Goal: Task Accomplishment & Management: Use online tool/utility

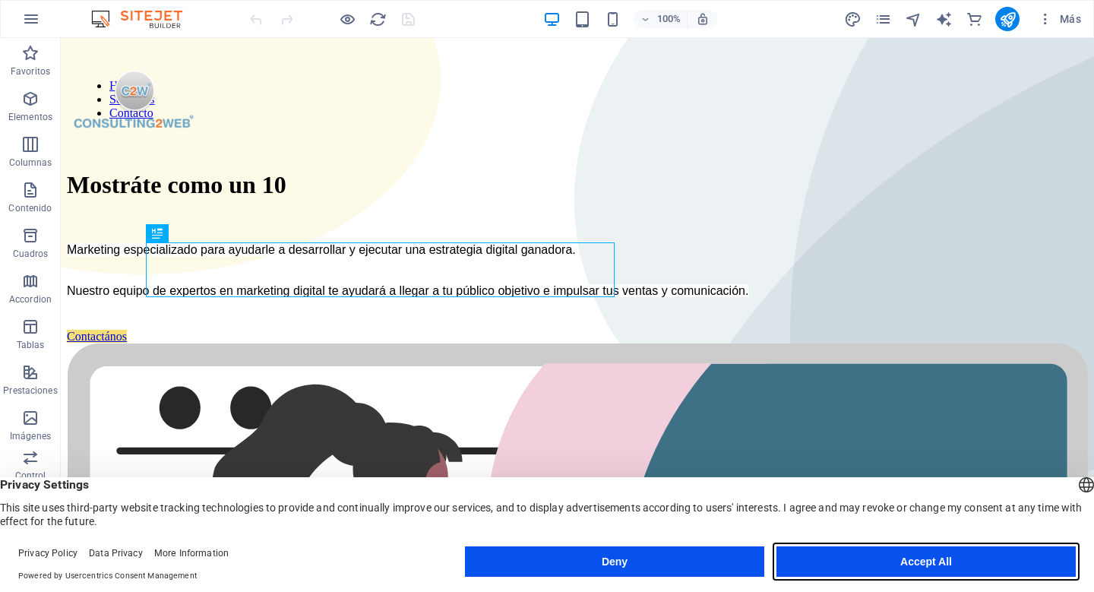
click at [853, 562] on button "Accept All" at bounding box center [925, 561] width 299 height 30
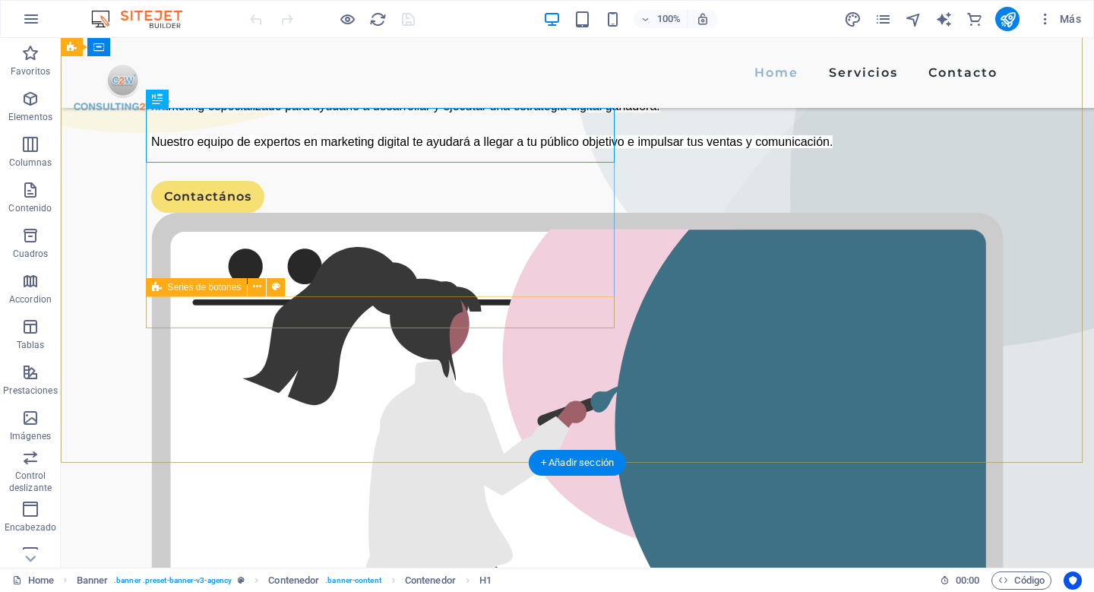
scroll to position [134, 0]
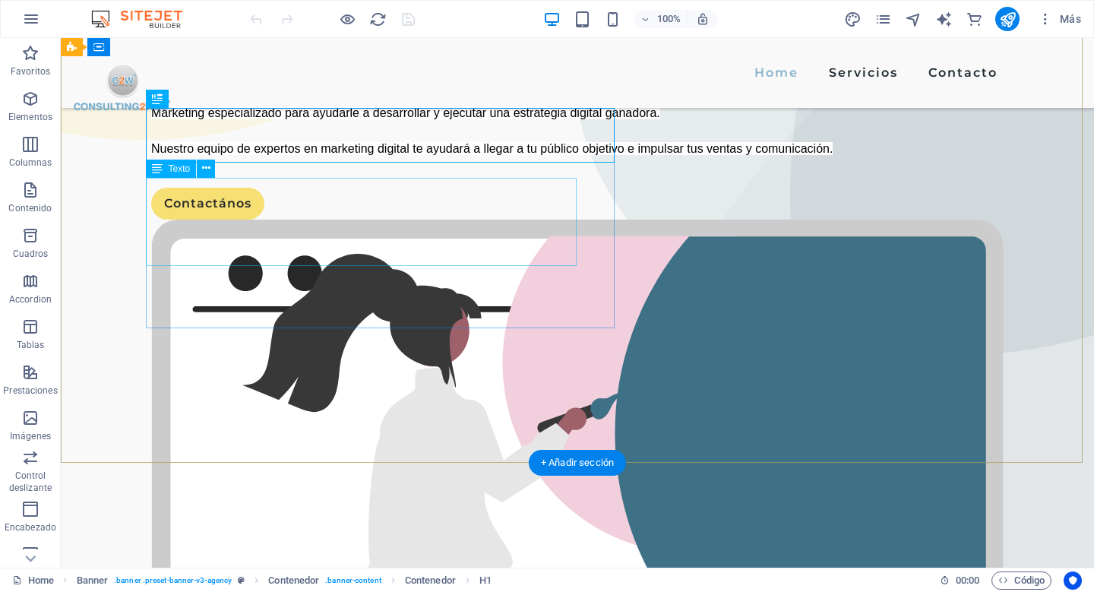
click at [169, 157] on div "Marketing especializado para ayudarle a desarrollar y ejecutar una estrategia d…" at bounding box center [577, 130] width 852 height 53
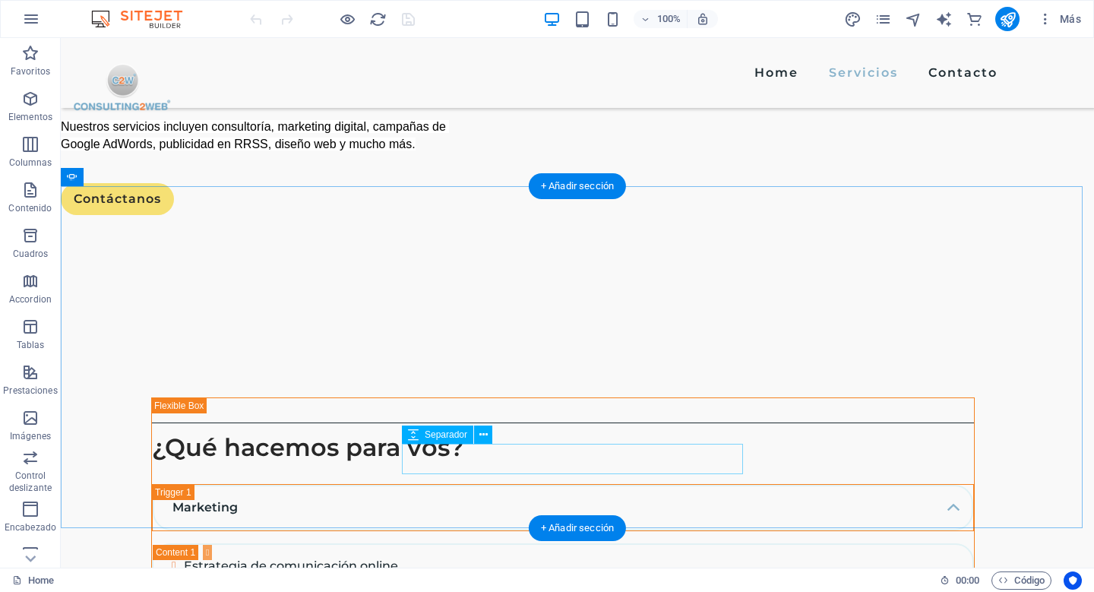
scroll to position [1681, 0]
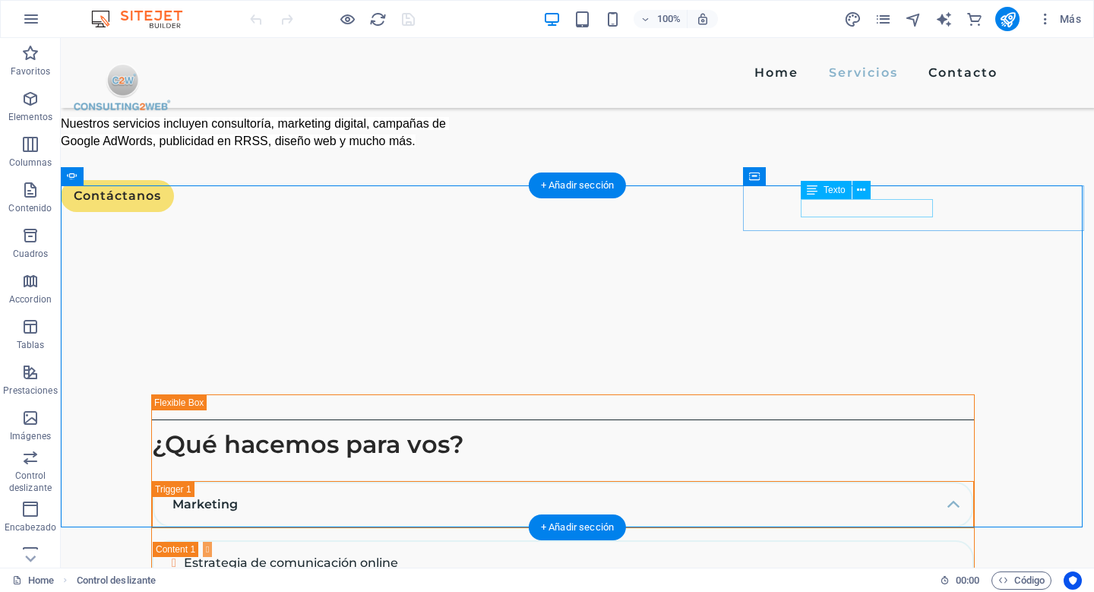
drag, startPoint x: 898, startPoint y: 213, endPoint x: 630, endPoint y: 213, distance: 267.4
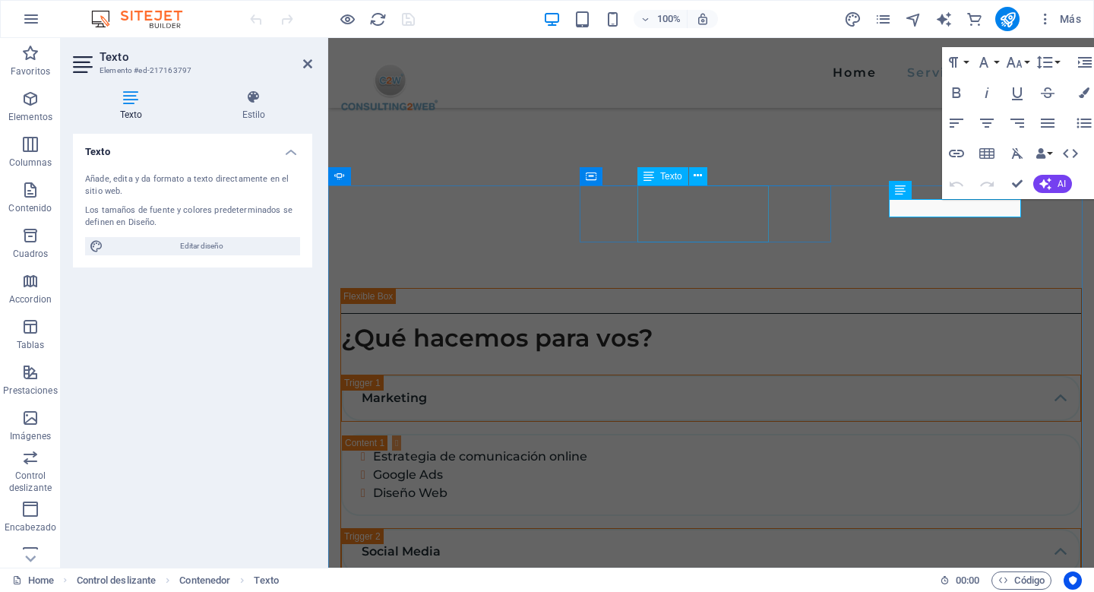
scroll to position [1636, 0]
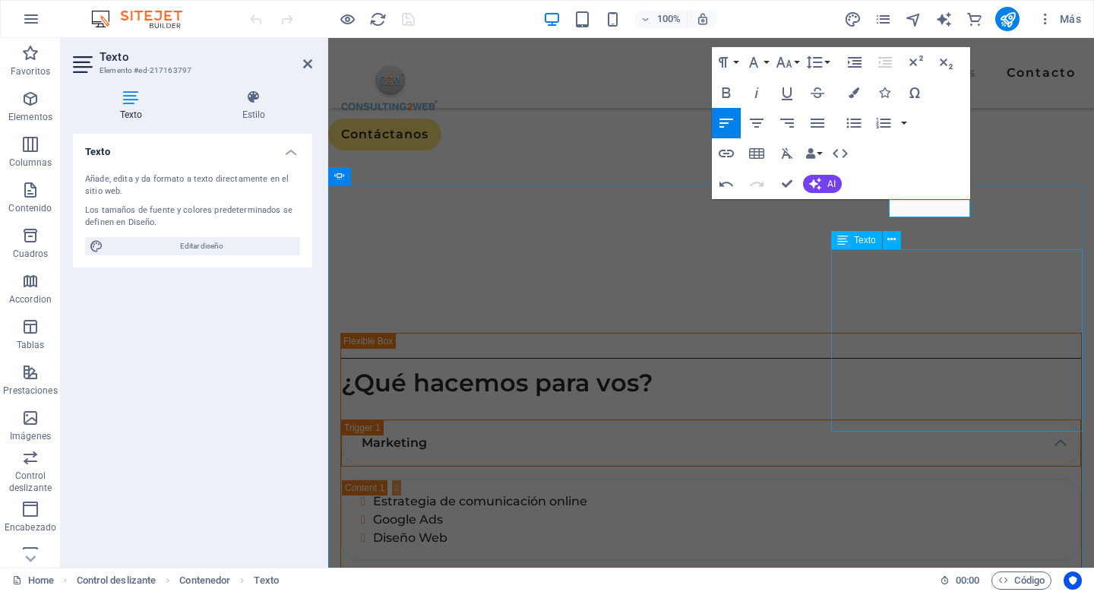
drag, startPoint x: 1010, startPoint y: 275, endPoint x: 992, endPoint y: 258, distance: 24.2
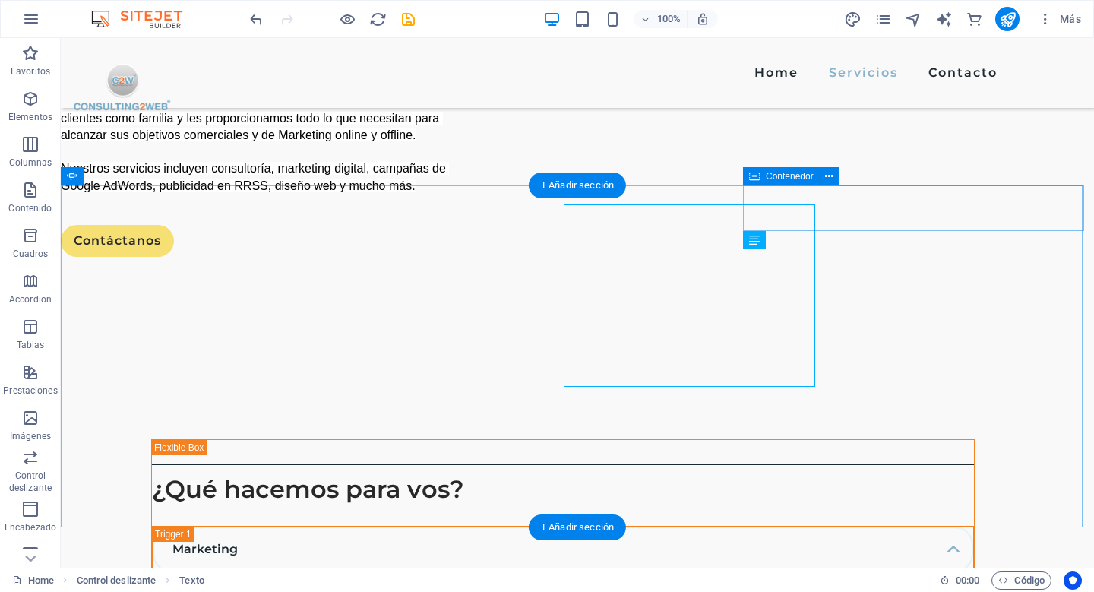
scroll to position [1681, 0]
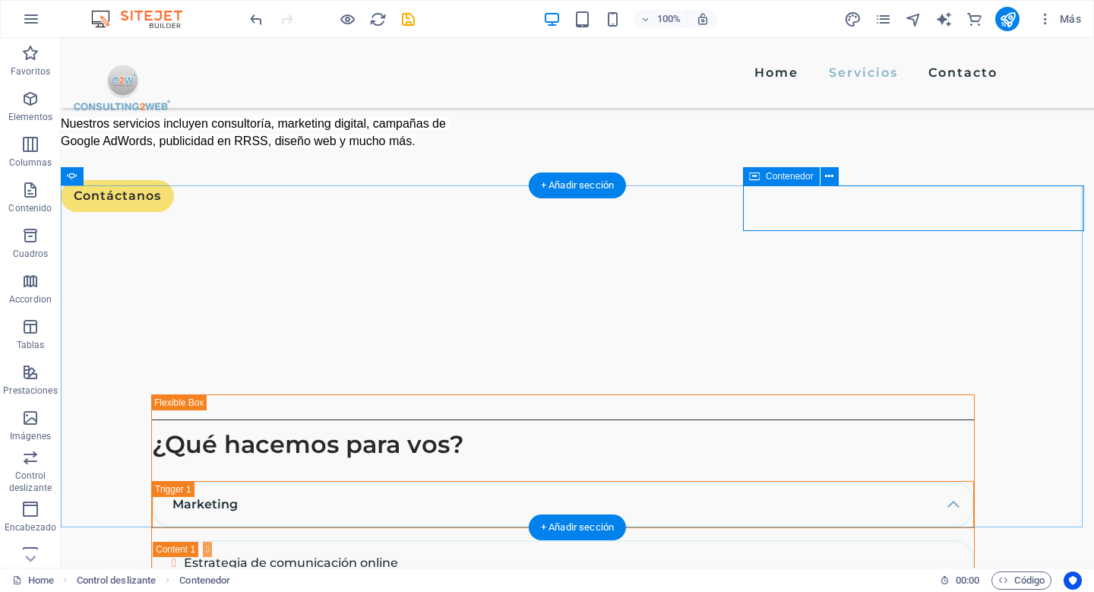
drag, startPoint x: 800, startPoint y: 218, endPoint x: 540, endPoint y: 219, distance: 259.8
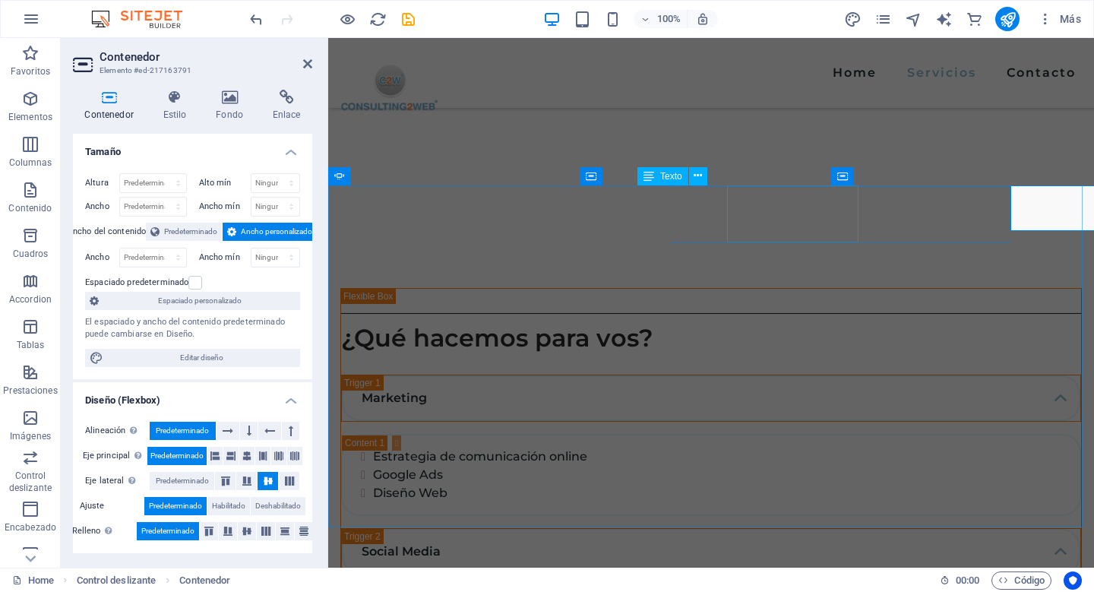
scroll to position [1636, 0]
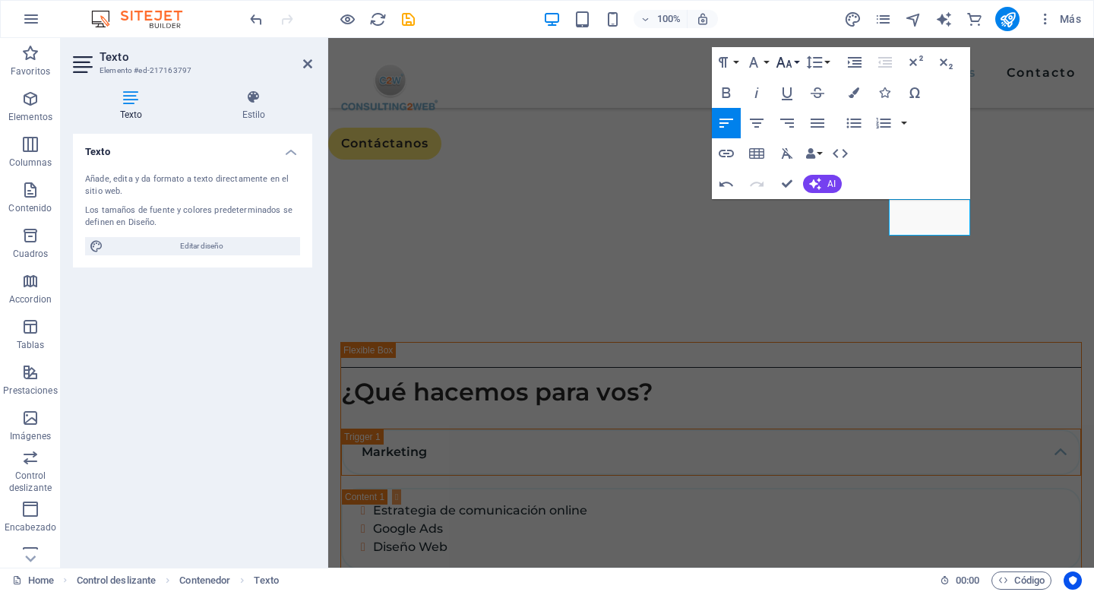
click at [785, 65] on icon "button" at bounding box center [784, 62] width 18 height 18
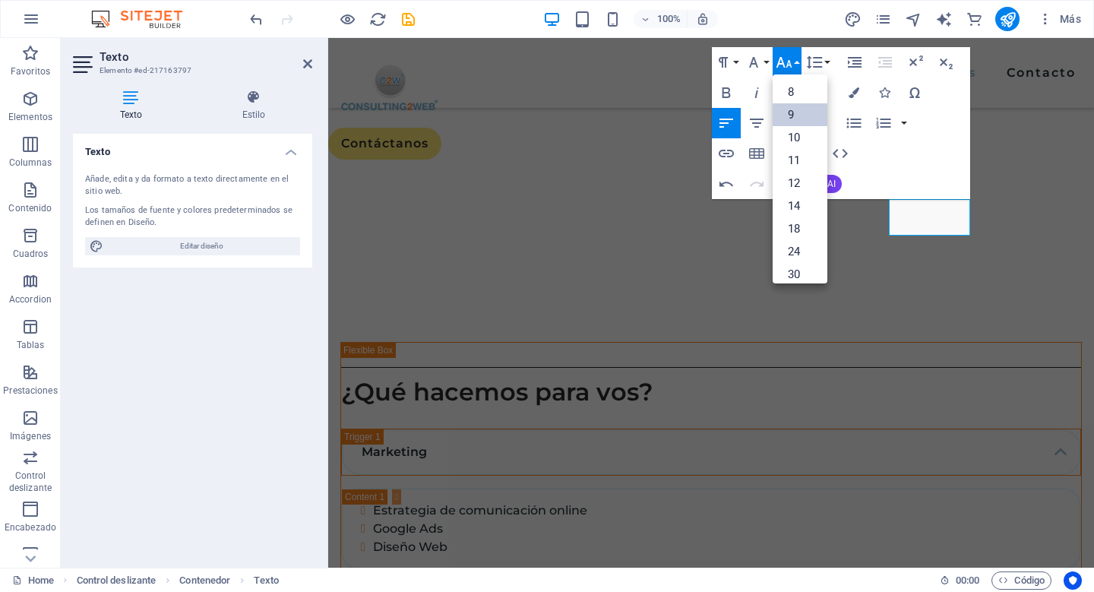
click at [793, 114] on link "9" at bounding box center [800, 114] width 55 height 23
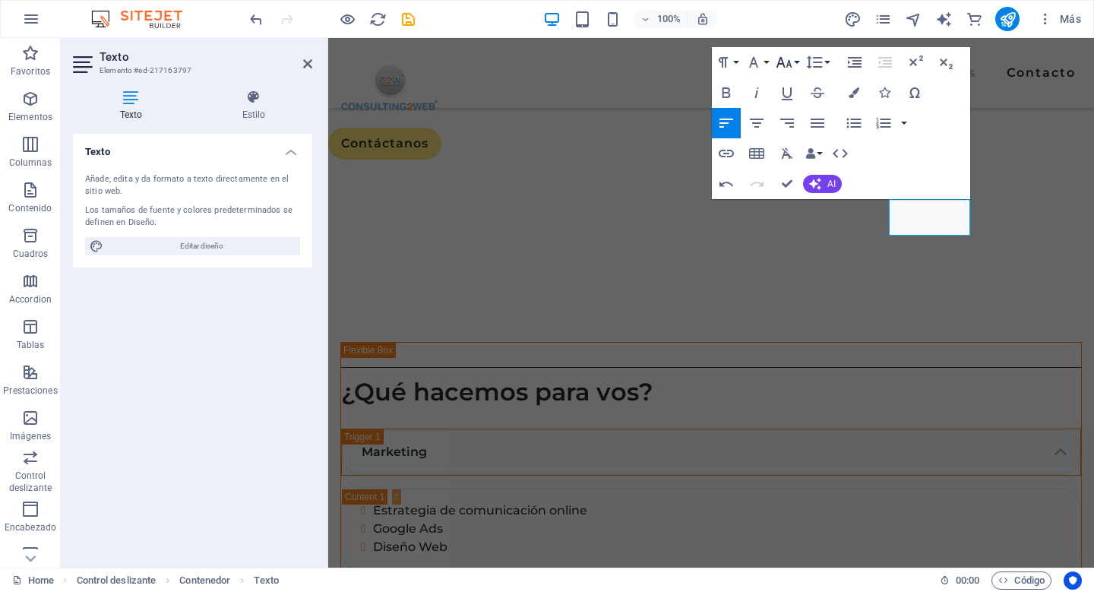
click at [791, 62] on icon "button" at bounding box center [784, 62] width 18 height 18
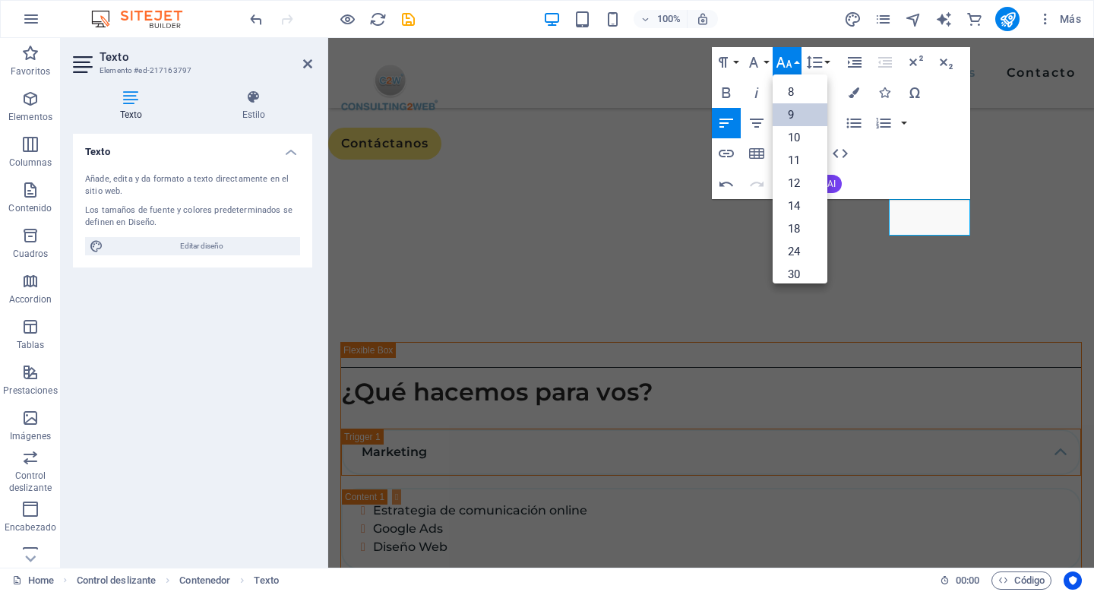
scroll to position [40, 0]
click at [799, 102] on link "10" at bounding box center [800, 97] width 55 height 23
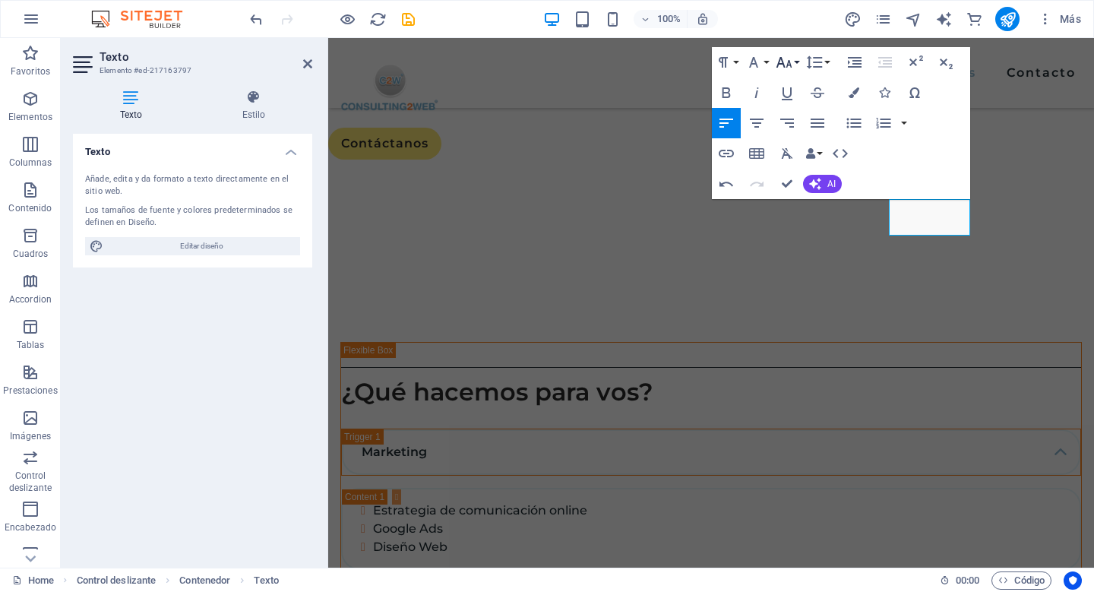
click at [789, 66] on icon "button" at bounding box center [784, 62] width 18 height 18
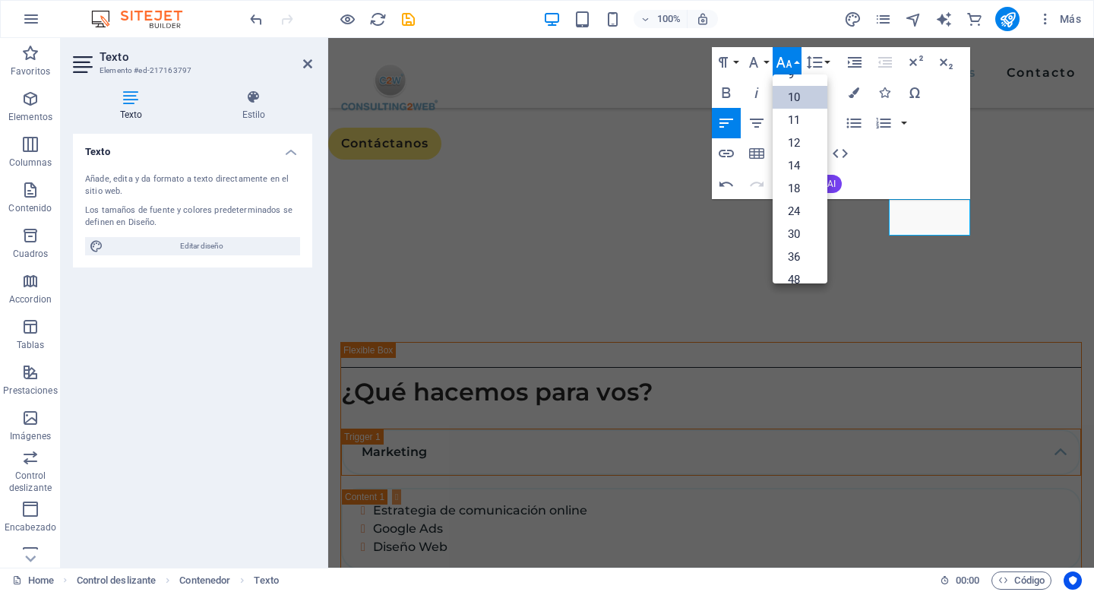
scroll to position [63, 0]
click at [790, 121] on link "12" at bounding box center [800, 120] width 55 height 23
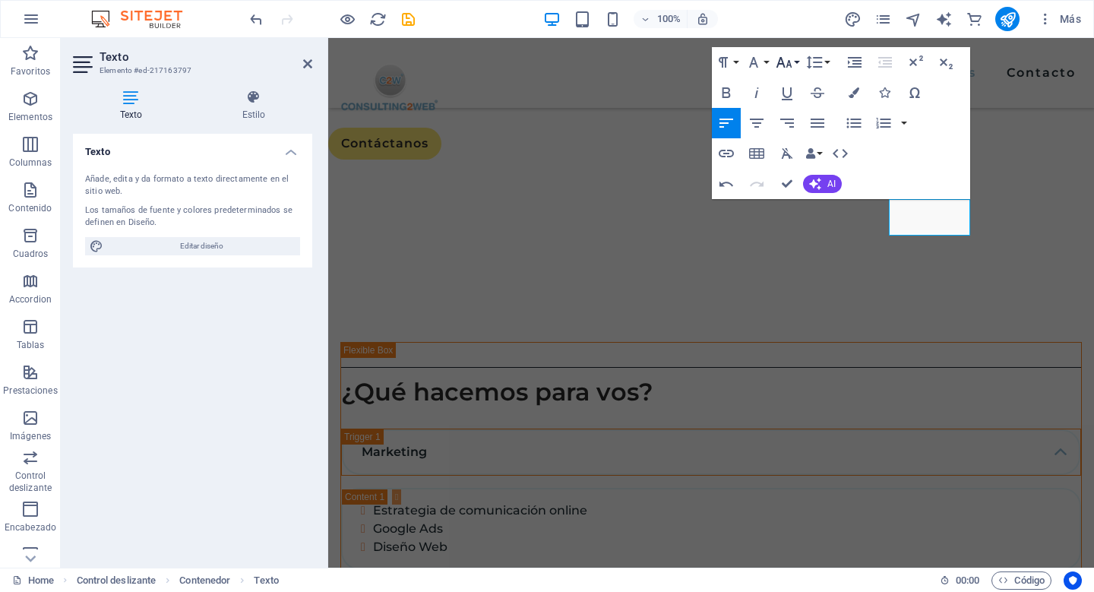
click at [779, 59] on icon "button" at bounding box center [784, 62] width 18 height 18
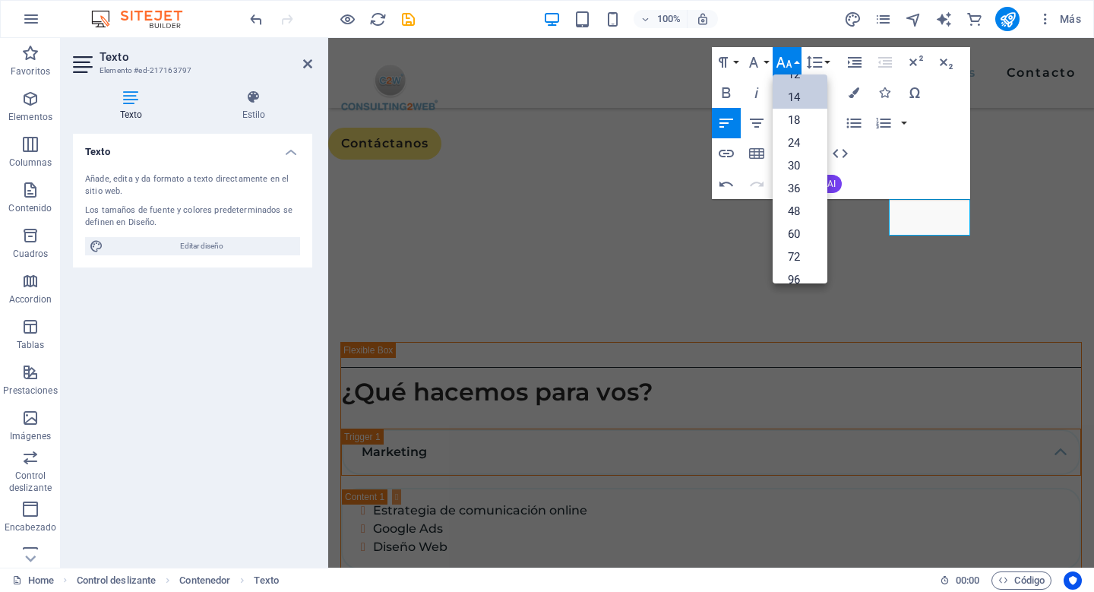
click at [791, 103] on link "14" at bounding box center [800, 97] width 55 height 23
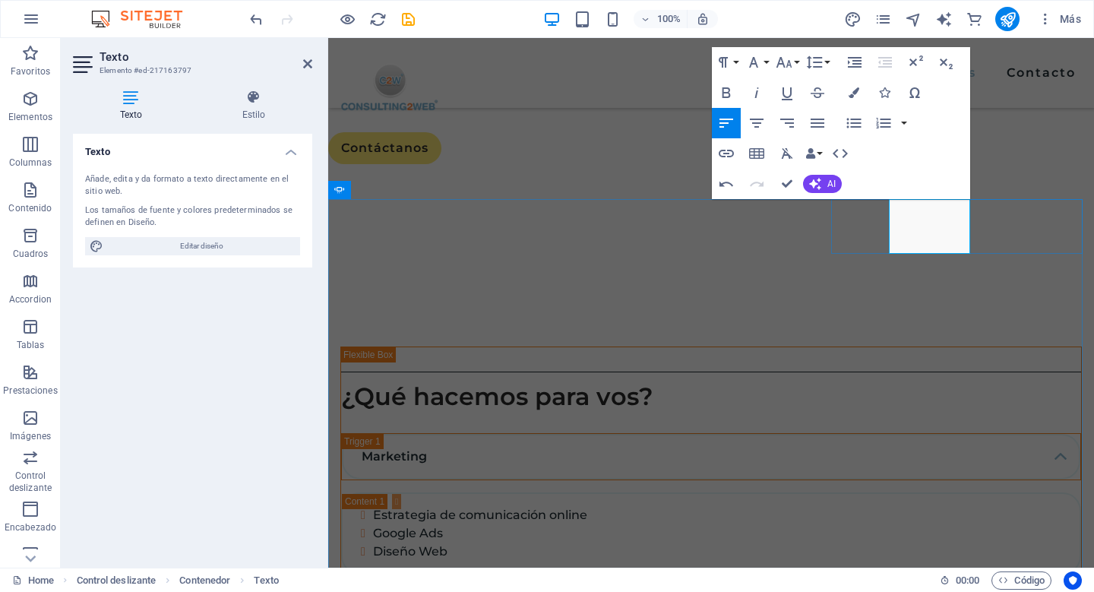
click at [790, 60] on icon "button" at bounding box center [784, 62] width 18 height 18
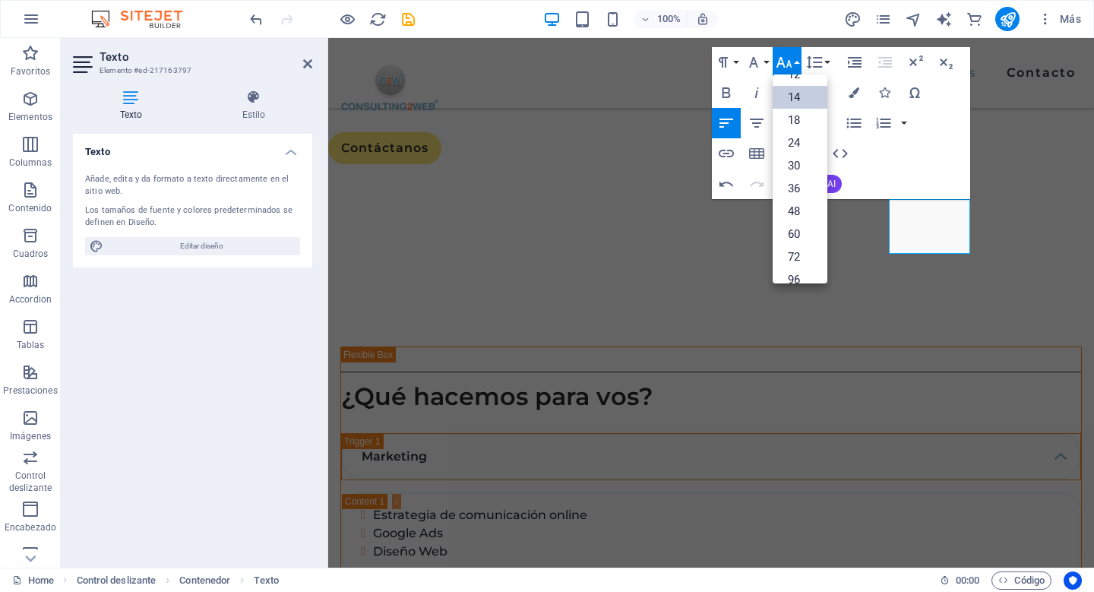
click at [790, 98] on link "14" at bounding box center [800, 97] width 55 height 23
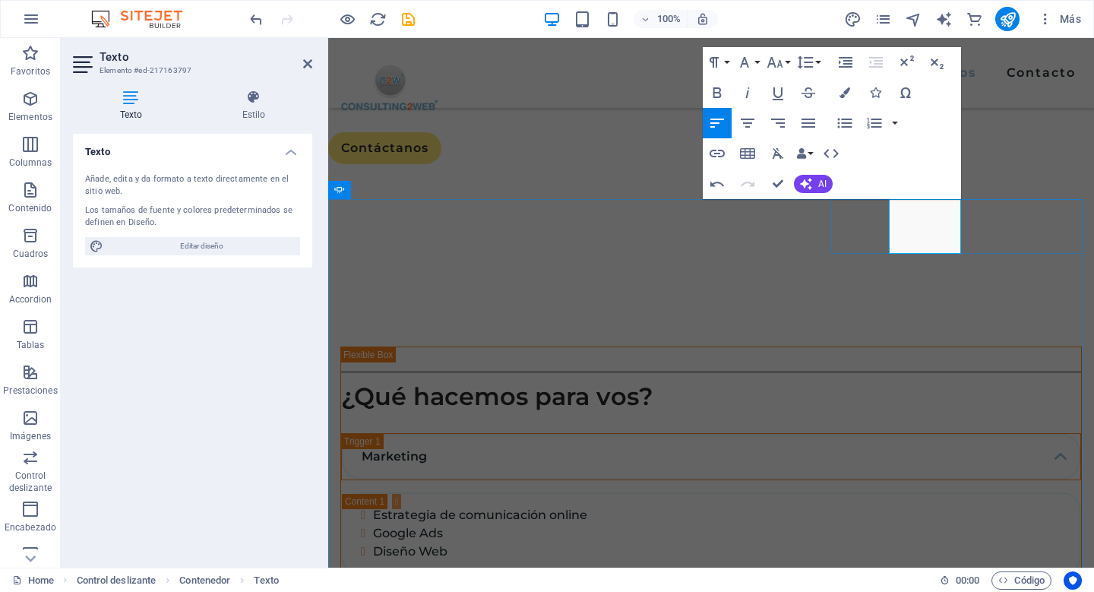
click at [720, 89] on icon "button" at bounding box center [717, 93] width 18 height 18
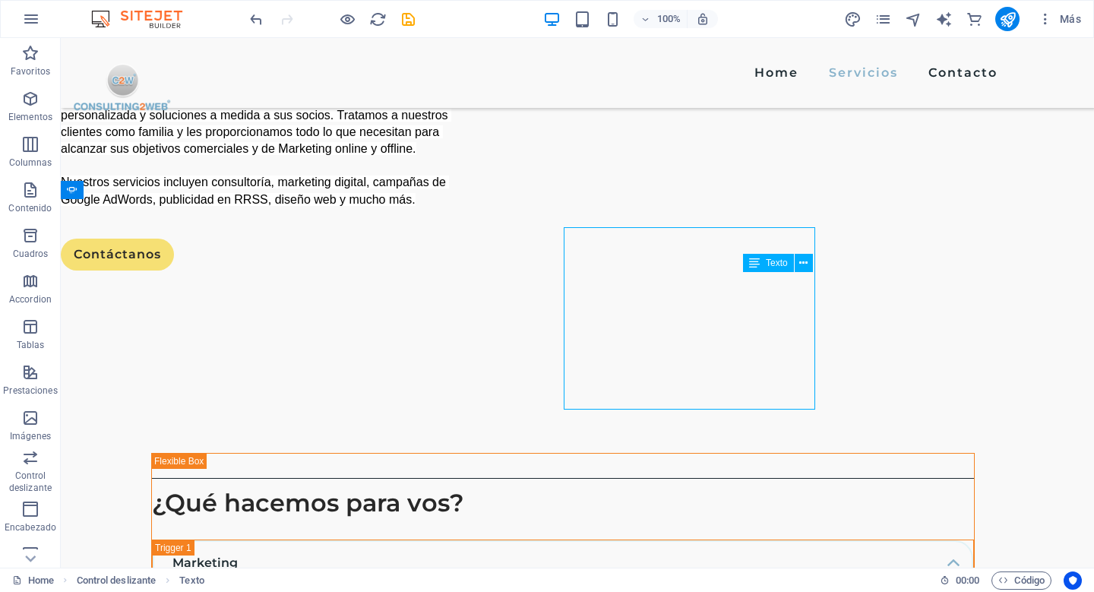
scroll to position [1667, 0]
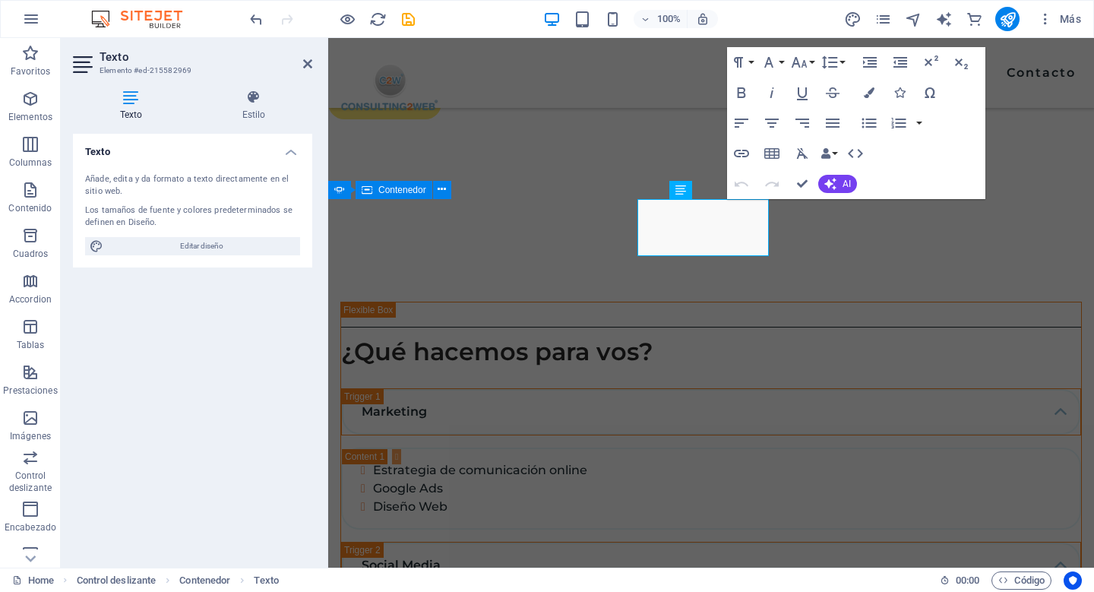
scroll to position [1622, 0]
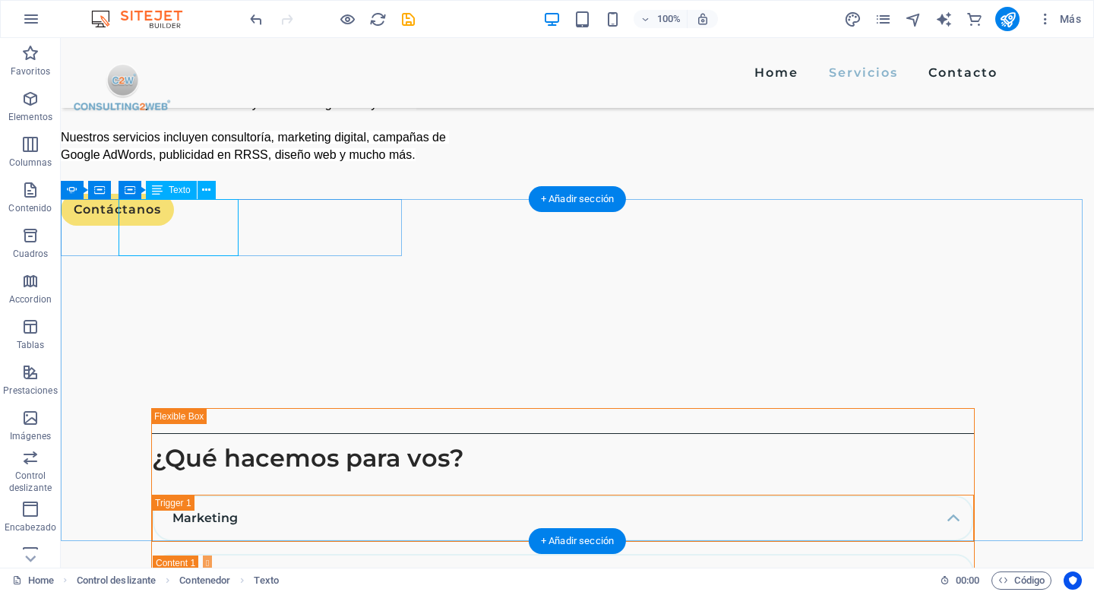
drag, startPoint x: 255, startPoint y: 245, endPoint x: 194, endPoint y: 207, distance: 71.7
click at [194, 207] on div "Contenedor H1 Banner Banner Contenedor Contenedor SVG Texto Separador Separador…" at bounding box center [577, 302] width 1033 height 529
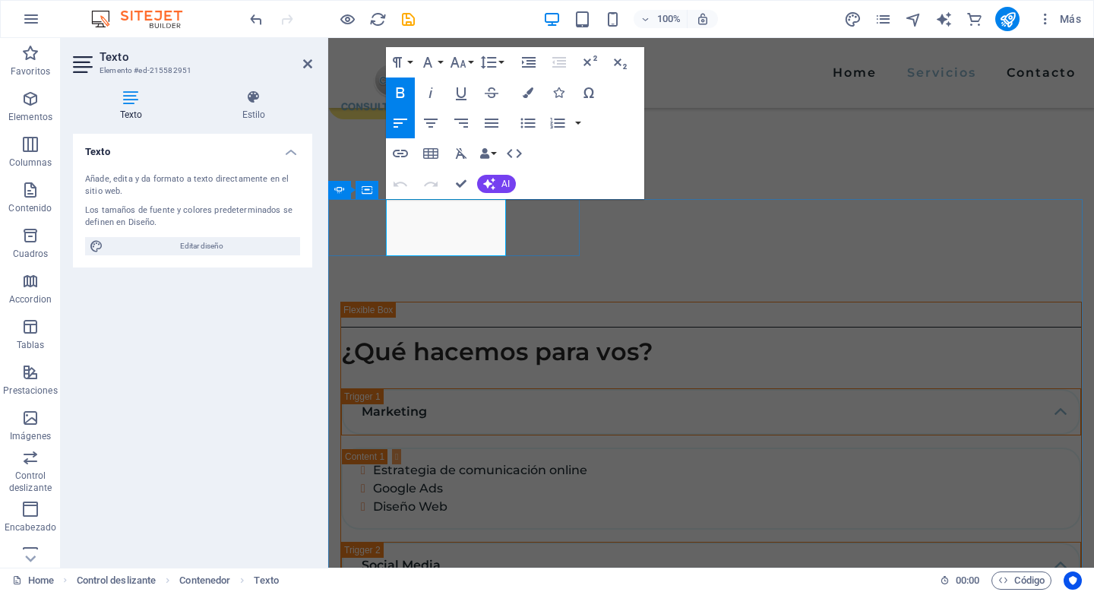
scroll to position [1622, 0]
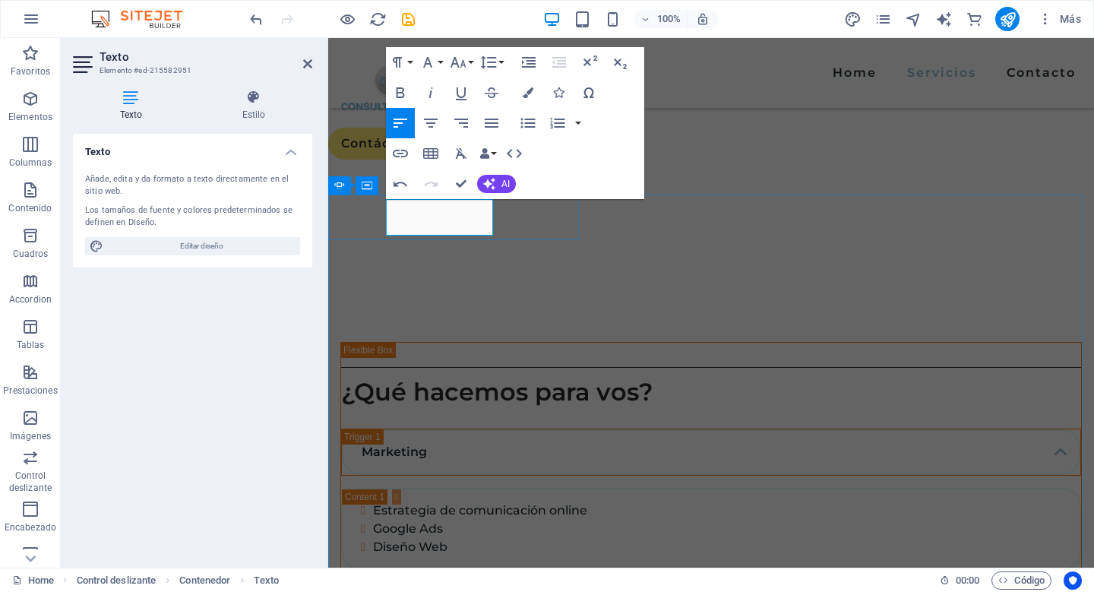
click at [402, 93] on icon "button" at bounding box center [401, 92] width 8 height 11
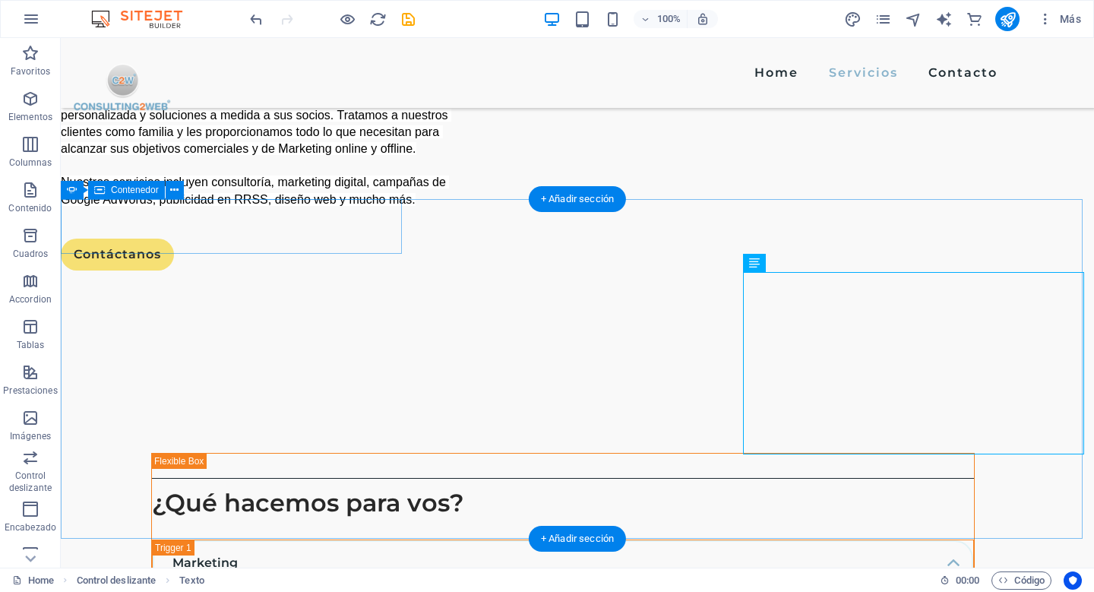
scroll to position [1667, 0]
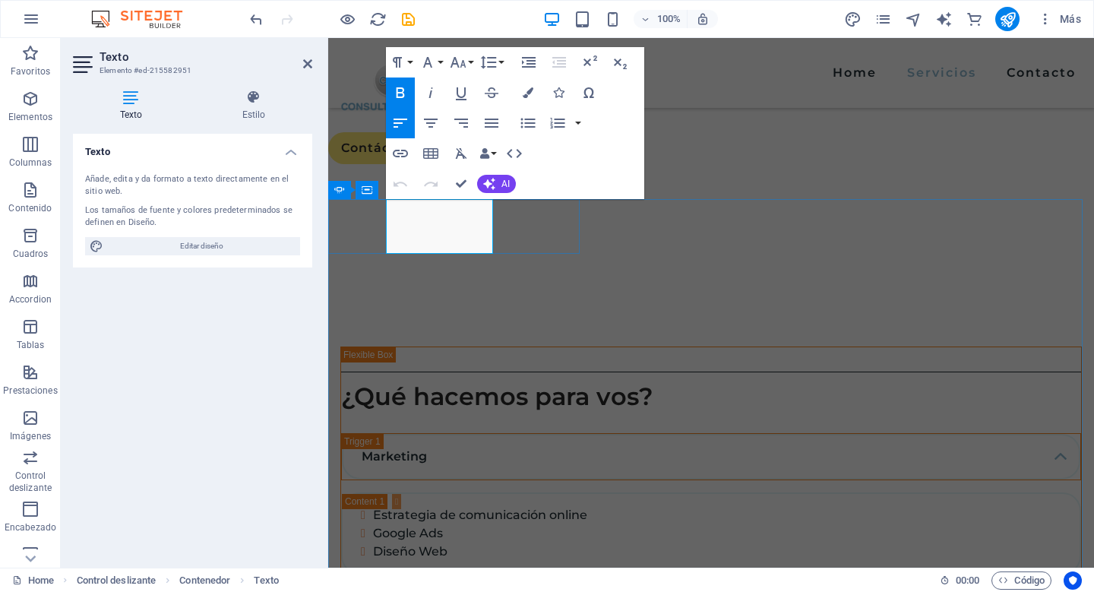
click at [398, 84] on icon "button" at bounding box center [400, 93] width 18 height 18
click at [470, 58] on button "Font Size" at bounding box center [461, 62] width 29 height 30
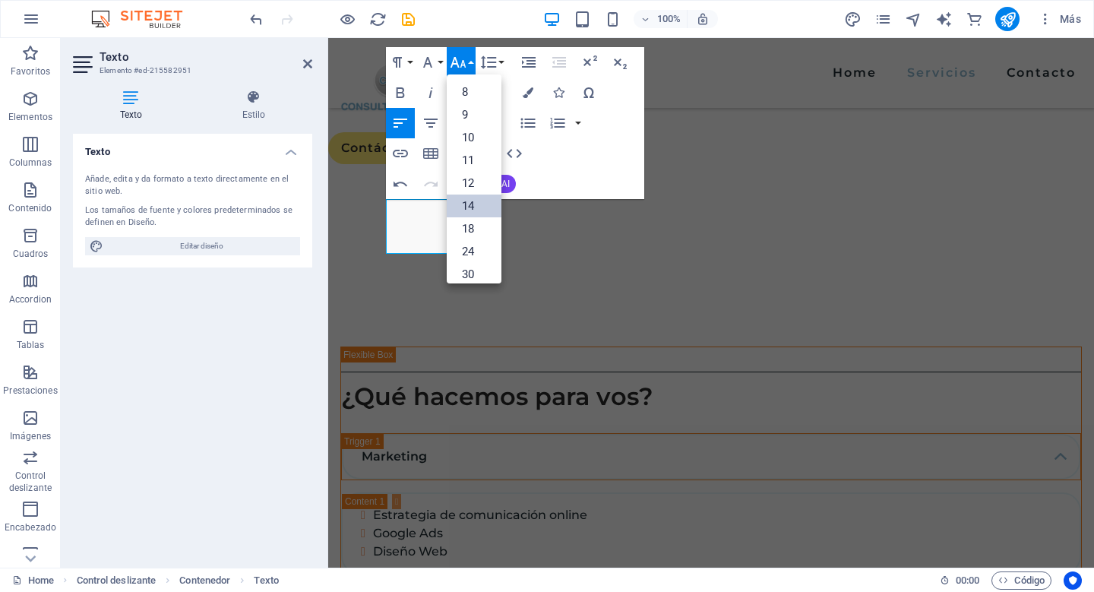
click at [467, 203] on link "14" at bounding box center [474, 205] width 55 height 23
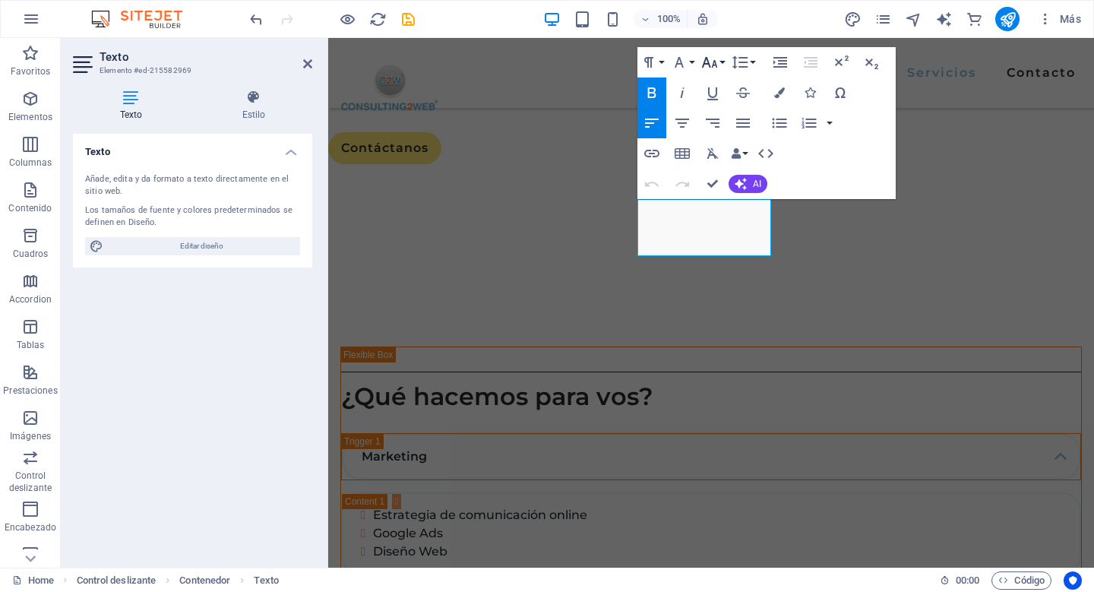
click at [709, 64] on icon "button" at bounding box center [710, 62] width 16 height 11
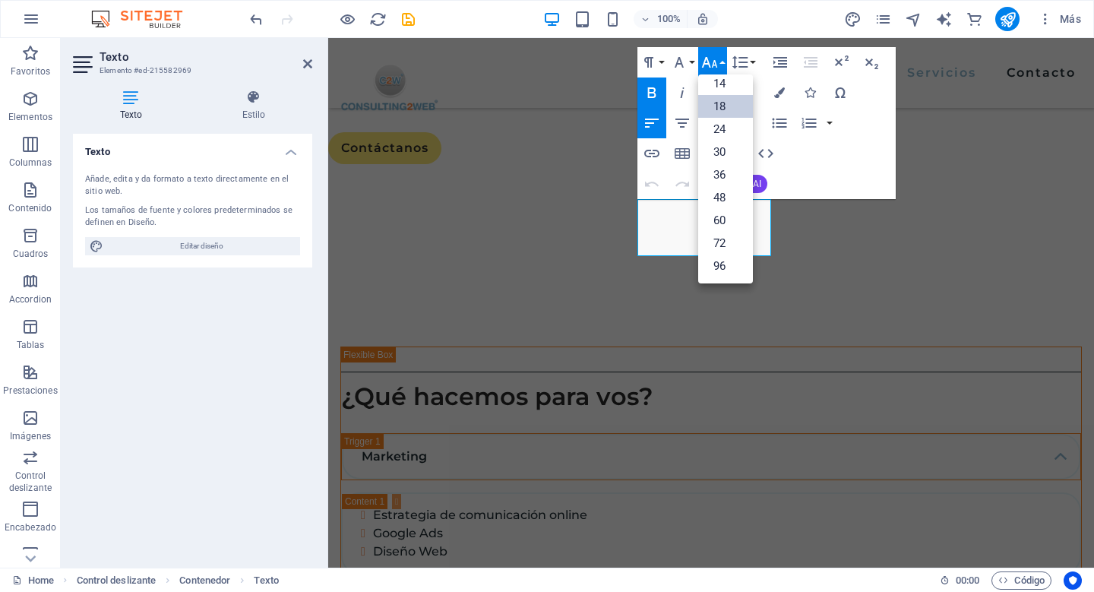
scroll to position [122, 0]
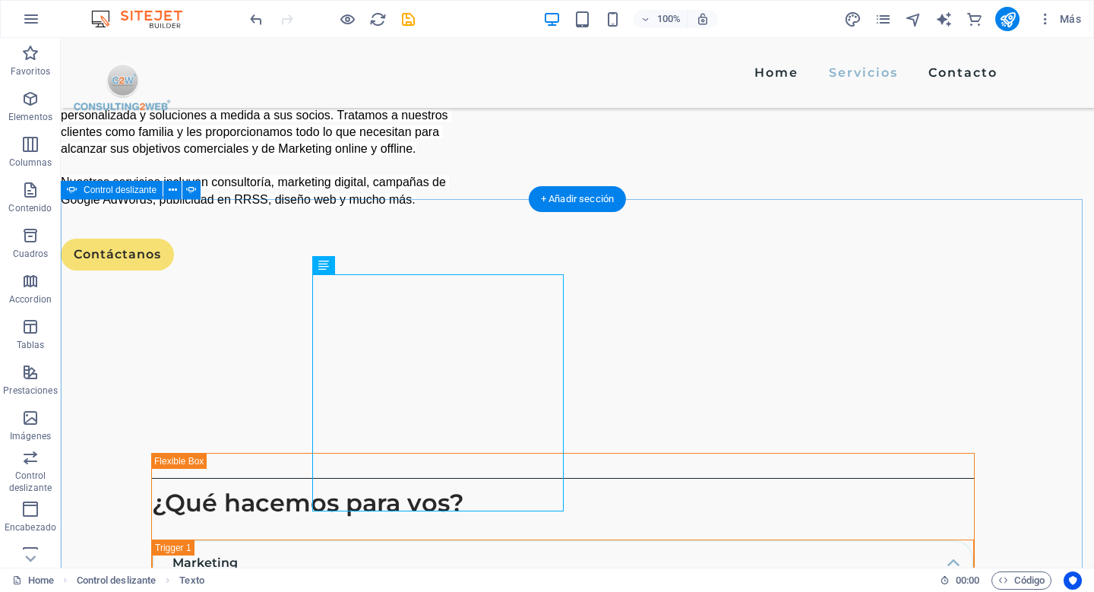
scroll to position [1667, 0]
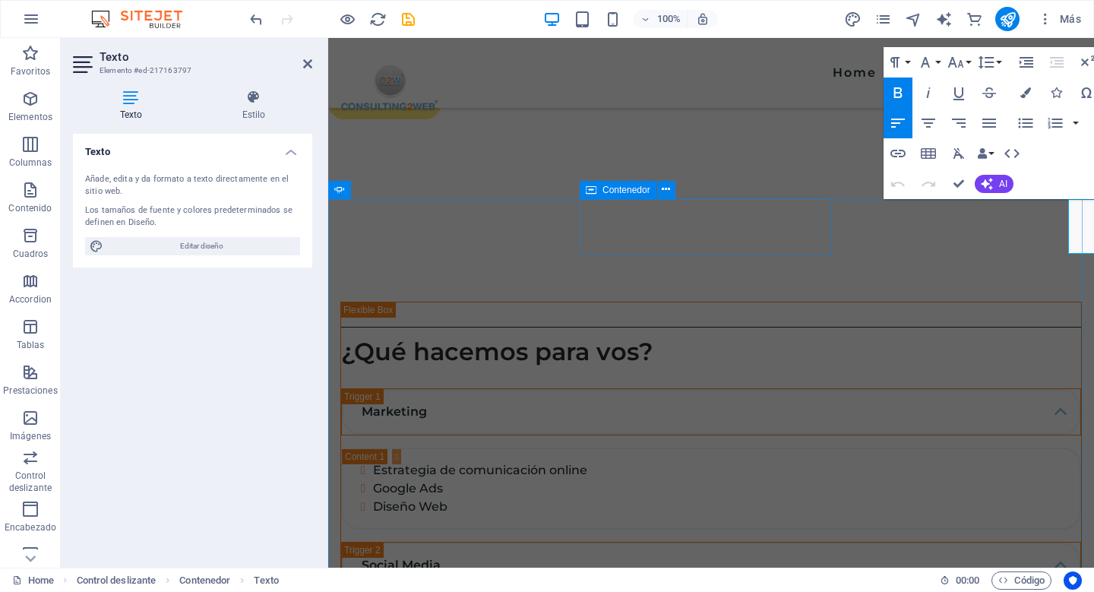
scroll to position [1622, 0]
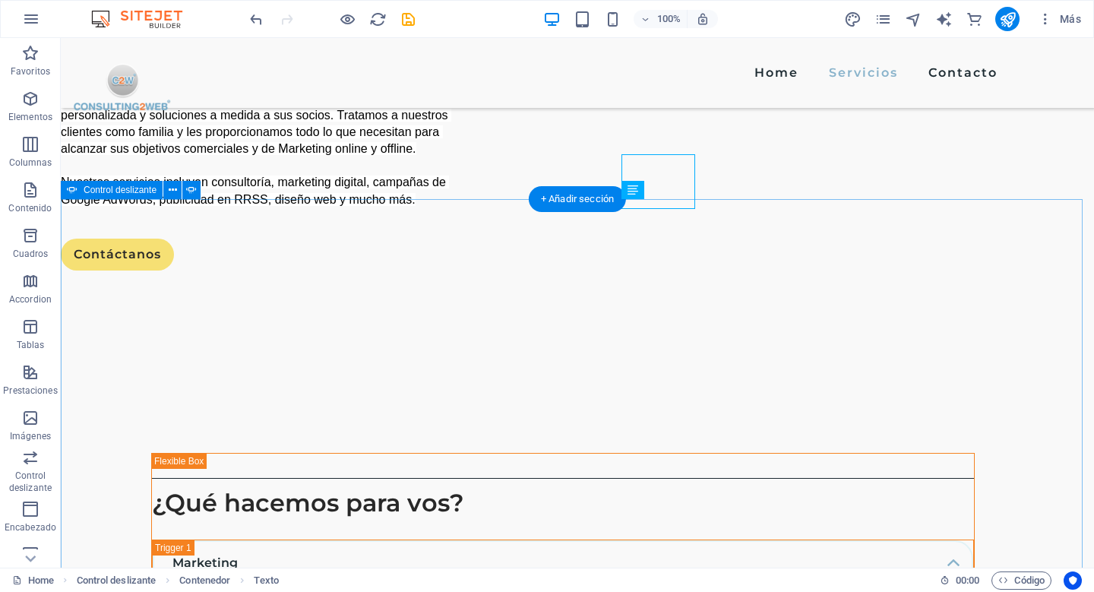
scroll to position [1667, 0]
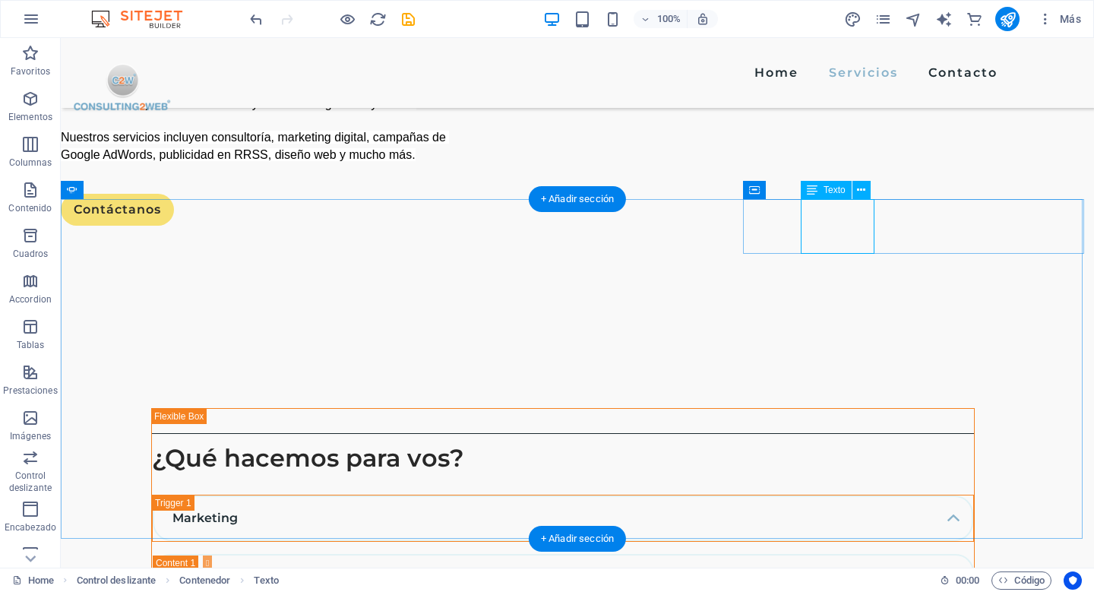
click at [839, 192] on span "Texto" at bounding box center [834, 189] width 22 height 9
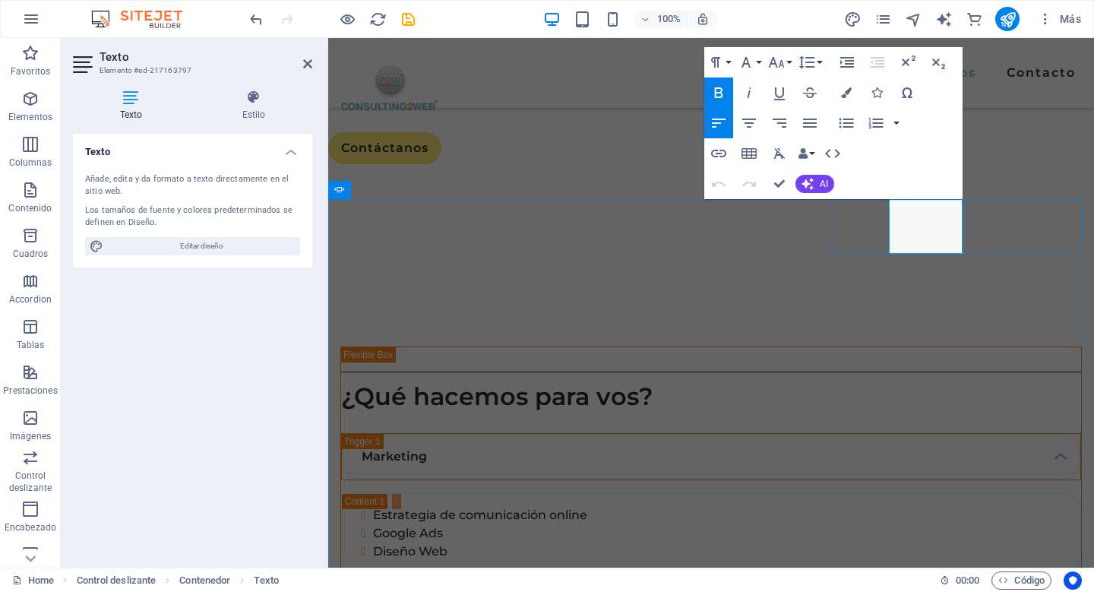
click at [779, 62] on icon "button" at bounding box center [776, 62] width 18 height 18
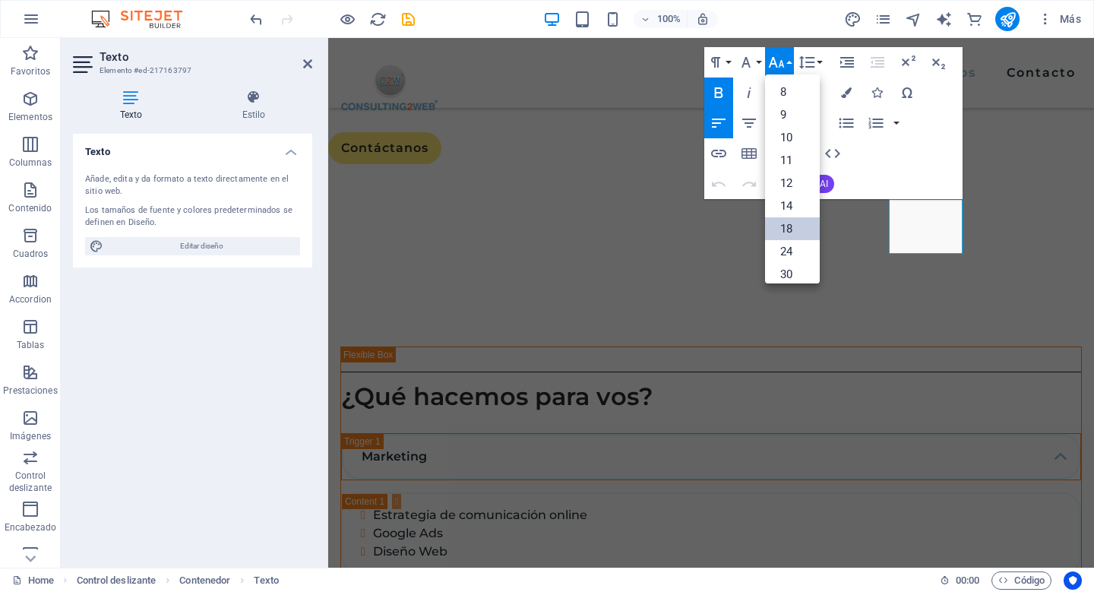
click at [786, 232] on link "18" at bounding box center [792, 228] width 55 height 23
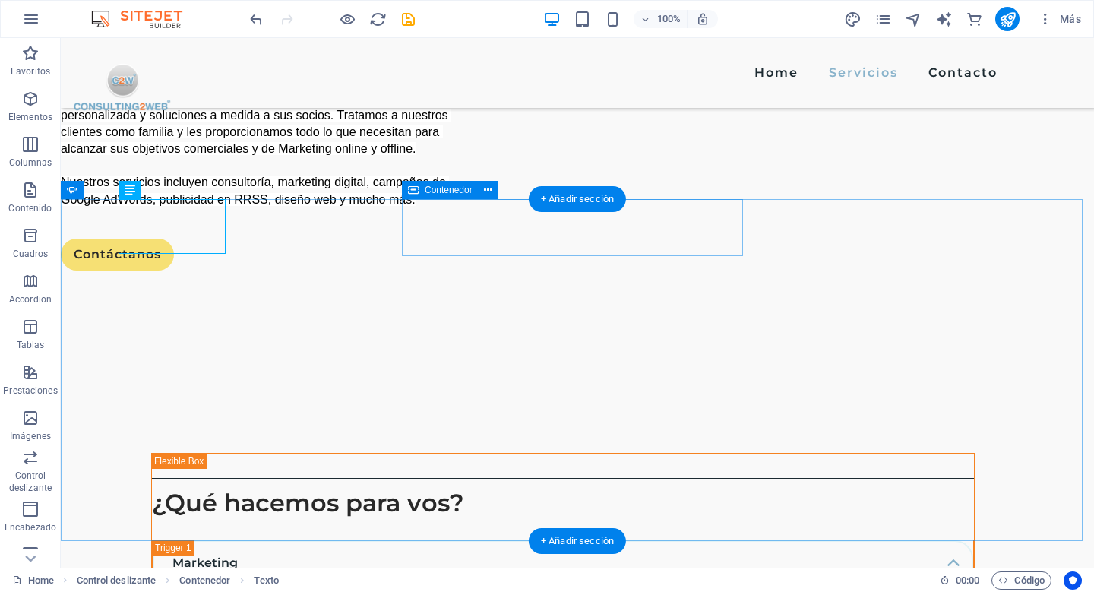
scroll to position [1667, 0]
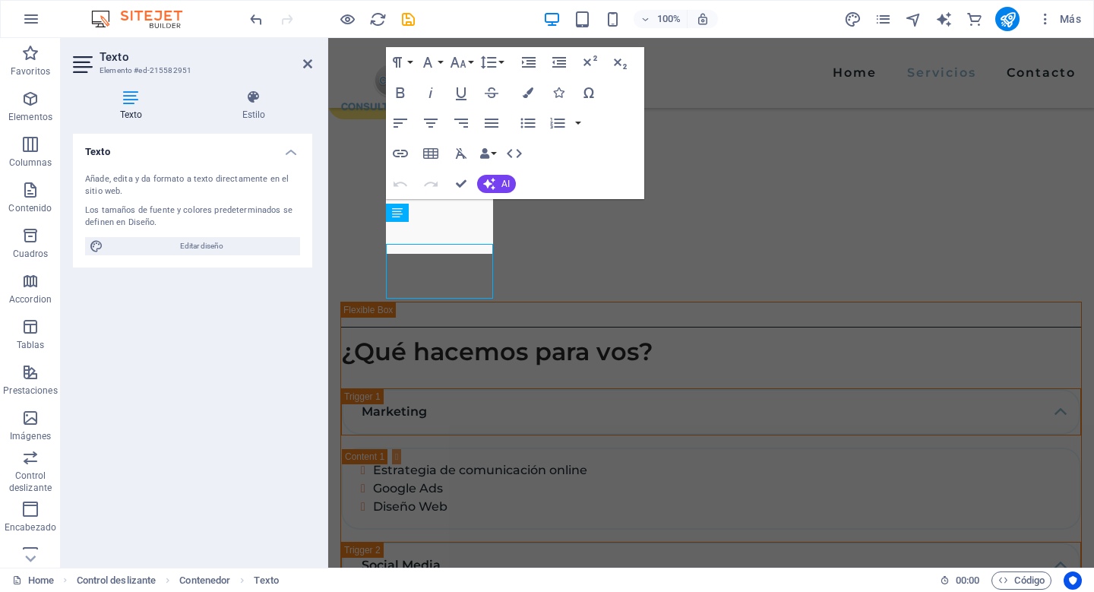
click at [146, 209] on div "Los tamaños de fuente y colores predeterminados se definen en Diseño." at bounding box center [192, 216] width 215 height 25
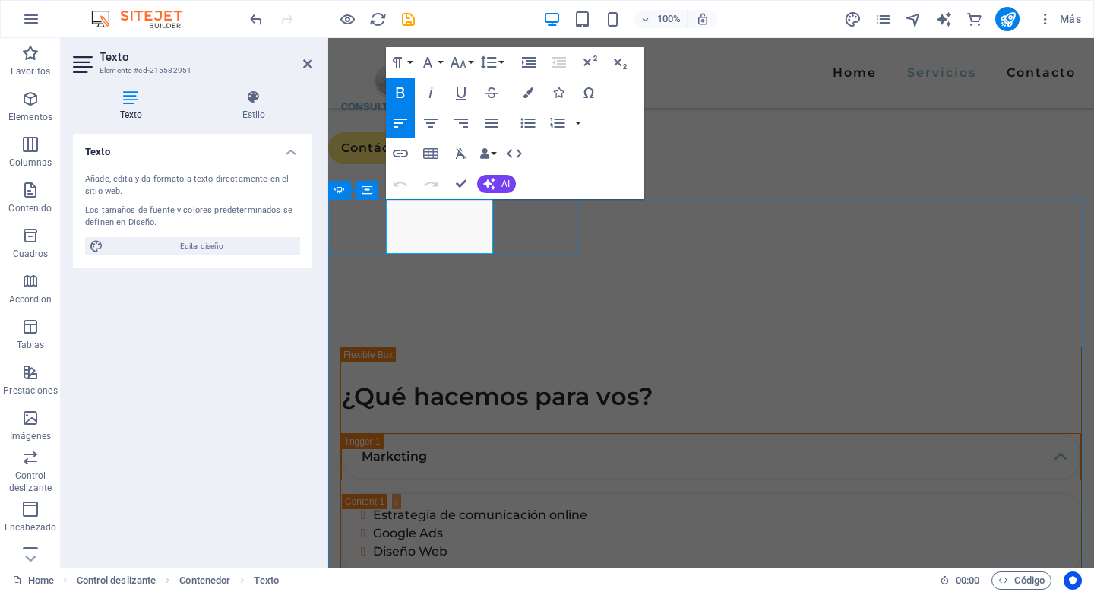
click at [462, 65] on icon "button" at bounding box center [458, 62] width 16 height 11
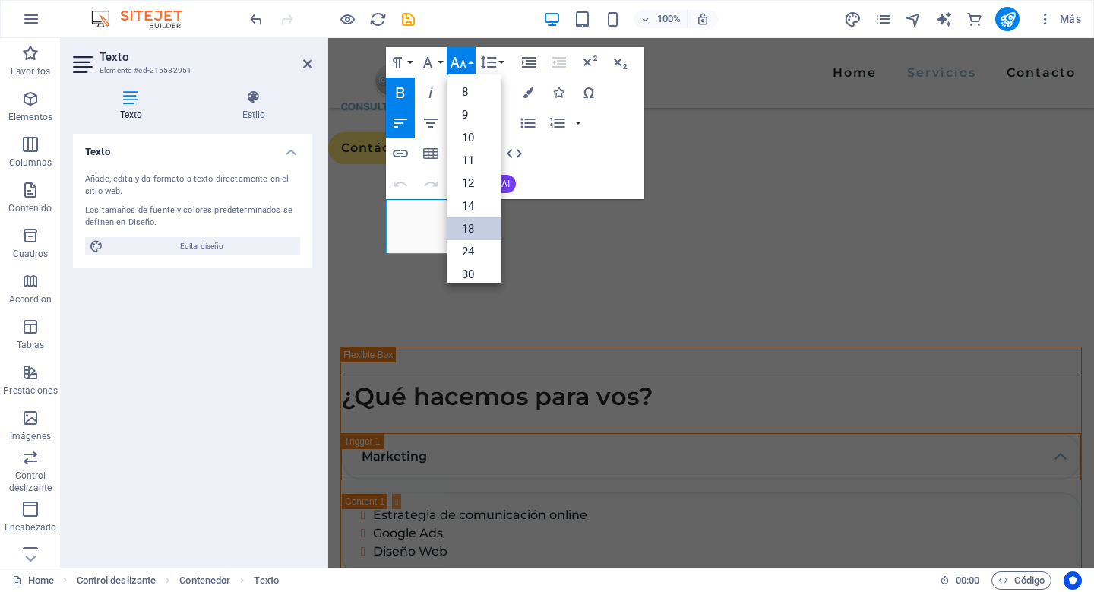
click at [470, 229] on link "18" at bounding box center [474, 228] width 55 height 23
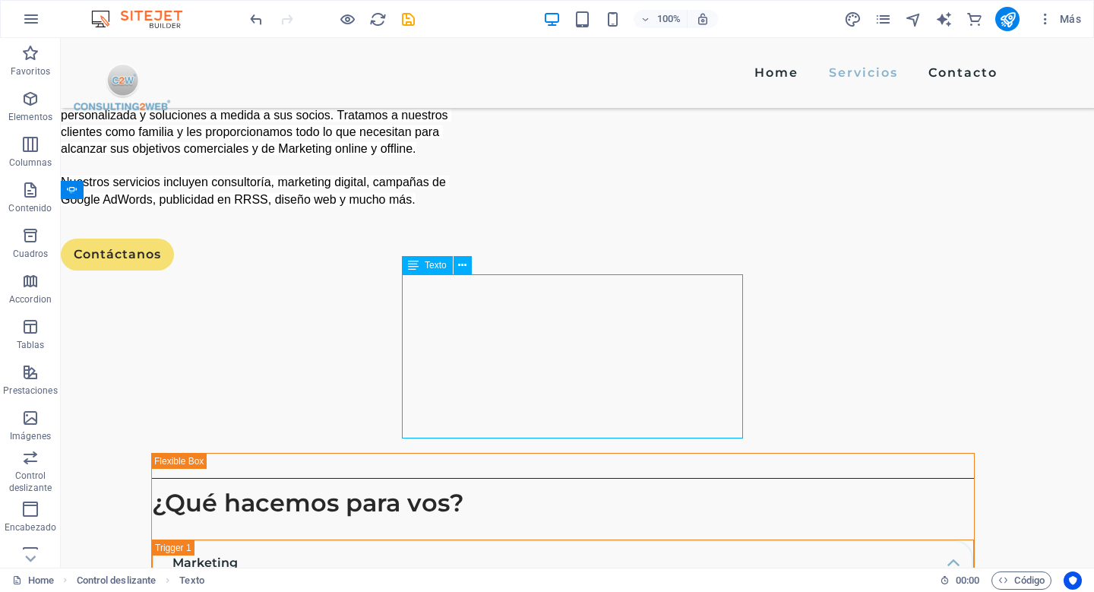
scroll to position [1667, 0]
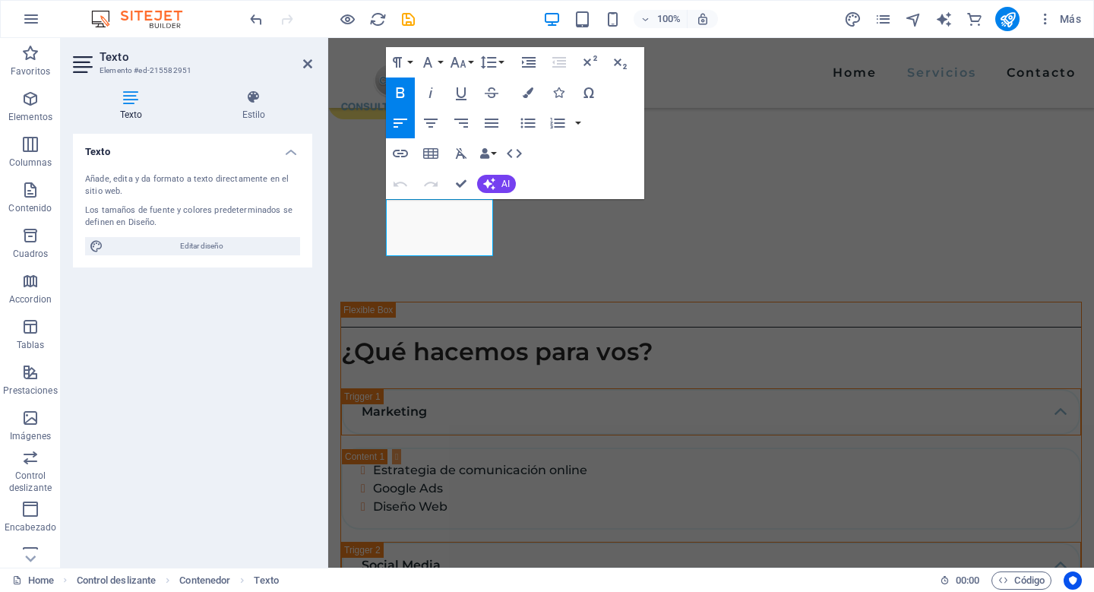
scroll to position [1622, 0]
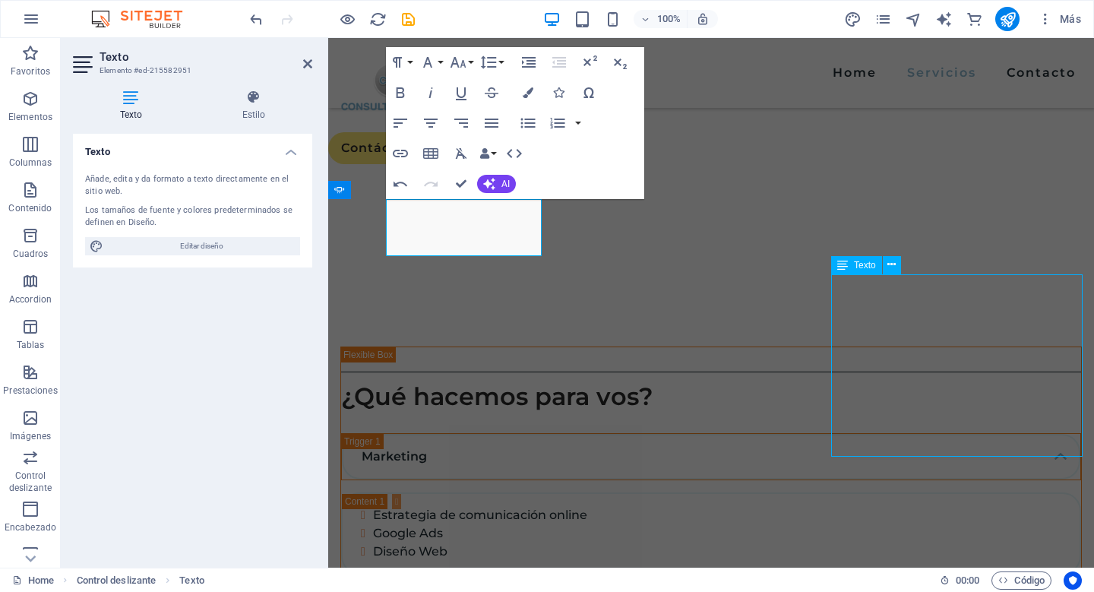
scroll to position [1667, 0]
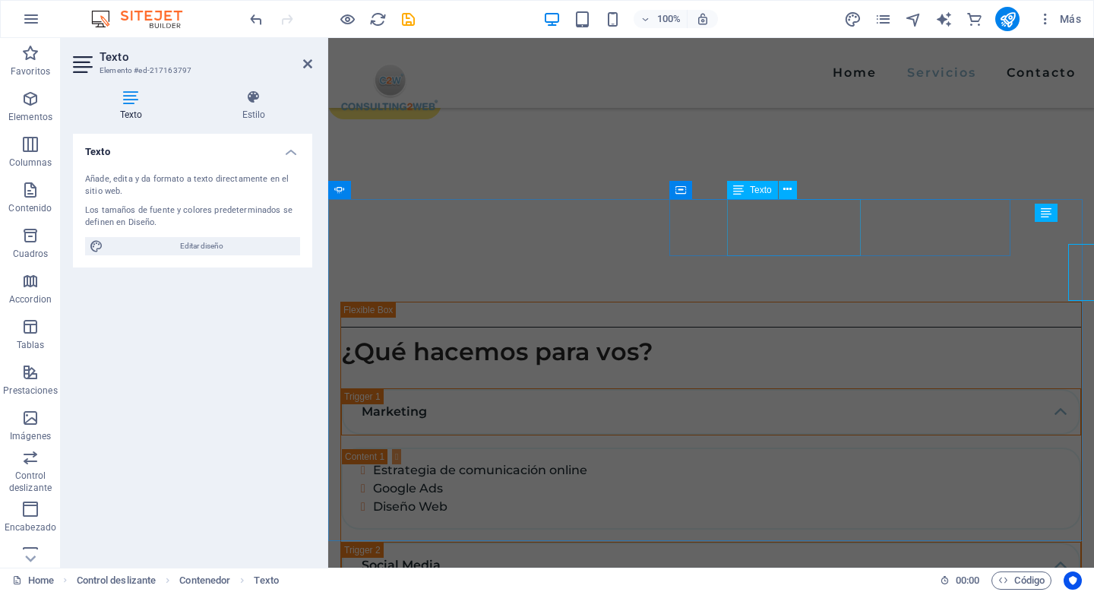
scroll to position [1622, 0]
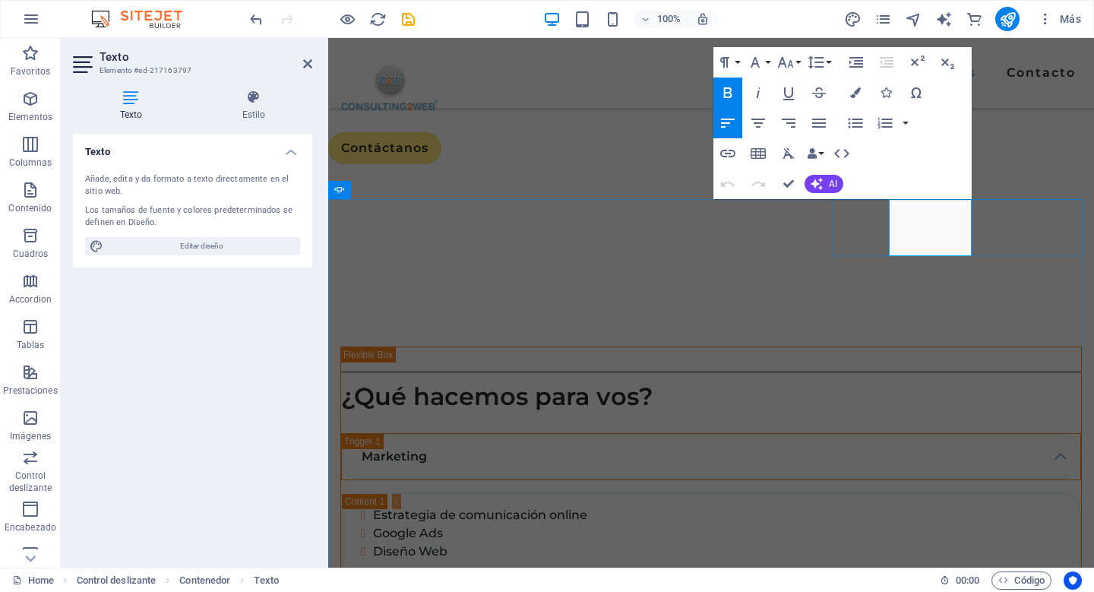
click at [791, 58] on icon "button" at bounding box center [785, 62] width 18 height 18
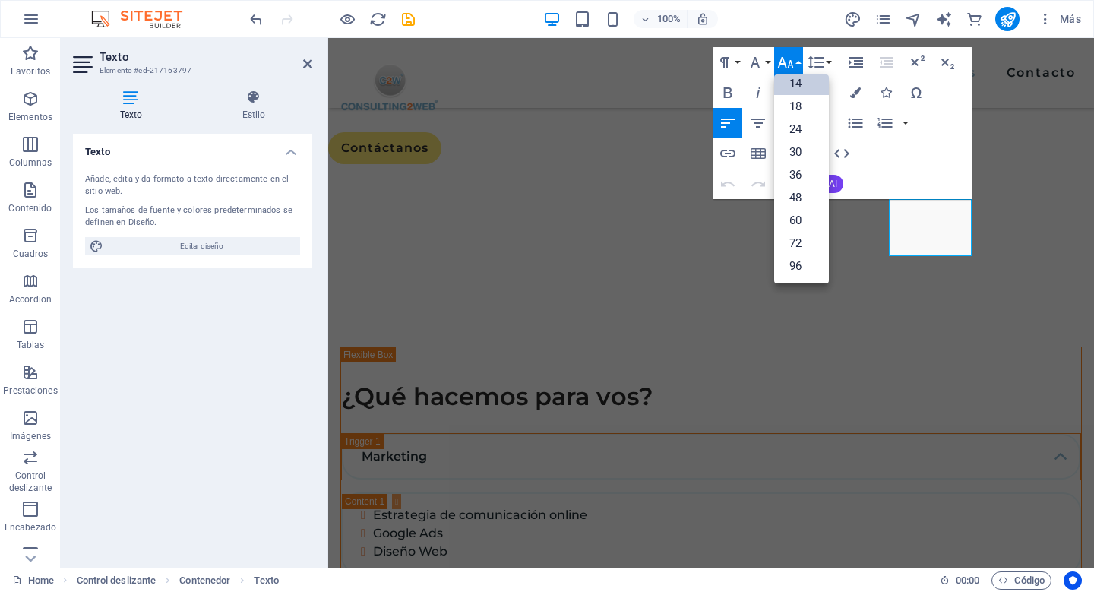
scroll to position [122, 0]
click at [795, 81] on link "14" at bounding box center [801, 83] width 55 height 23
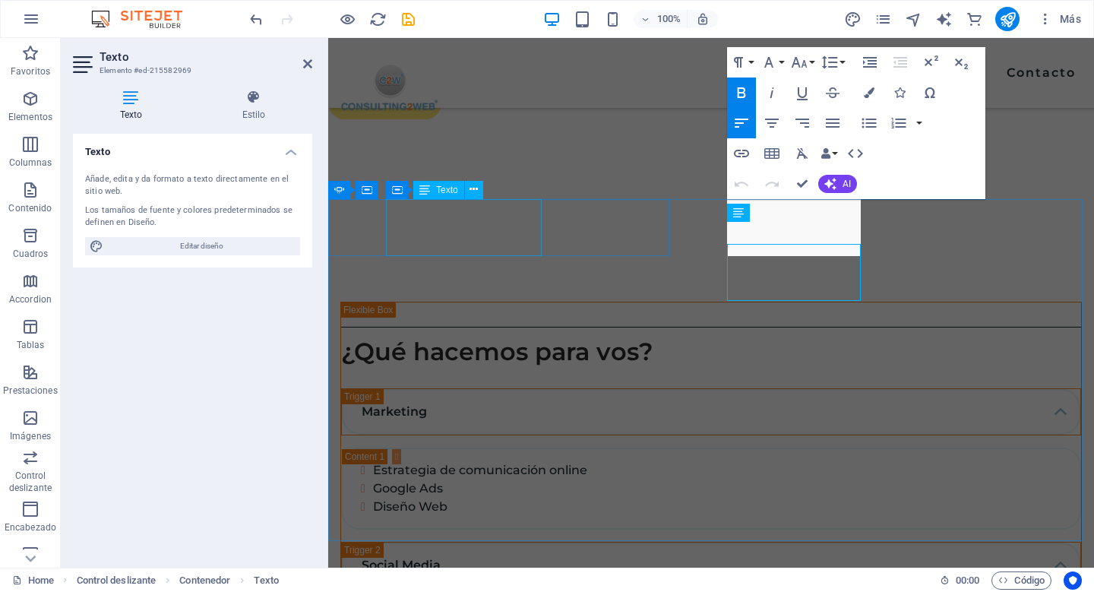
scroll to position [1622, 0]
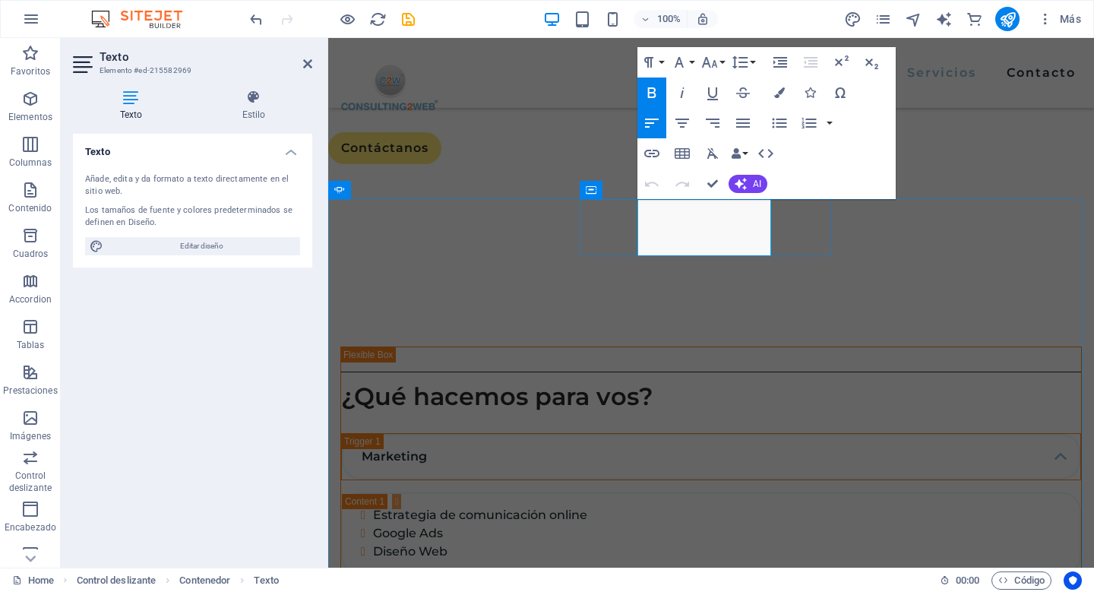
click at [708, 59] on icon "button" at bounding box center [709, 62] width 18 height 18
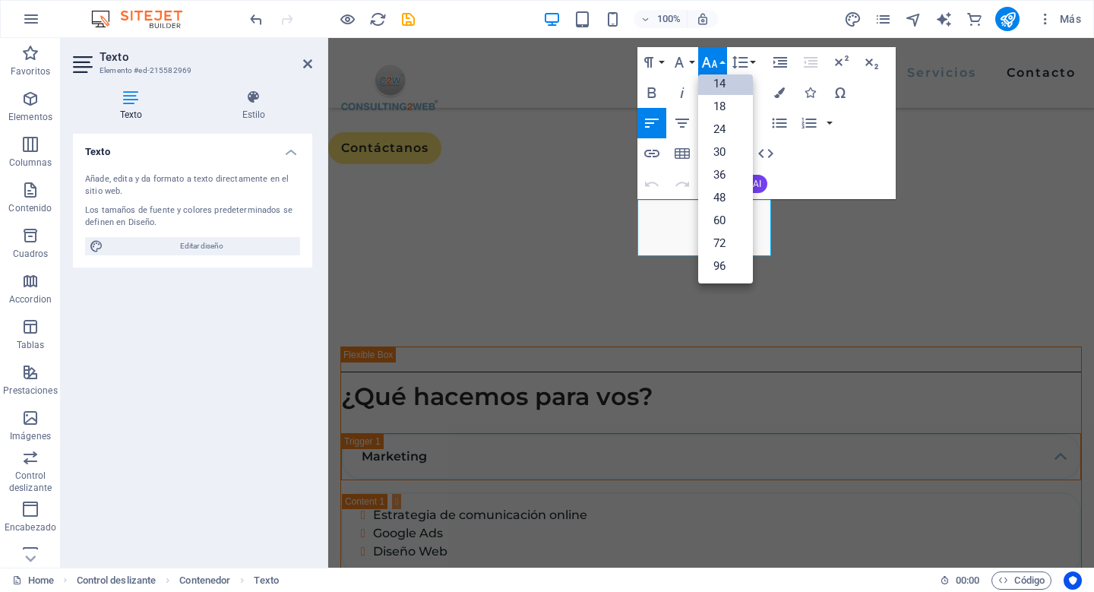
scroll to position [122, 0]
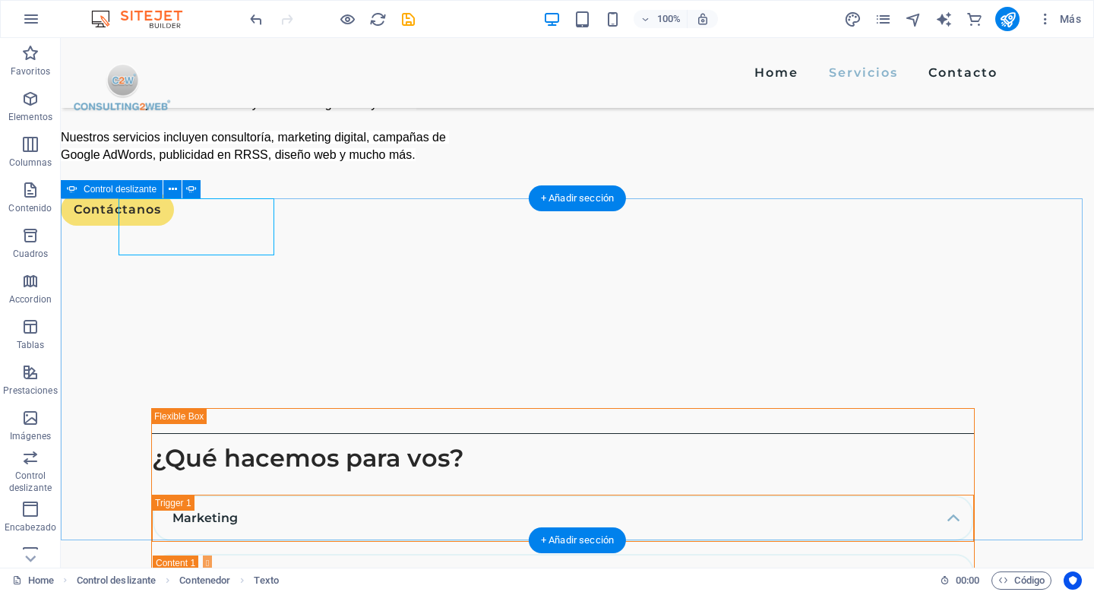
scroll to position [1668, 0]
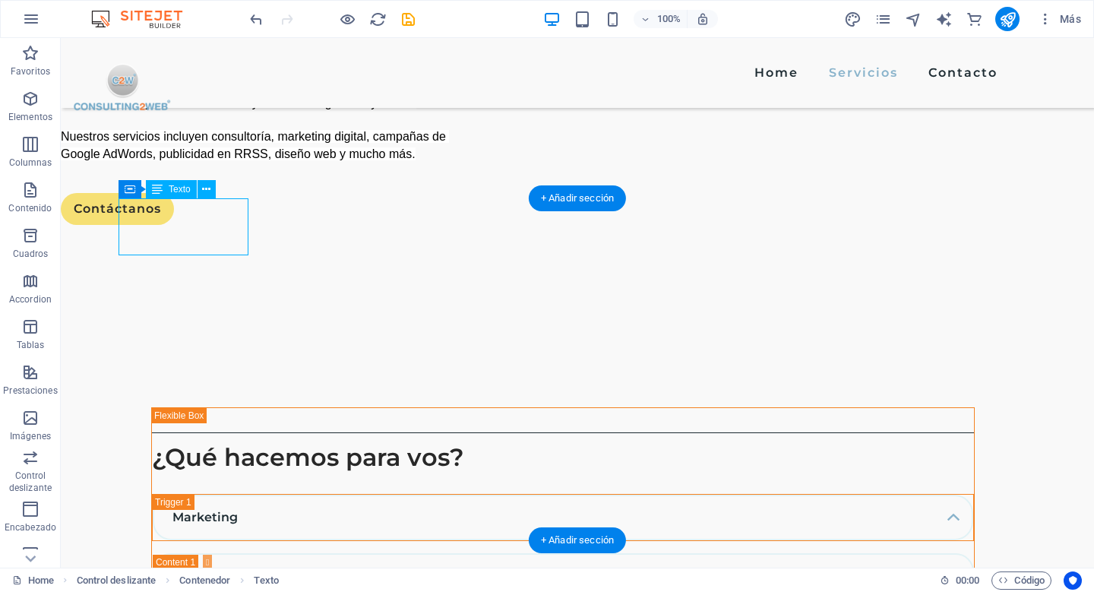
click at [158, 208] on div "Contenedor H1 Banner Banner Contenedor Contenedor SVG Texto Separador Separador…" at bounding box center [577, 302] width 1033 height 529
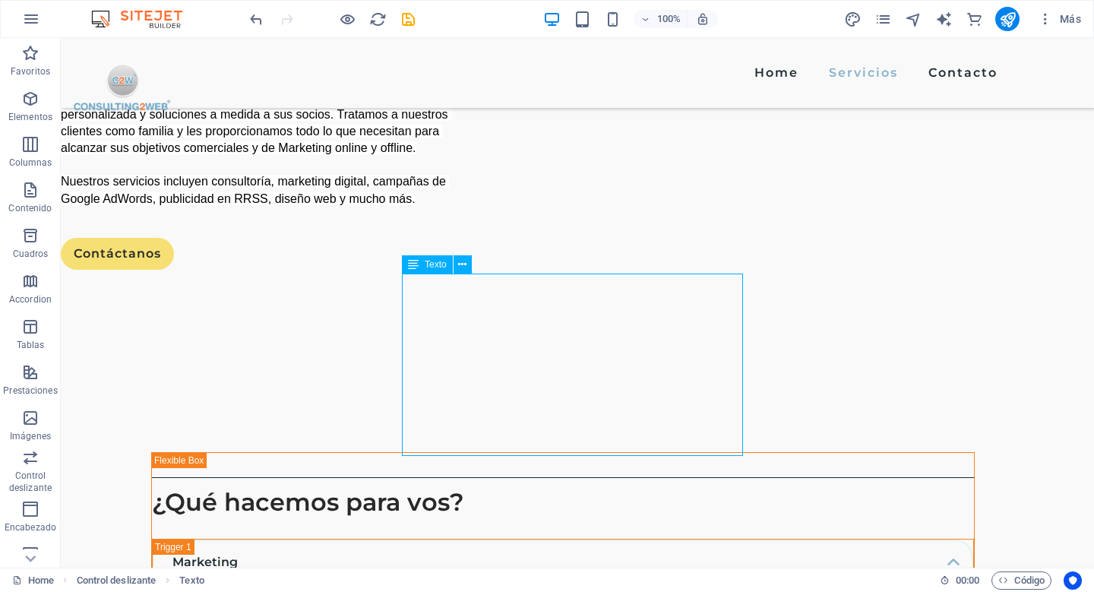
scroll to position [1668, 0]
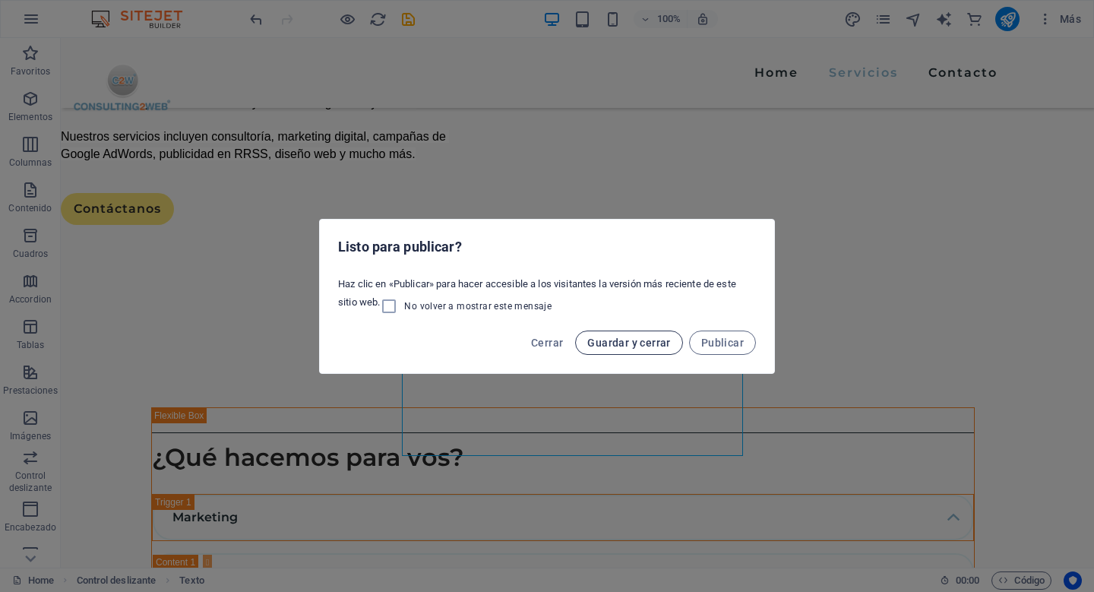
click at [642, 340] on span "Guardar y cerrar" at bounding box center [628, 343] width 83 height 12
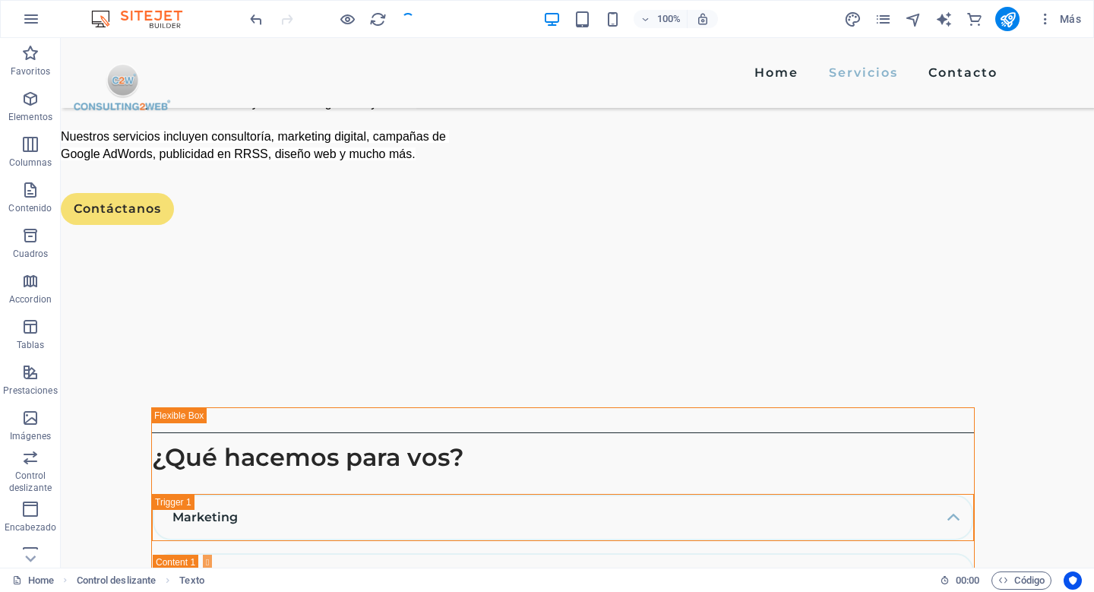
checkbox input "false"
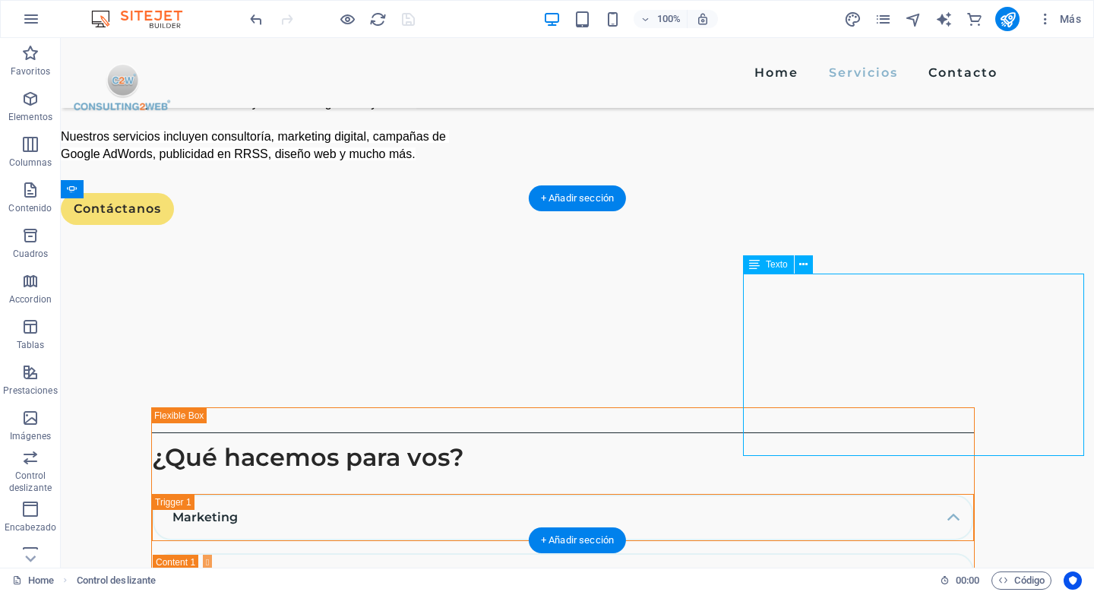
drag, startPoint x: 801, startPoint y: 305, endPoint x: 521, endPoint y: 292, distance: 279.8
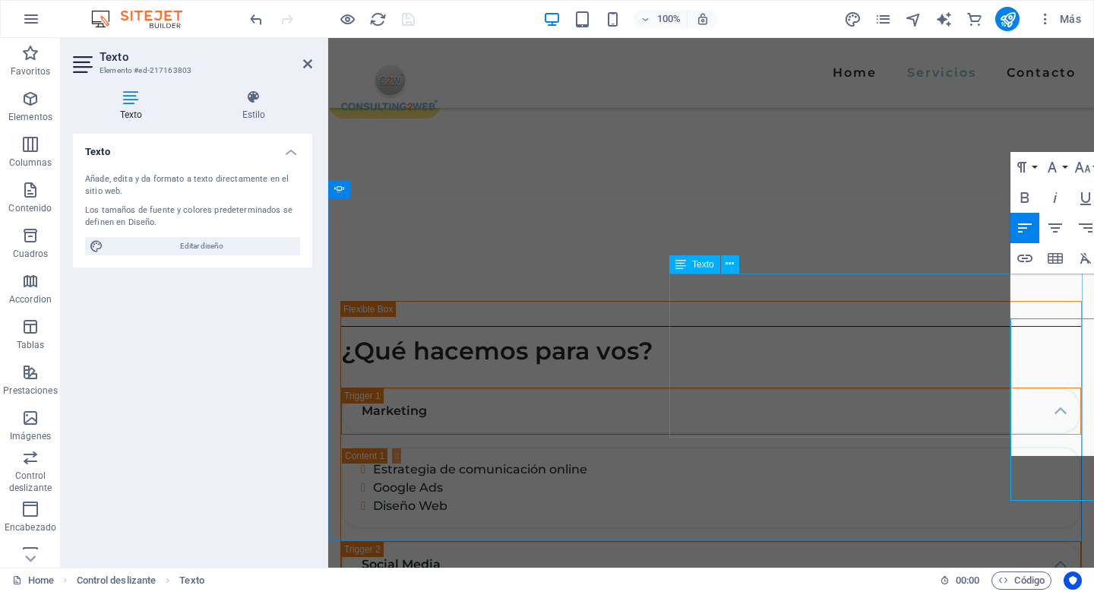
scroll to position [1623, 0]
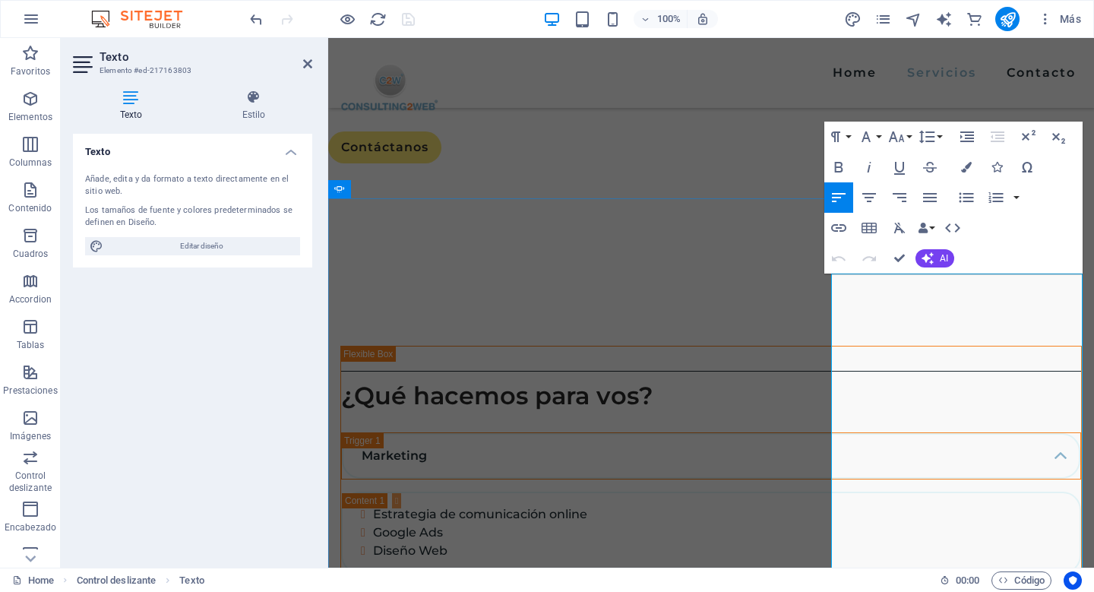
scroll to position [4024, 7]
click at [1022, 92] on div "Home Servicios Contacto" at bounding box center [711, 73] width 766 height 70
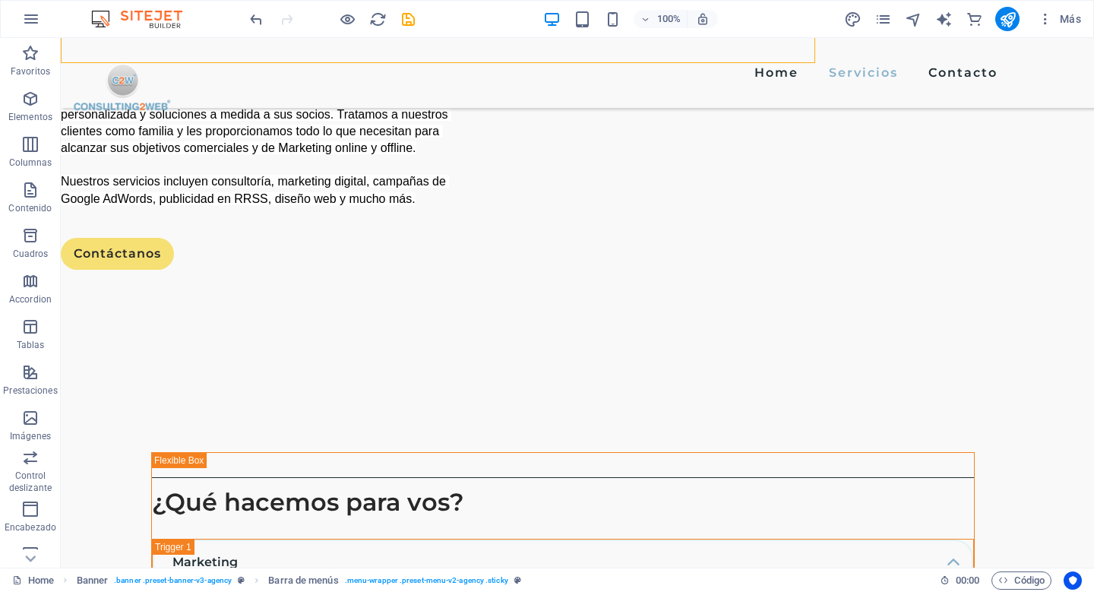
scroll to position [1668, 0]
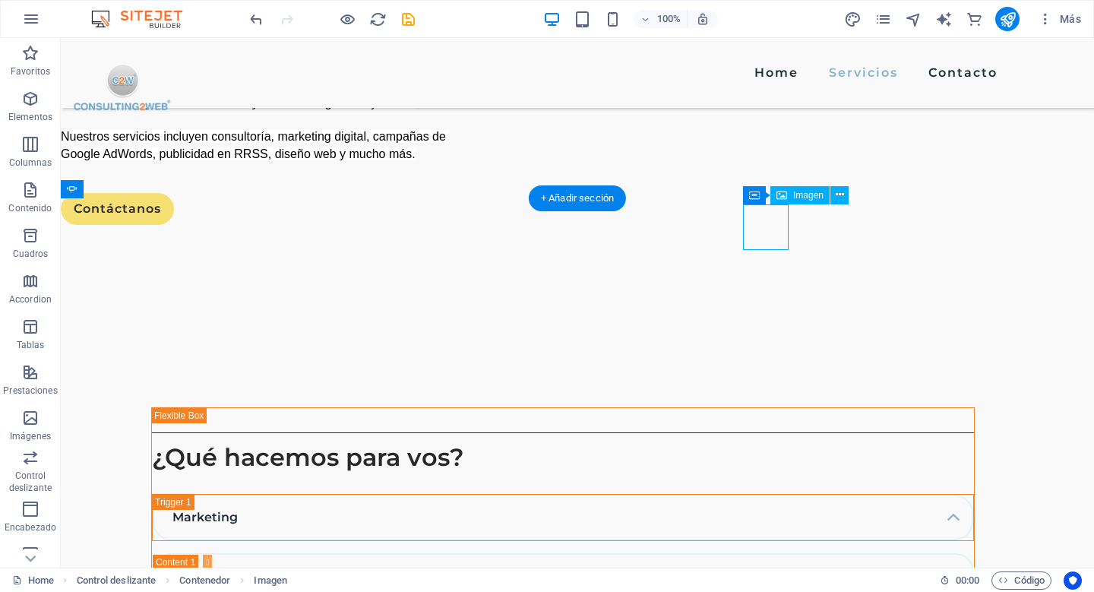
click at [0, 0] on button at bounding box center [0, 0] width 0 height 0
select select "px"
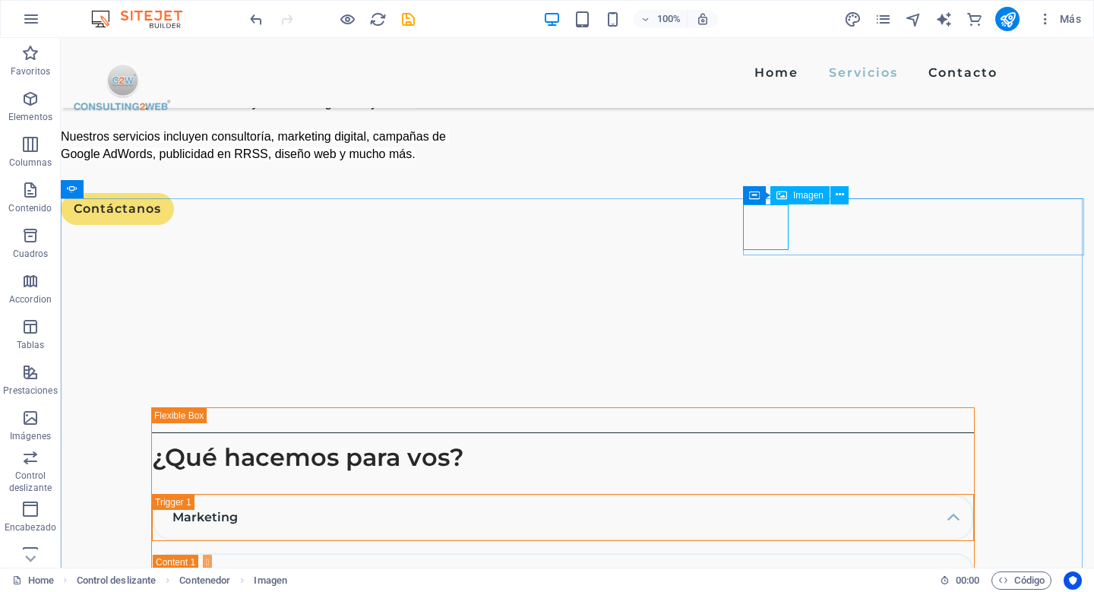
click at [798, 194] on span "Imagen" at bounding box center [808, 195] width 30 height 9
click at [784, 197] on icon at bounding box center [781, 195] width 11 height 18
click at [793, 193] on span "Imagen" at bounding box center [808, 195] width 30 height 9
click at [836, 197] on icon at bounding box center [840, 195] width 8 height 16
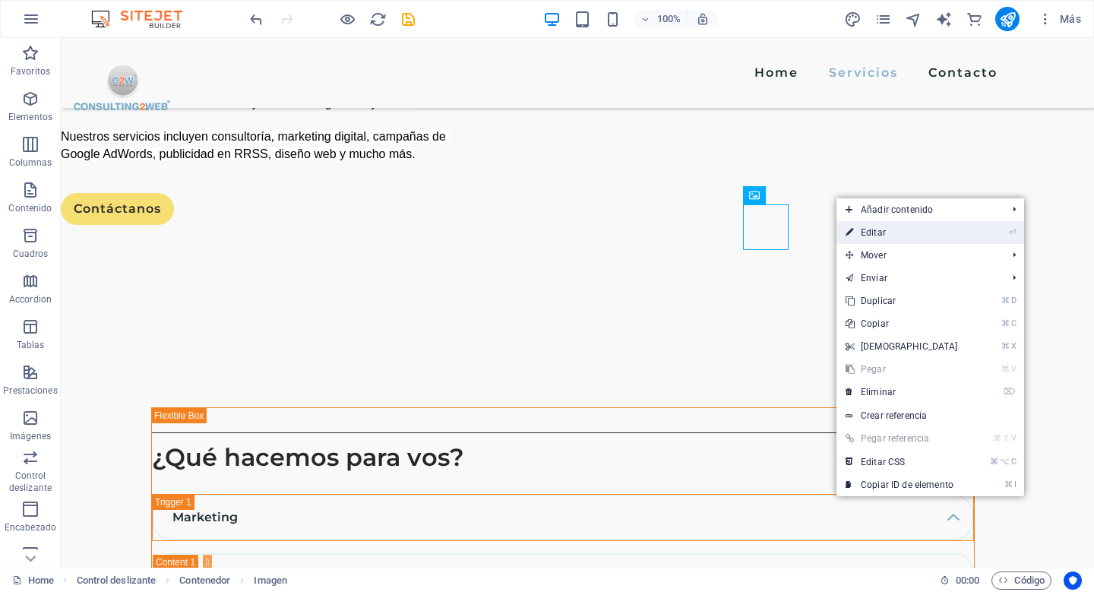
click at [867, 228] on link "⏎ Editar" at bounding box center [901, 232] width 131 height 23
select select "px"
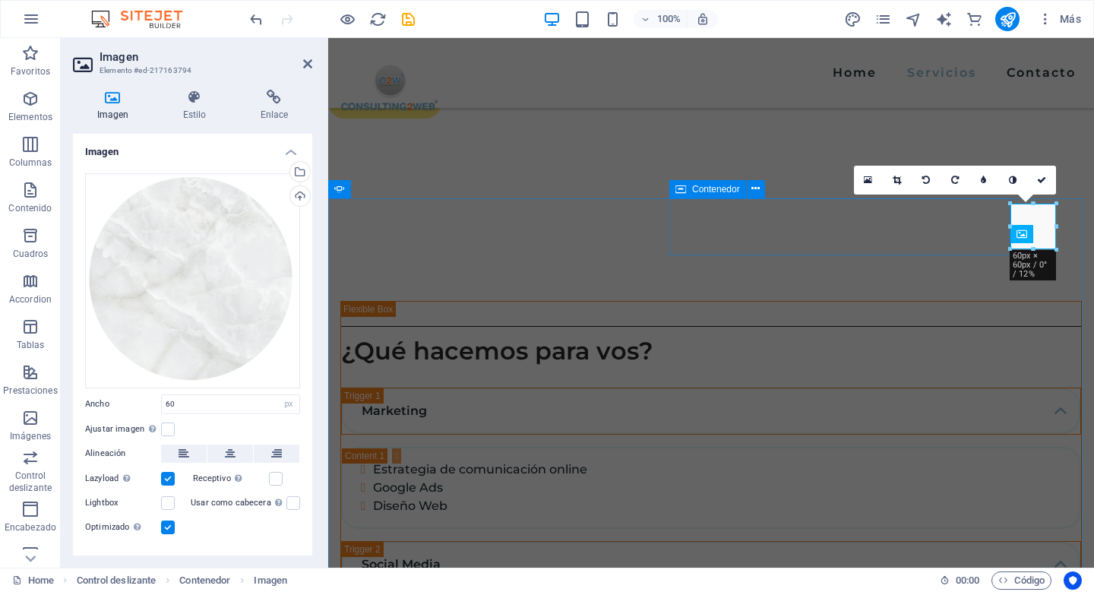
scroll to position [1623, 0]
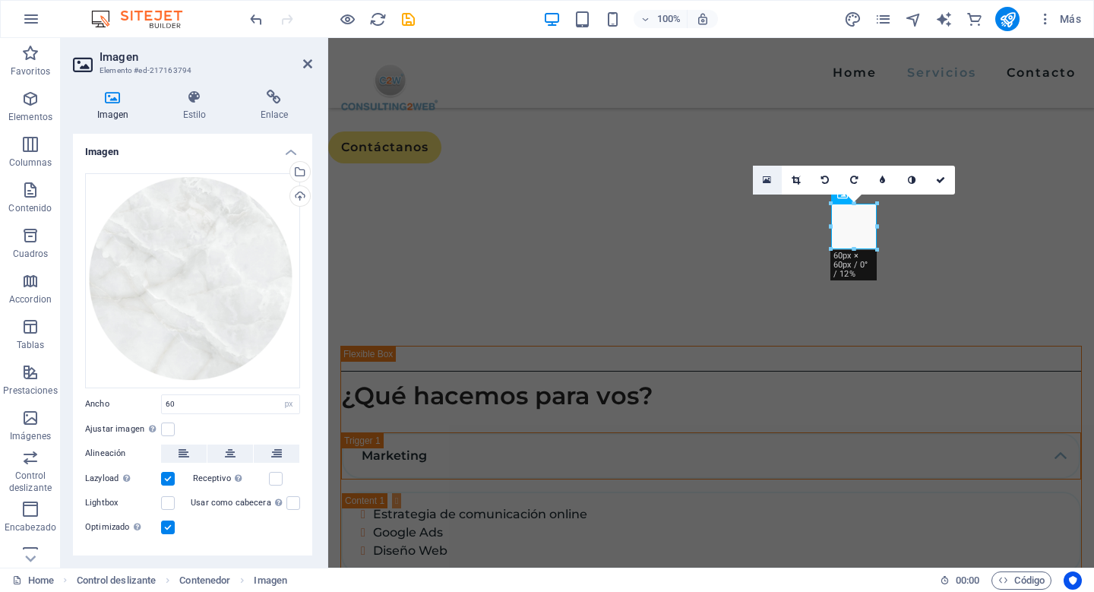
click at [763, 177] on icon at bounding box center [767, 180] width 8 height 11
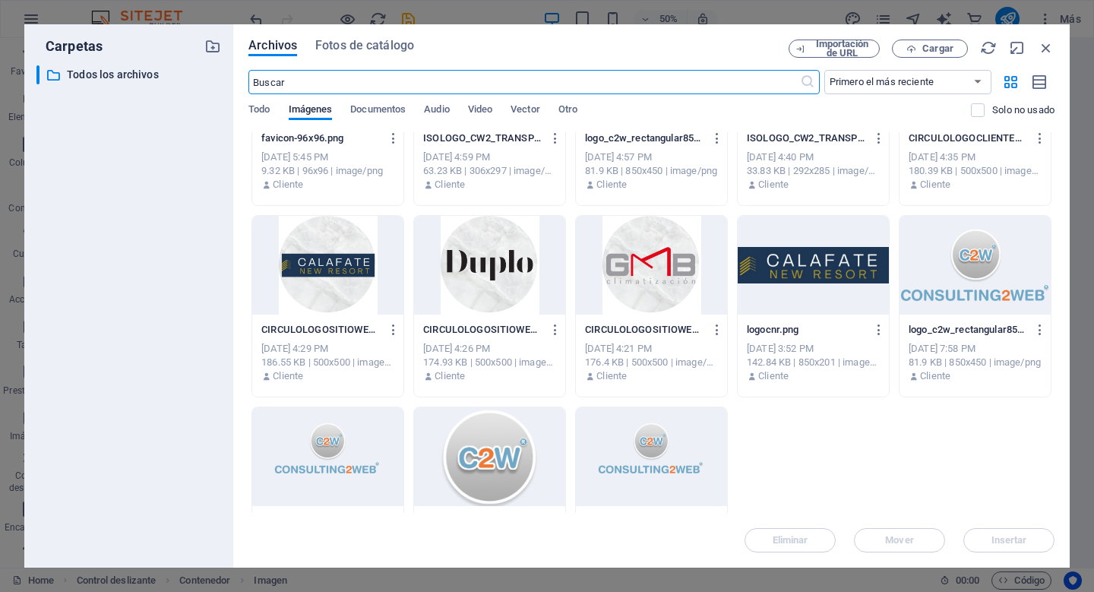
scroll to position [0, 0]
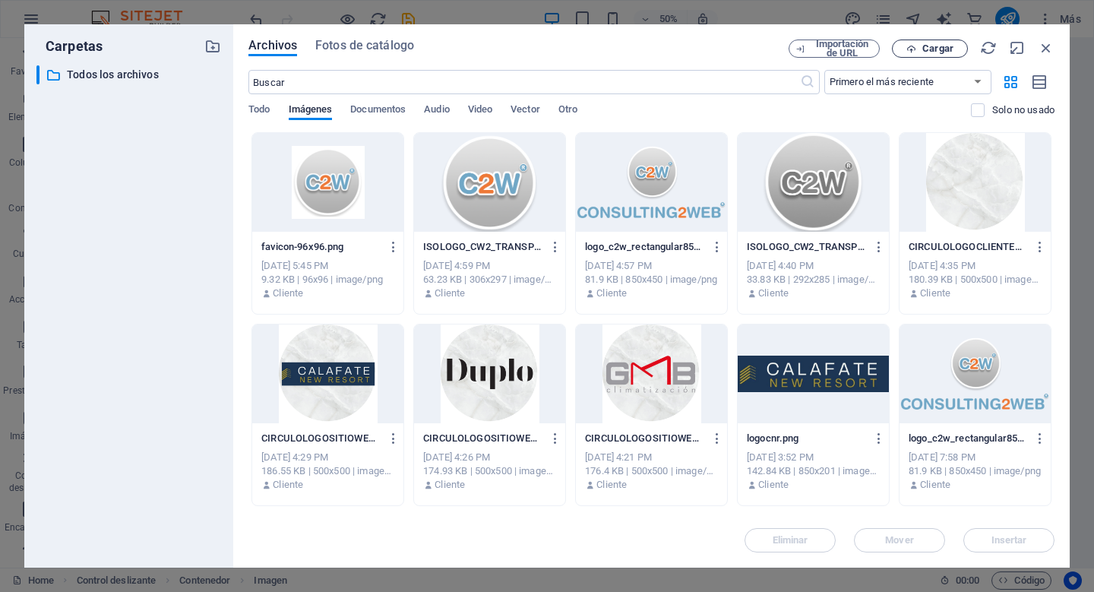
click at [943, 52] on span "Cargar" at bounding box center [937, 48] width 31 height 9
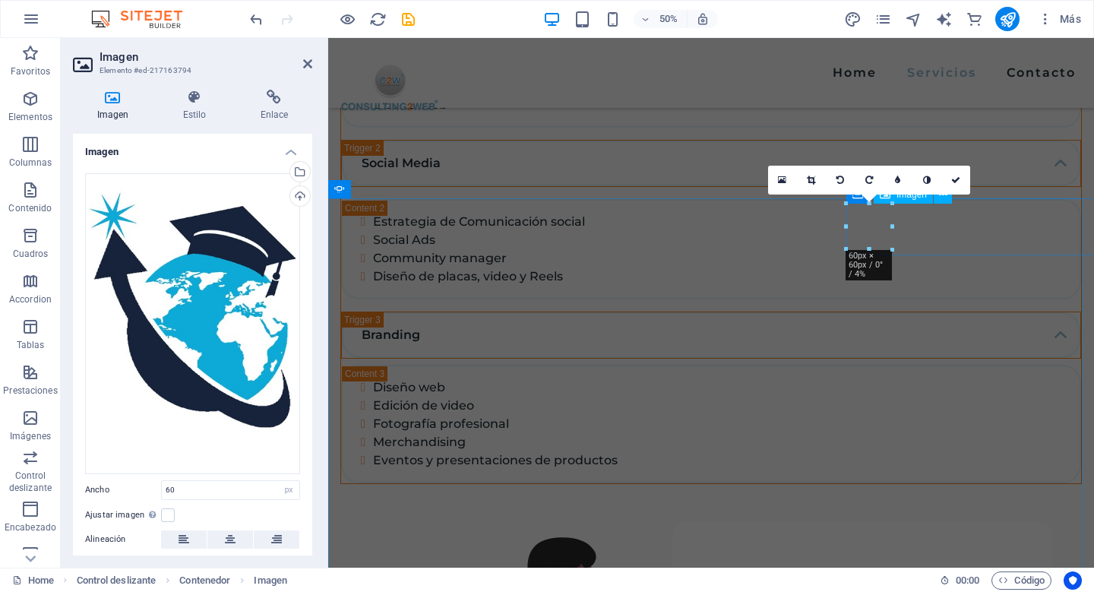
scroll to position [1623, 0]
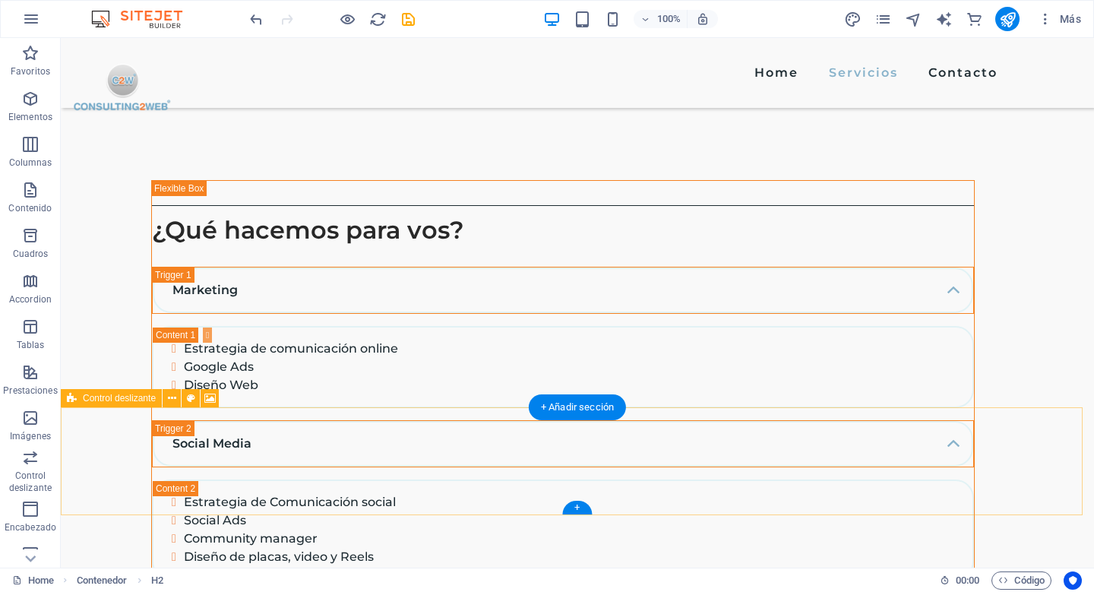
scroll to position [1900, 0]
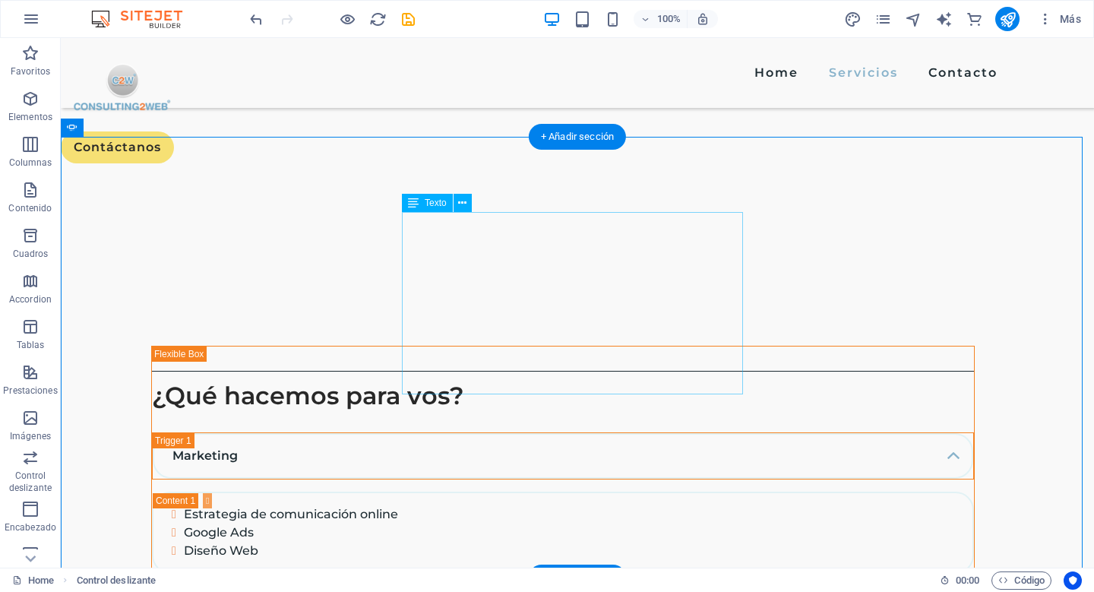
scroll to position [1725, 0]
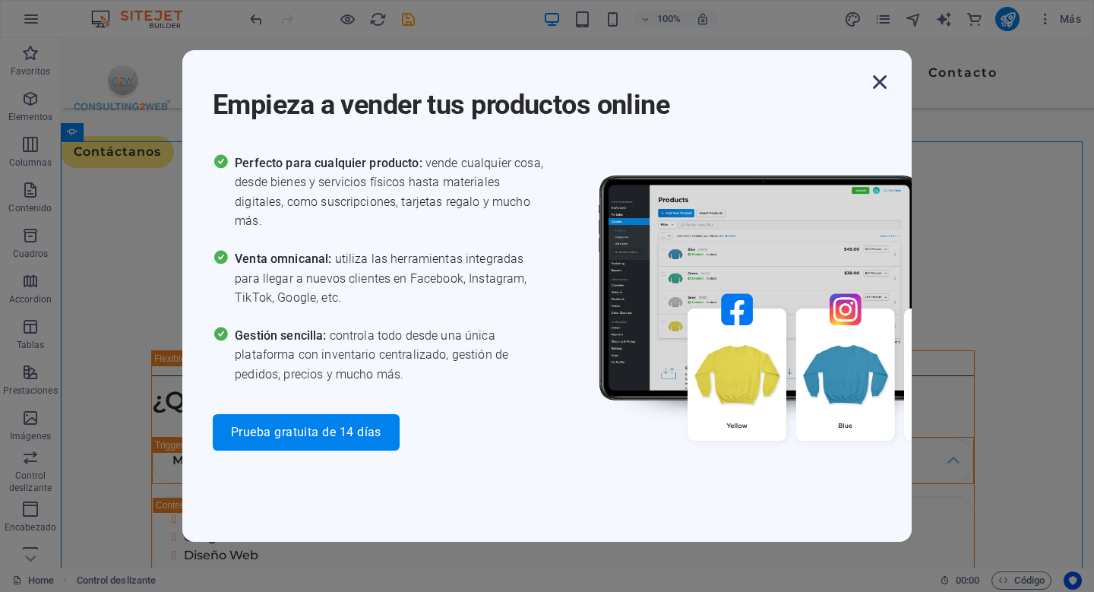
click at [883, 84] on icon "button" at bounding box center [879, 81] width 27 height 27
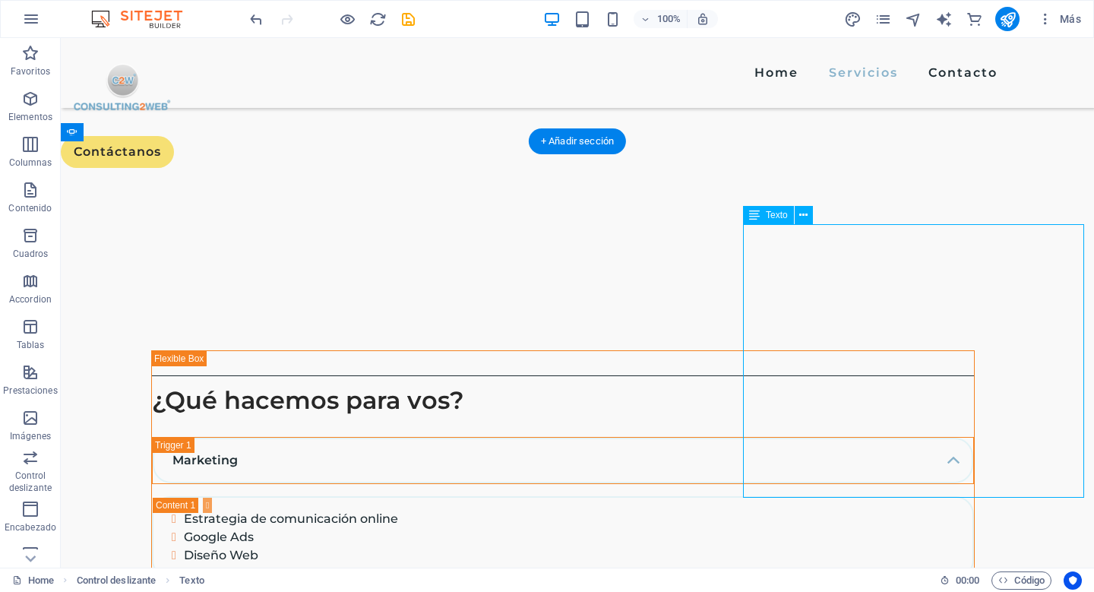
drag, startPoint x: 795, startPoint y: 435, endPoint x: 527, endPoint y: 435, distance: 267.4
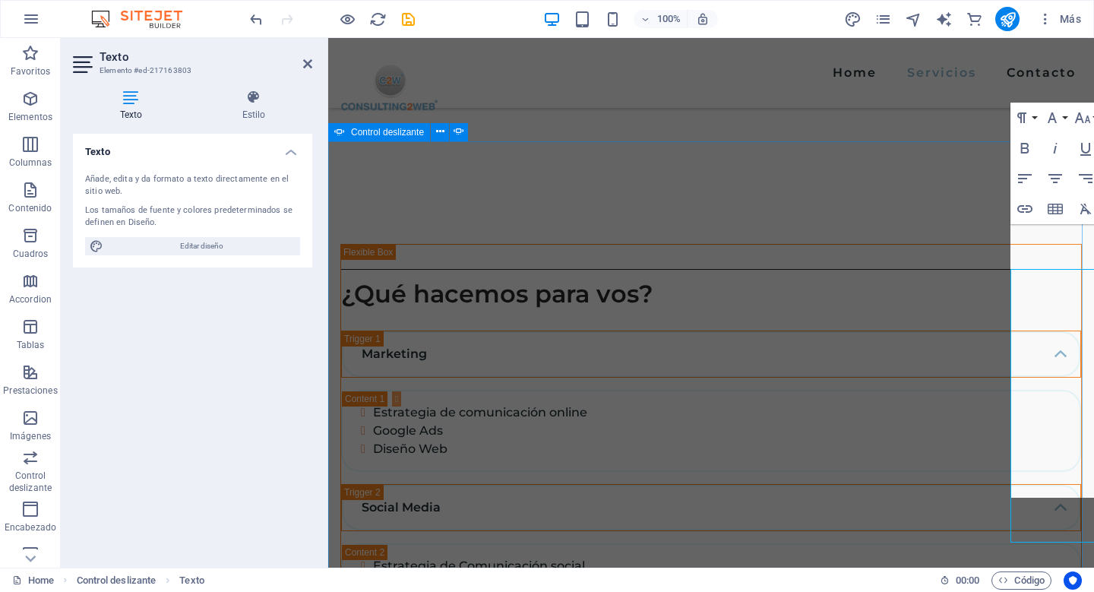
scroll to position [1680, 0]
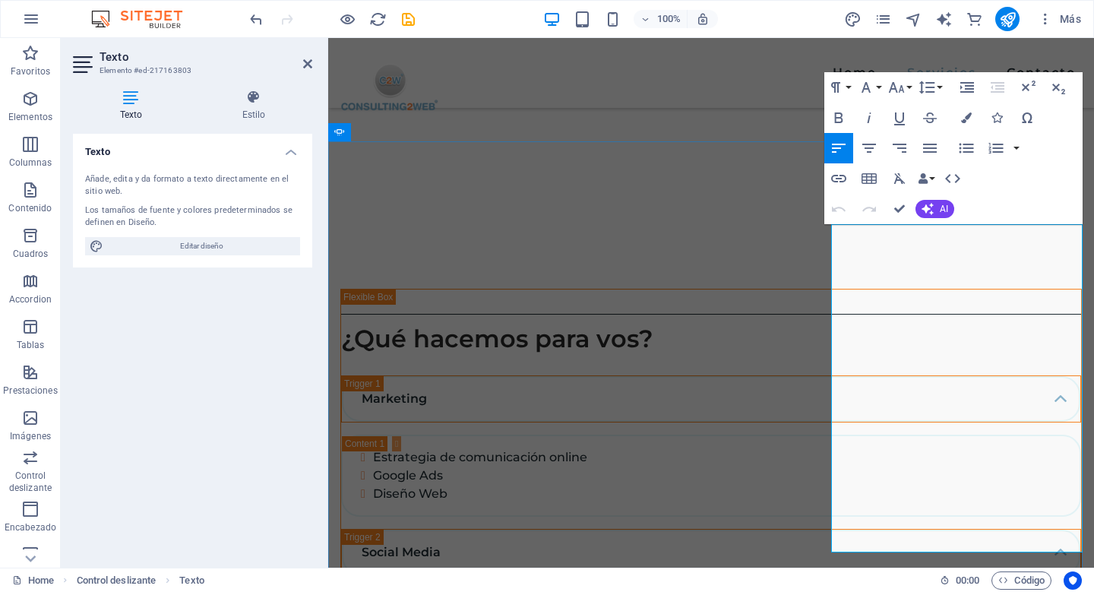
drag, startPoint x: 964, startPoint y: 434, endPoint x: 962, endPoint y: 425, distance: 9.4
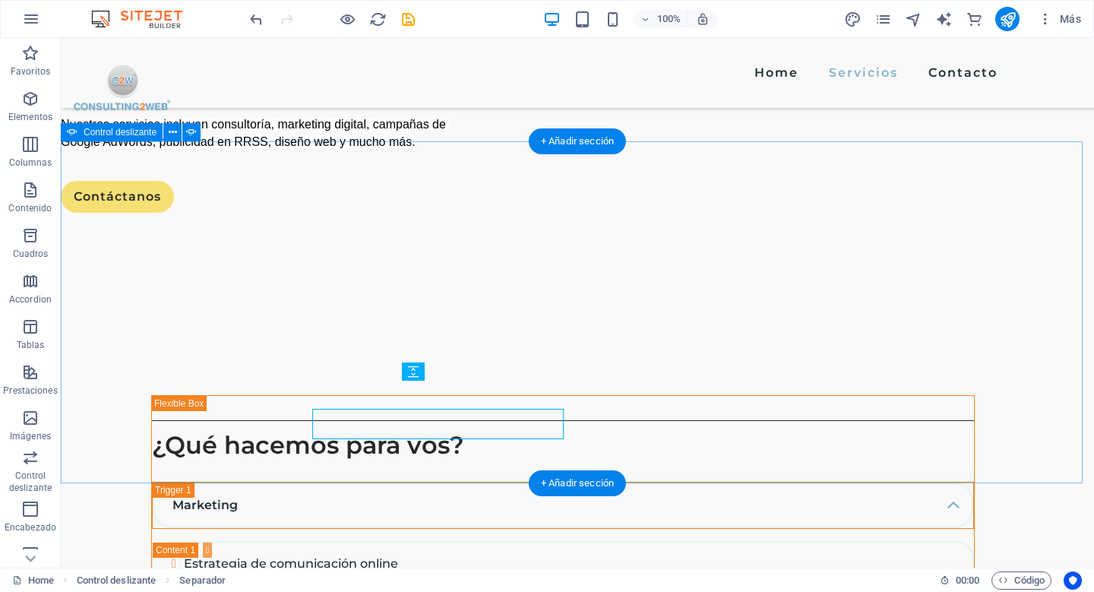
scroll to position [1725, 0]
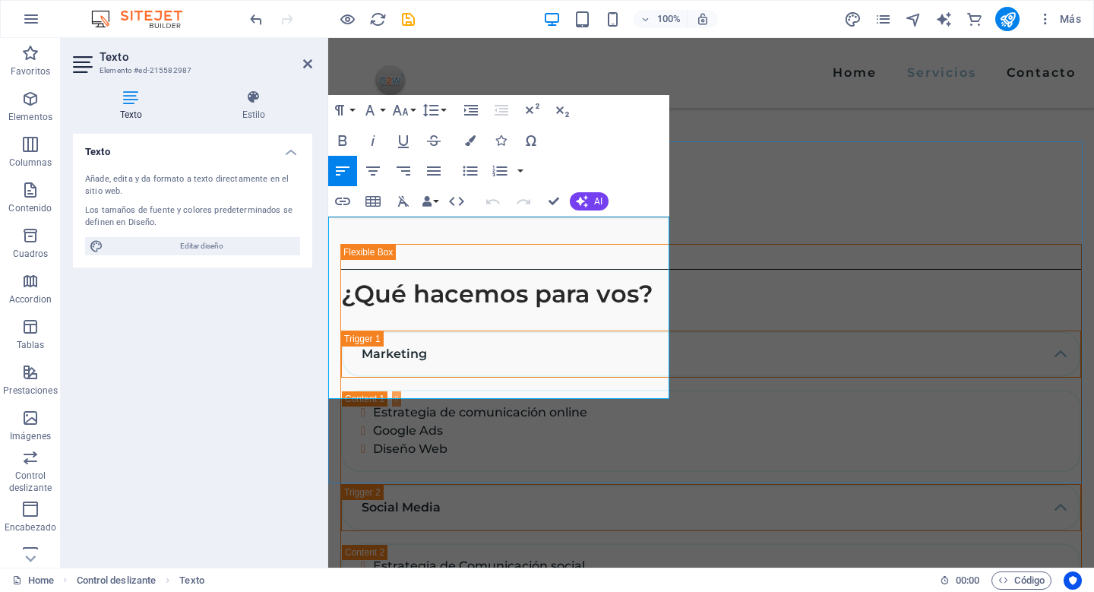
scroll to position [1680, 0]
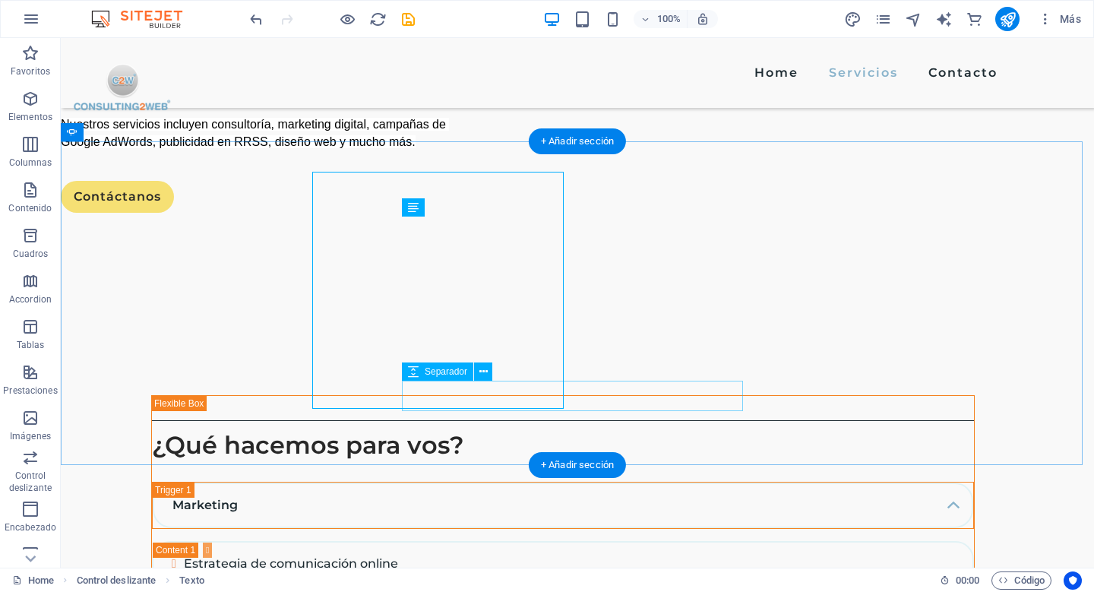
scroll to position [1725, 0]
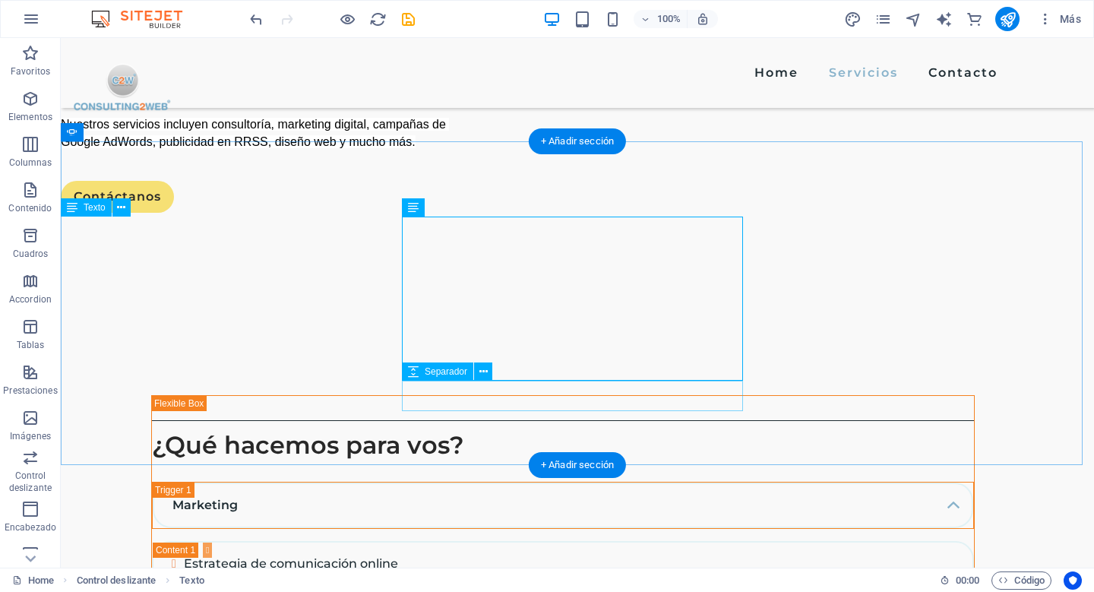
scroll to position [1725, 0]
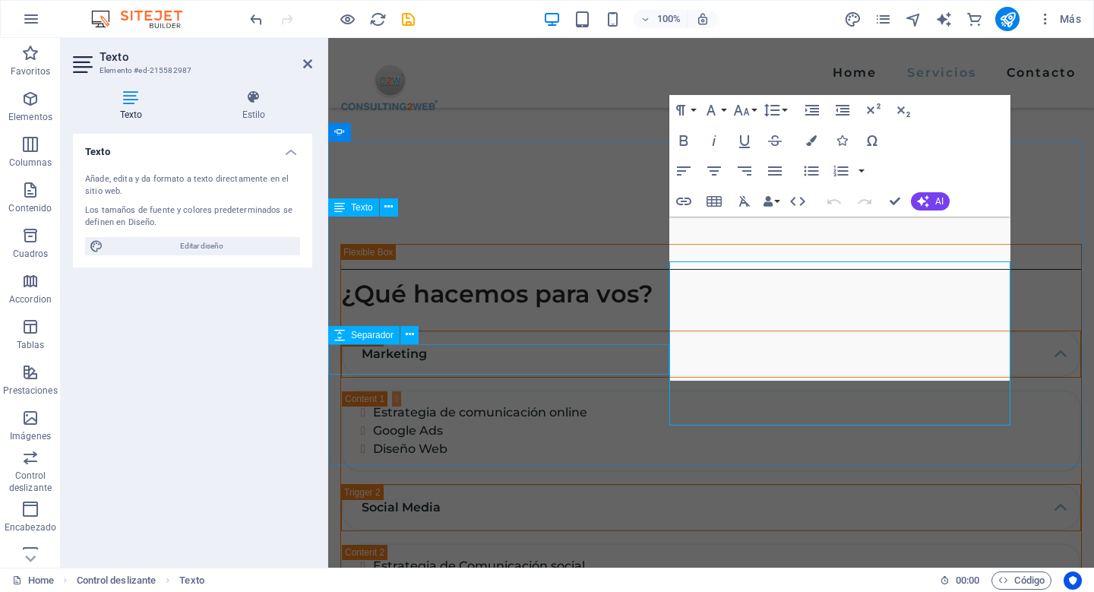
scroll to position [1680, 0]
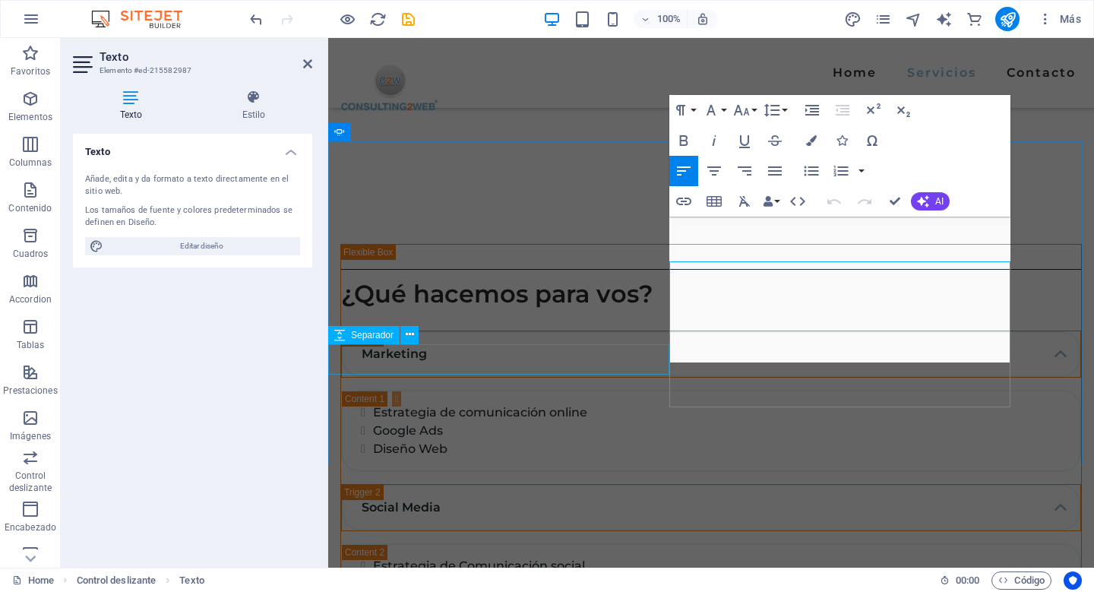
scroll to position [1680, 0]
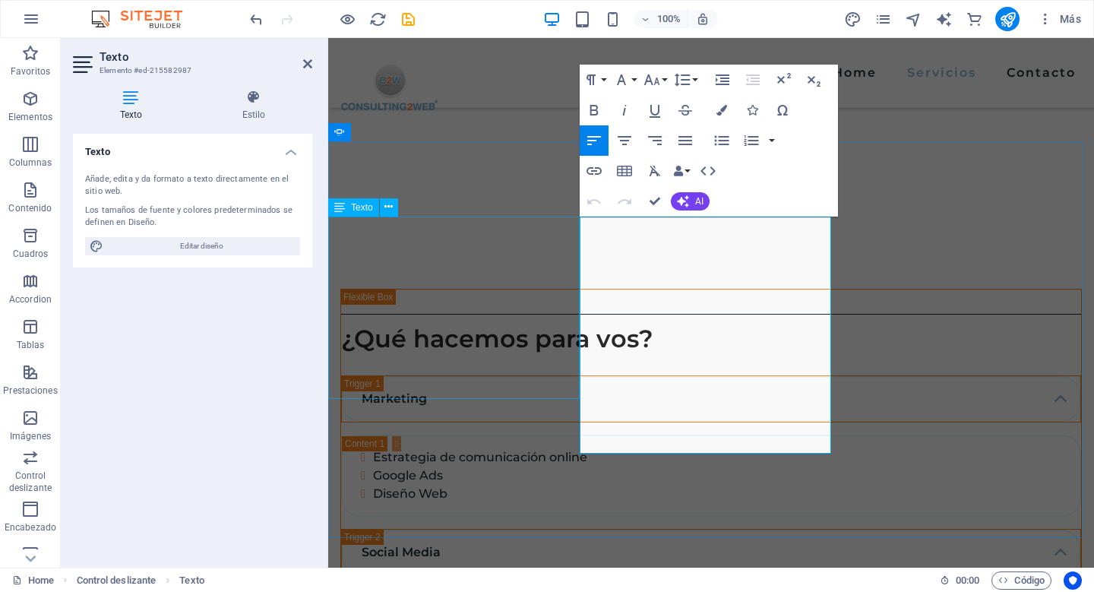
drag, startPoint x: 507, startPoint y: 390, endPoint x: 774, endPoint y: 390, distance: 267.4
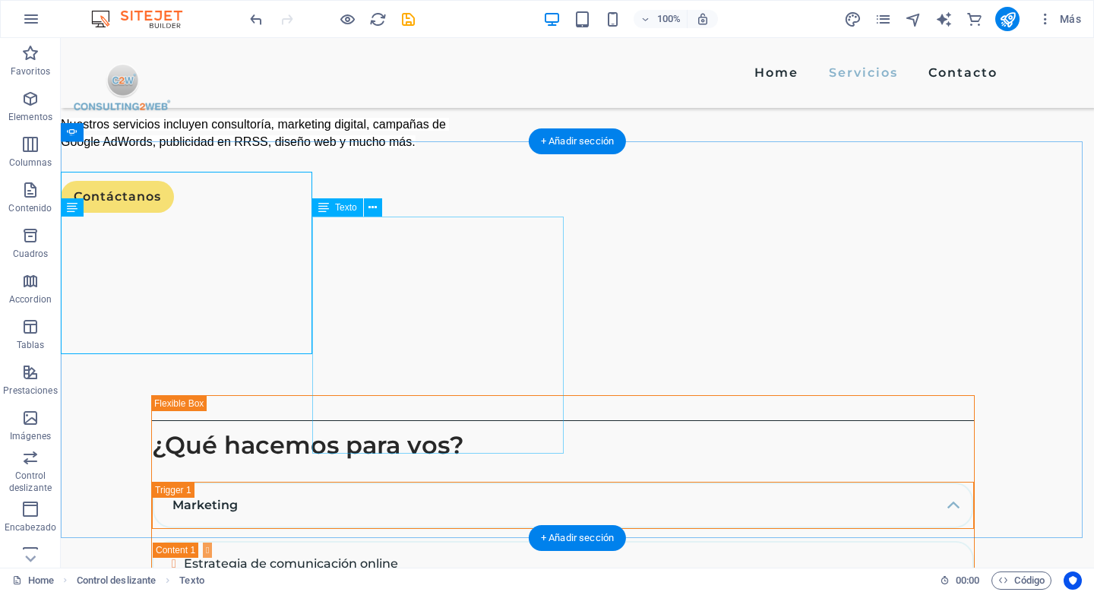
scroll to position [1725, 0]
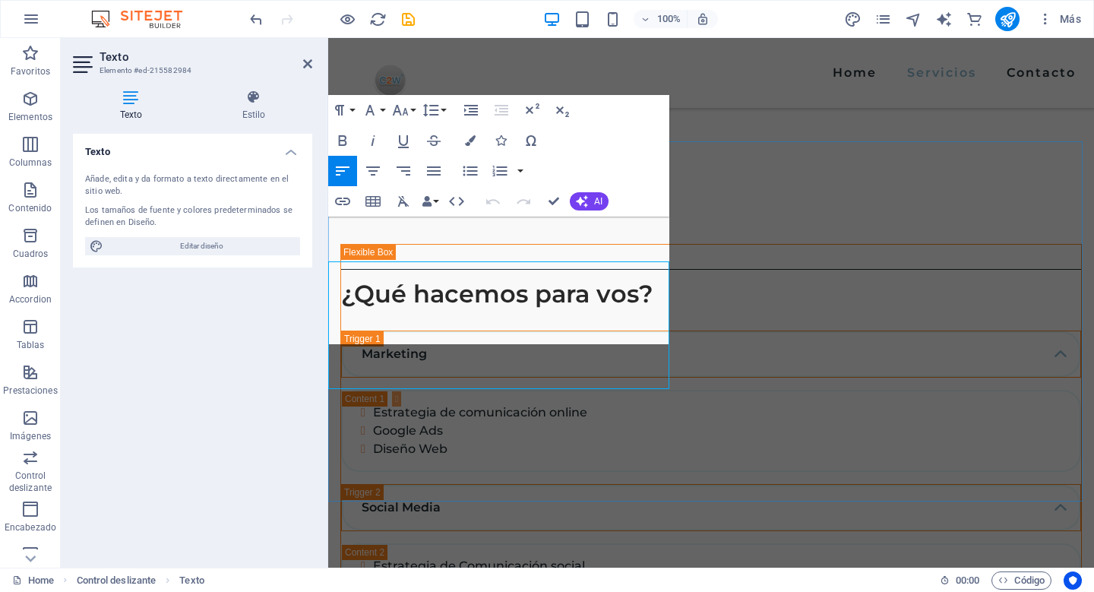
scroll to position [1680, 0]
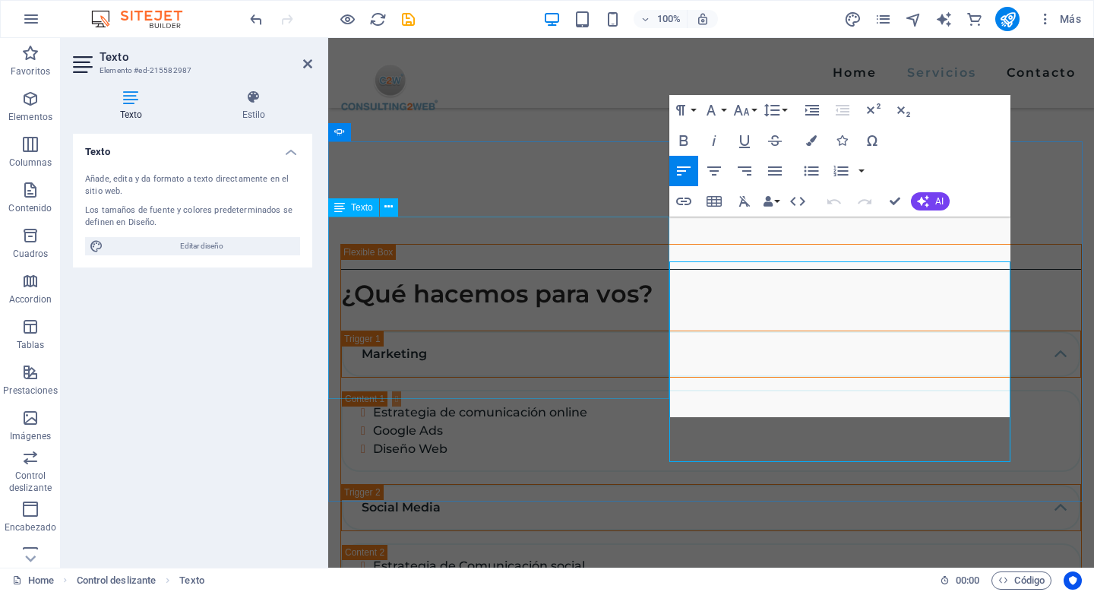
scroll to position [1680, 0]
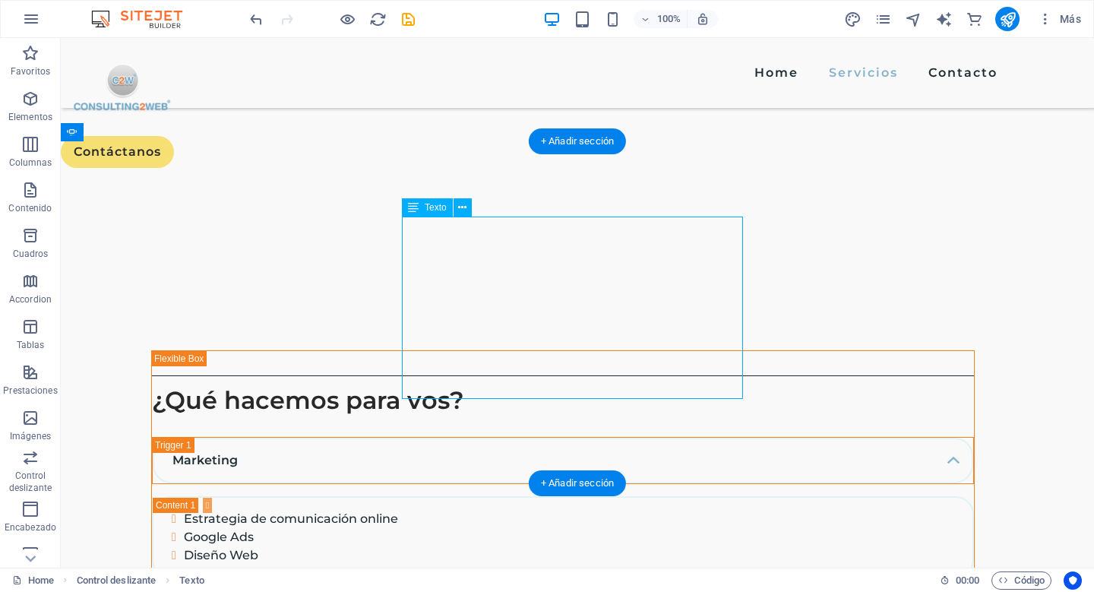
drag, startPoint x: 544, startPoint y: 347, endPoint x: 248, endPoint y: 363, distance: 295.9
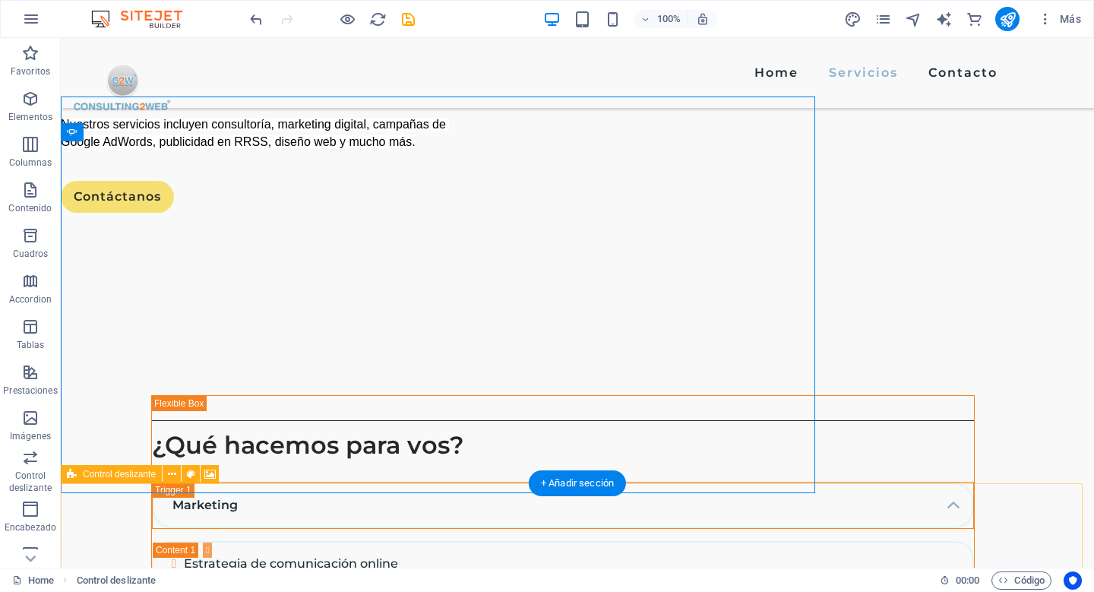
scroll to position [1725, 0]
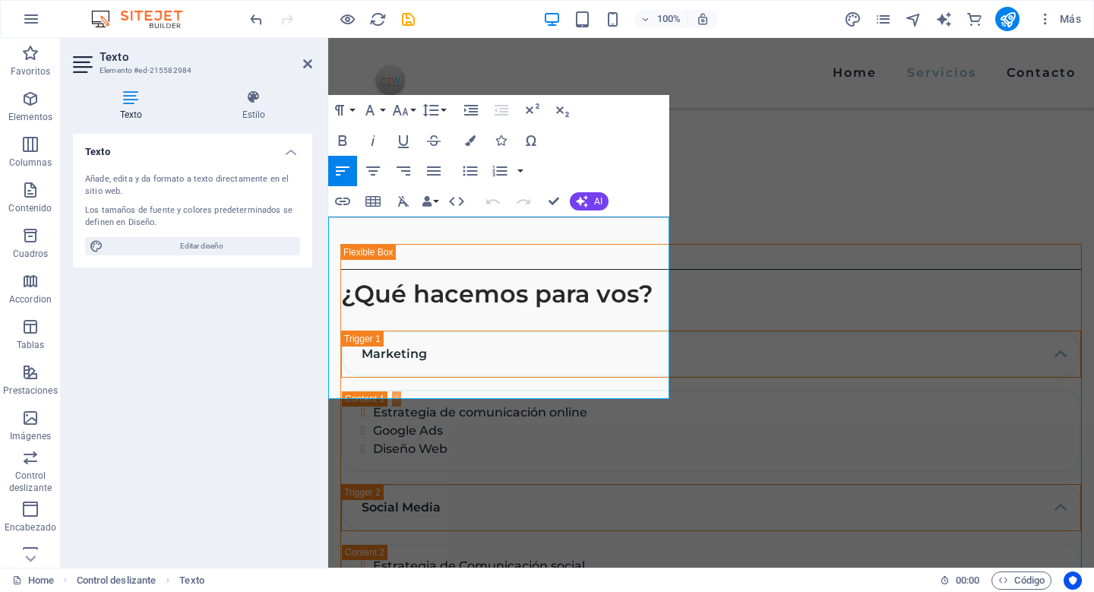
scroll to position [1680, 0]
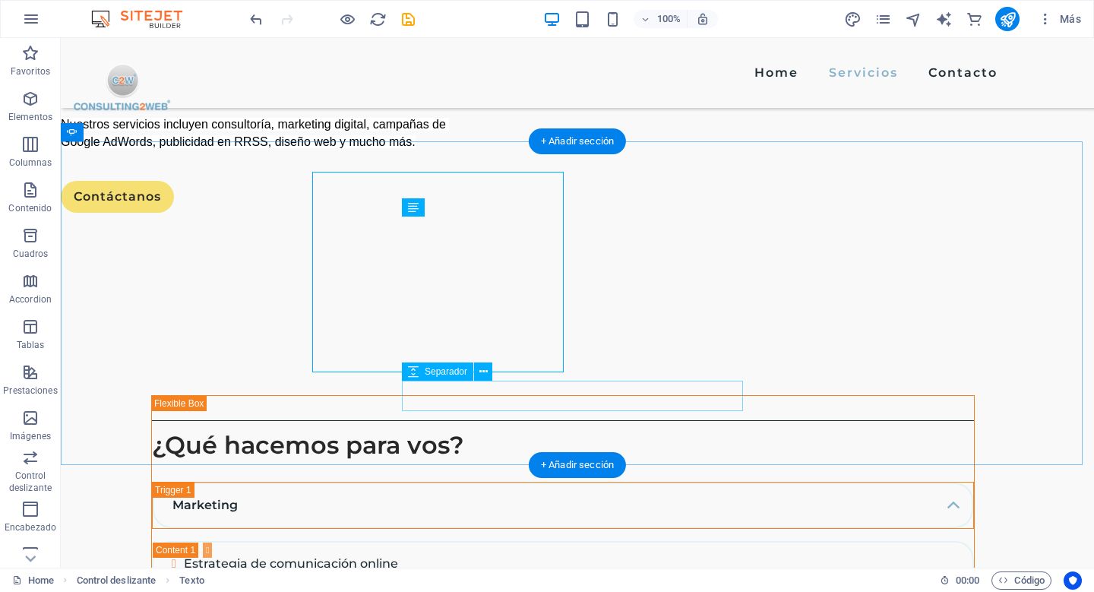
scroll to position [1725, 0]
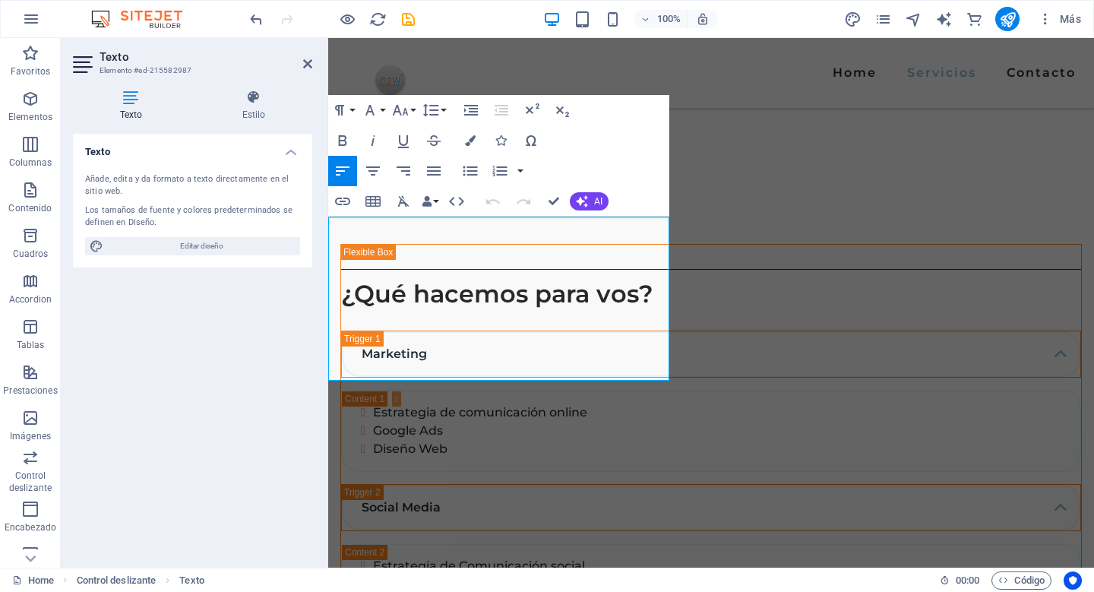
scroll to position [1680, 0]
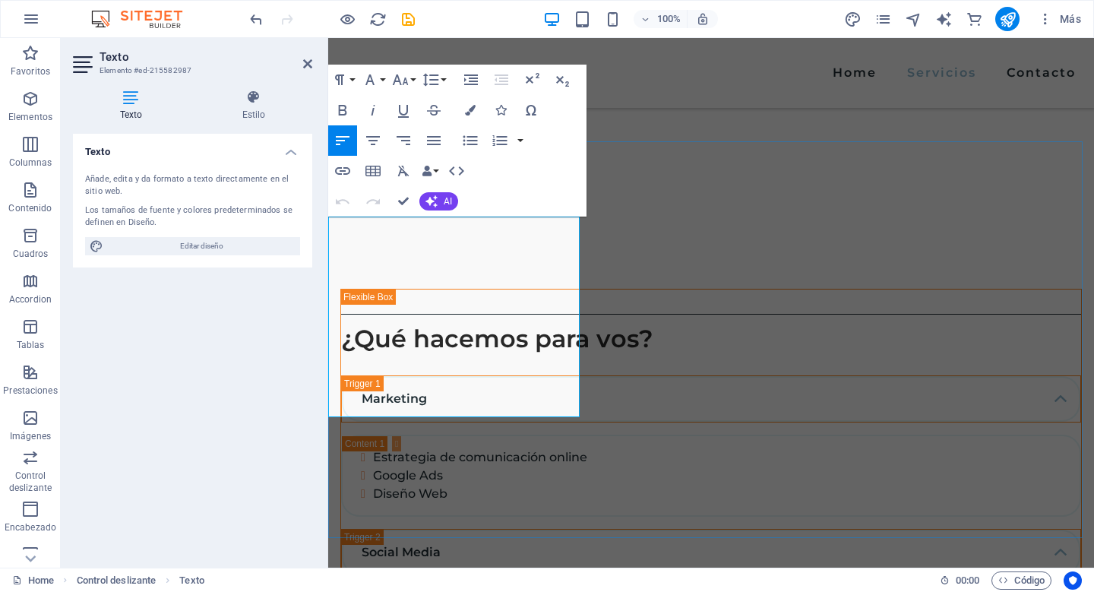
click at [184, 240] on span "Editar diseño" at bounding box center [202, 246] width 188 height 18
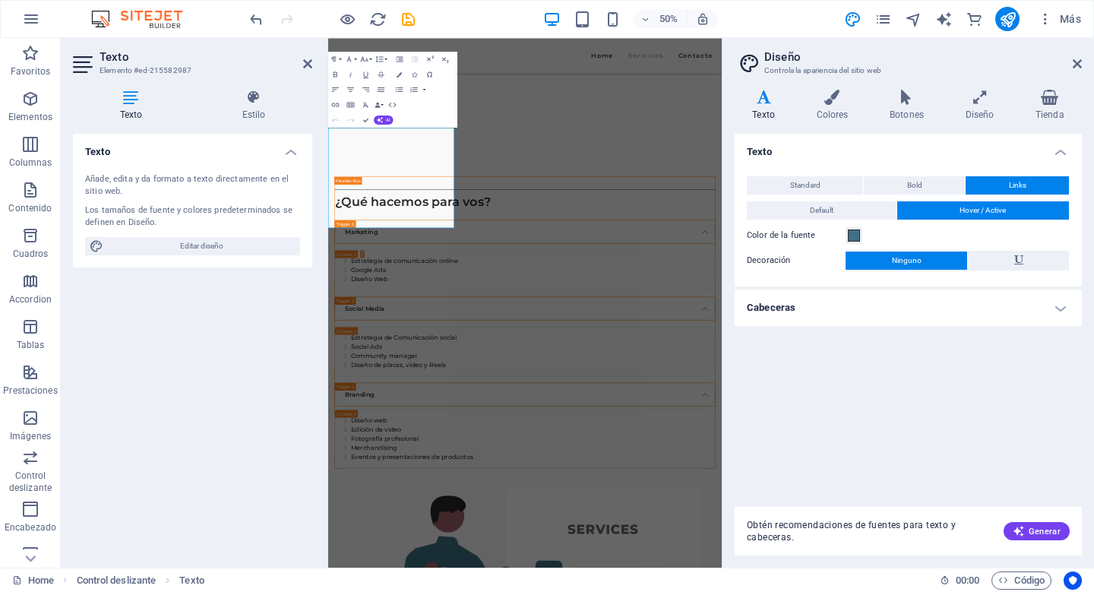
scroll to position [2126, 0]
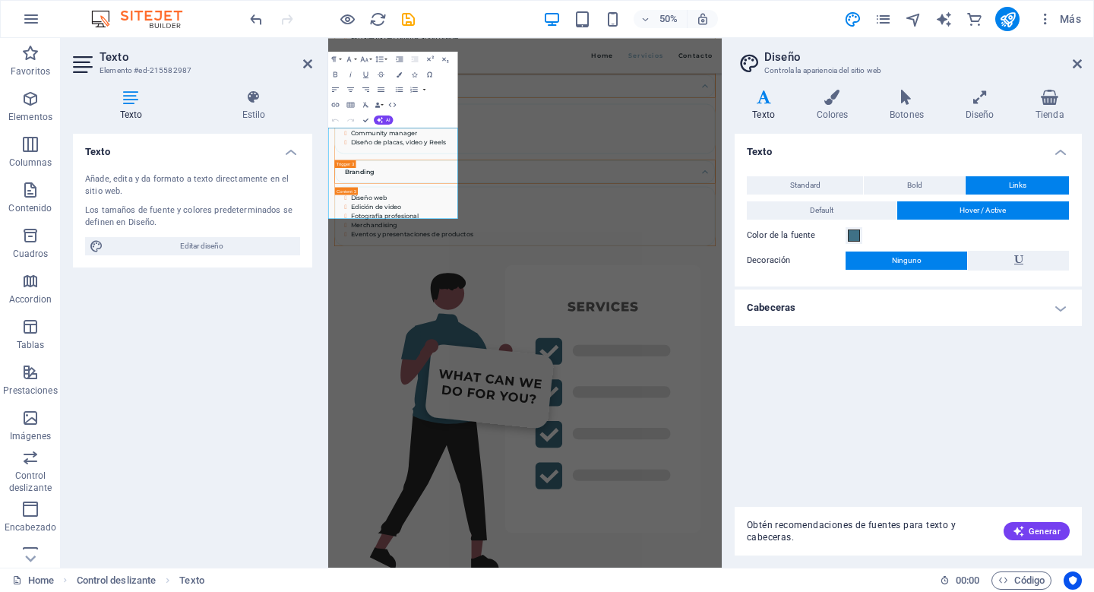
click at [762, 96] on icon at bounding box center [764, 97] width 58 height 15
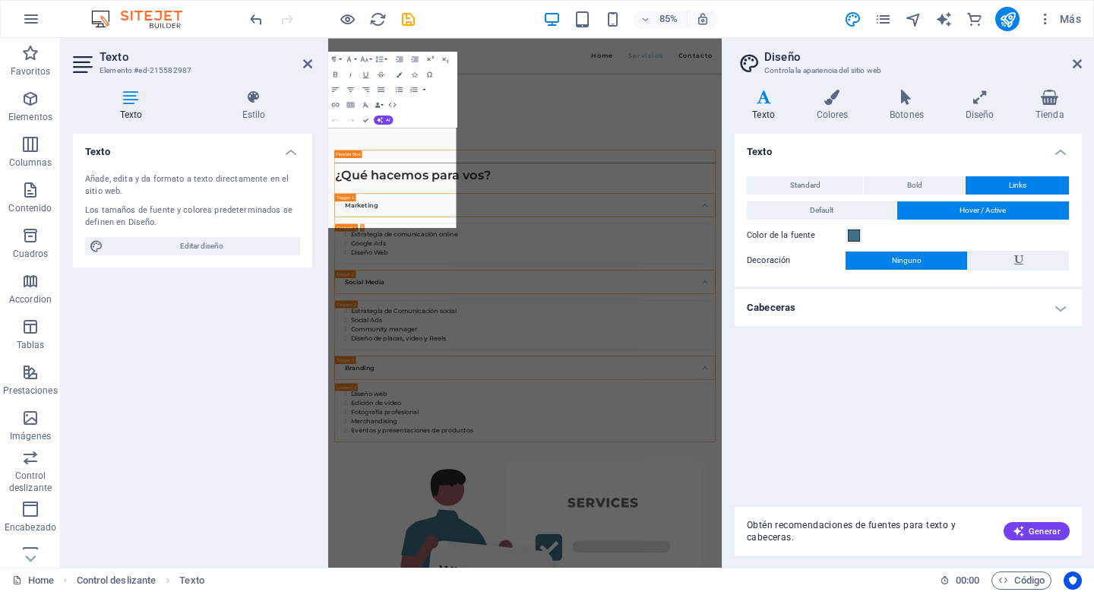
scroll to position [2126, 0]
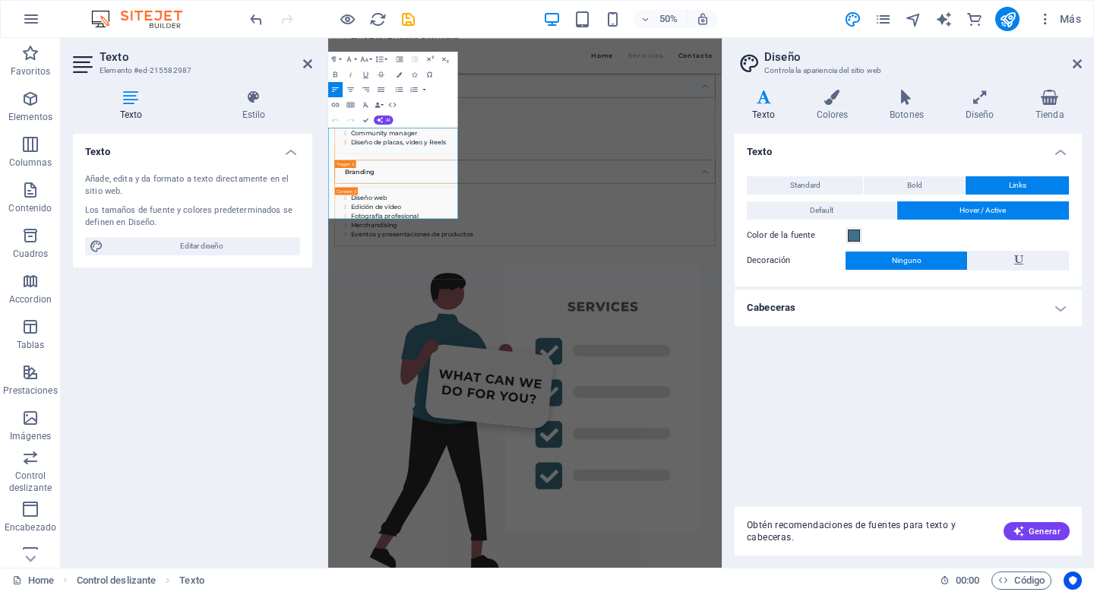
click at [349, 57] on icon "button" at bounding box center [349, 58] width 5 height 5
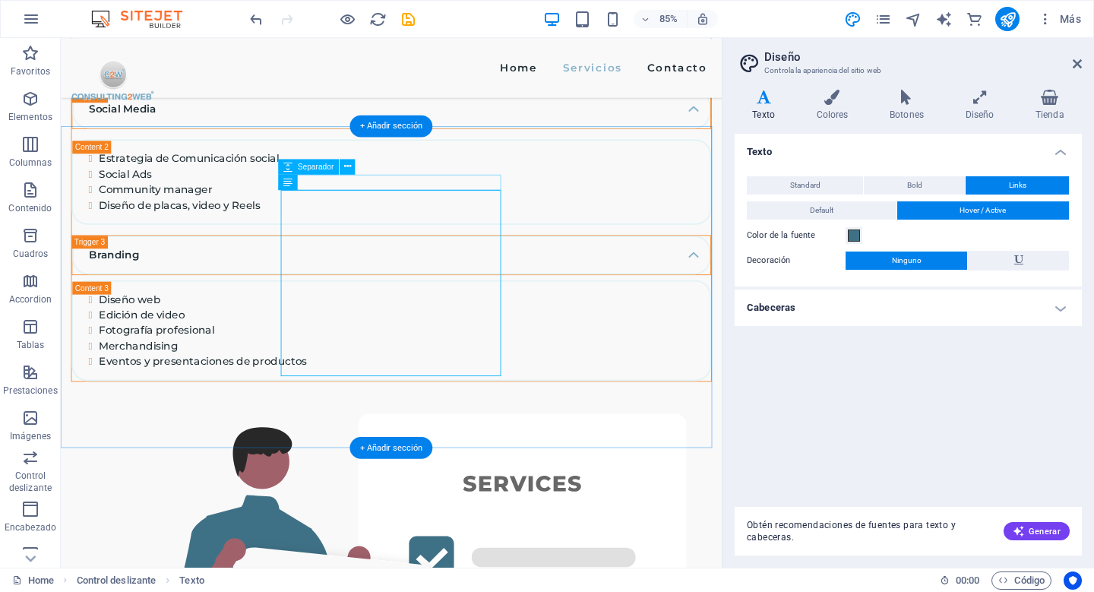
scroll to position [1734, 0]
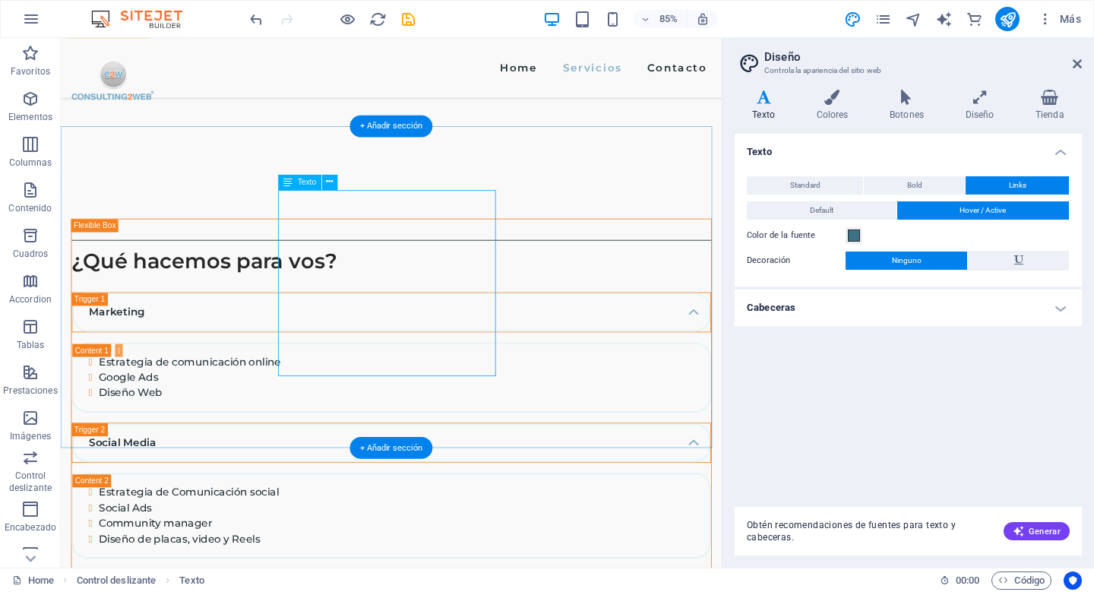
drag, startPoint x: 385, startPoint y: 283, endPoint x: 81, endPoint y: 451, distance: 347.5
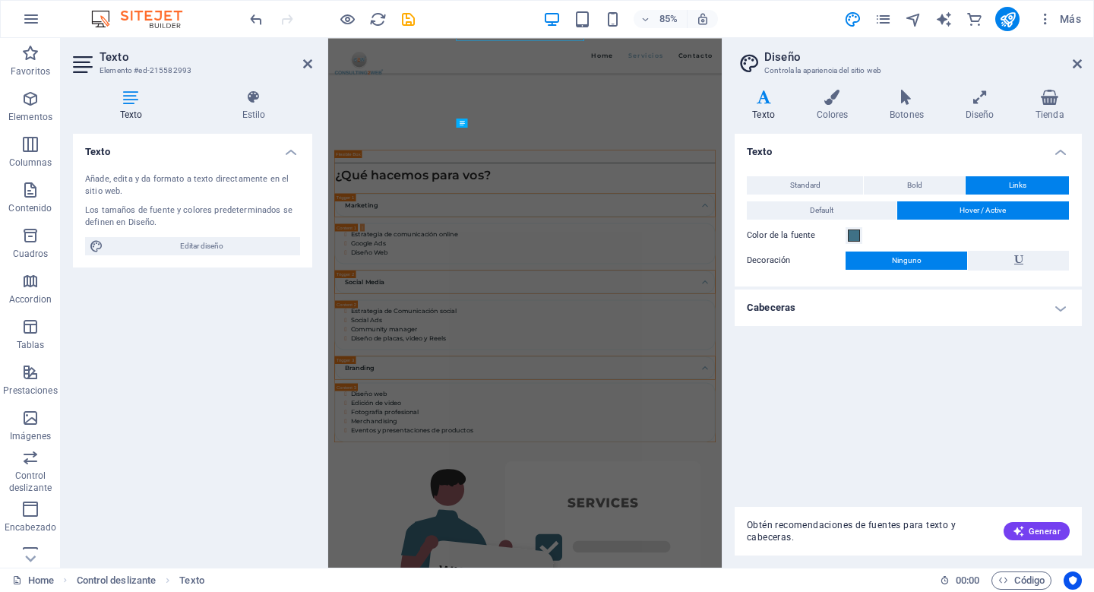
click at [308, 203] on div "Añade, edita y da formato a texto directamente en el sitio web. Los tamaños de …" at bounding box center [192, 214] width 239 height 106
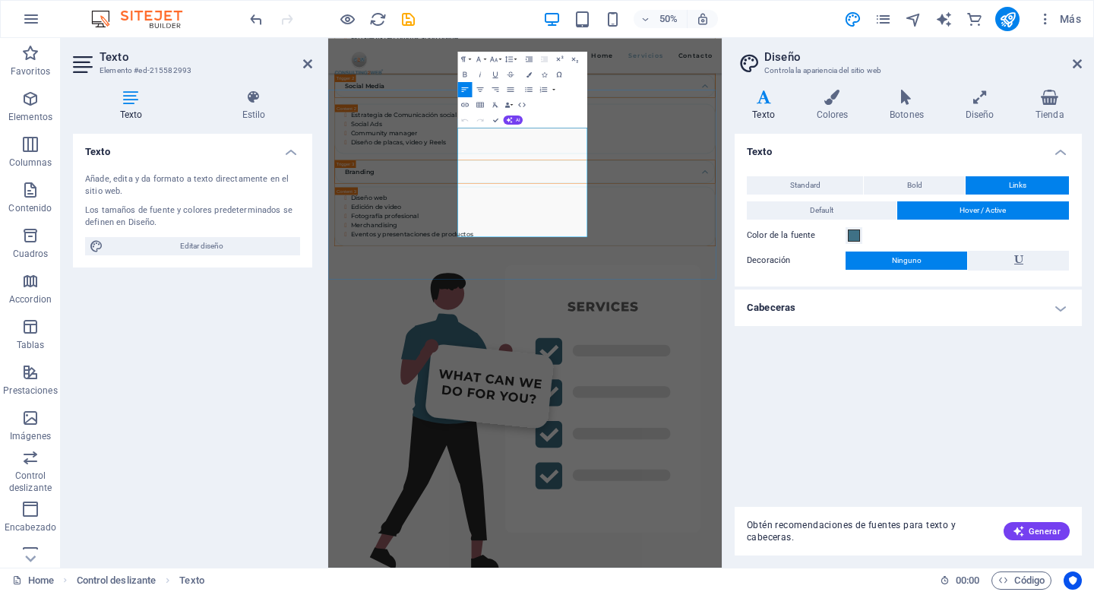
drag, startPoint x: 592, startPoint y: 231, endPoint x: 766, endPoint y: 423, distance: 259.2
click at [482, 57] on icon "button" at bounding box center [478, 59] width 9 height 9
click at [494, 144] on link "Montserrat" at bounding box center [496, 142] width 60 height 11
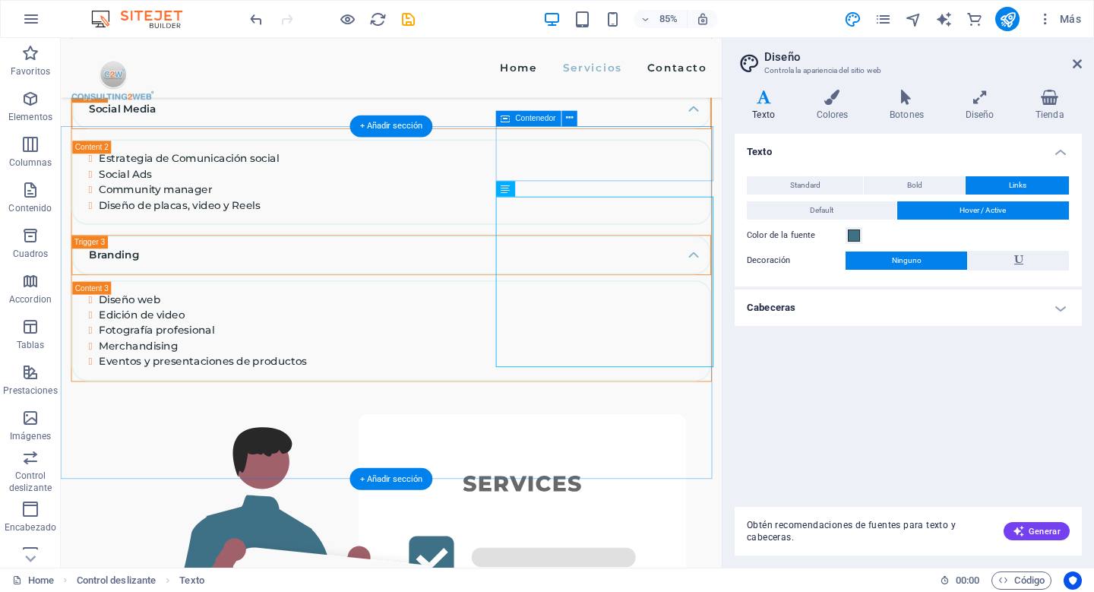
scroll to position [1734, 0]
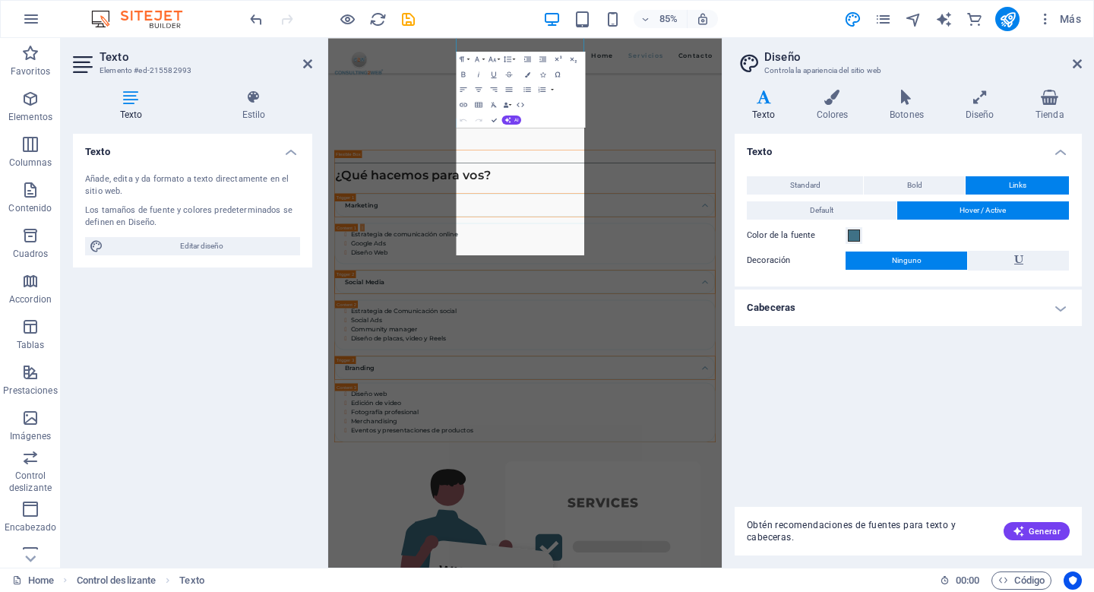
click at [287, 199] on div "Añade, edita y da formato a texto directamente en el sitio web. Los tamaños de …" at bounding box center [192, 214] width 239 height 106
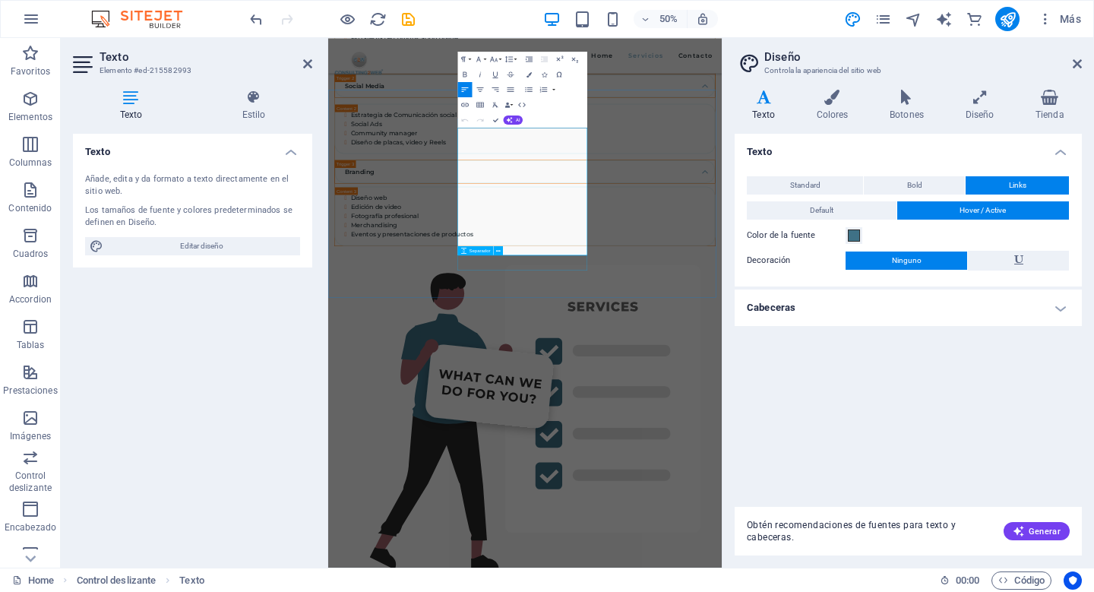
drag, startPoint x: 591, startPoint y: 227, endPoint x: 759, endPoint y: 334, distance: 199.1
click at [478, 59] on icon "button" at bounding box center [478, 59] width 9 height 9
click at [503, 140] on link "Montserrat" at bounding box center [496, 142] width 60 height 11
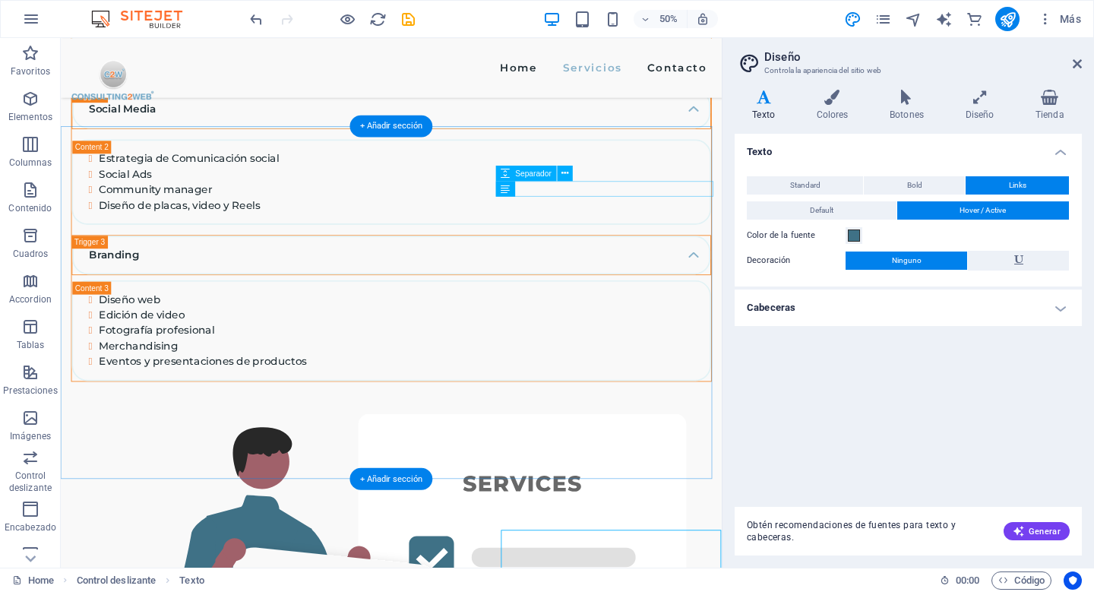
scroll to position [1734, 0]
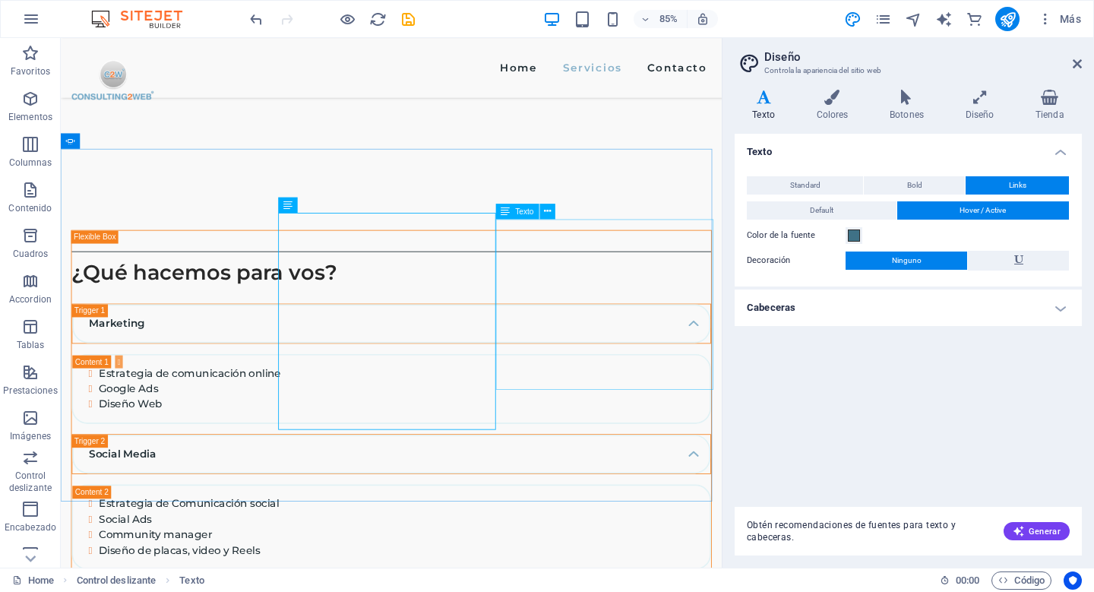
scroll to position [1708, 0]
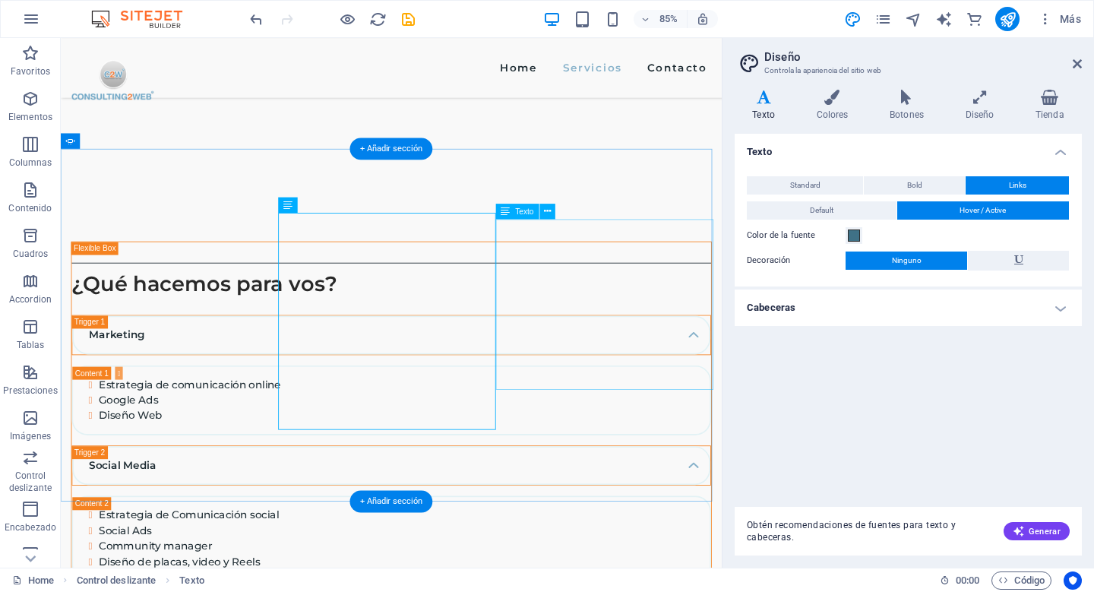
drag, startPoint x: 681, startPoint y: 406, endPoint x: 609, endPoint y: 349, distance: 90.9
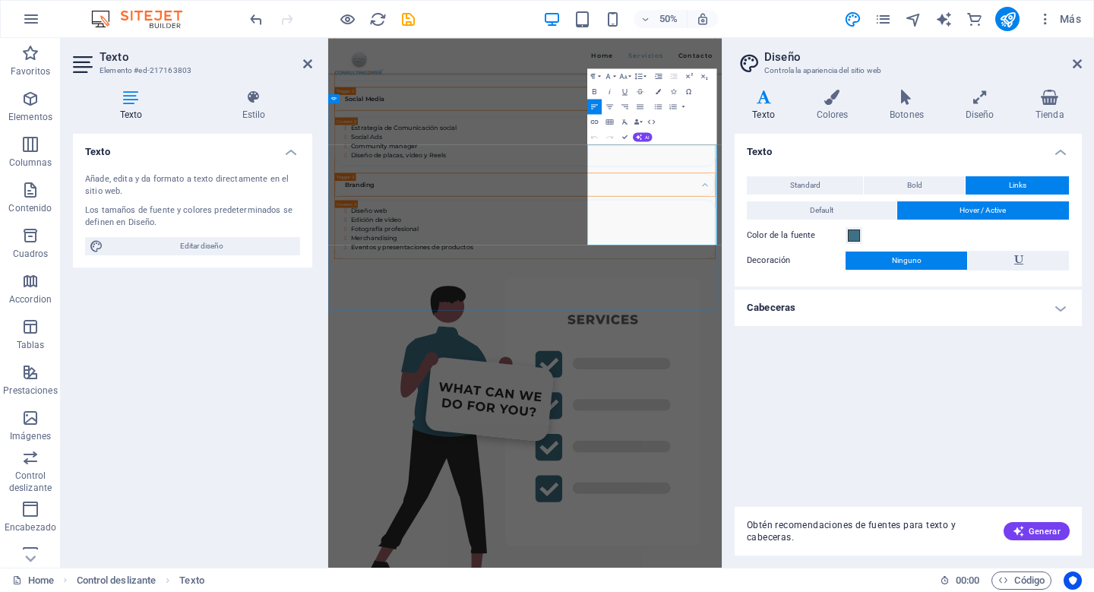
drag, startPoint x: 848, startPoint y: 261, endPoint x: 976, endPoint y: 258, distance: 127.7
click at [606, 75] on icon "button" at bounding box center [608, 75] width 9 height 9
click at [616, 160] on link "Montserrat" at bounding box center [625, 158] width 60 height 11
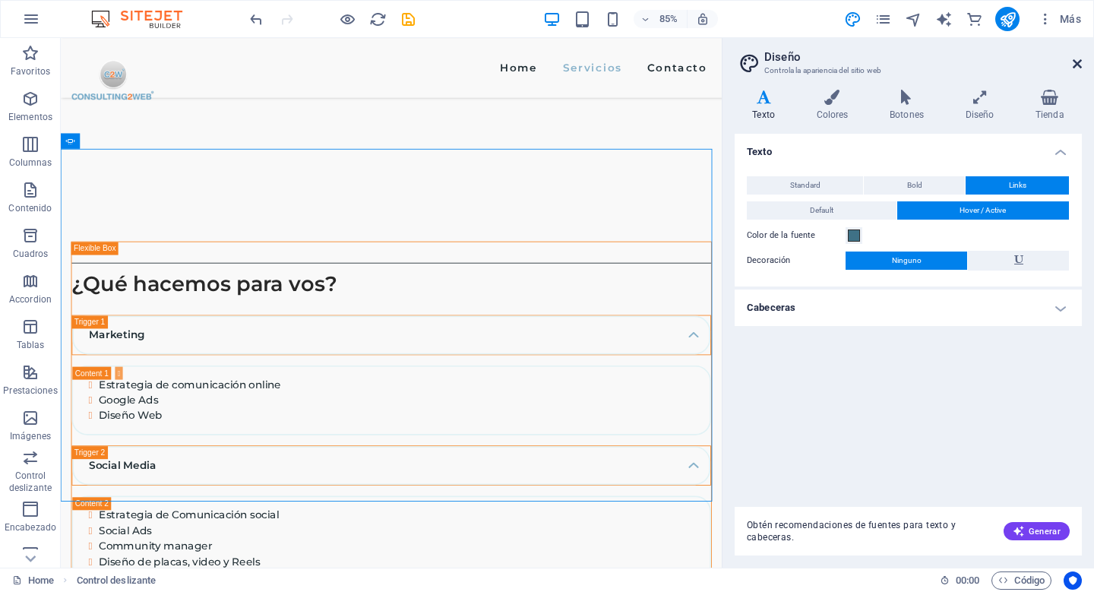
drag, startPoint x: 1074, startPoint y: 64, endPoint x: 49, endPoint y: 205, distance: 1034.4
click at [1074, 64] on icon at bounding box center [1077, 64] width 9 height 12
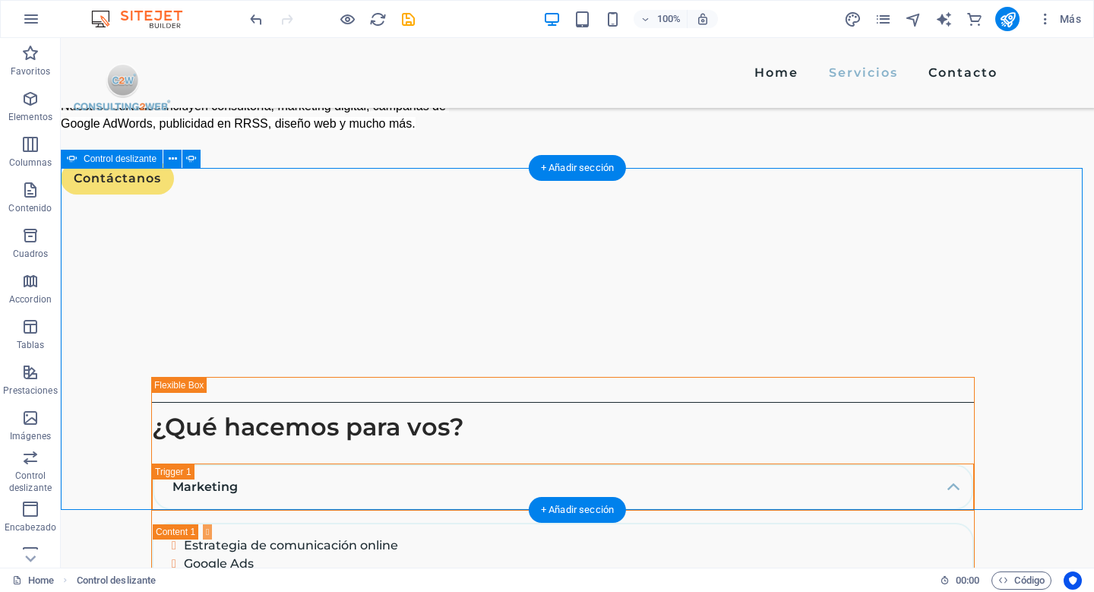
click at [605, 163] on div "+ Añadir sección" at bounding box center [577, 168] width 97 height 26
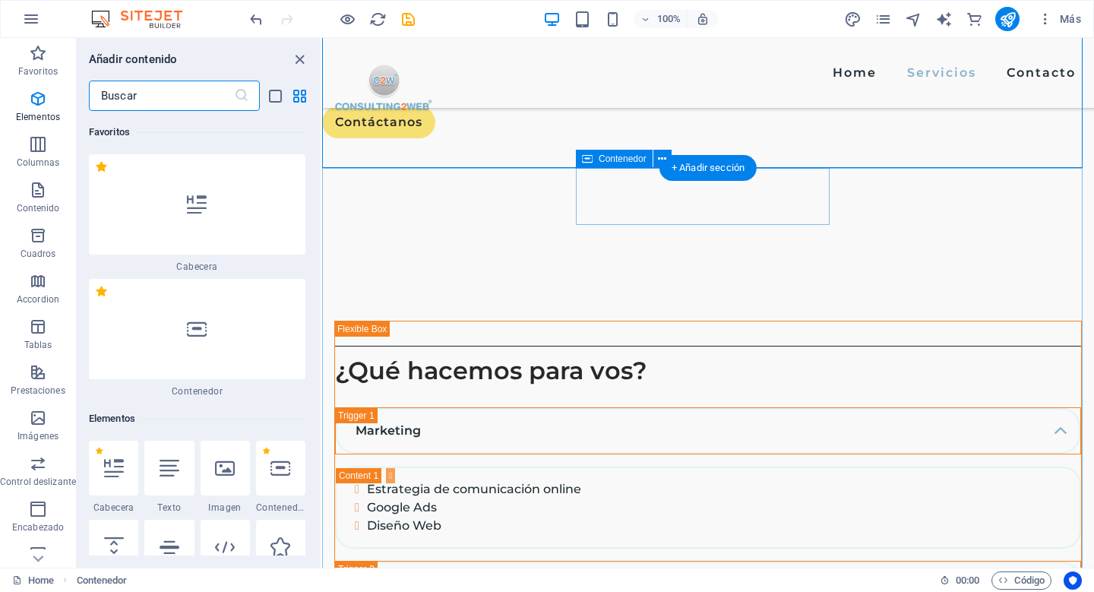
scroll to position [4651, 0]
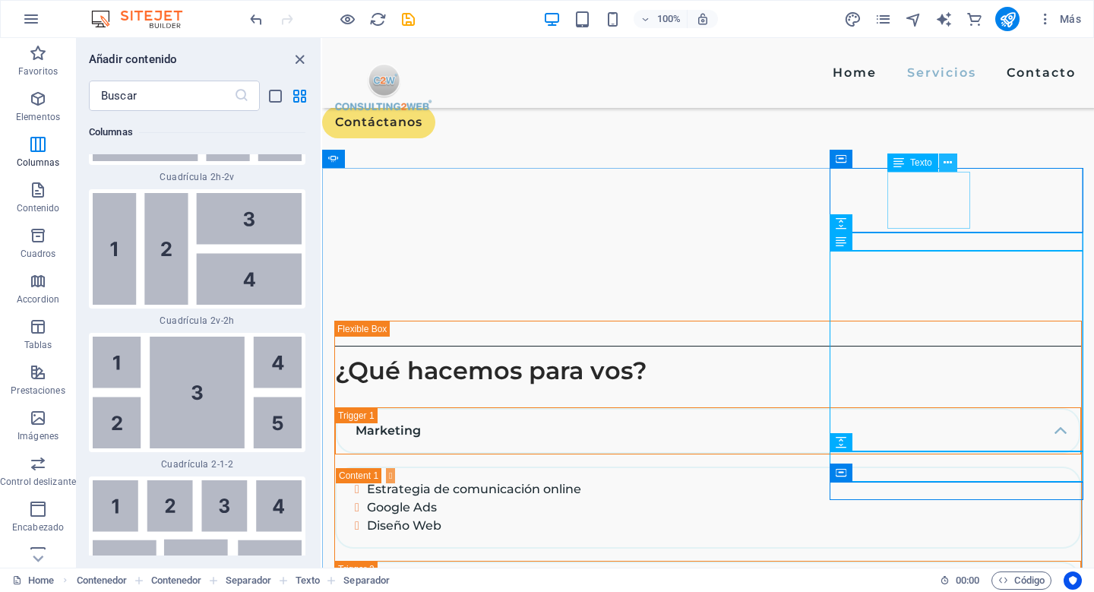
click at [947, 163] on icon at bounding box center [947, 163] width 8 height 16
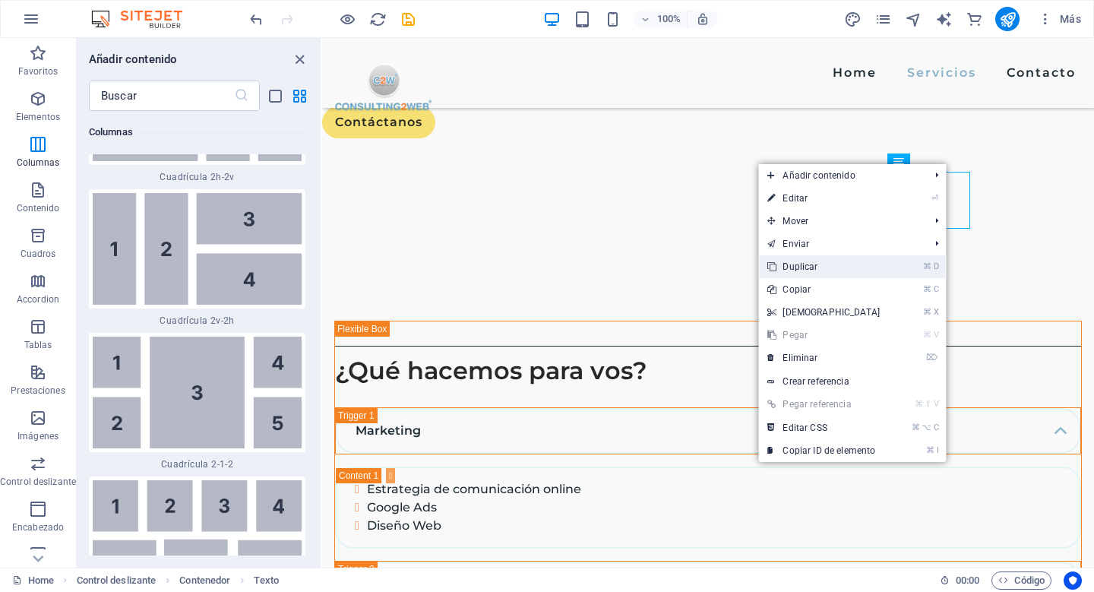
click at [816, 267] on link "⌘ D Duplicar" at bounding box center [823, 266] width 131 height 23
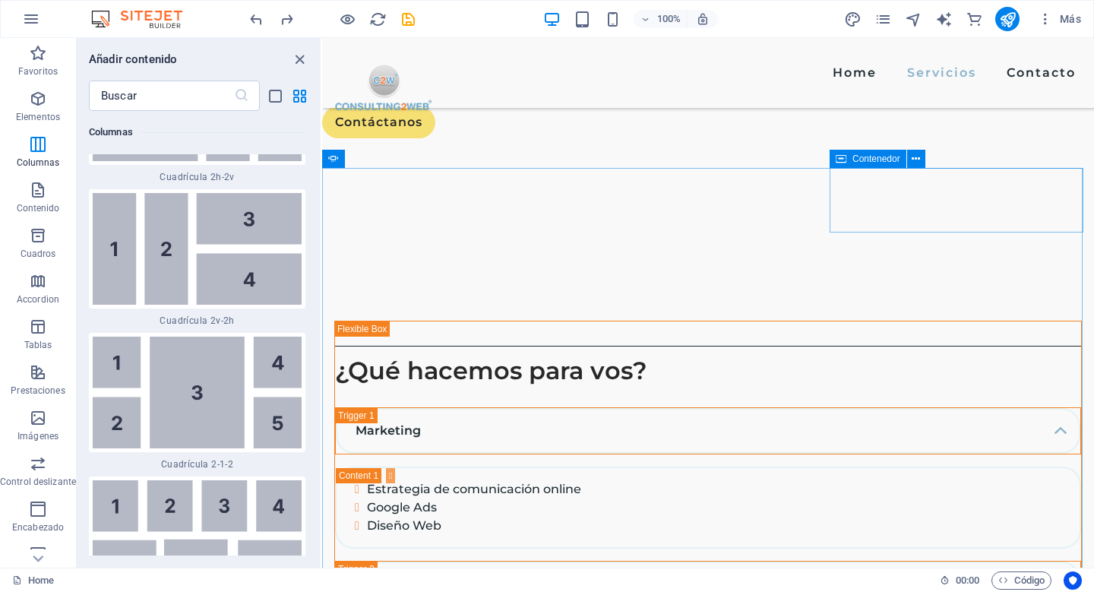
click at [837, 157] on icon at bounding box center [841, 159] width 11 height 18
click at [920, 160] on icon at bounding box center [916, 159] width 8 height 16
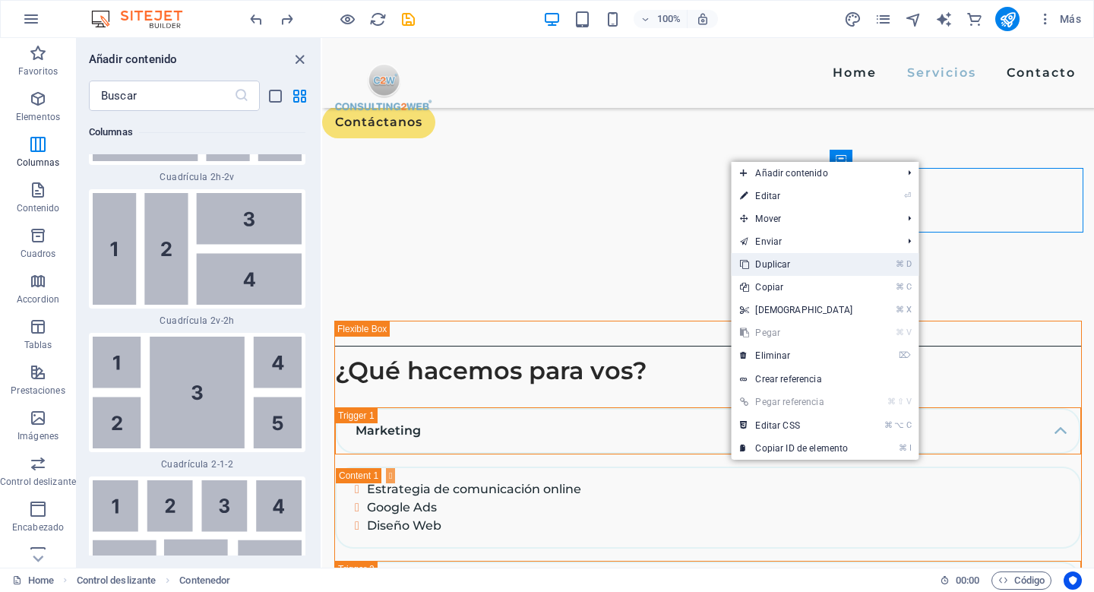
click at [842, 260] on link "⌘ D Duplicar" at bounding box center [796, 264] width 131 height 23
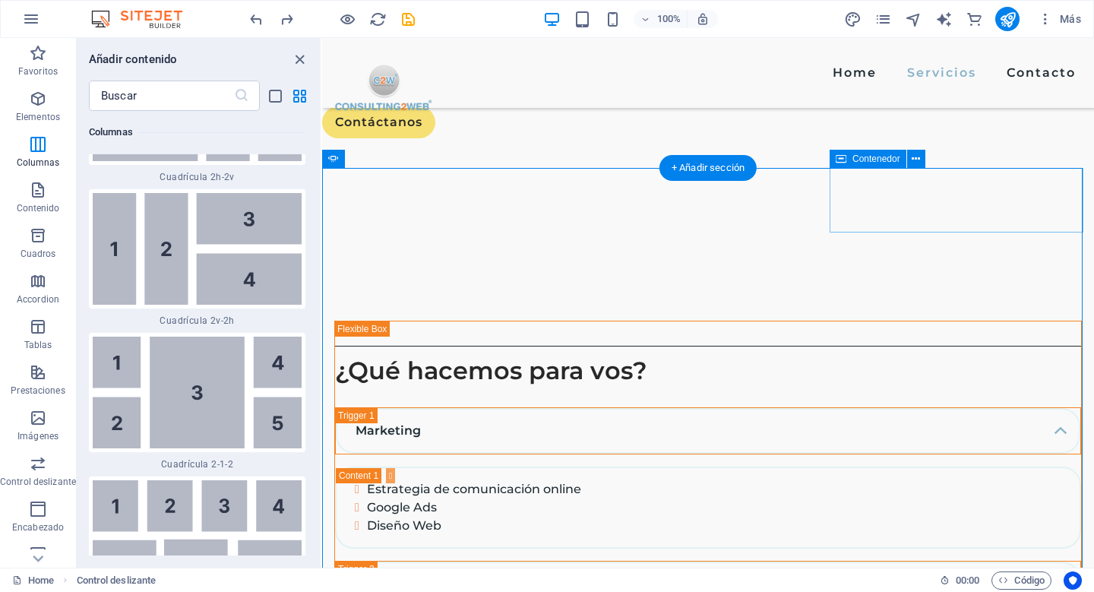
click at [879, 159] on span "Contenedor" at bounding box center [876, 158] width 48 height 9
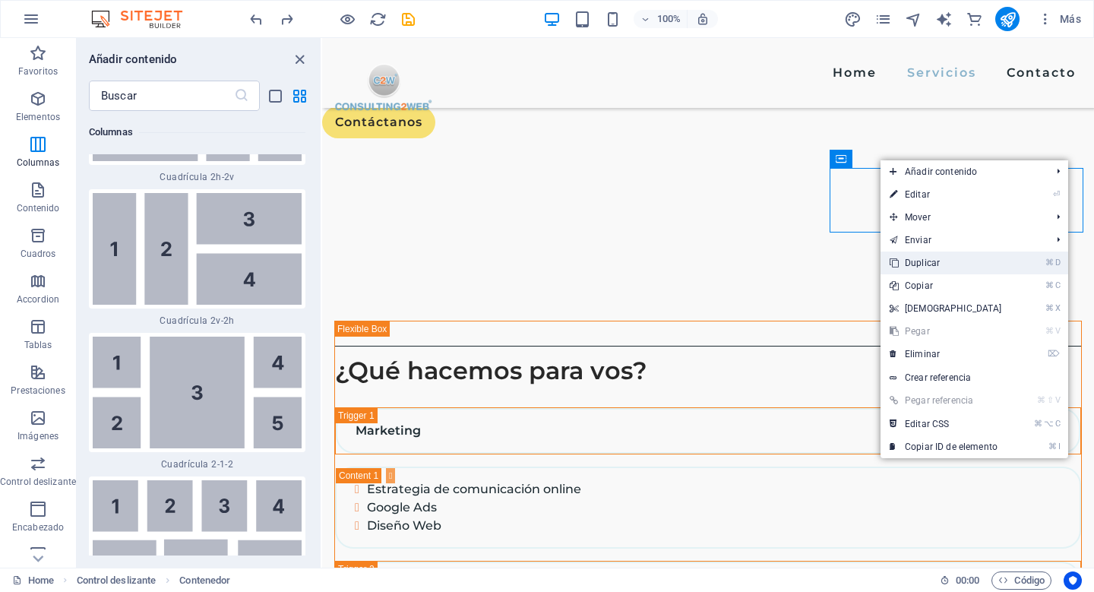
click at [934, 258] on link "⌘ D Duplicar" at bounding box center [945, 262] width 131 height 23
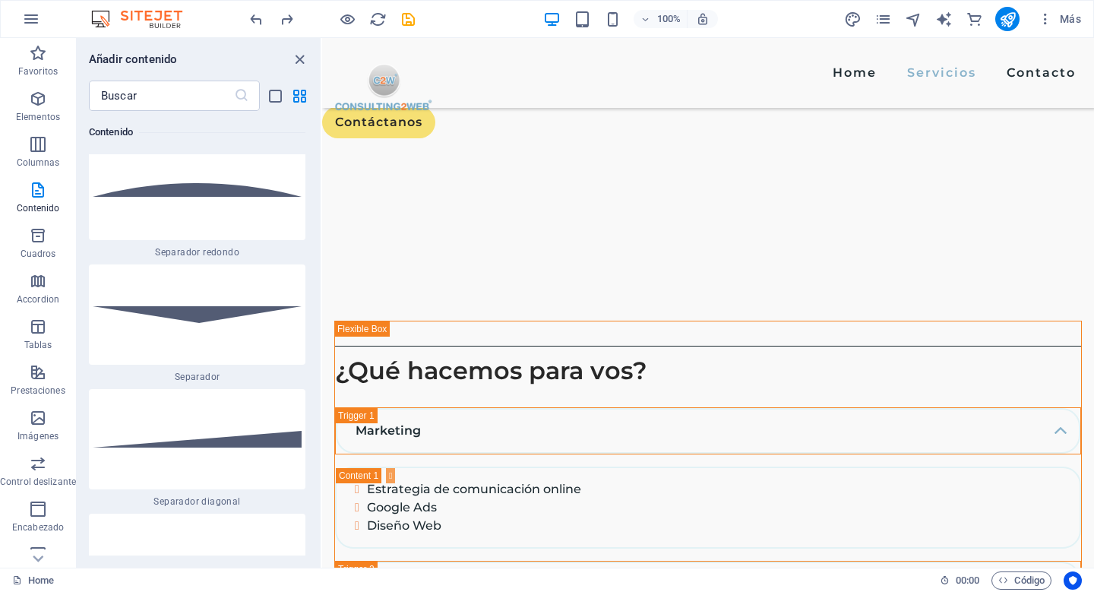
scroll to position [7442, 0]
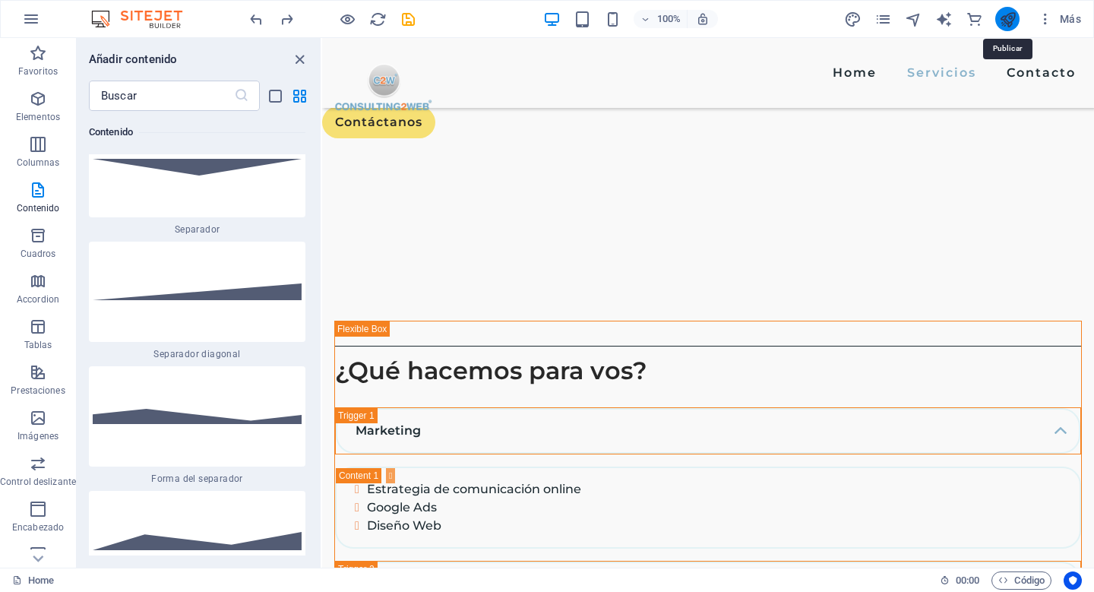
click at [1010, 23] on icon "publish" at bounding box center [1007, 19] width 17 height 17
checkbox input "false"
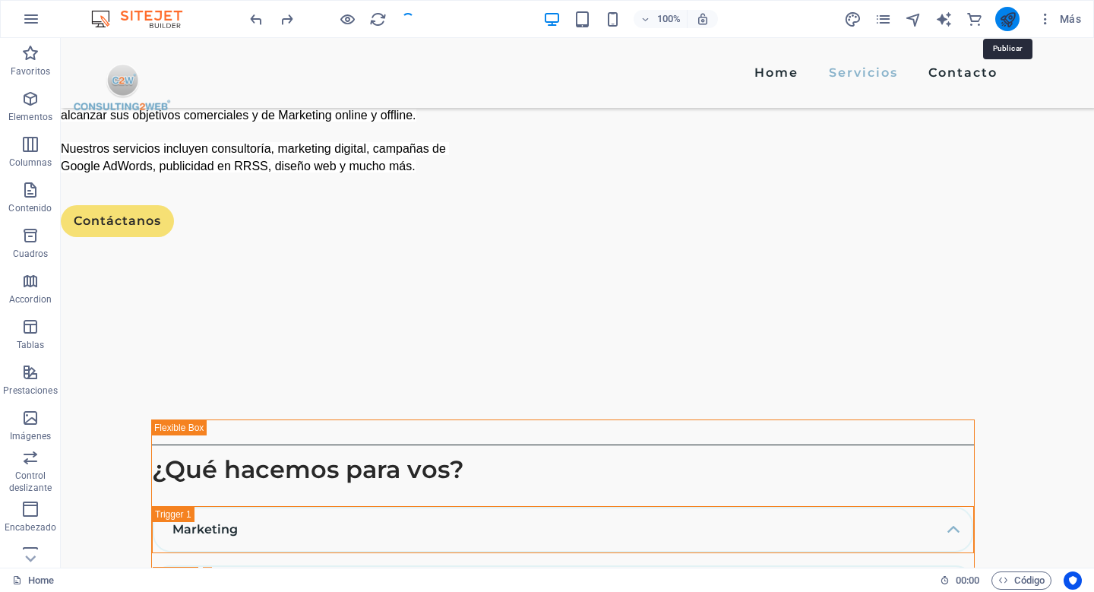
scroll to position [1698, 0]
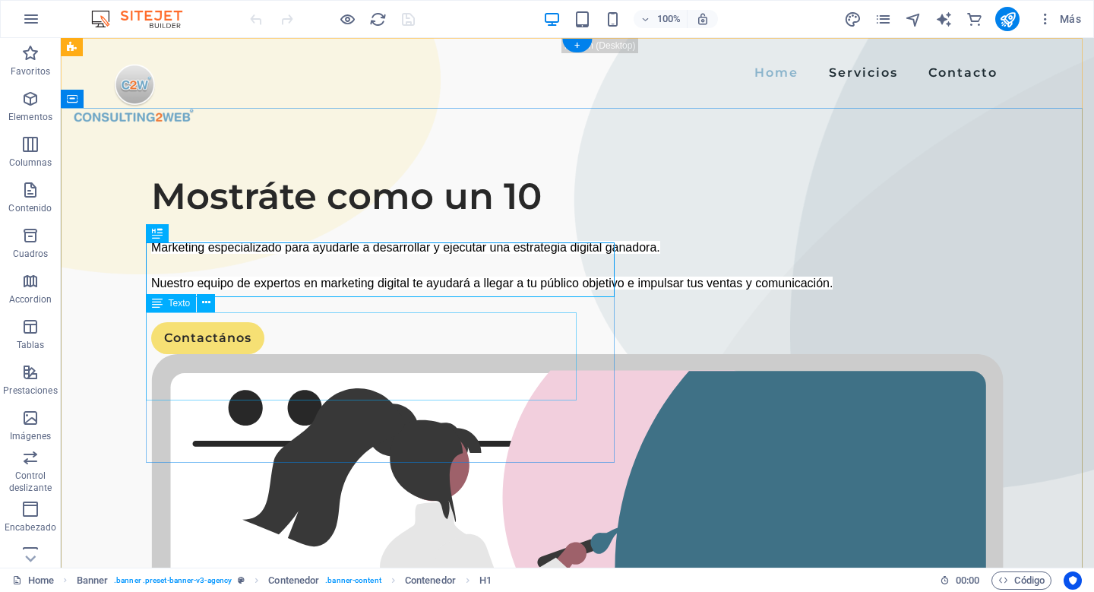
click at [162, 292] on div "Marketing especializado para ayudarle a desarrollar y ejecutar una estrategia d…" at bounding box center [577, 265] width 852 height 53
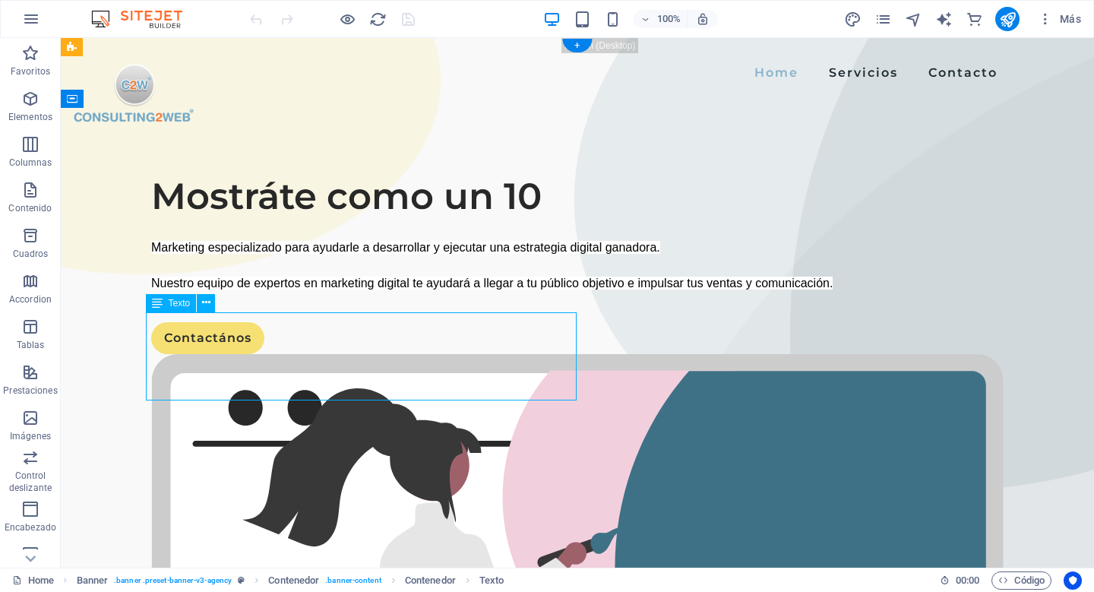
click at [163, 292] on div "Marketing especializado para ayudarle a desarrollar y ejecutar una estrategia d…" at bounding box center [577, 265] width 852 height 53
click at [163, 321] on div "Arrastra aquí para reemplazar el contenido existente. Si quieres crear un eleme…" at bounding box center [577, 302] width 1033 height 529
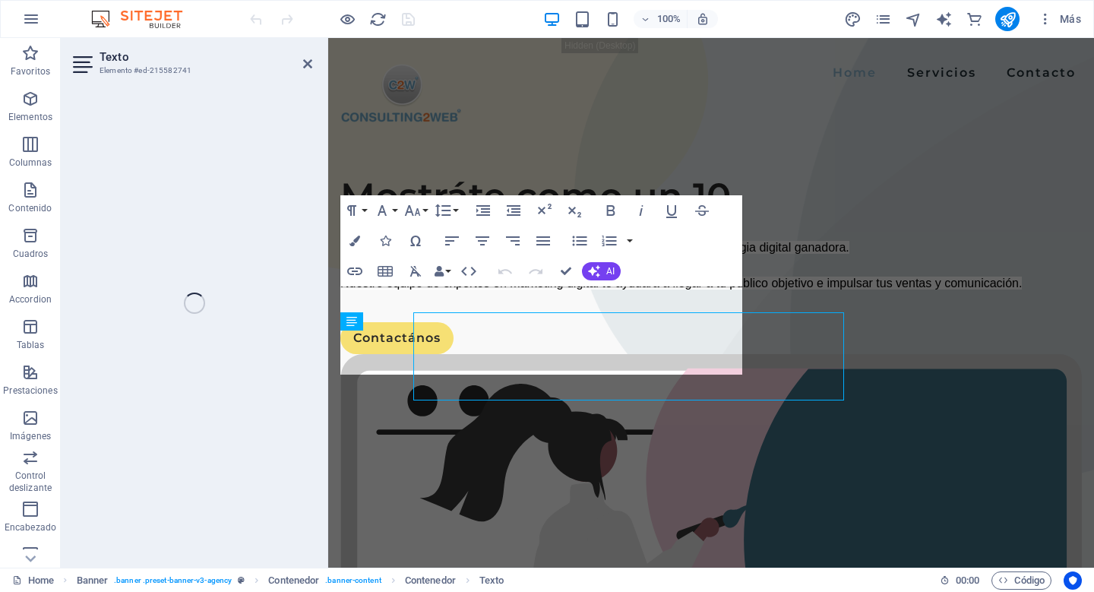
click at [163, 321] on div "Texto Elemento #ed-215582741 Arrastra aquí para reemplazar el contenido existen…" at bounding box center [577, 302] width 1033 height 529
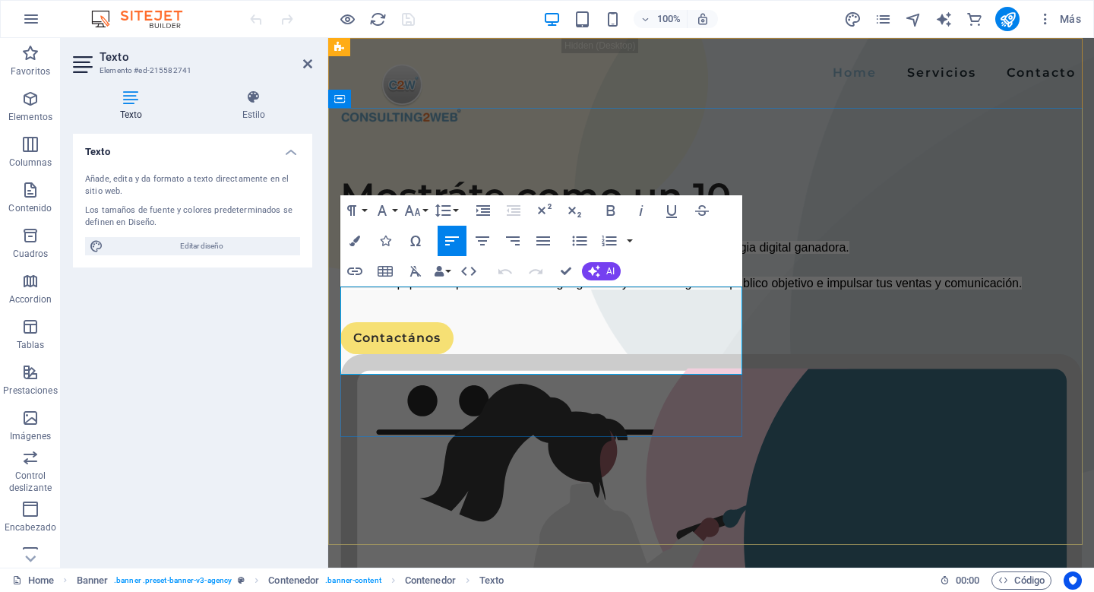
click at [432, 254] on span "Marketing especializado para ayudarle a desarrollar y ejecutar una estrategia d…" at bounding box center [594, 247] width 509 height 13
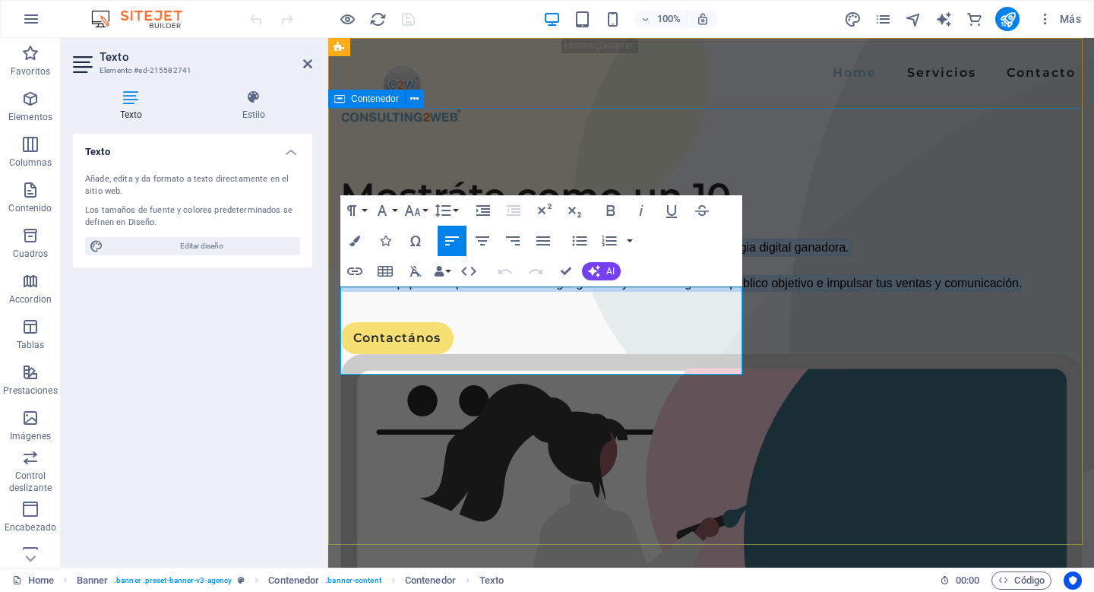
drag, startPoint x: 650, startPoint y: 366, endPoint x: 753, endPoint y: 239, distance: 163.1
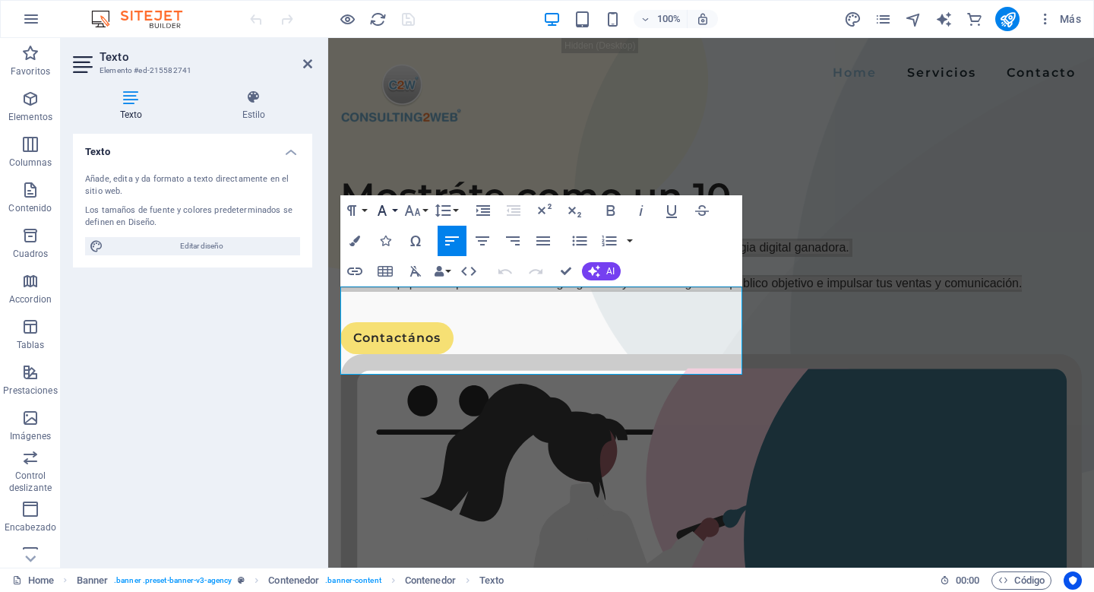
click at [384, 210] on icon "button" at bounding box center [382, 210] width 9 height 11
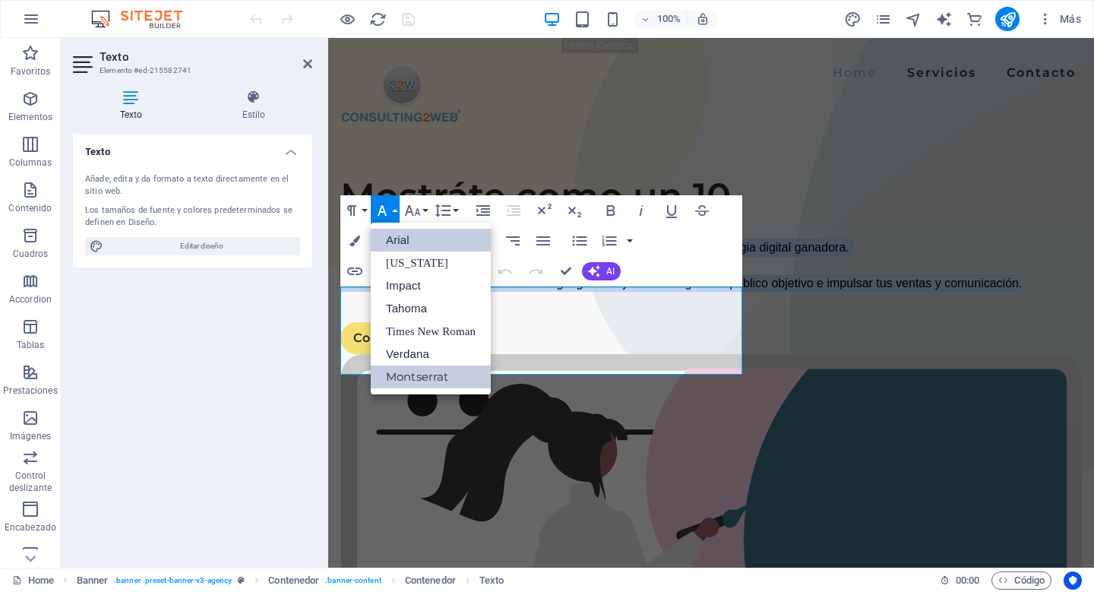
click at [427, 374] on link "Montserrat" at bounding box center [431, 376] width 120 height 23
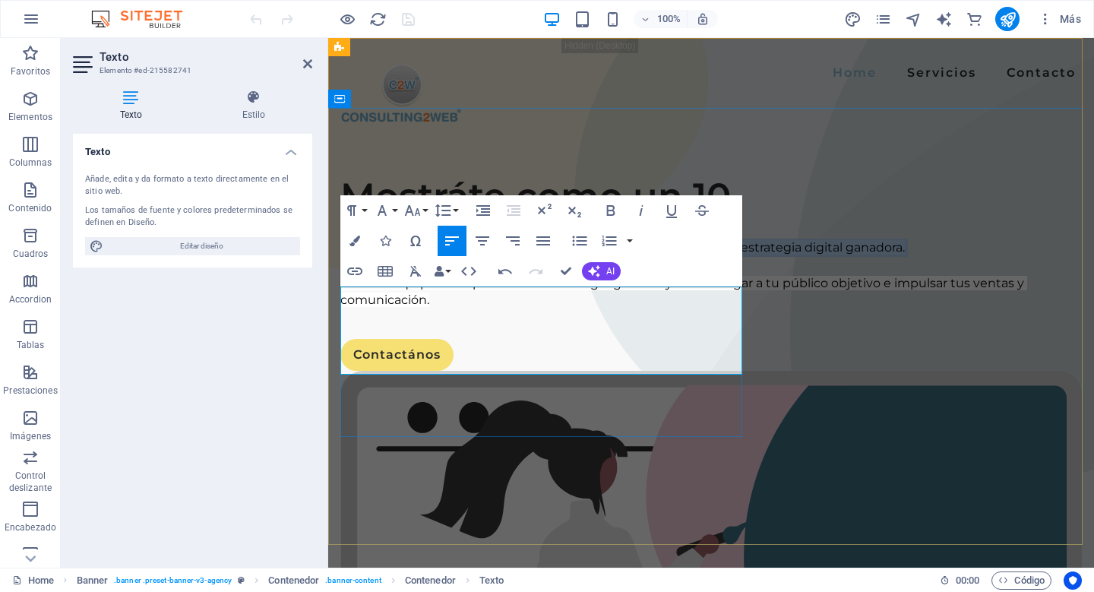
click at [605, 307] on span "Nuestro equipo de expertos en marketing digital te ayudará a llegar a tu públic…" at bounding box center [683, 291] width 687 height 31
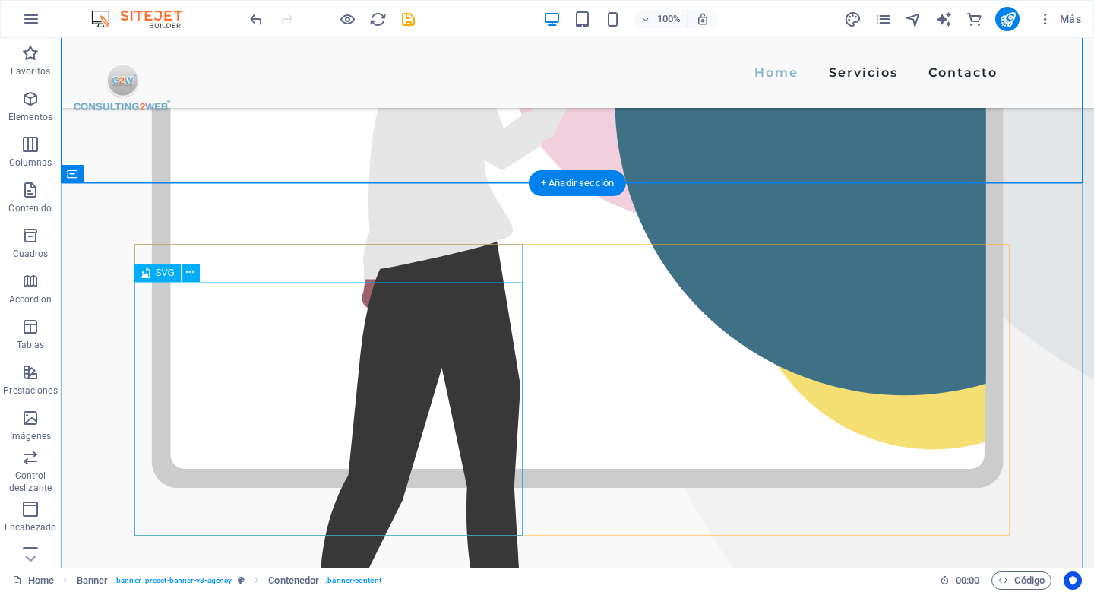
scroll to position [468, 0]
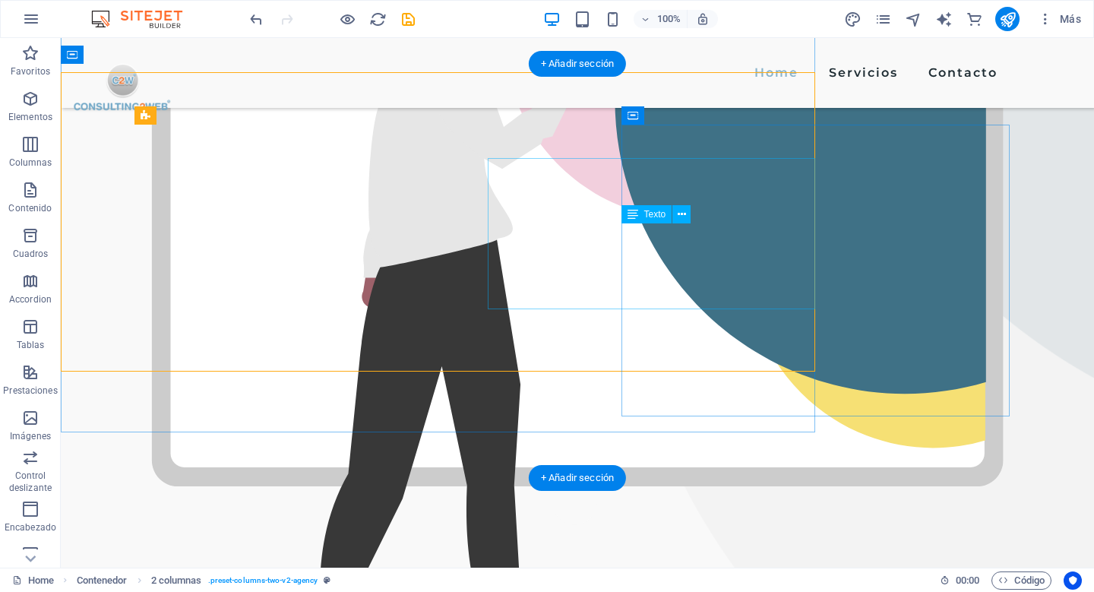
scroll to position [533, 0]
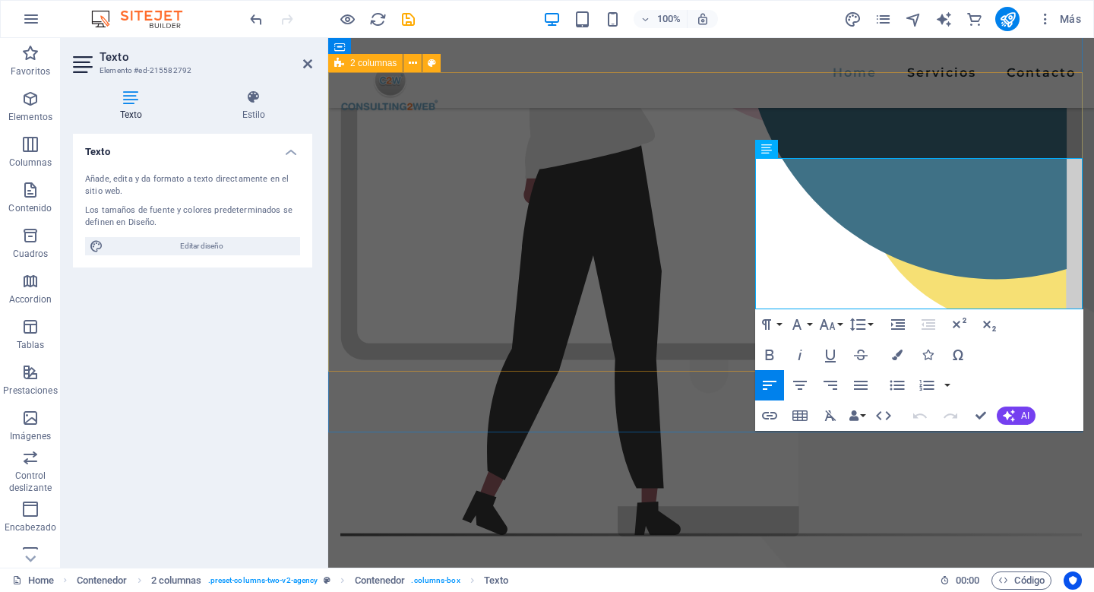
drag, startPoint x: 879, startPoint y: 299, endPoint x: 739, endPoint y: 147, distance: 206.4
click at [787, 150] on span "Texto" at bounding box center [789, 148] width 22 height 9
click at [799, 324] on icon "button" at bounding box center [797, 324] width 18 height 18
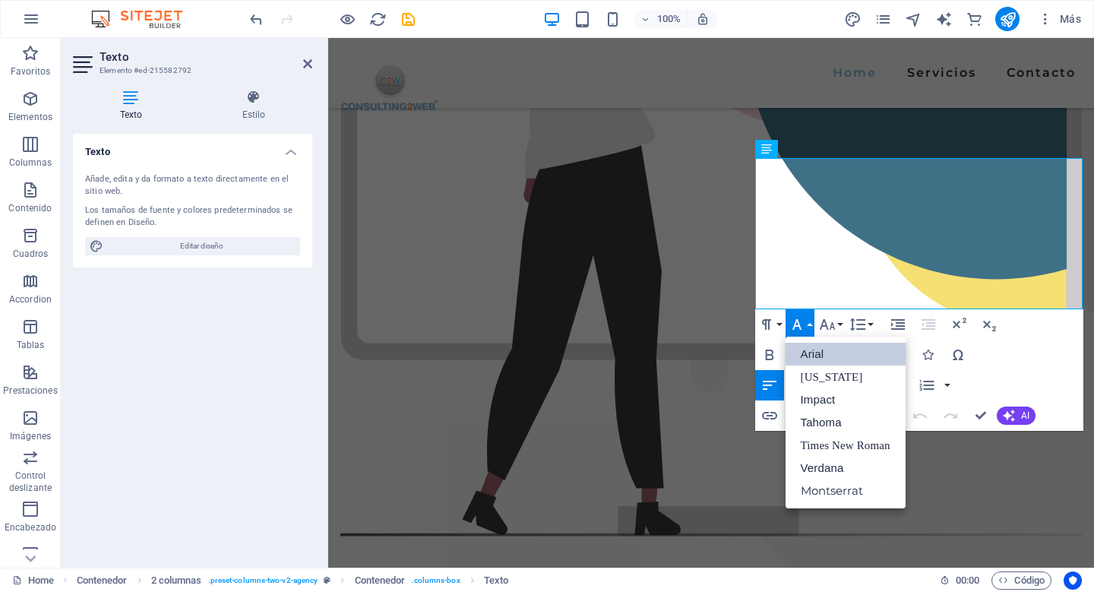
scroll to position [0, 0]
click at [823, 486] on link "Montserrat" at bounding box center [845, 490] width 120 height 23
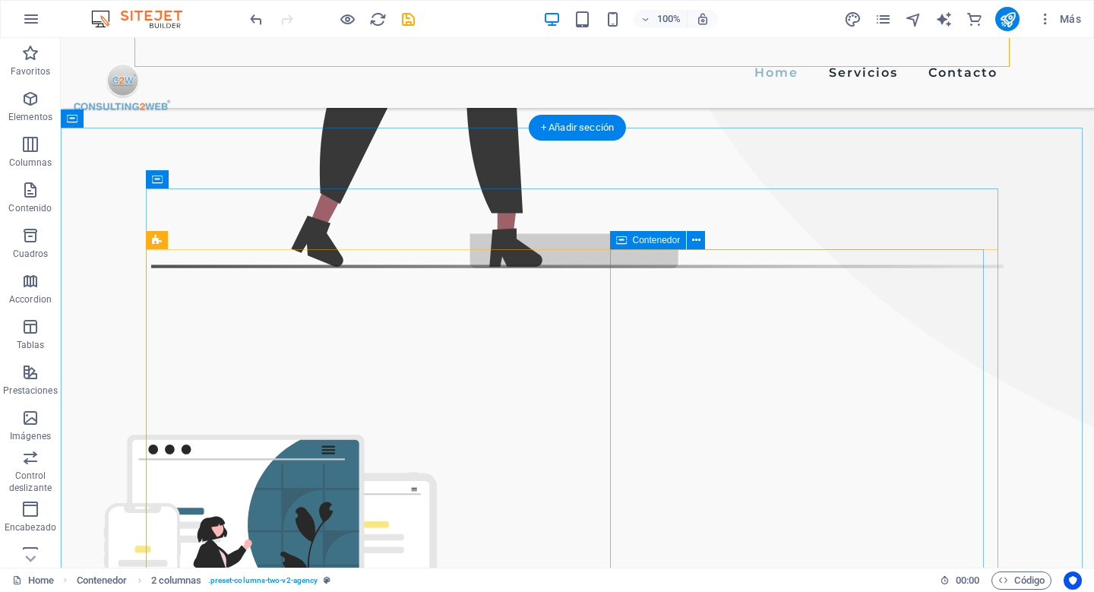
scroll to position [889, 0]
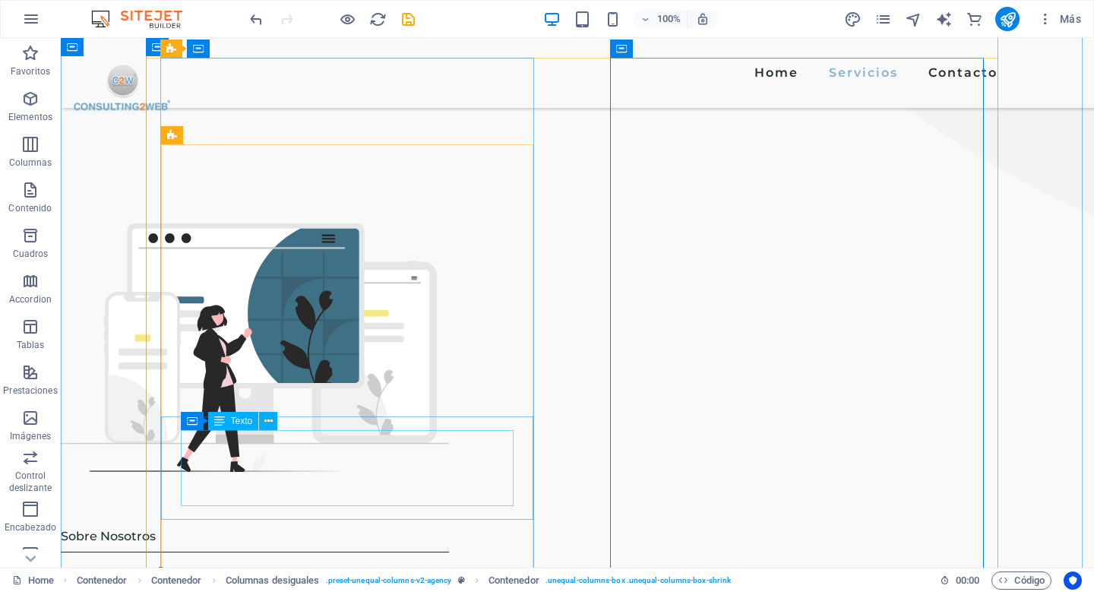
scroll to position [1171, 0]
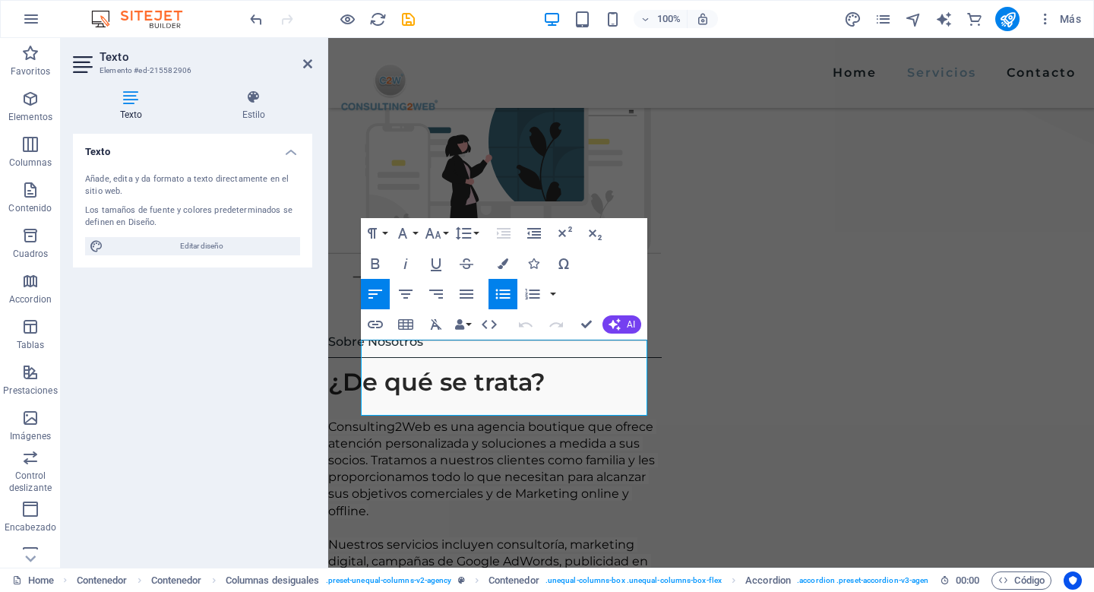
scroll to position [1136, 0]
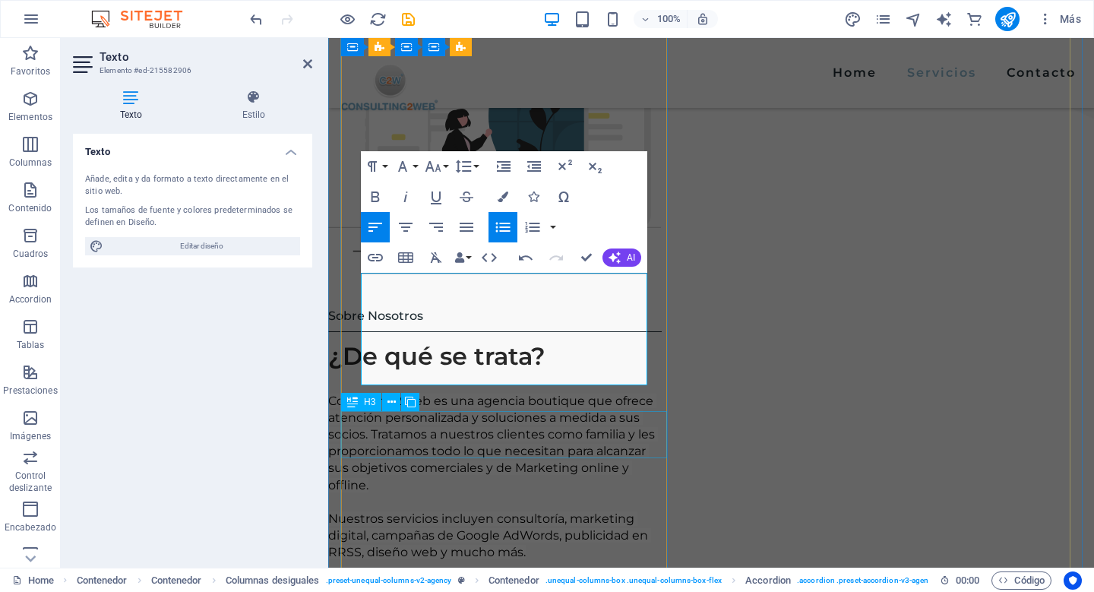
scroll to position [1203, 0]
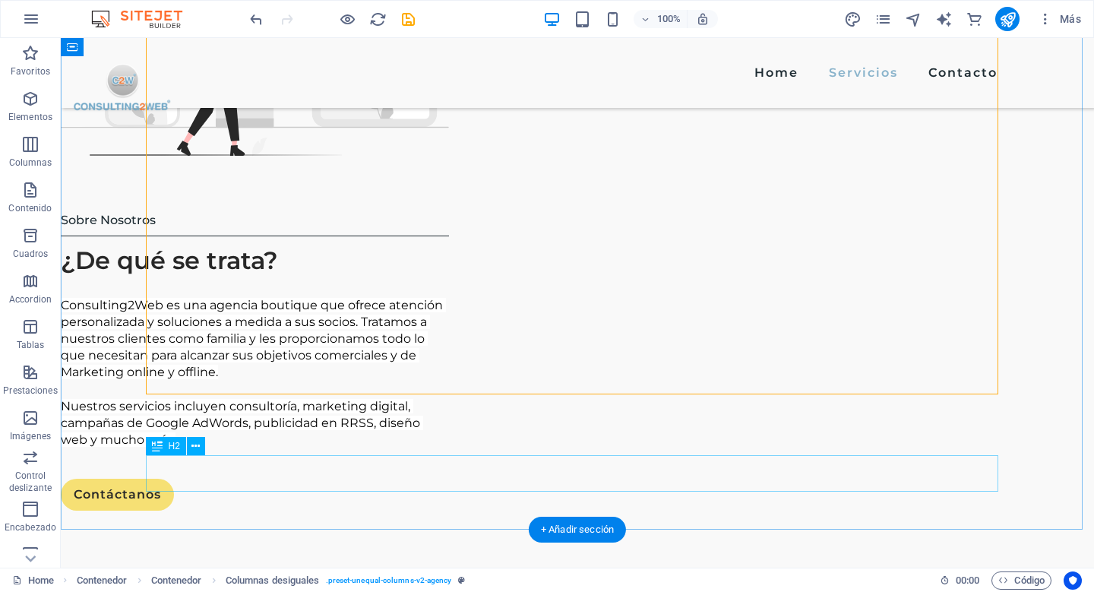
scroll to position [1419, 0]
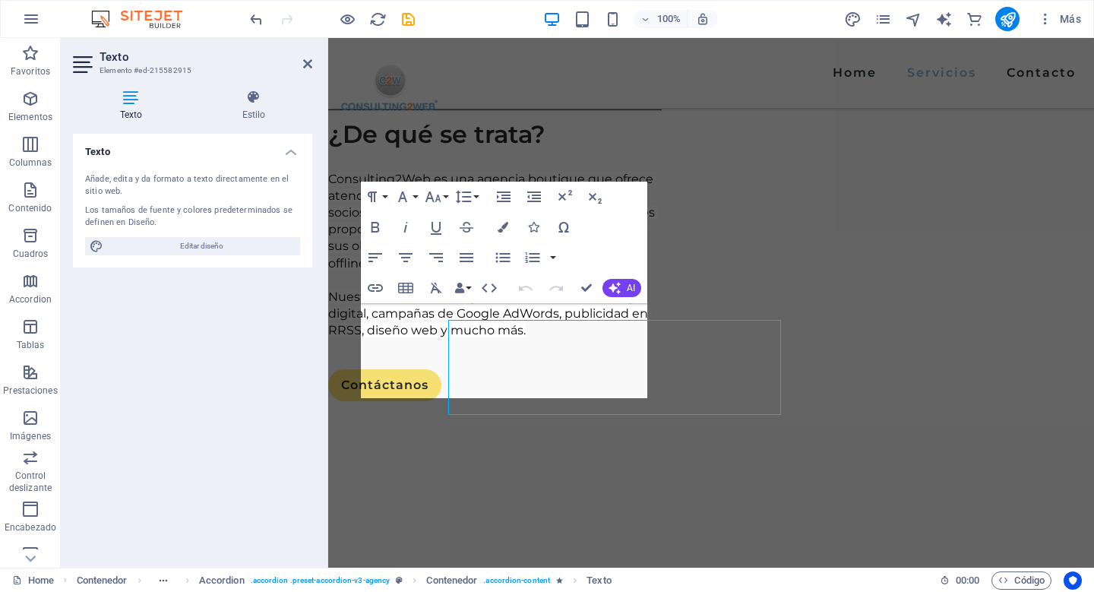
scroll to position [1384, 0]
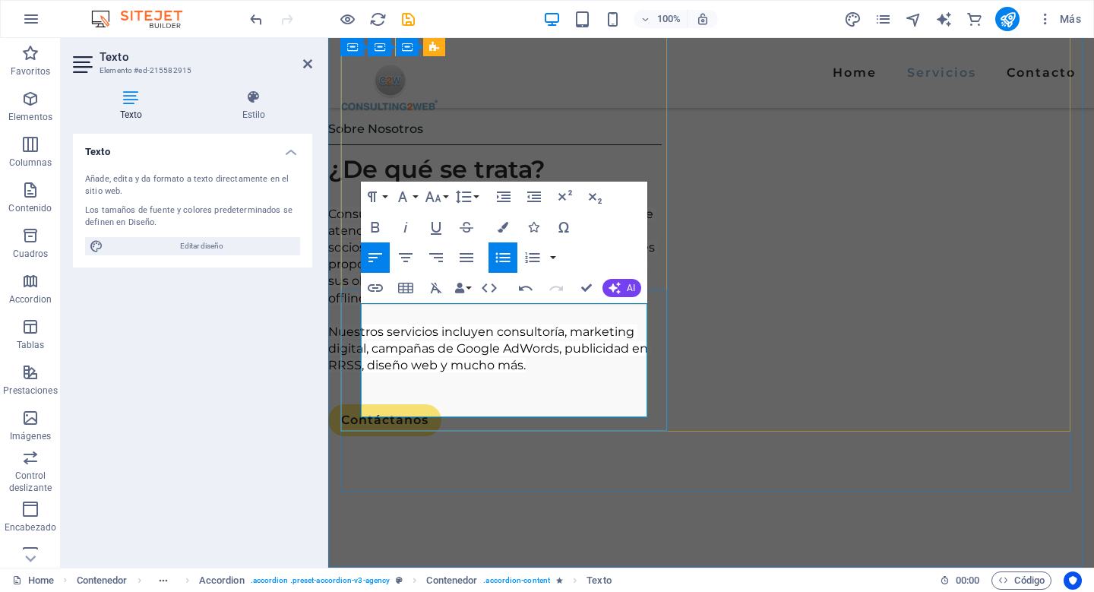
drag, startPoint x: 501, startPoint y: 409, endPoint x: 373, endPoint y: 403, distance: 128.6
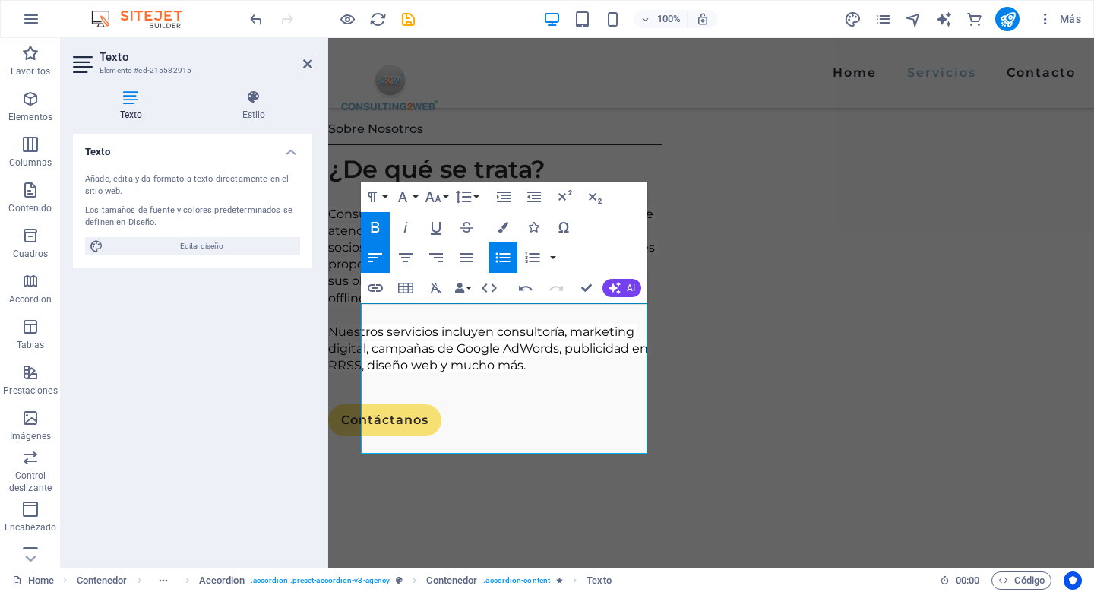
click at [368, 229] on icon "button" at bounding box center [375, 227] width 18 height 18
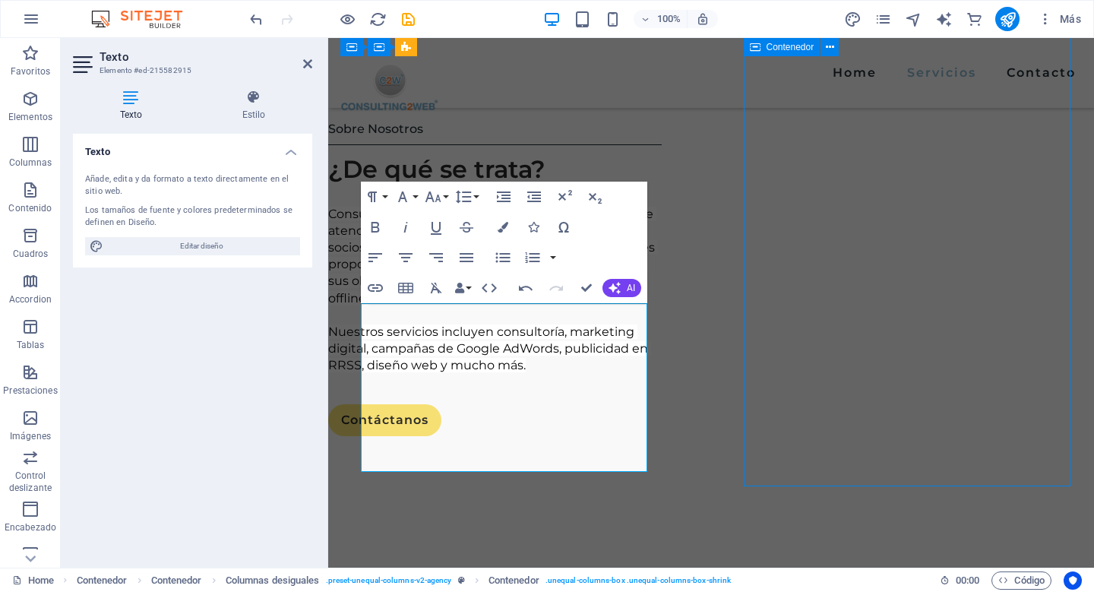
scroll to position [1419, 0]
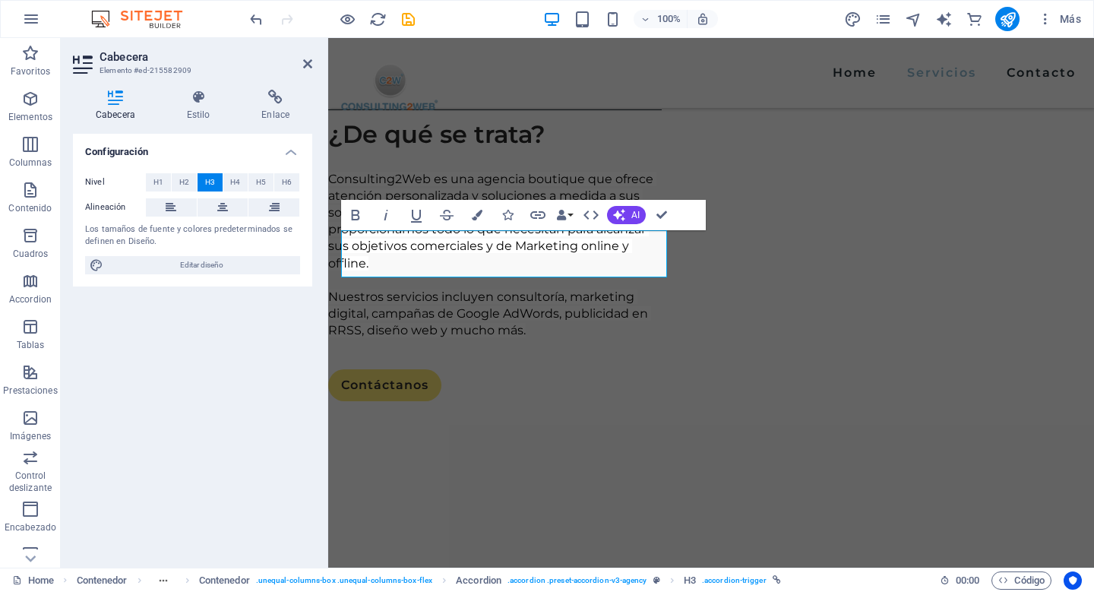
scroll to position [1384, 0]
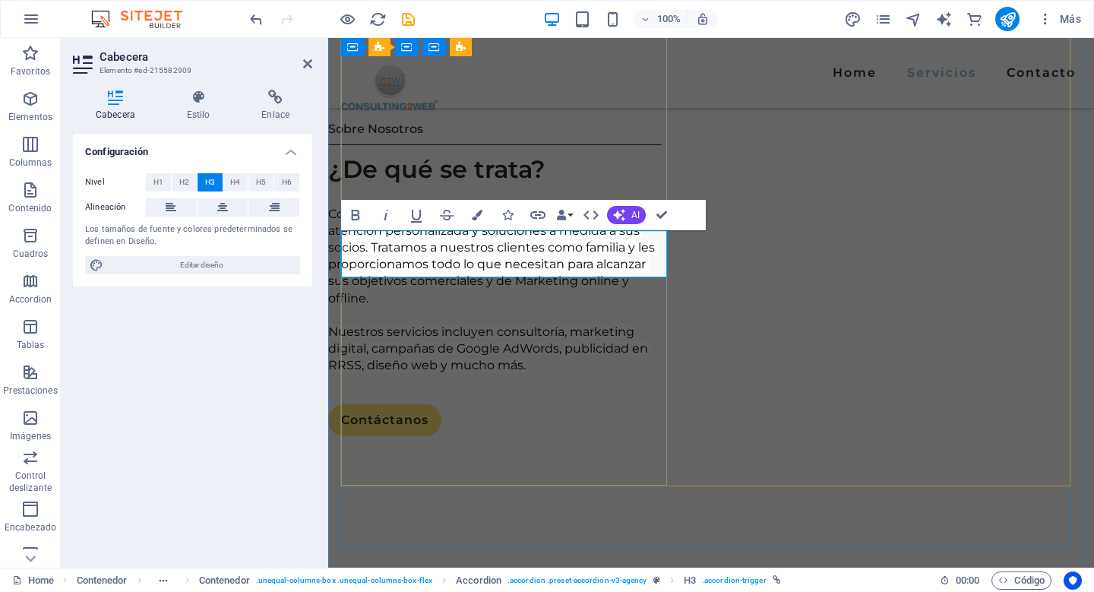
drag, startPoint x: 569, startPoint y: 258, endPoint x: 334, endPoint y: 226, distance: 237.0
copy link "Branding & Product Placement"
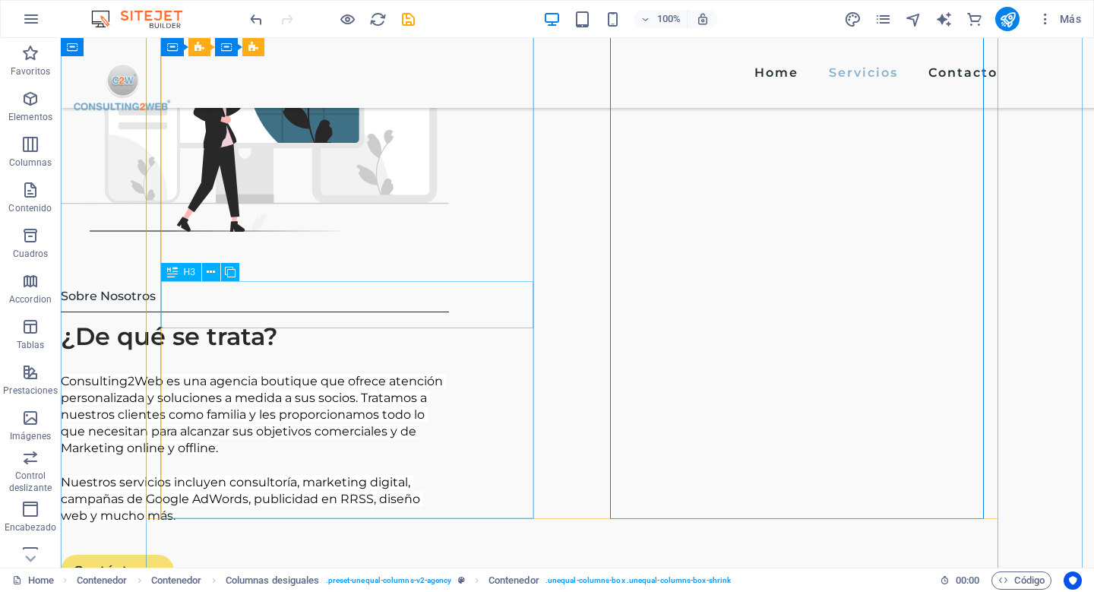
scroll to position [1351, 0]
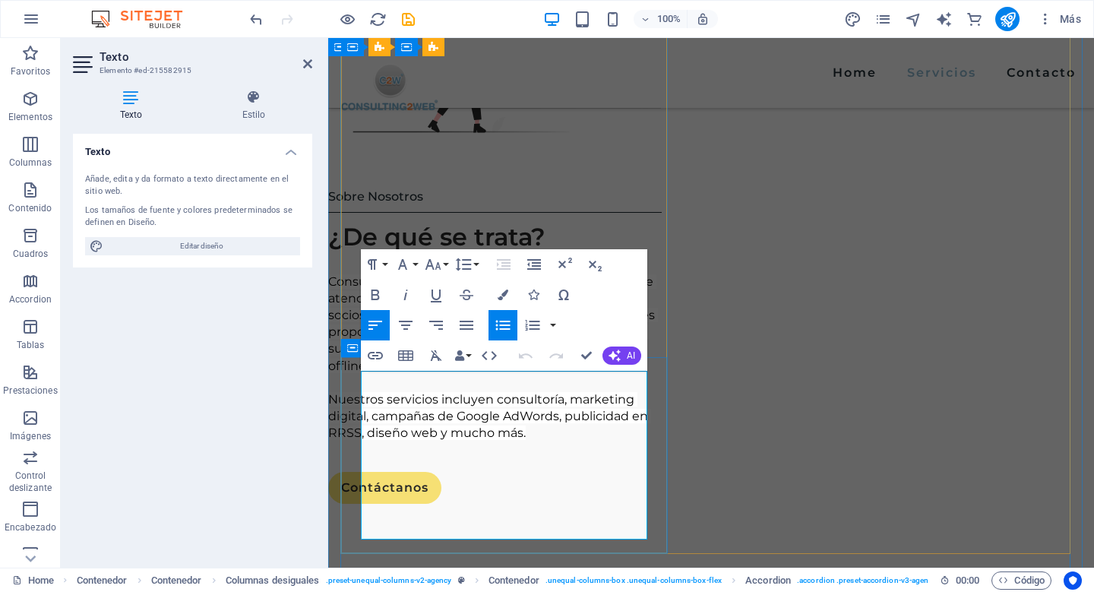
drag, startPoint x: 467, startPoint y: 381, endPoint x: 352, endPoint y: 374, distance: 115.7
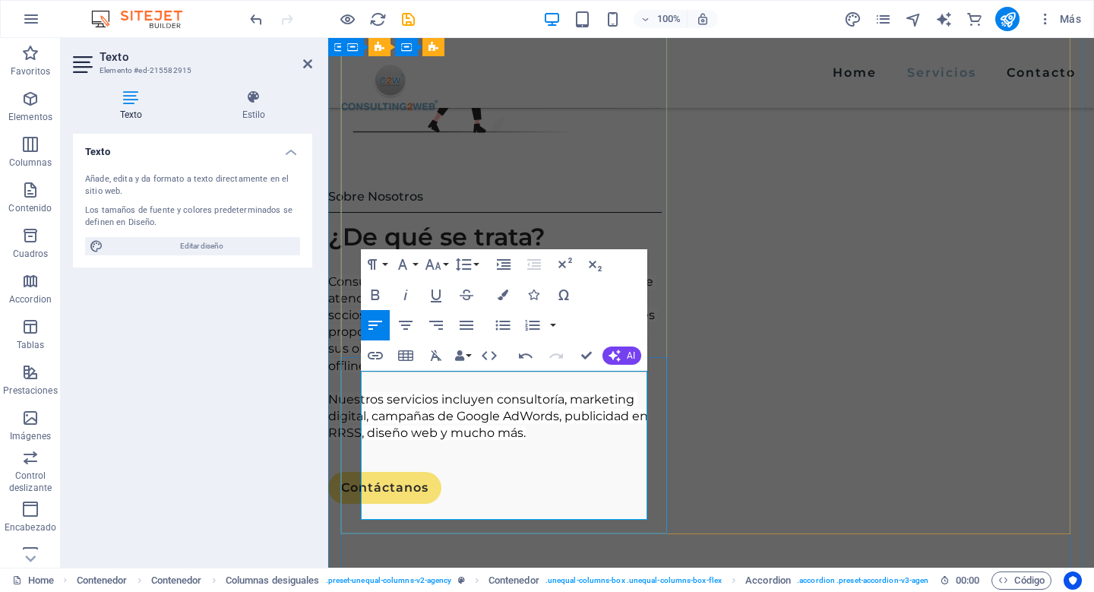
drag, startPoint x: 360, startPoint y: 379, endPoint x: 462, endPoint y: 383, distance: 101.9
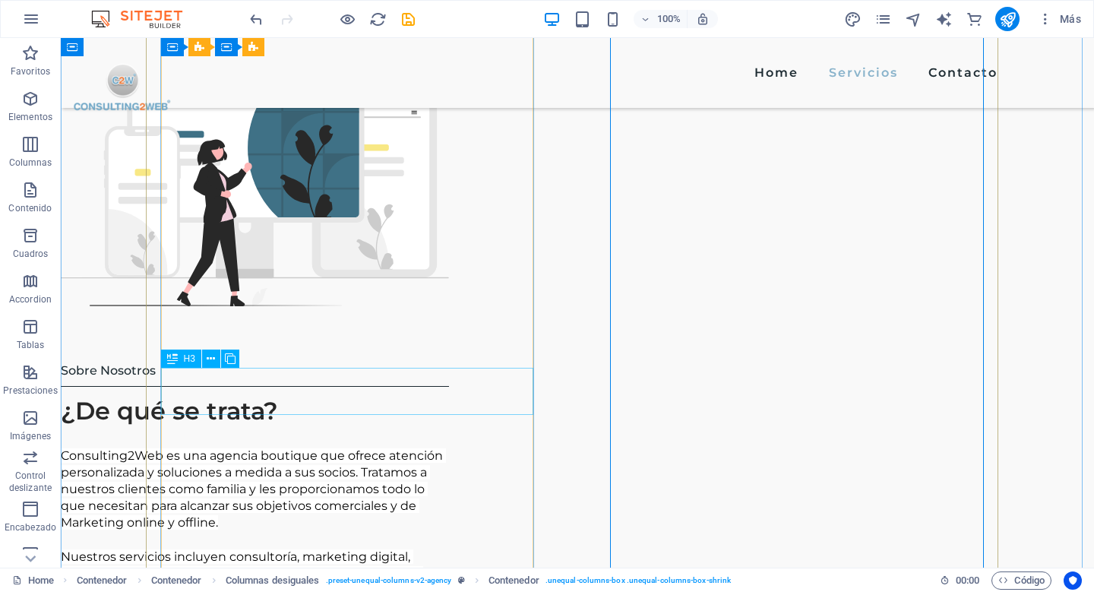
scroll to position [1263, 0]
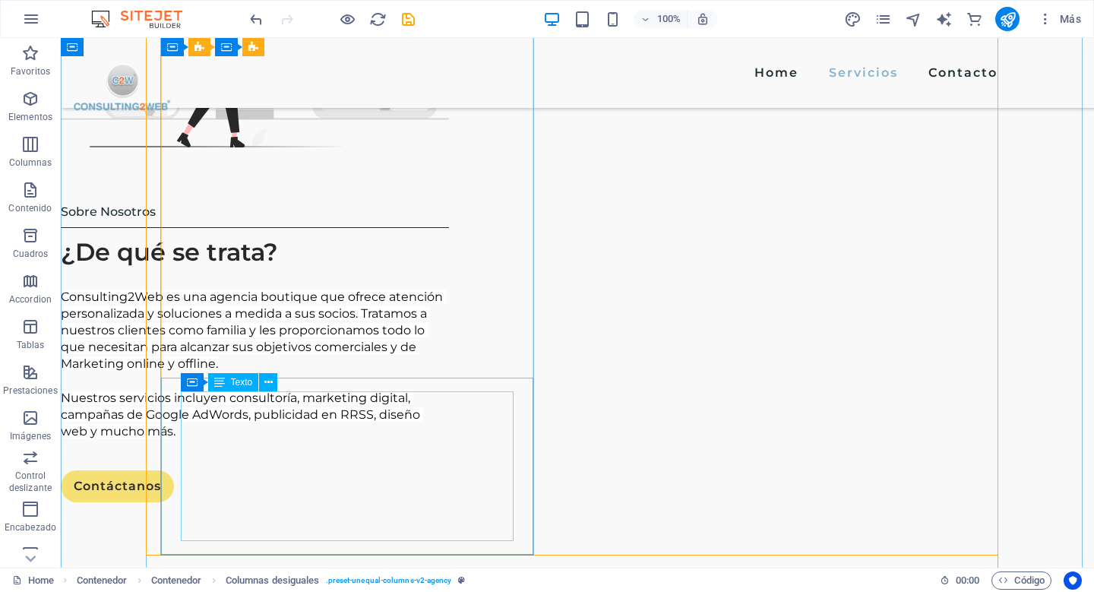
scroll to position [1427, 0]
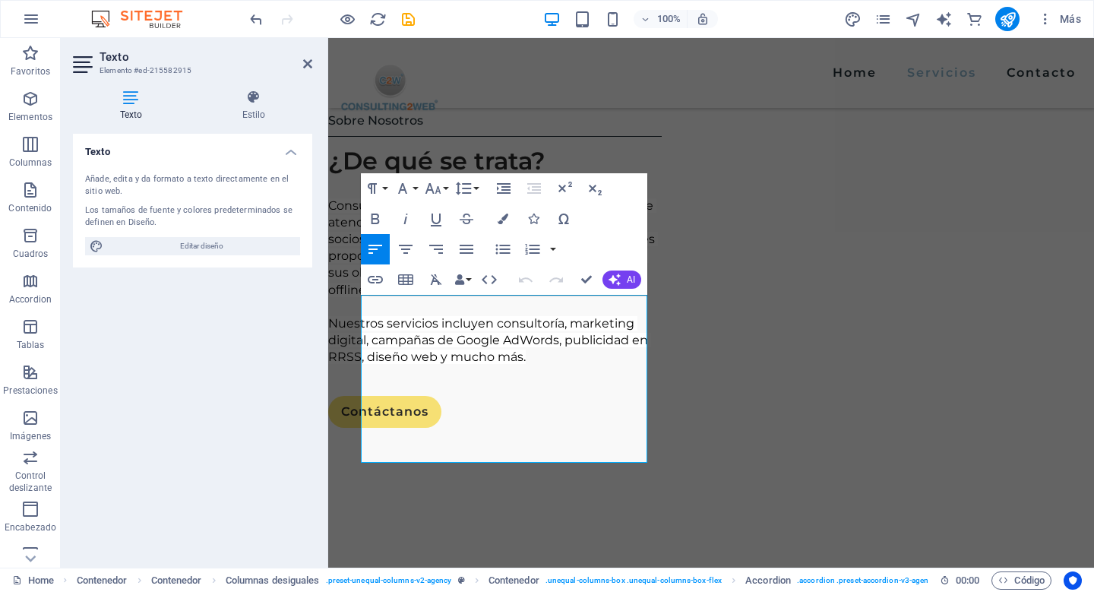
click at [275, 381] on div "Texto Añade, edita y da formato a texto directamente en el sitio web. Los tamañ…" at bounding box center [192, 345] width 239 height 422
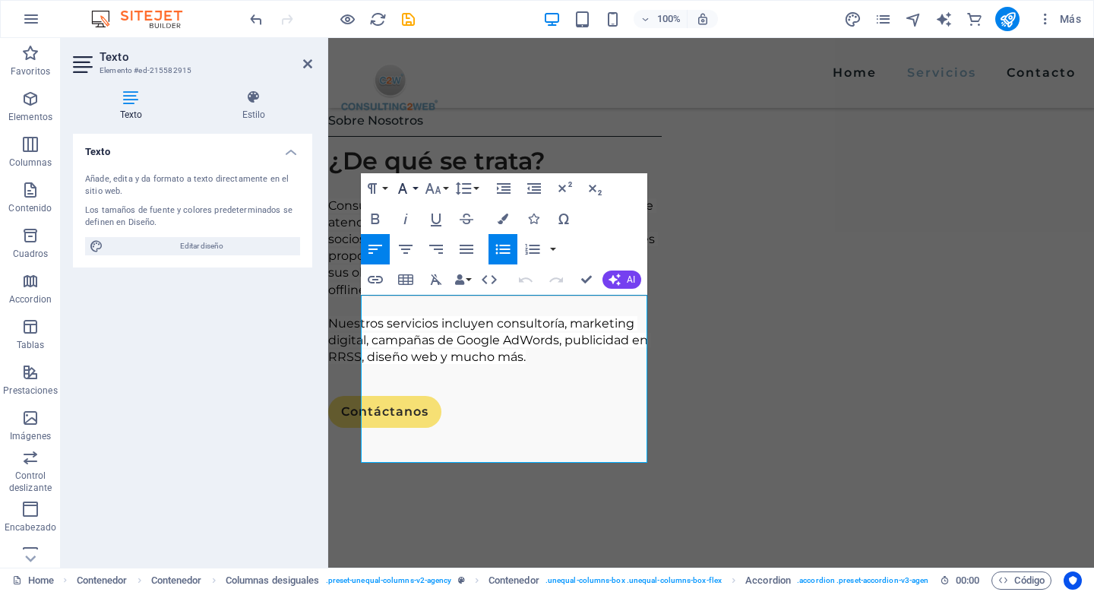
click at [404, 185] on icon "button" at bounding box center [402, 188] width 18 height 18
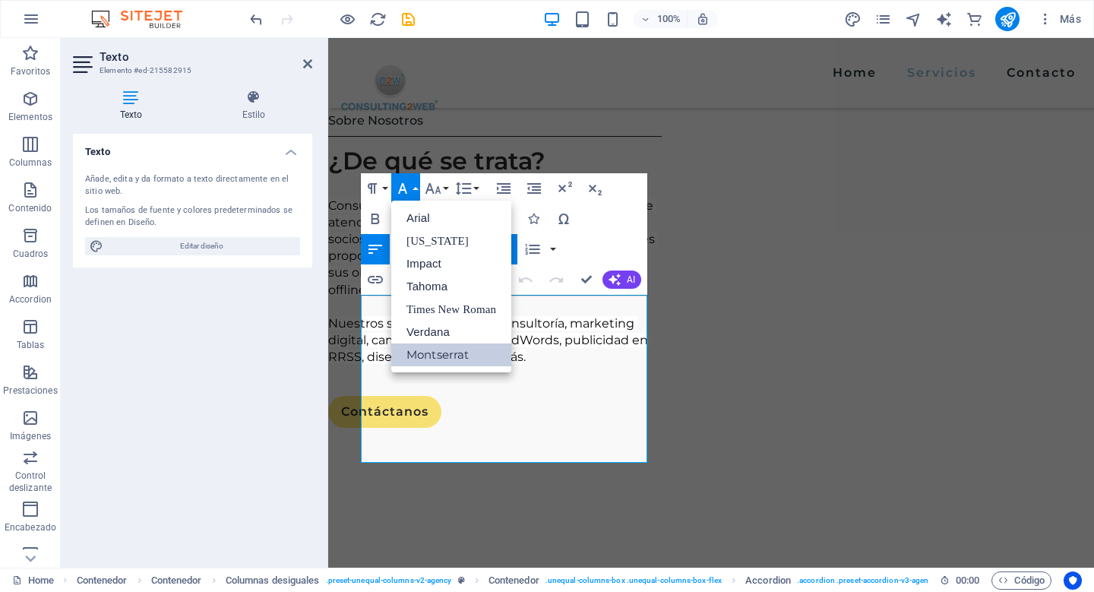
scroll to position [0, 0]
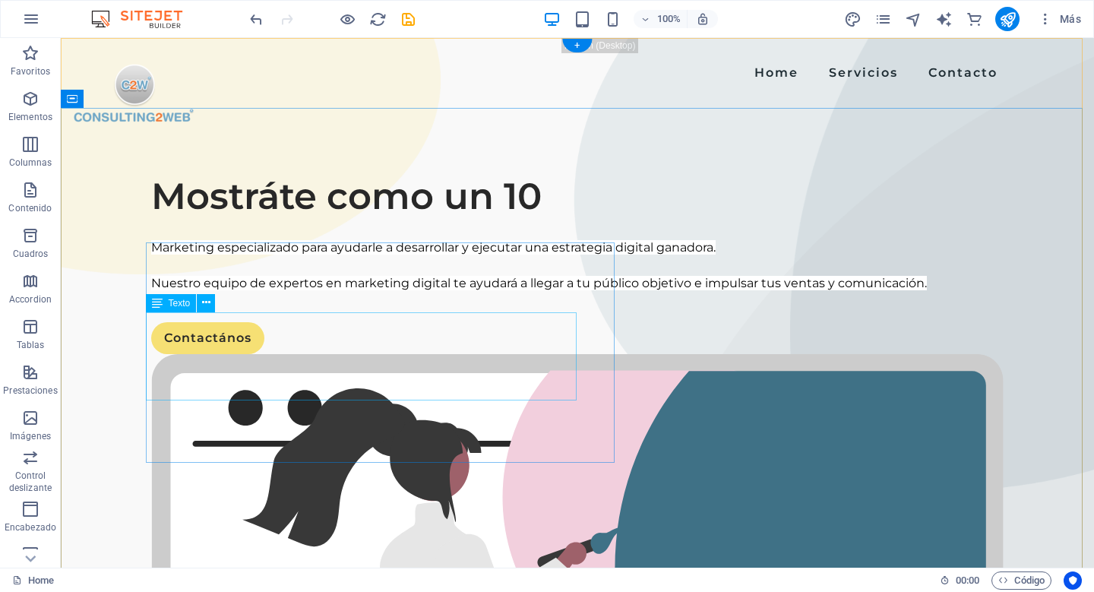
click at [185, 292] on div "Marketing especializado para ayudarle a desarrollar y ejecutar una estrategia d…" at bounding box center [577, 265] width 852 height 53
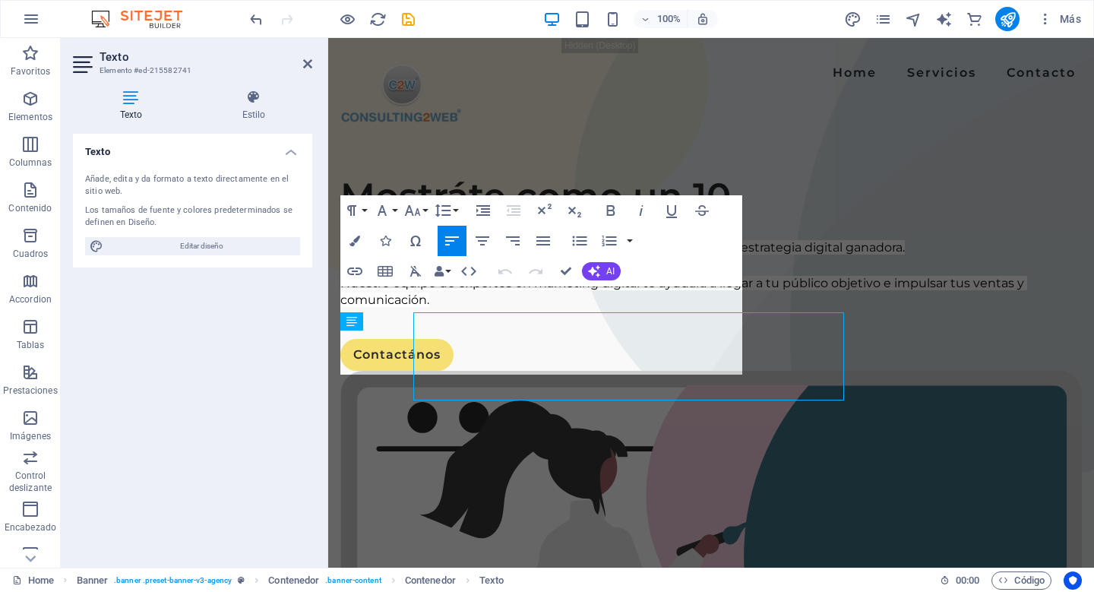
click at [185, 328] on div "Texto Añade, edita y da formato a texto directamente en el sitio web. Los tamañ…" at bounding box center [192, 345] width 239 height 422
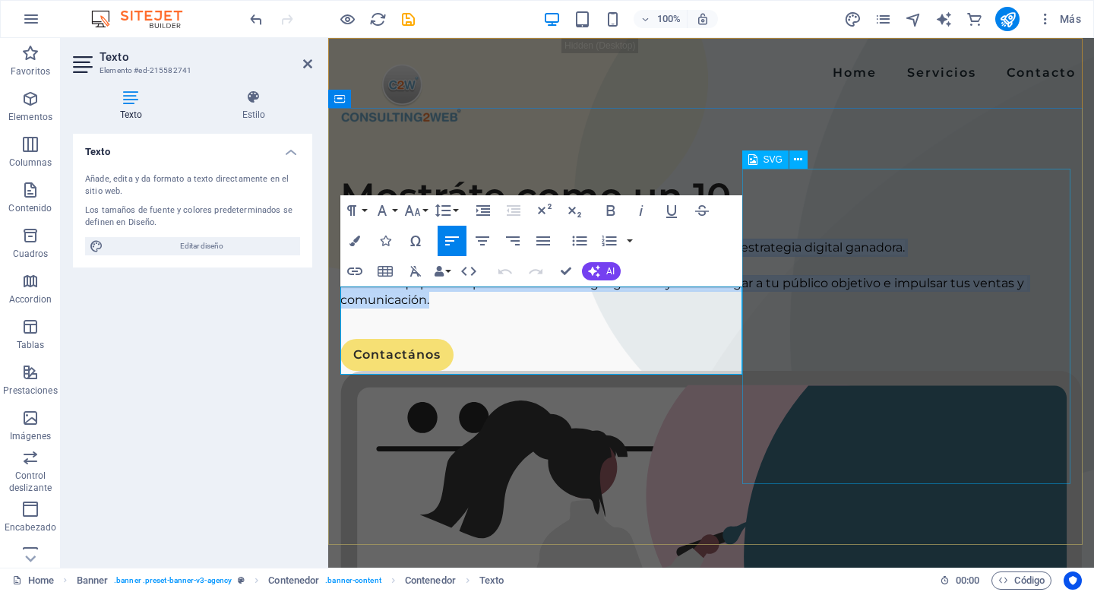
drag, startPoint x: 342, startPoint y: 295, endPoint x: 745, endPoint y: 343, distance: 406.3
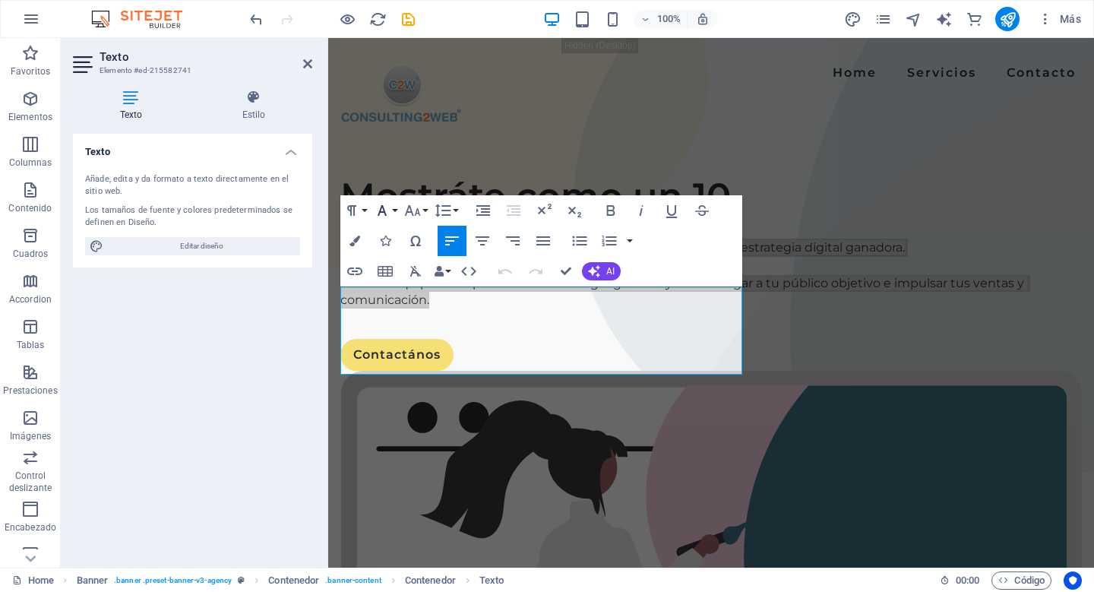
click at [384, 212] on icon "button" at bounding box center [382, 210] width 9 height 11
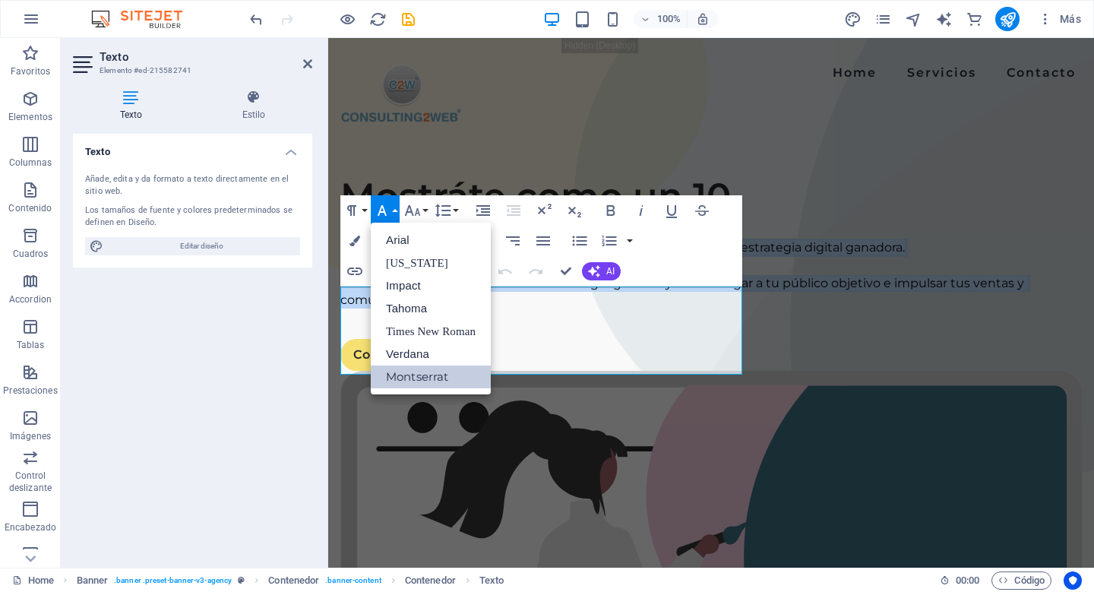
click at [423, 372] on link "Montserrat" at bounding box center [431, 376] width 120 height 23
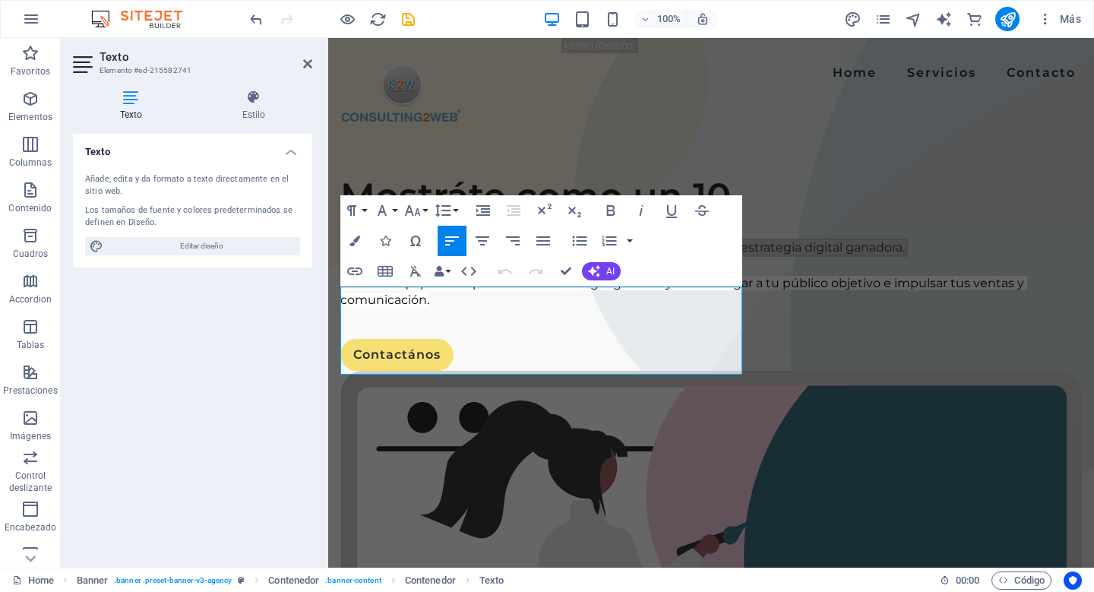
click at [994, 22] on div "Más" at bounding box center [965, 19] width 244 height 24
click at [1013, 11] on icon "publish" at bounding box center [1007, 19] width 17 height 17
checkbox input "false"
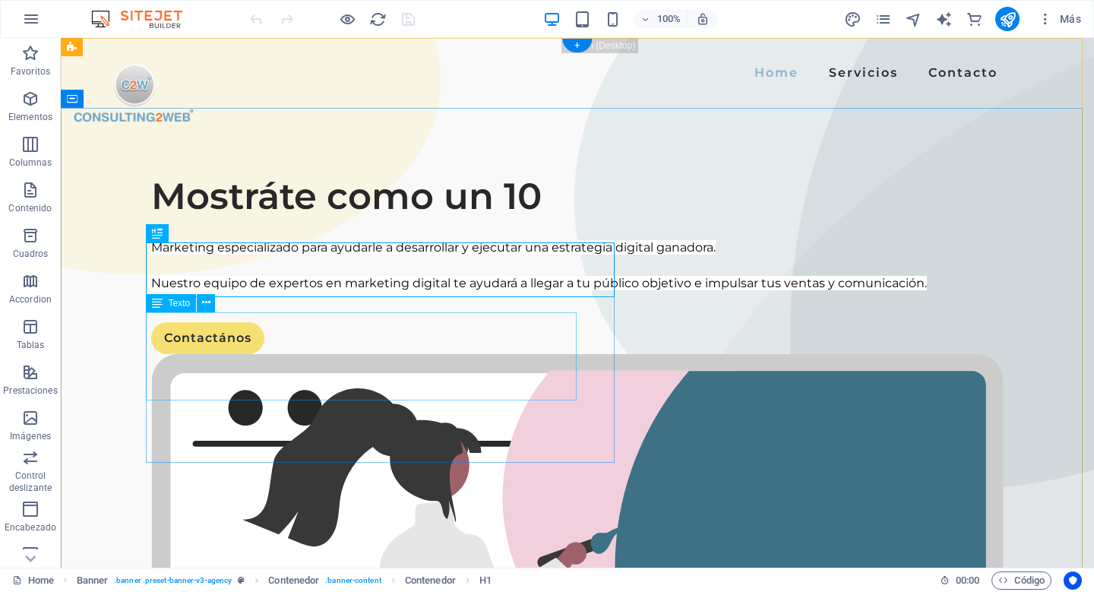
click at [506, 292] on div "Marketing especializado para ayudarle a desarrollar y ejecutar una estrategia d…" at bounding box center [577, 265] width 852 height 53
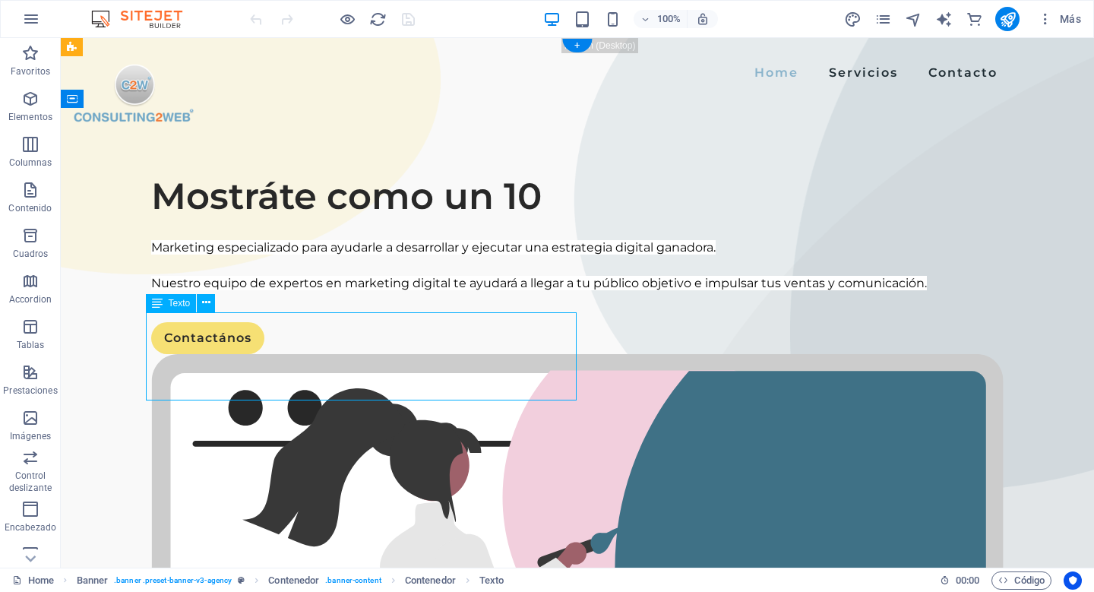
click at [501, 292] on div "Marketing especializado para ayudarle a desarrollar y ejecutar una estrategia d…" at bounding box center [577, 265] width 852 height 53
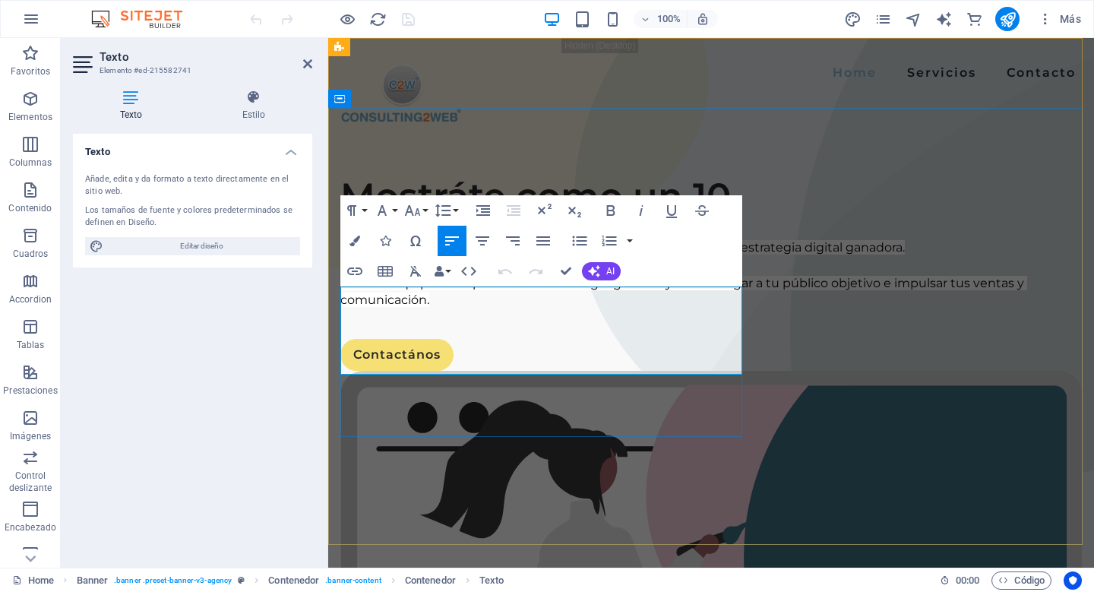
click at [462, 307] on span "Nuestro equipo de expertos en marketing digital te ayudará a llegar a tu públic…" at bounding box center [683, 291] width 687 height 31
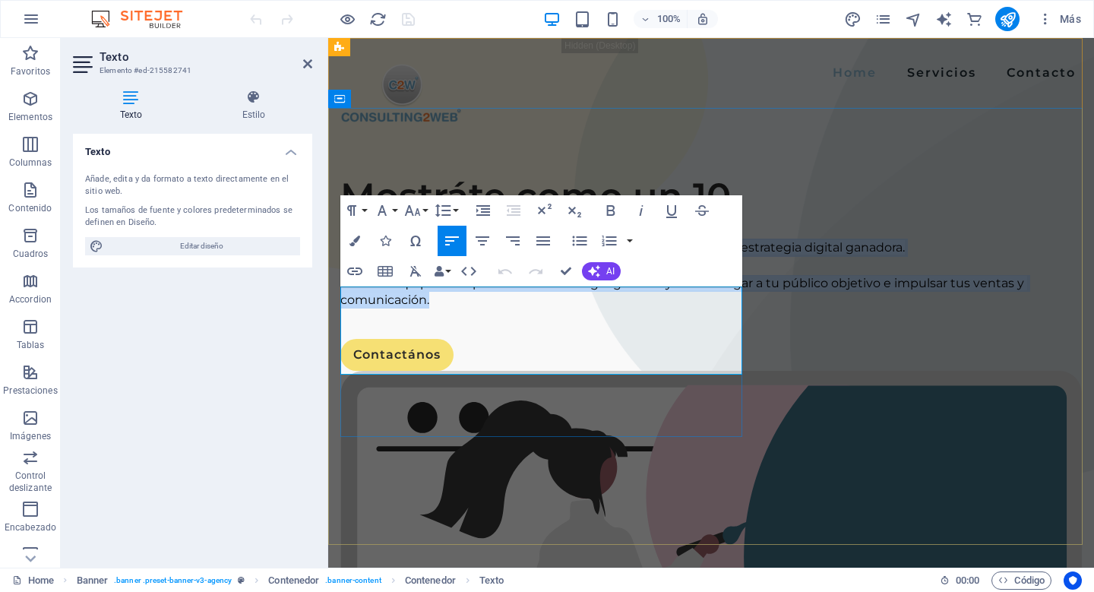
drag, startPoint x: 341, startPoint y: 293, endPoint x: 740, endPoint y: 366, distance: 405.4
click at [740, 308] on div "Marketing especializado para ayudarle a desarrollar y ejecutar una estrategia d…" at bounding box center [710, 274] width 741 height 70
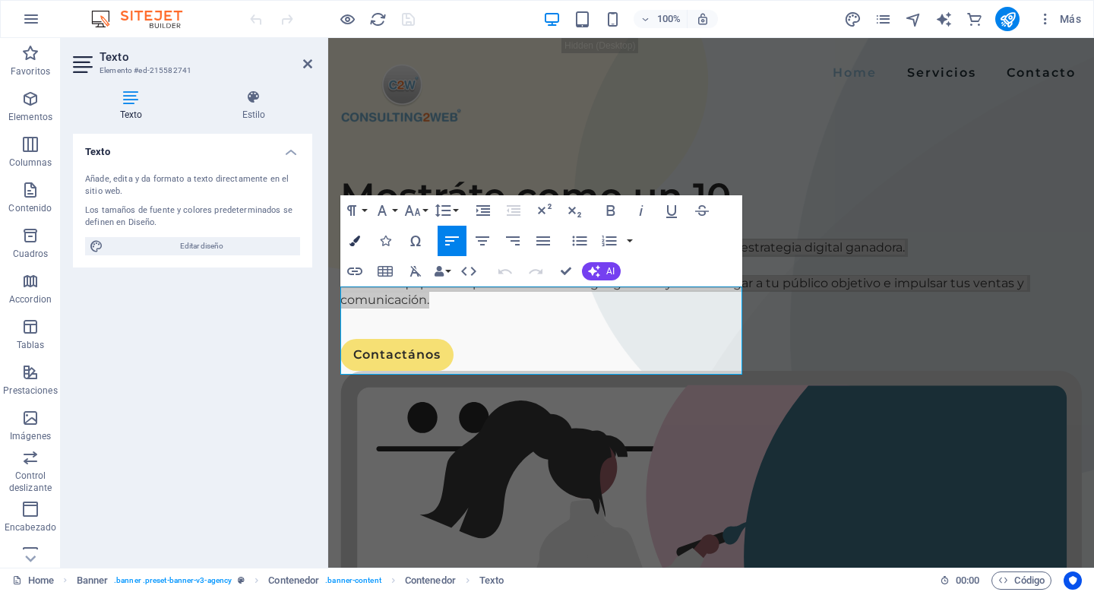
click at [353, 240] on icon "button" at bounding box center [354, 240] width 11 height 11
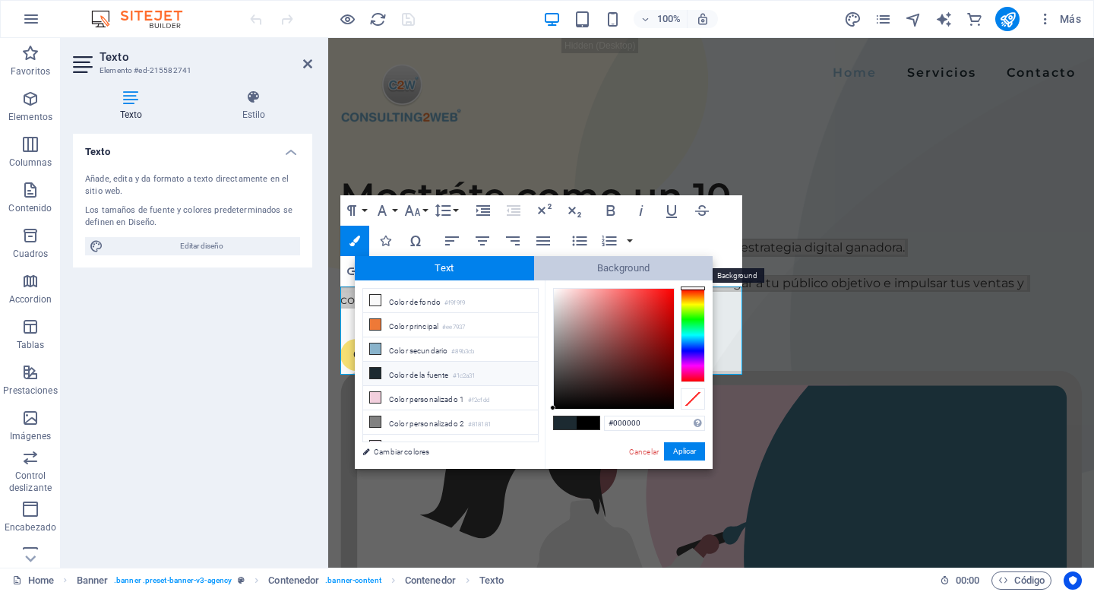
click at [684, 270] on span "Background" at bounding box center [623, 268] width 179 height 24
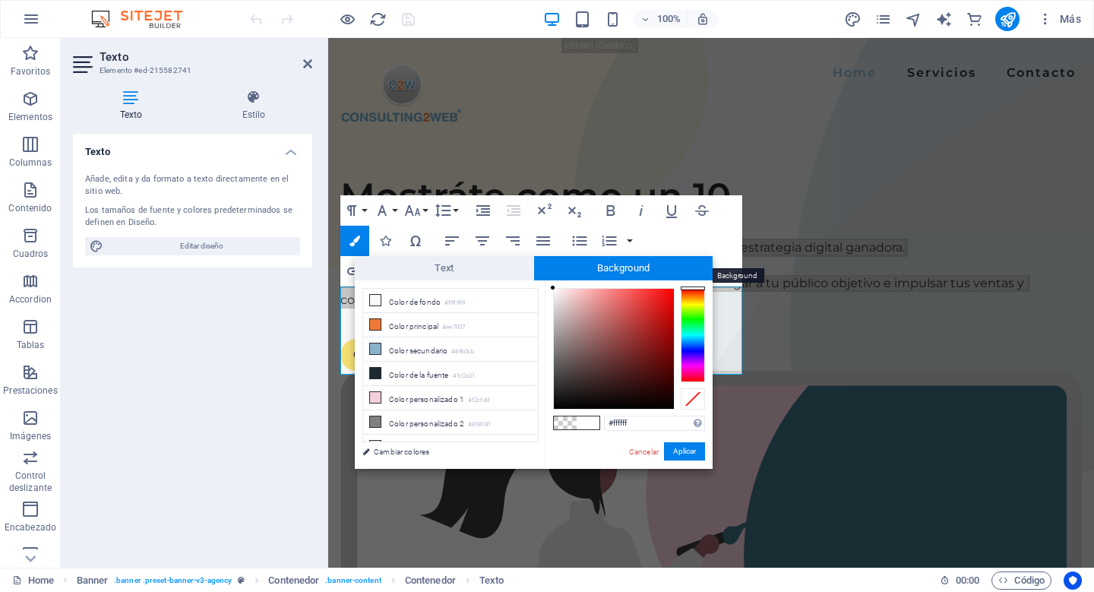
click at [656, 263] on span "Background" at bounding box center [623, 268] width 179 height 24
click at [568, 422] on span at bounding box center [565, 422] width 23 height 13
type input "rgba(0, 0, 0, 0)"
click at [559, 420] on span at bounding box center [565, 422] width 23 height 13
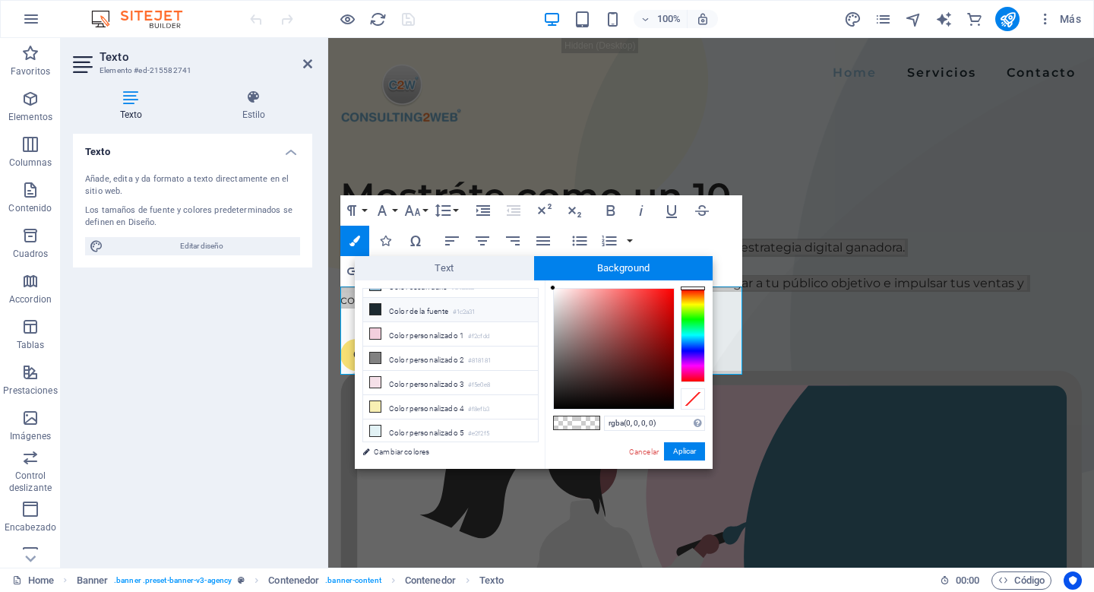
scroll to position [66, 0]
click at [618, 264] on span "Background" at bounding box center [623, 268] width 179 height 24
click at [569, 418] on span at bounding box center [565, 422] width 23 height 13
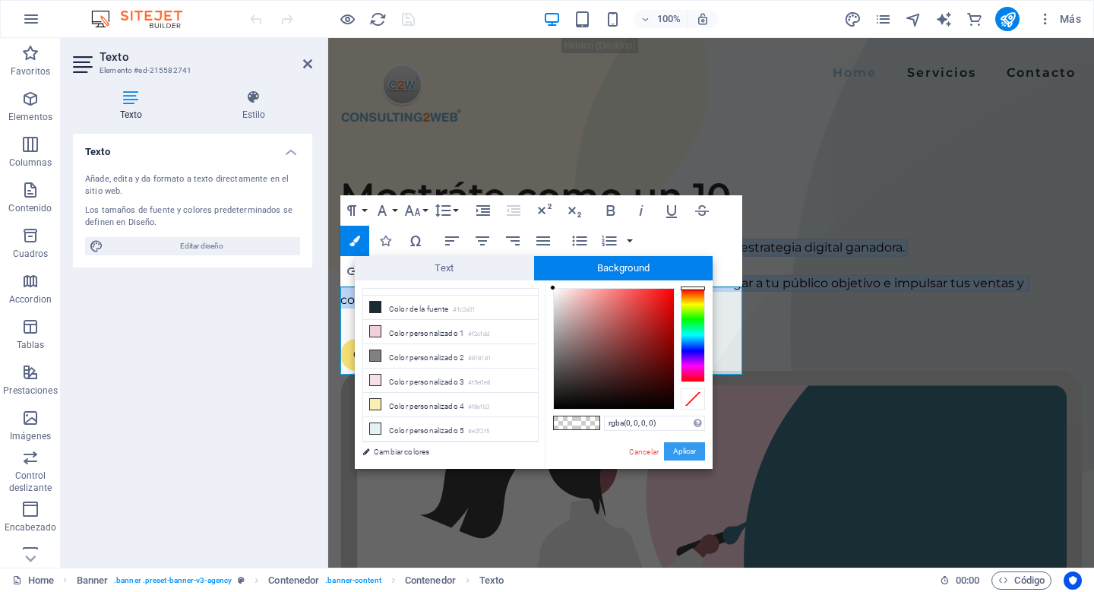
click at [698, 454] on button "Aplicar" at bounding box center [684, 451] width 41 height 18
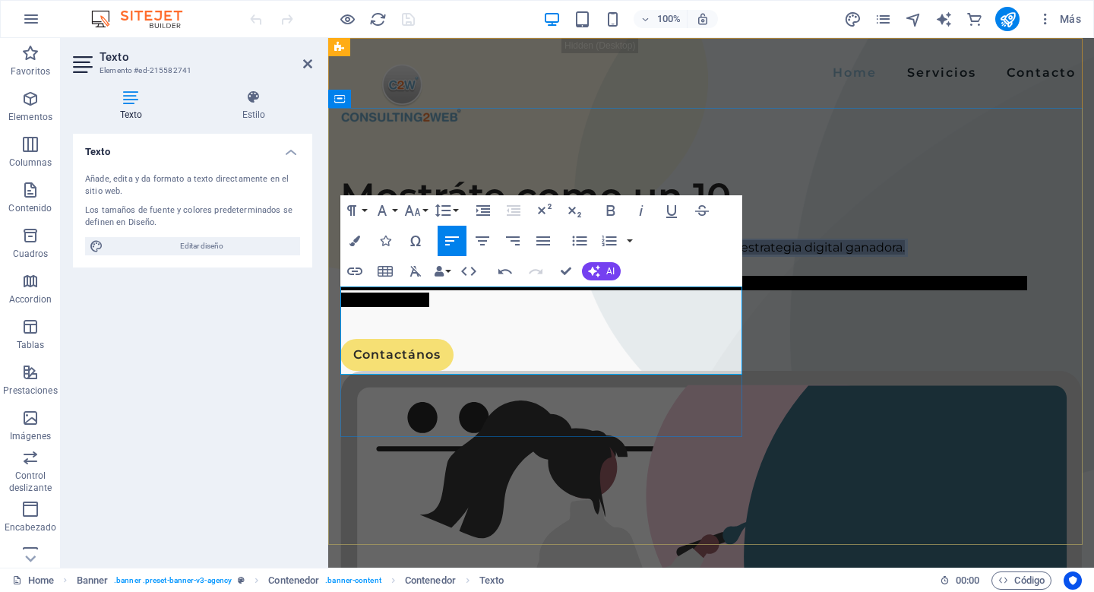
click at [646, 257] on p "Marketing especializado para ayudarle a desarrollar y ejecutar una estrategia d…" at bounding box center [710, 248] width 741 height 18
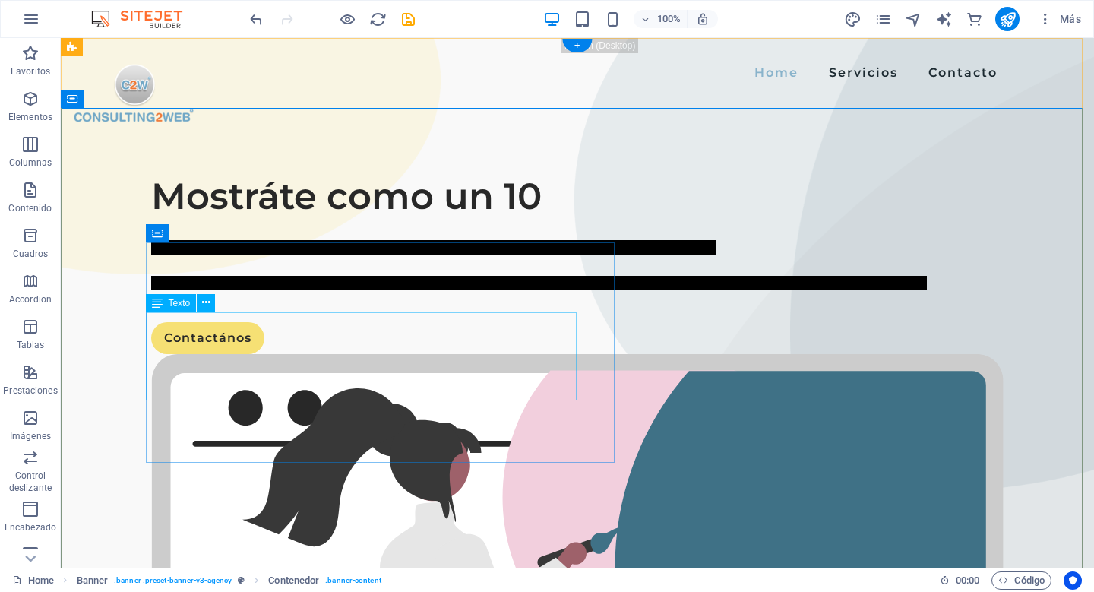
click at [404, 292] on div "Marketing especializado para ayudarle a desarrollar y ejecutar una estrategia d…" at bounding box center [577, 265] width 852 height 53
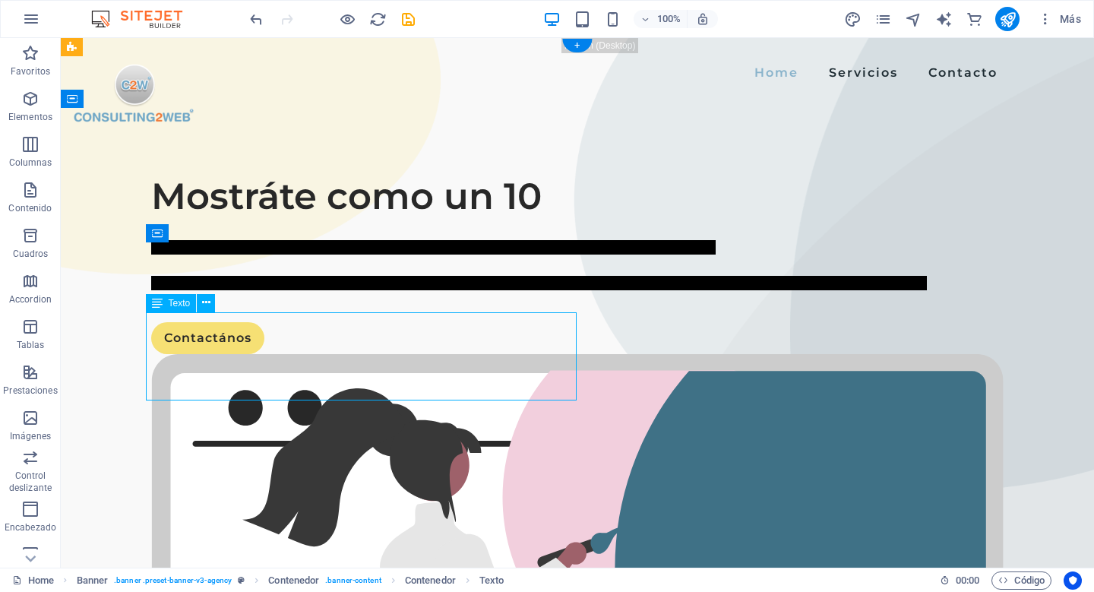
click at [404, 292] on div "Marketing especializado para ayudarle a desarrollar y ejecutar una estrategia d…" at bounding box center [577, 265] width 852 height 53
click at [151, 354] on div "Mostráte como un 10 Marketing especializado para ayudarle a desarrollar y ejecu…" at bounding box center [577, 261] width 852 height 185
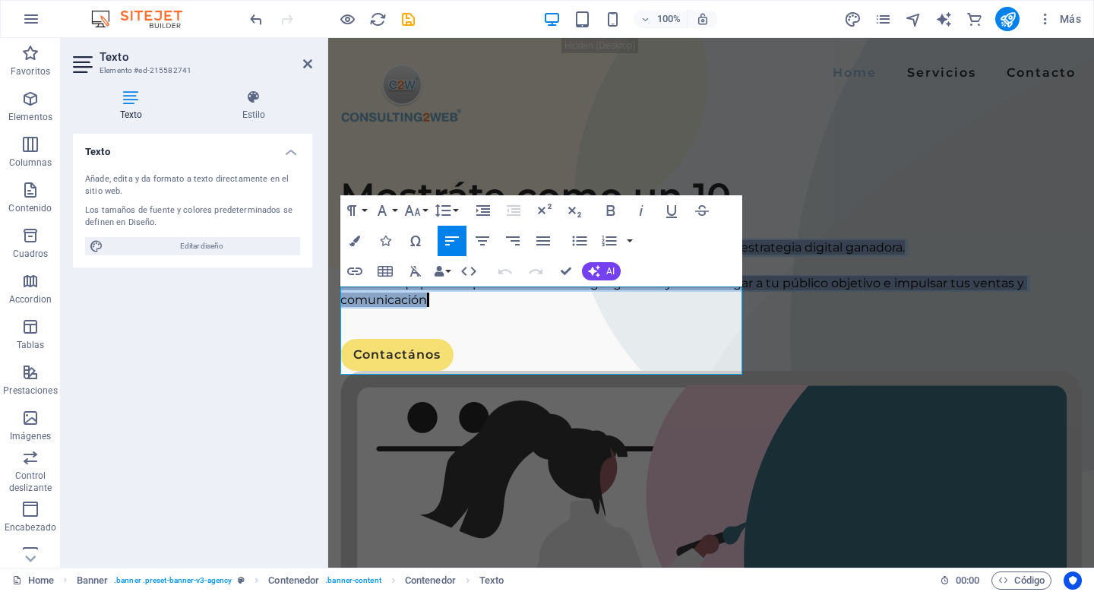
drag, startPoint x: 735, startPoint y: 365, endPoint x: 327, endPoint y: 285, distance: 416.5
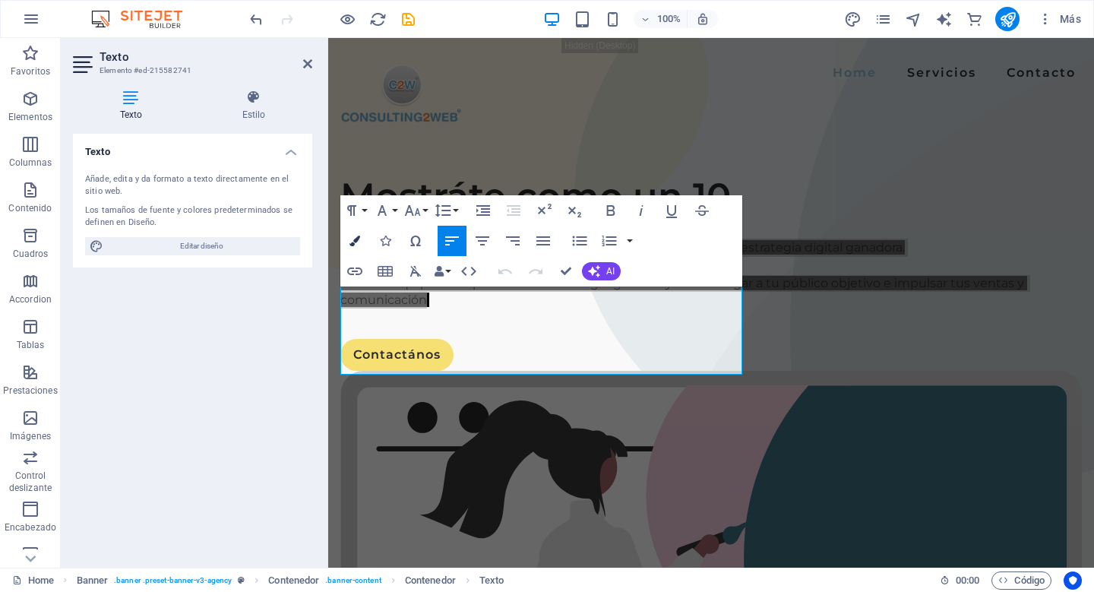
click at [362, 239] on button "Colors" at bounding box center [354, 241] width 29 height 30
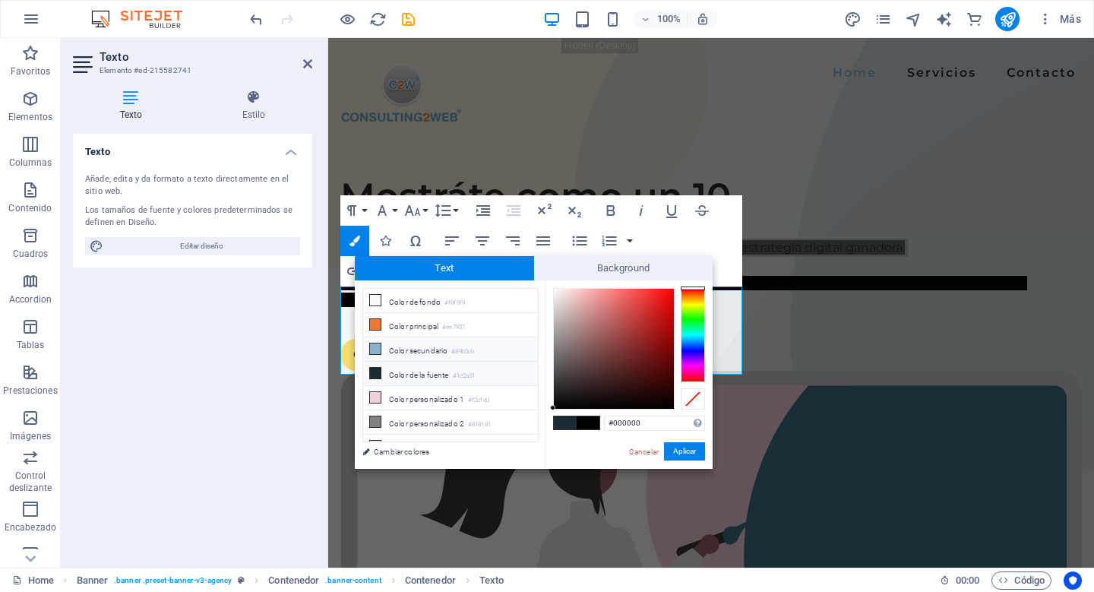
click at [425, 346] on li "Color secundario #89b3cb" at bounding box center [450, 349] width 175 height 24
type input "#89b3cb"
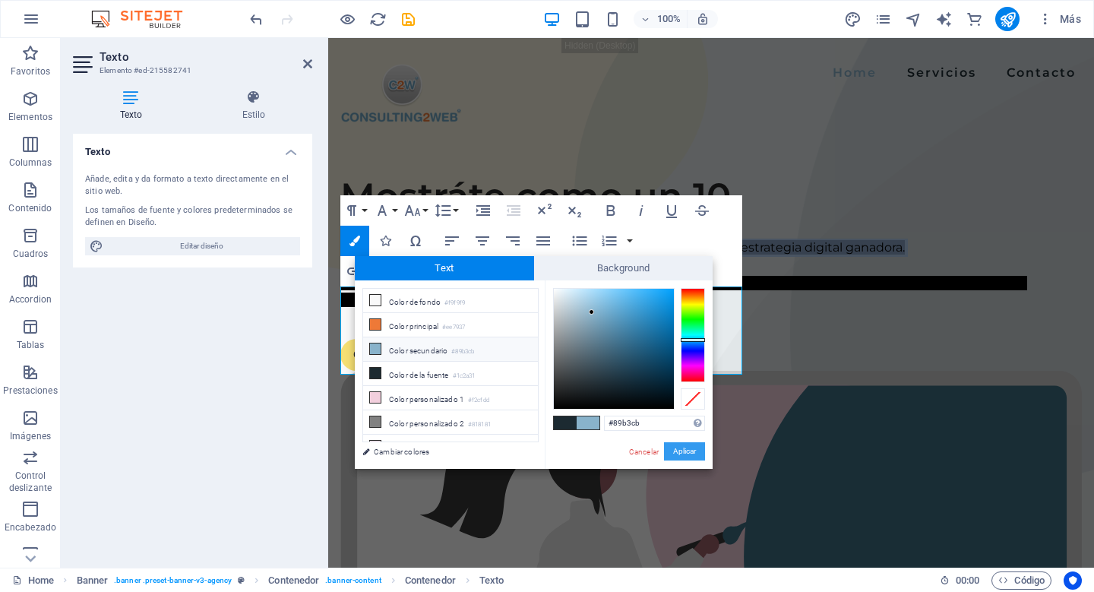
click at [685, 449] on button "Aplicar" at bounding box center [684, 451] width 41 height 18
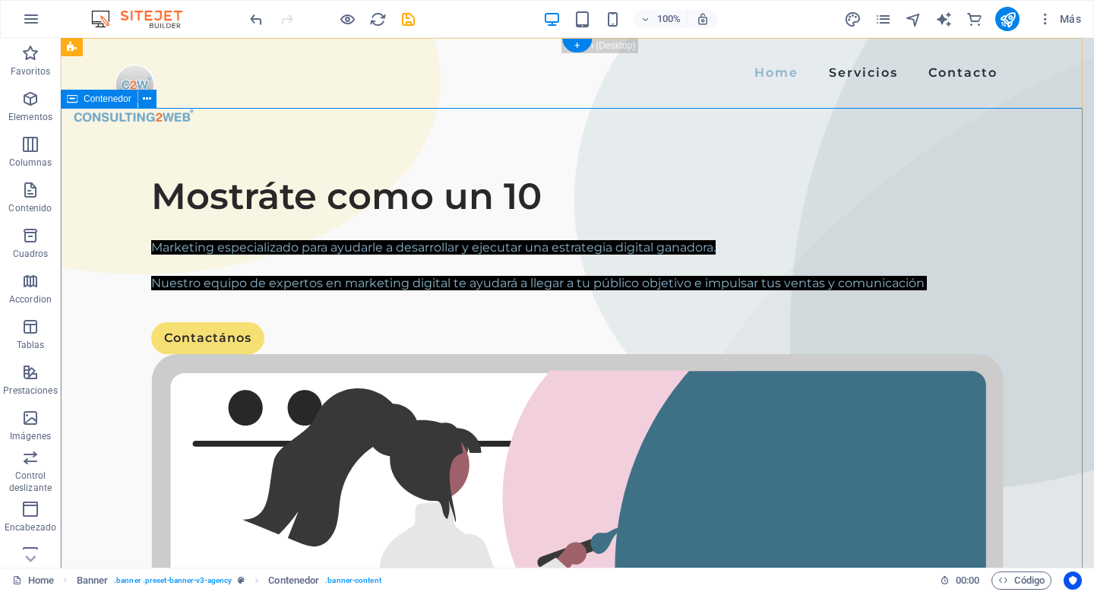
click at [510, 292] on div "Marketing especializado para ayudarle a desarrollar y ejecutar una estrategia d…" at bounding box center [577, 265] width 852 height 53
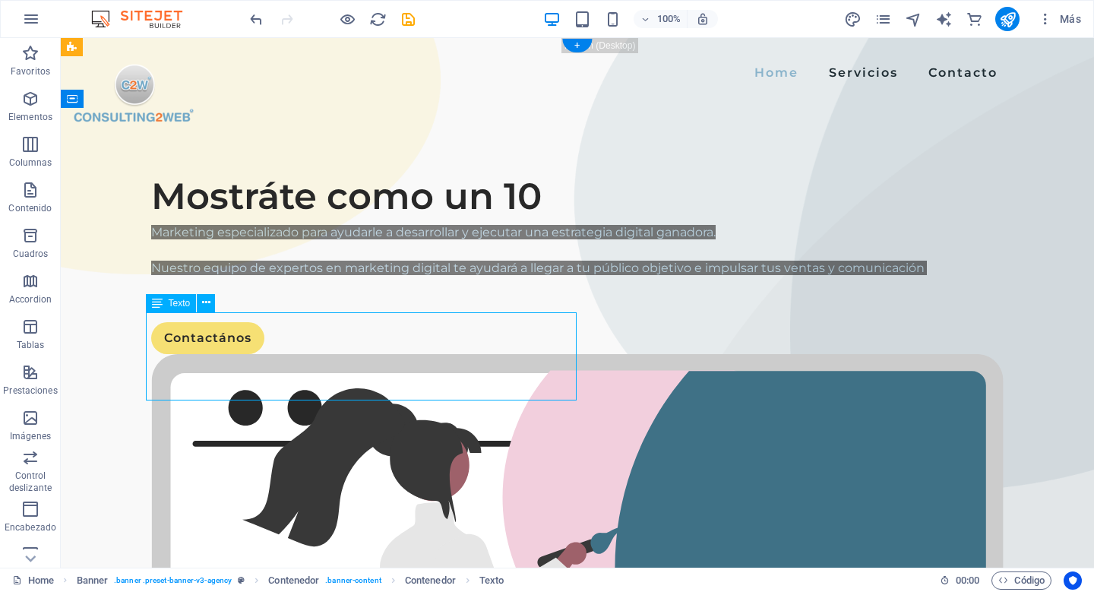
drag, startPoint x: 510, startPoint y: 393, endPoint x: 264, endPoint y: 289, distance: 267.2
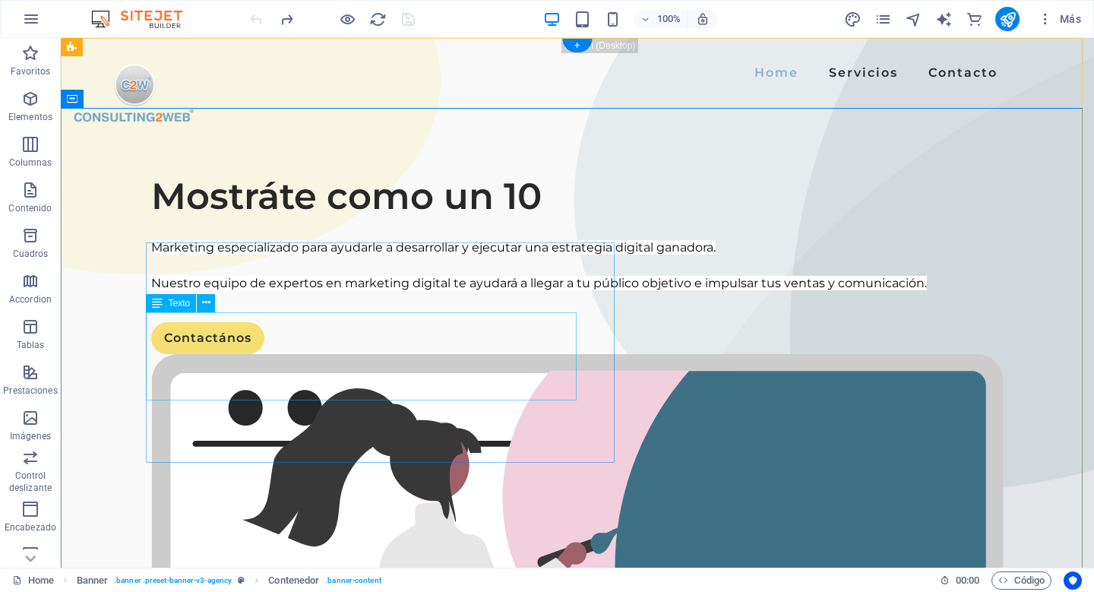
click at [172, 292] on div "Marketing especializado para ayudarle a desarrollar y ejecutar una estrategia d…" at bounding box center [577, 265] width 852 height 53
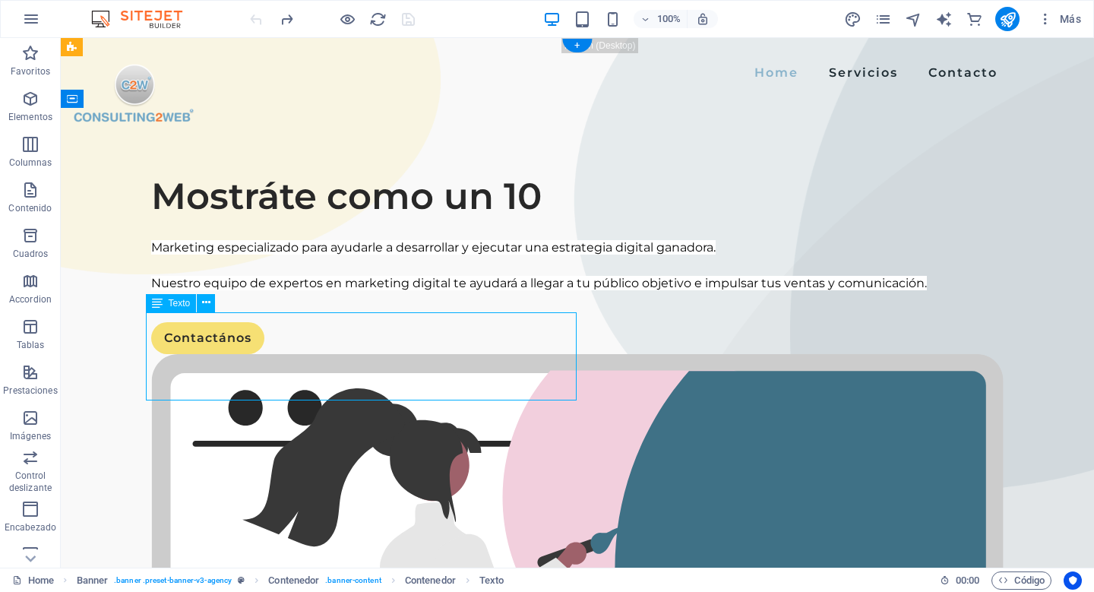
click at [160, 292] on div "Marketing especializado para ayudarle a desarrollar y ejecutar una estrategia d…" at bounding box center [577, 265] width 852 height 53
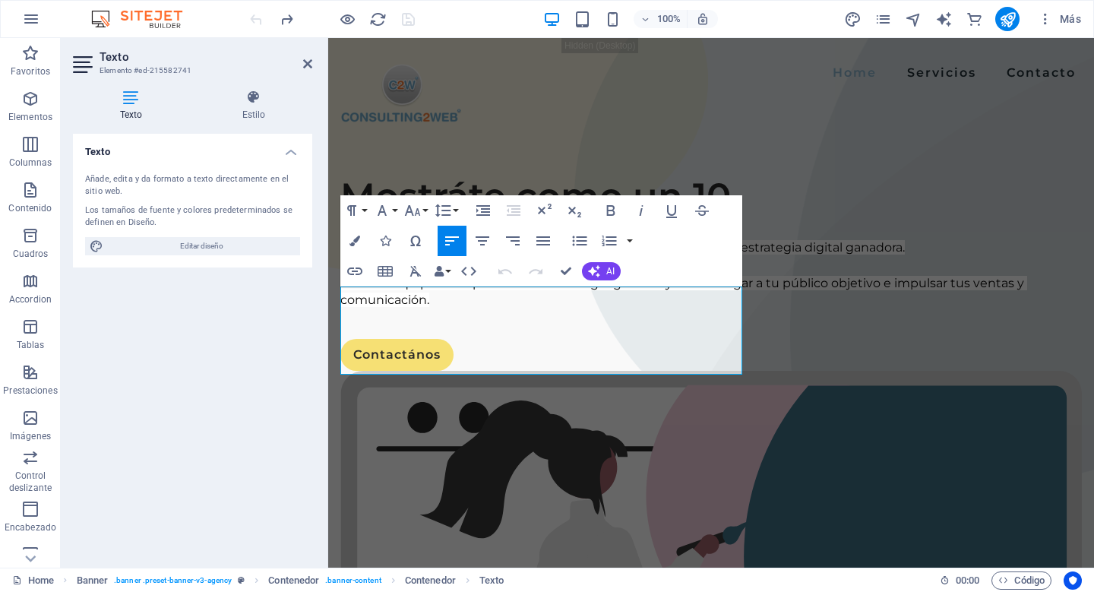
click at [172, 300] on div "Texto Añade, edita y da formato a texto directamente en el sitio web. Los tamañ…" at bounding box center [192, 345] width 239 height 422
click at [444, 254] on span "Marketing especializado para ayudarle a desarrollar y ejecutar una estrategia d…" at bounding box center [622, 247] width 564 height 14
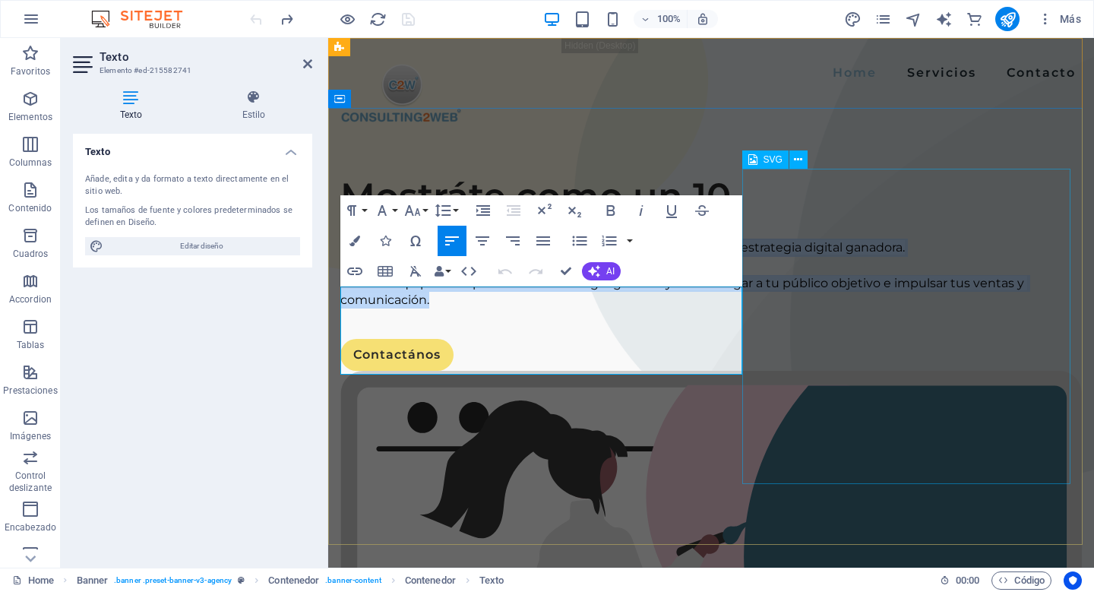
drag, startPoint x: 340, startPoint y: 292, endPoint x: 765, endPoint y: 385, distance: 434.8
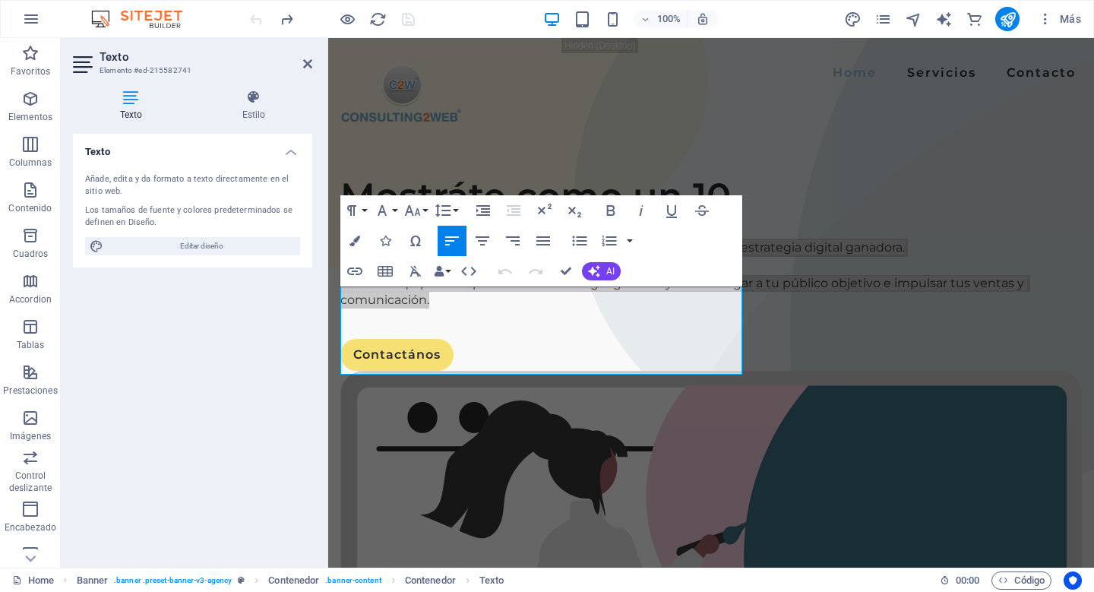
click at [213, 254] on span "Editar diseño" at bounding box center [202, 246] width 188 height 18
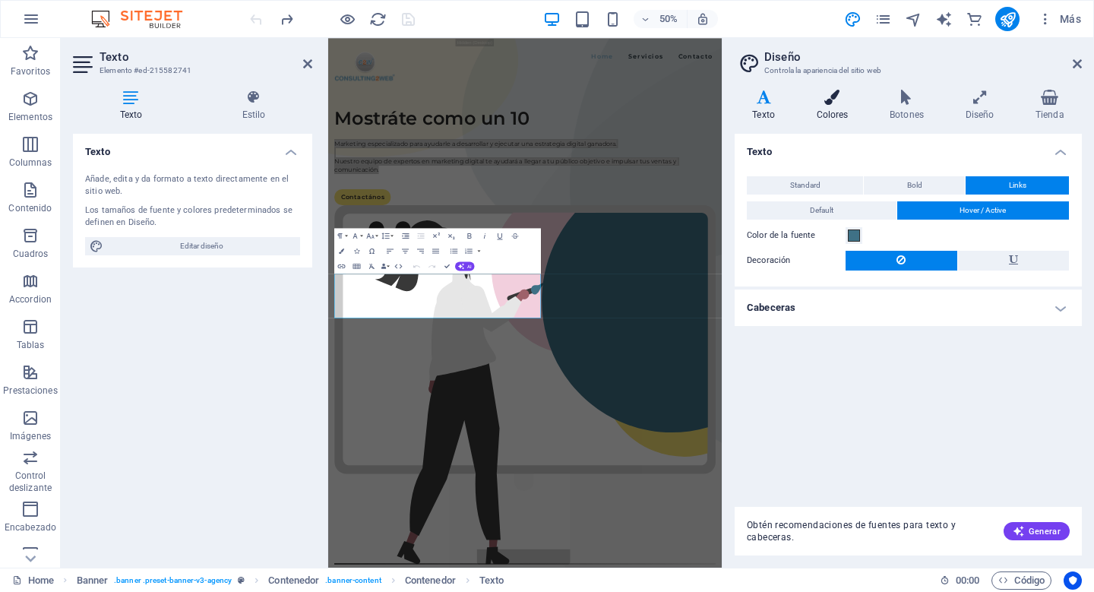
click at [837, 99] on icon at bounding box center [832, 97] width 68 height 15
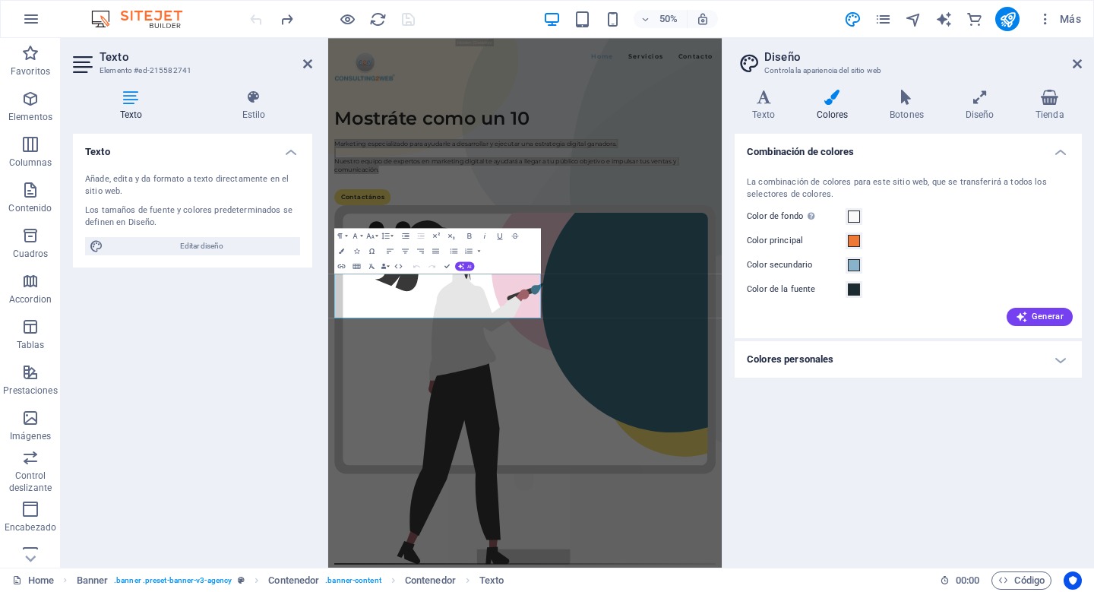
click at [1050, 360] on h4 "Colores personales" at bounding box center [908, 359] width 347 height 36
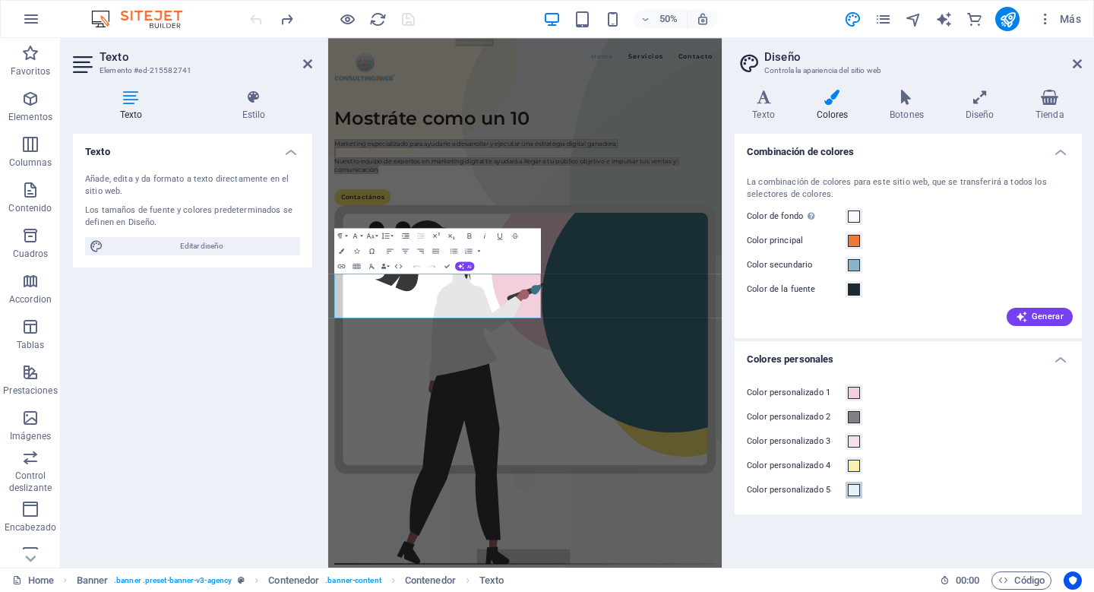
click at [852, 492] on span at bounding box center [854, 490] width 12 height 12
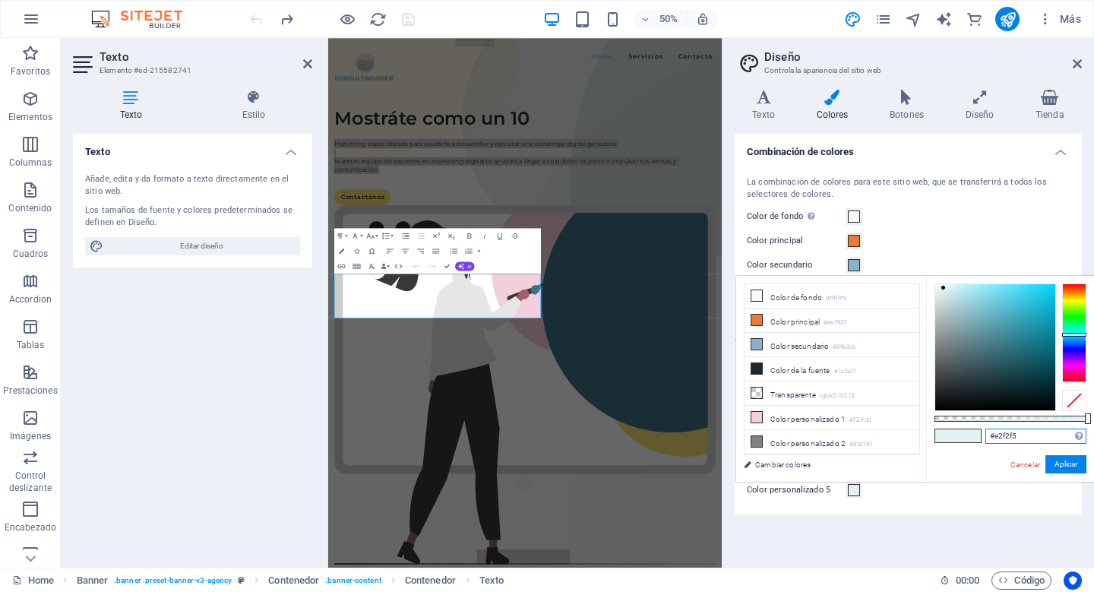
click at [997, 438] on input "#e2f2f5" at bounding box center [1035, 435] width 101 height 15
paste input "Edición de video"
type input "Edición de video"
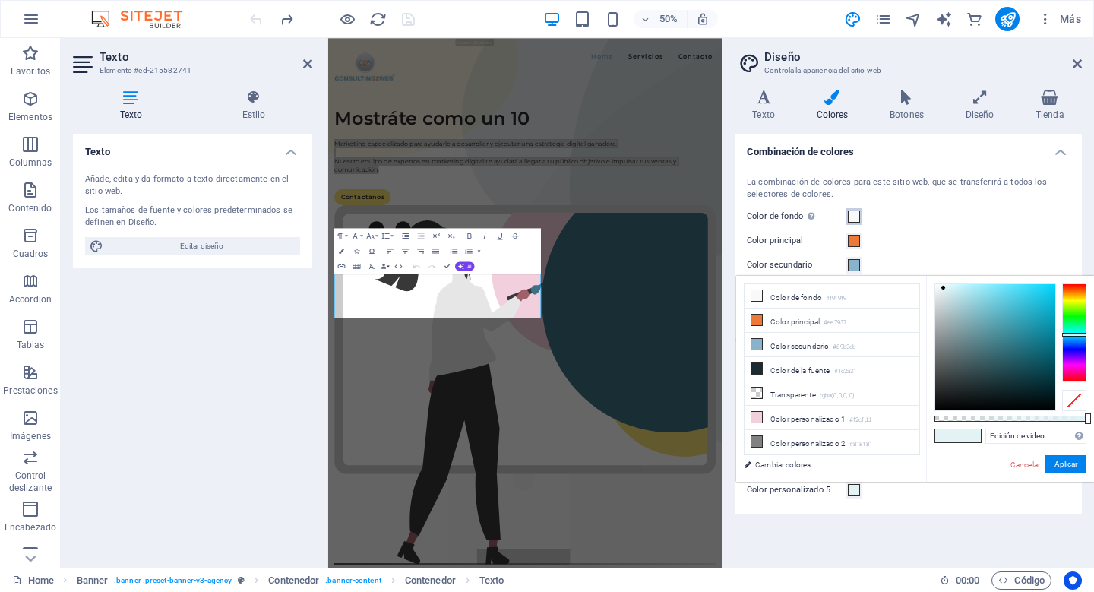
click at [858, 219] on span at bounding box center [854, 216] width 12 height 12
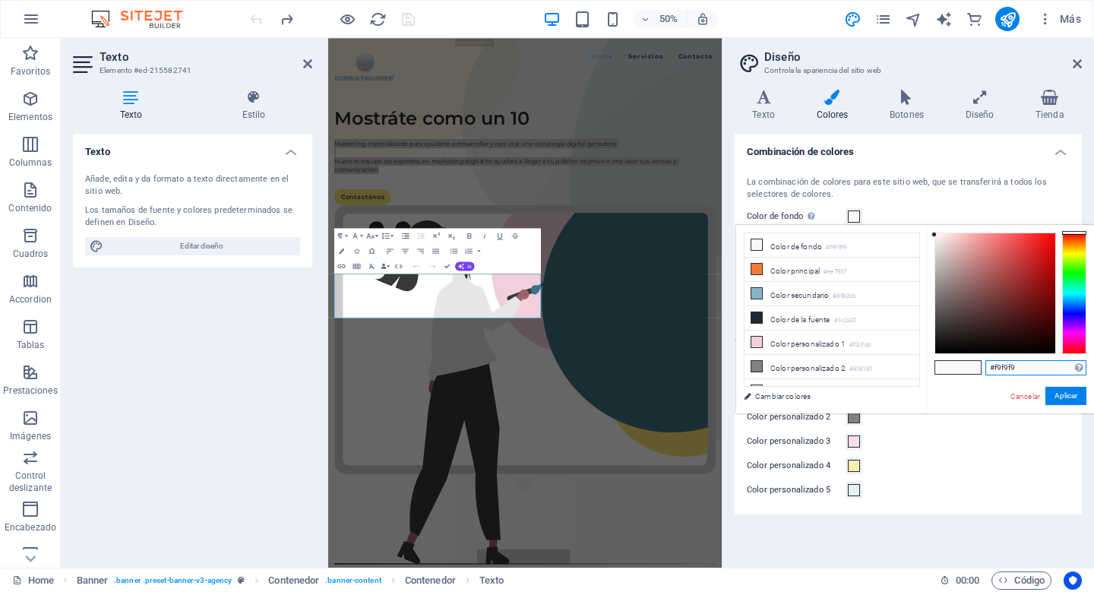
click at [1005, 369] on input "#f9f9f9" at bounding box center [1035, 367] width 101 height 15
paste input "Edición de video"
click at [858, 489] on span at bounding box center [854, 490] width 12 height 12
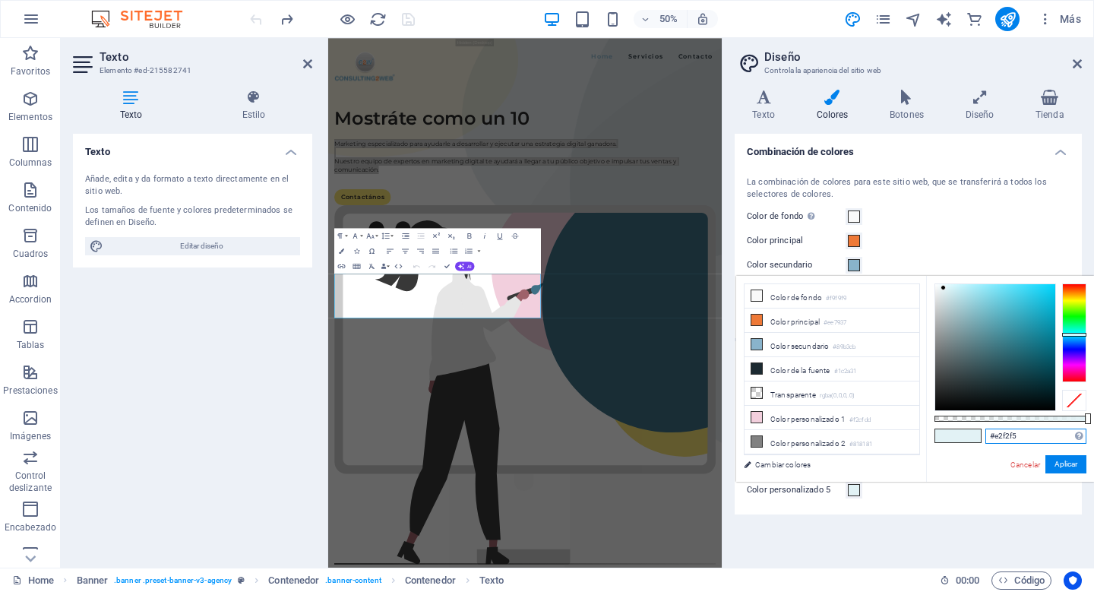
click at [997, 437] on input "#e2f2f5" at bounding box center [1035, 435] width 101 height 15
click at [857, 217] on span at bounding box center [854, 216] width 12 height 12
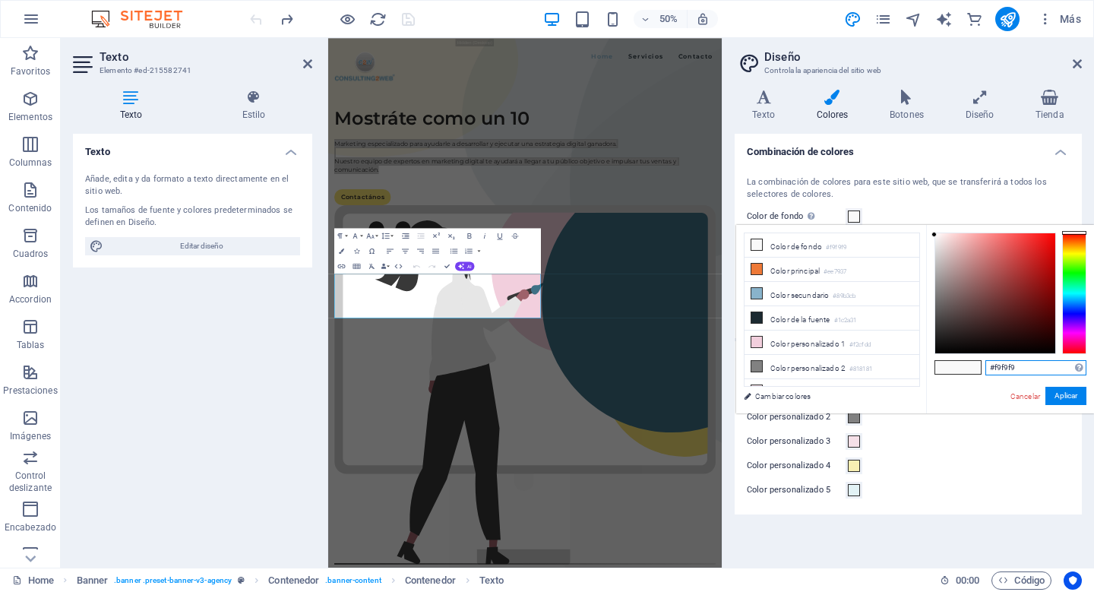
click at [987, 365] on input "#f9f9f9" at bounding box center [1035, 367] width 101 height 15
paste input "e2f2f5"
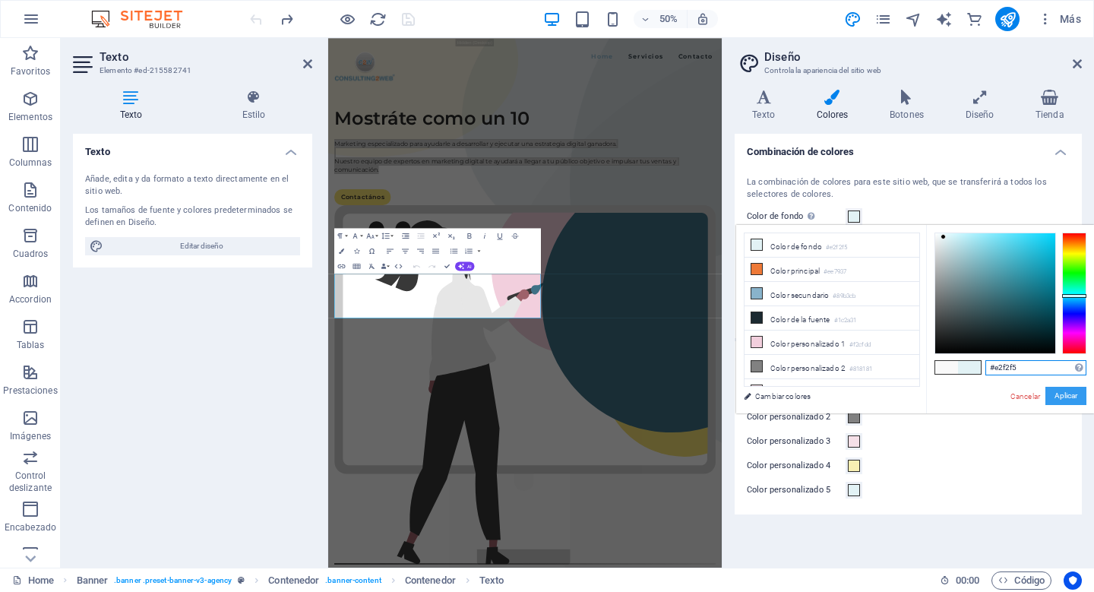
type input "#e2f2f5"
click at [1066, 398] on button "Aplicar" at bounding box center [1065, 396] width 41 height 18
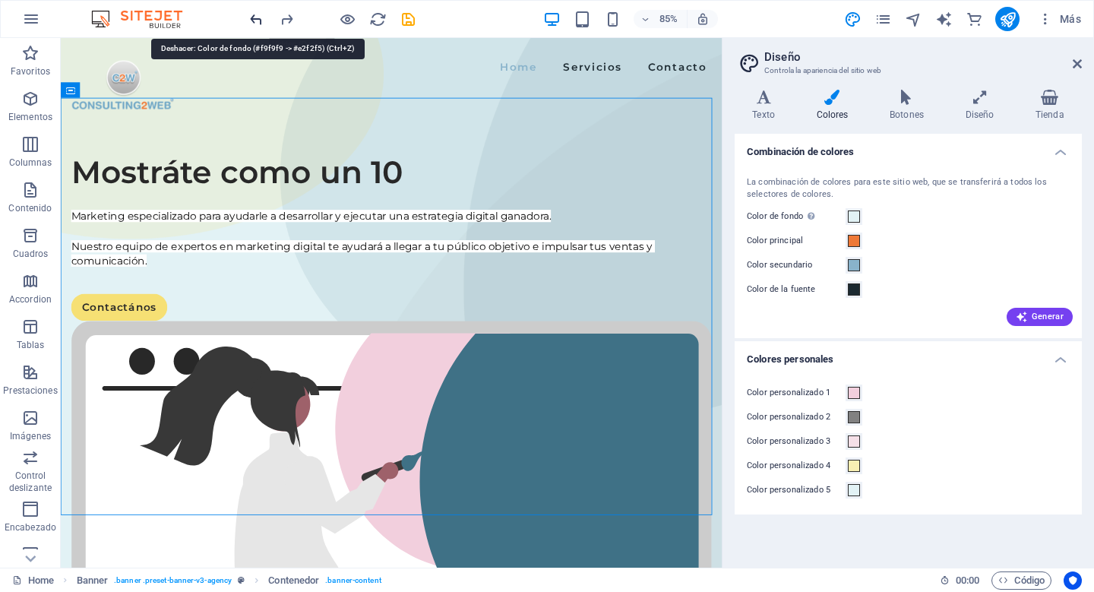
click at [252, 24] on icon "undo" at bounding box center [256, 19] width 17 height 17
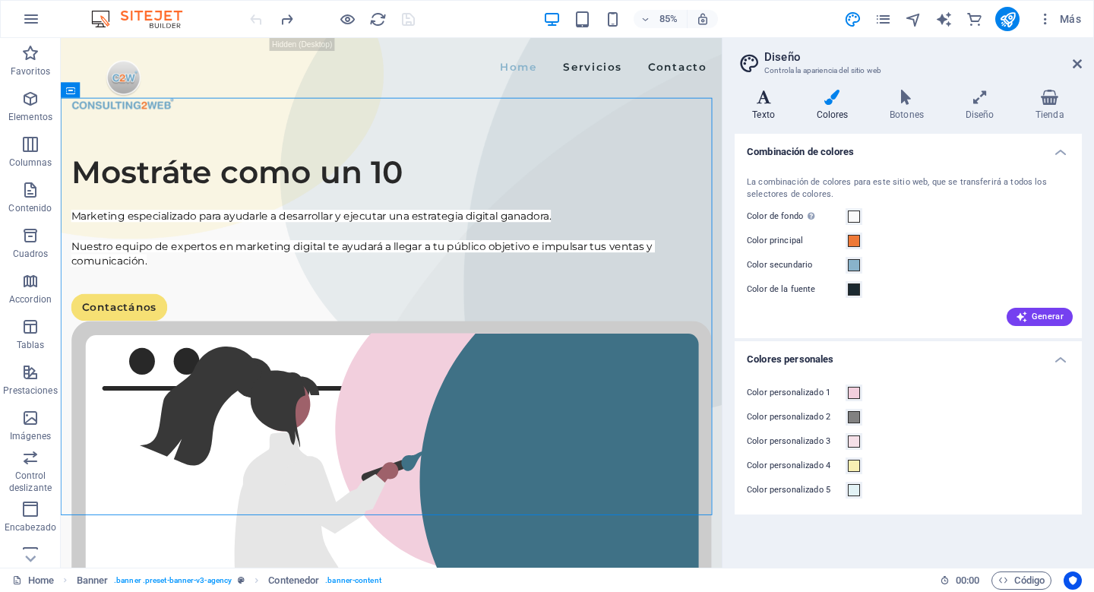
click at [744, 101] on icon at bounding box center [764, 97] width 58 height 15
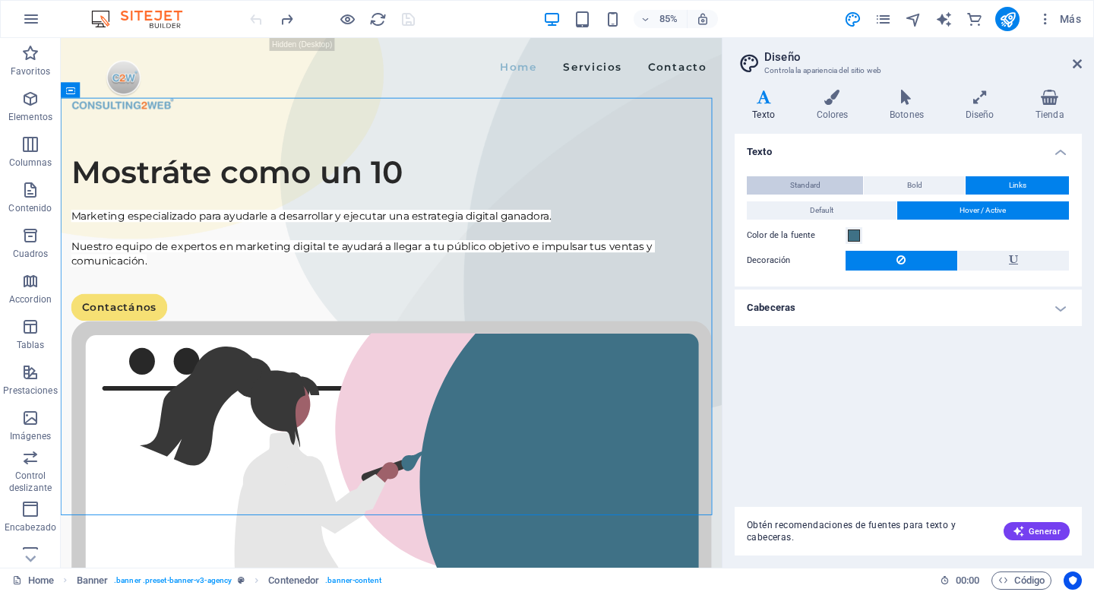
click at [823, 185] on button "Standard" at bounding box center [805, 185] width 116 height 18
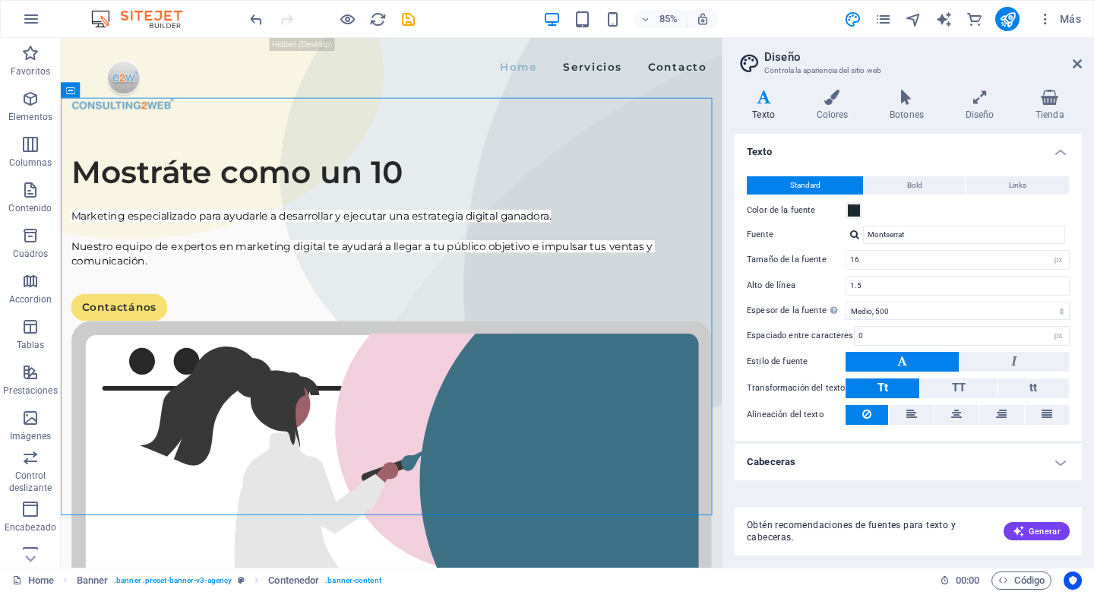
click at [1047, 457] on h4 "Cabeceras" at bounding box center [908, 462] width 347 height 36
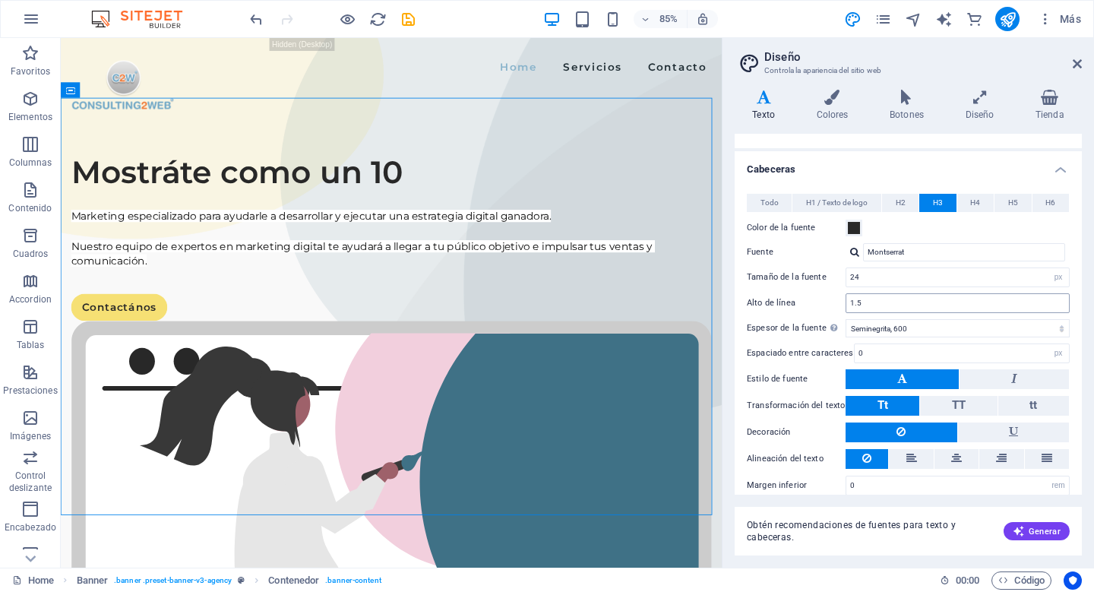
scroll to position [308, 0]
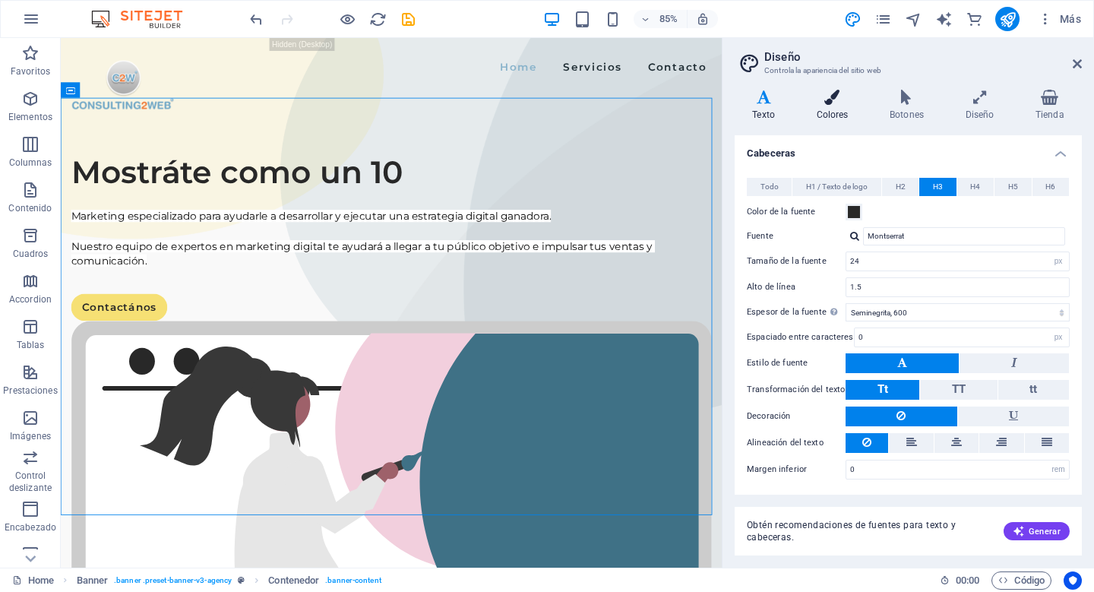
click at [838, 106] on h4 "Colores" at bounding box center [835, 106] width 74 height 32
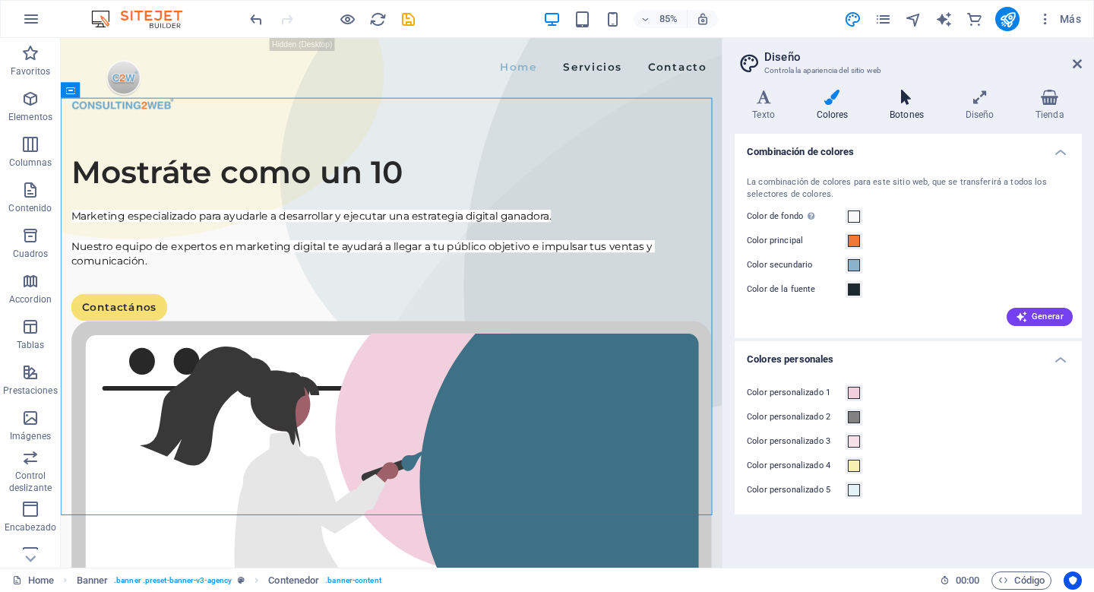
click at [912, 96] on icon at bounding box center [907, 97] width 70 height 15
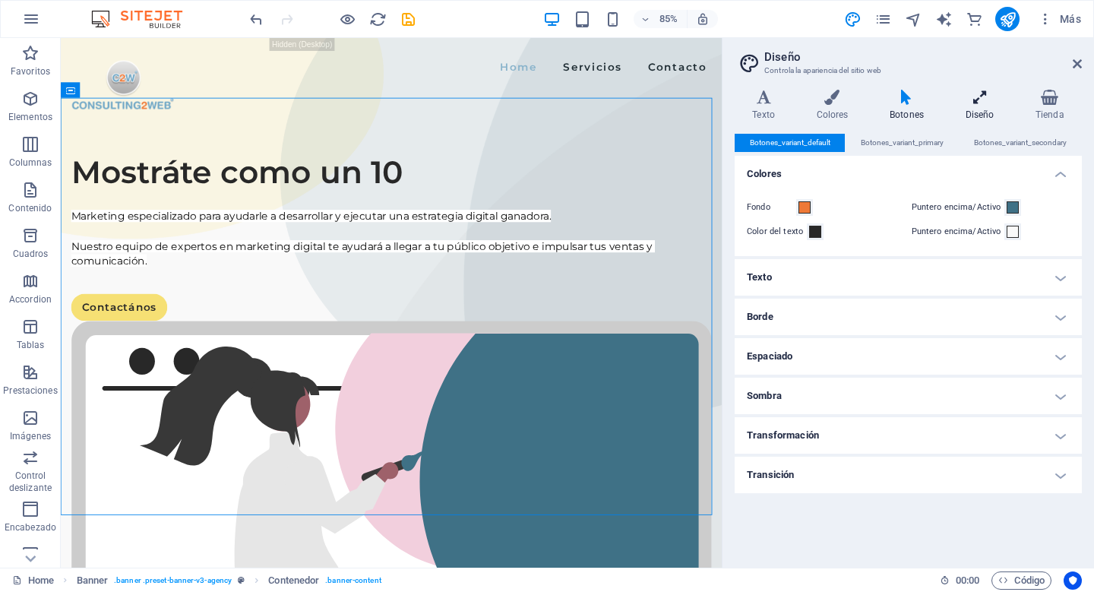
click at [978, 104] on icon at bounding box center [979, 97] width 64 height 15
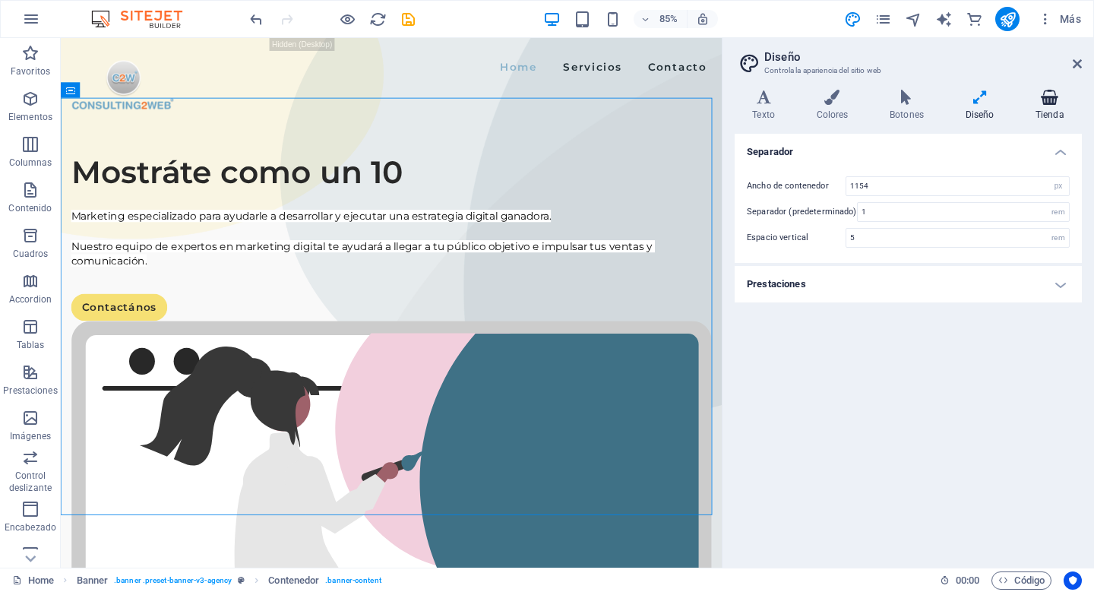
click at [1049, 103] on icon at bounding box center [1050, 97] width 64 height 15
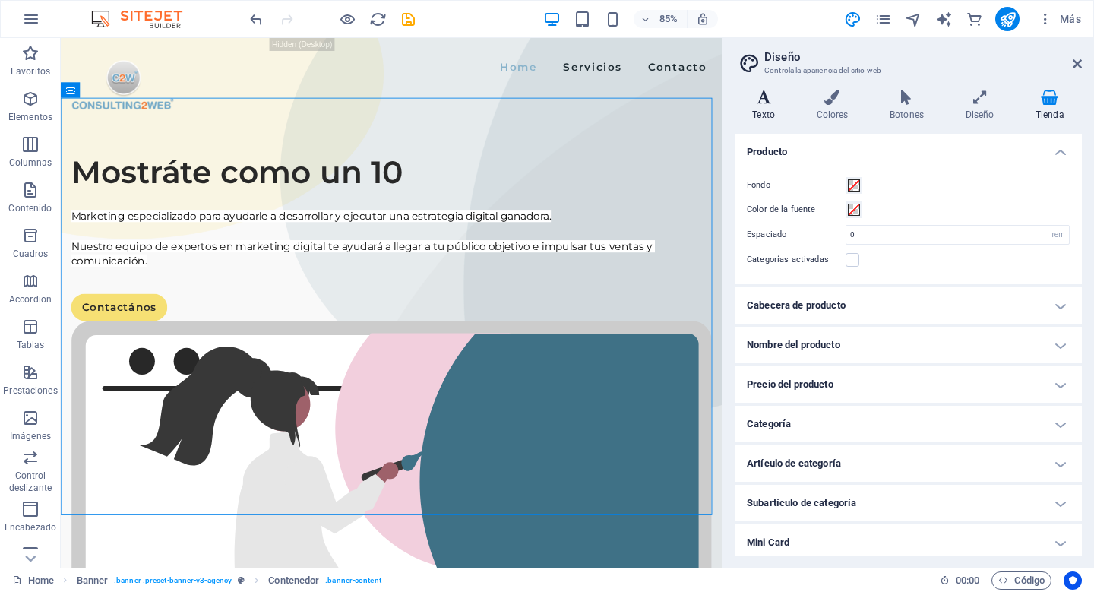
click at [771, 104] on icon at bounding box center [764, 97] width 58 height 15
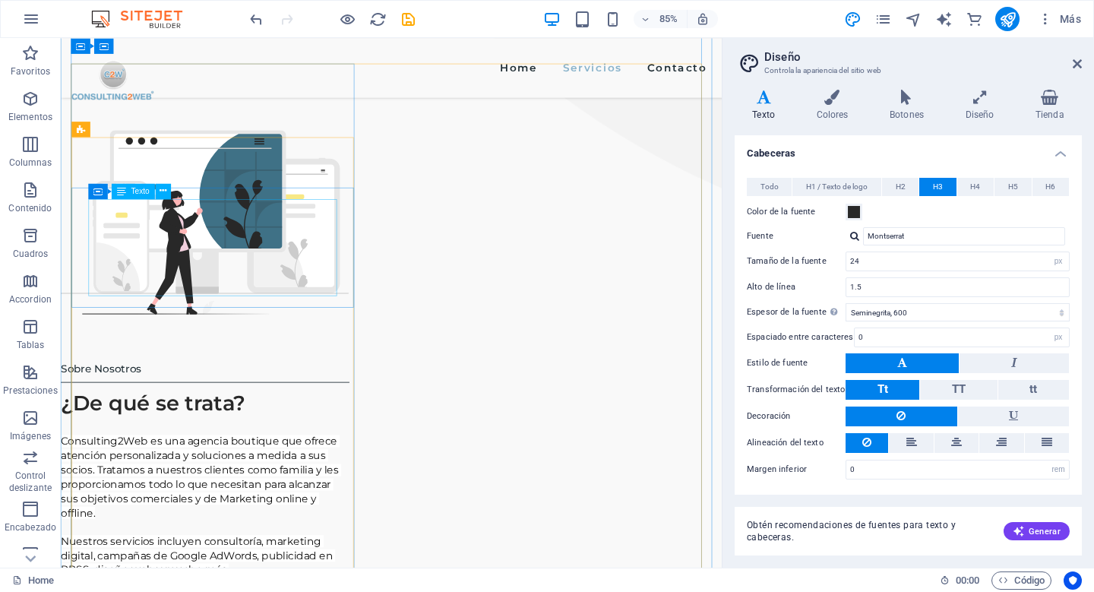
scroll to position [1149, 0]
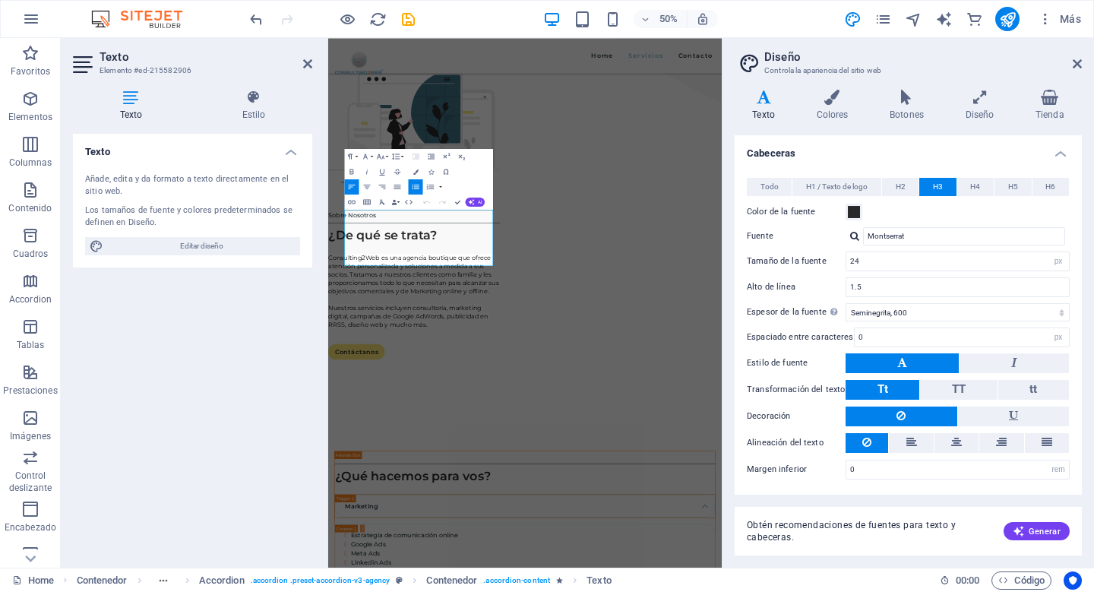
scroll to position [1541, 0]
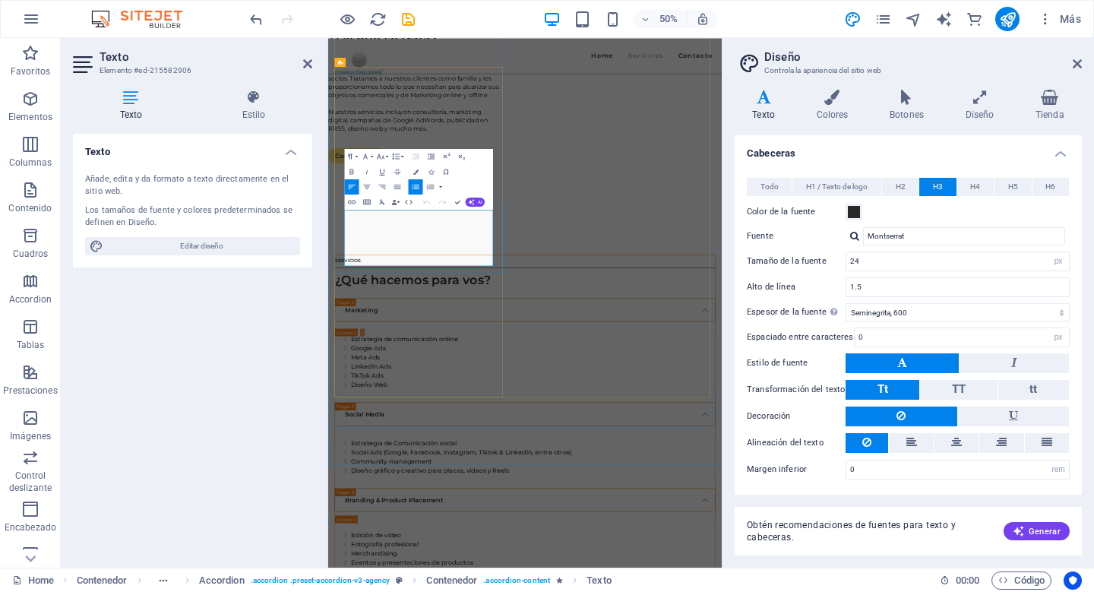
drag, startPoint x: 432, startPoint y: 412, endPoint x: 438, endPoint y: 420, distance: 9.7
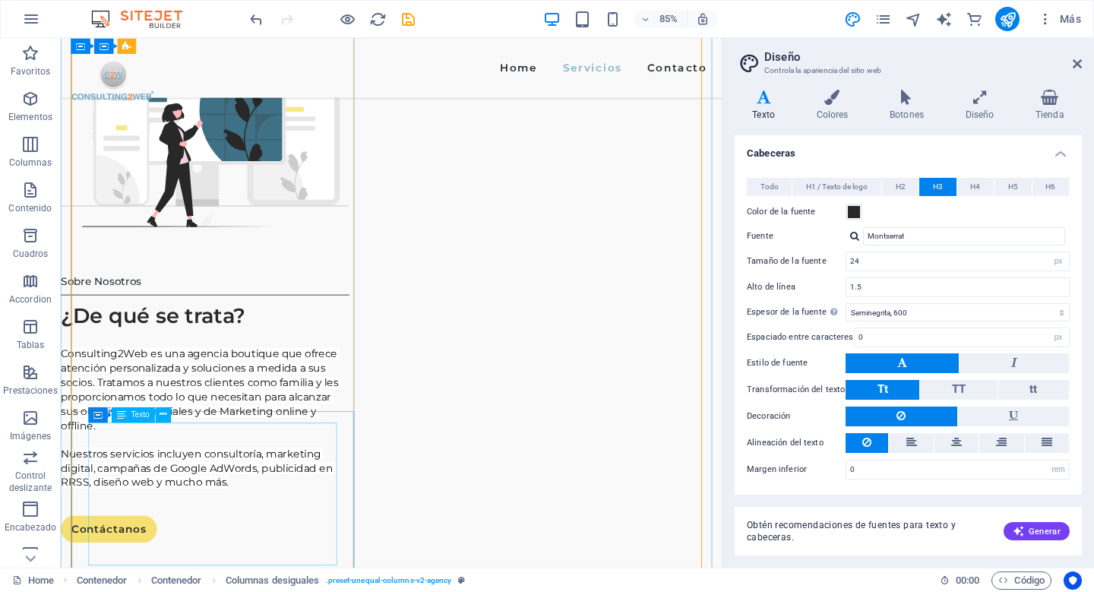
scroll to position [1286, 0]
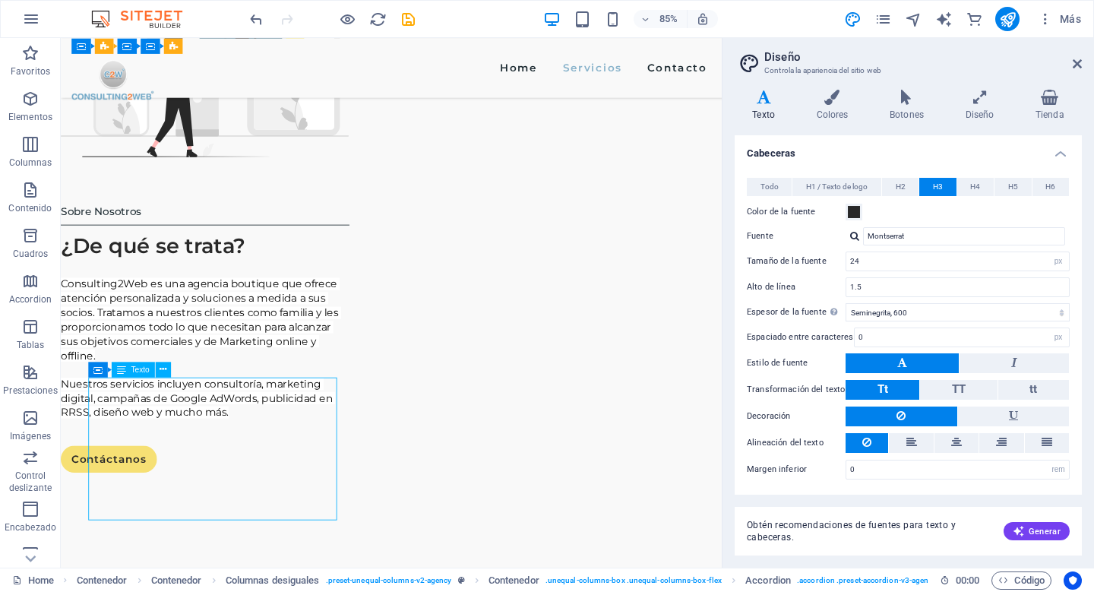
click at [128, 436] on div "Arrastra aquí para reemplazar el contenido existente. Si quieres crear un eleme…" at bounding box center [391, 302] width 661 height 529
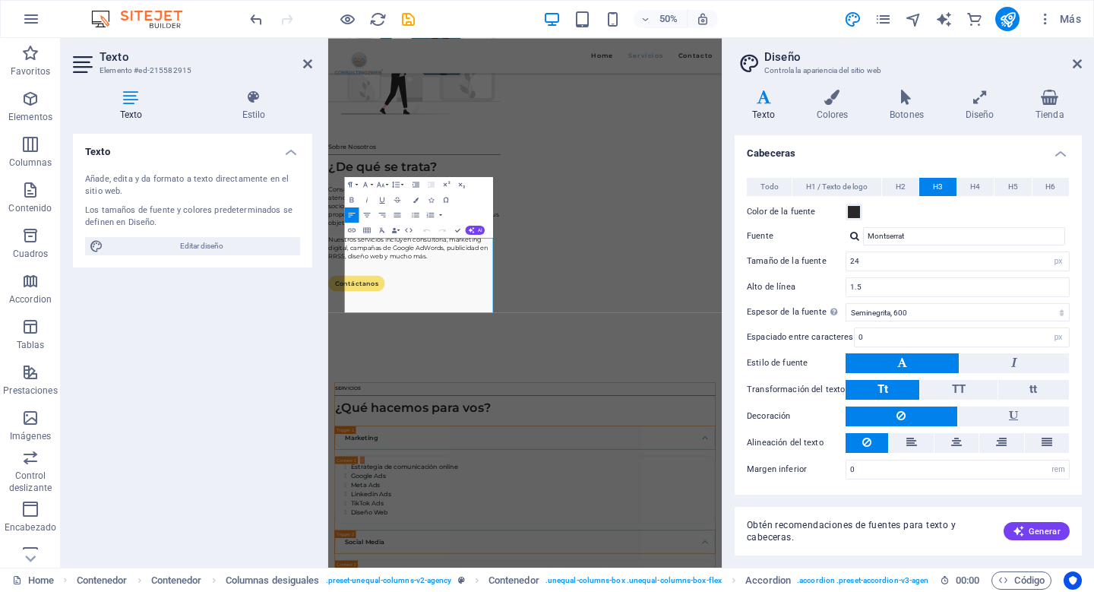
scroll to position [1678, 0]
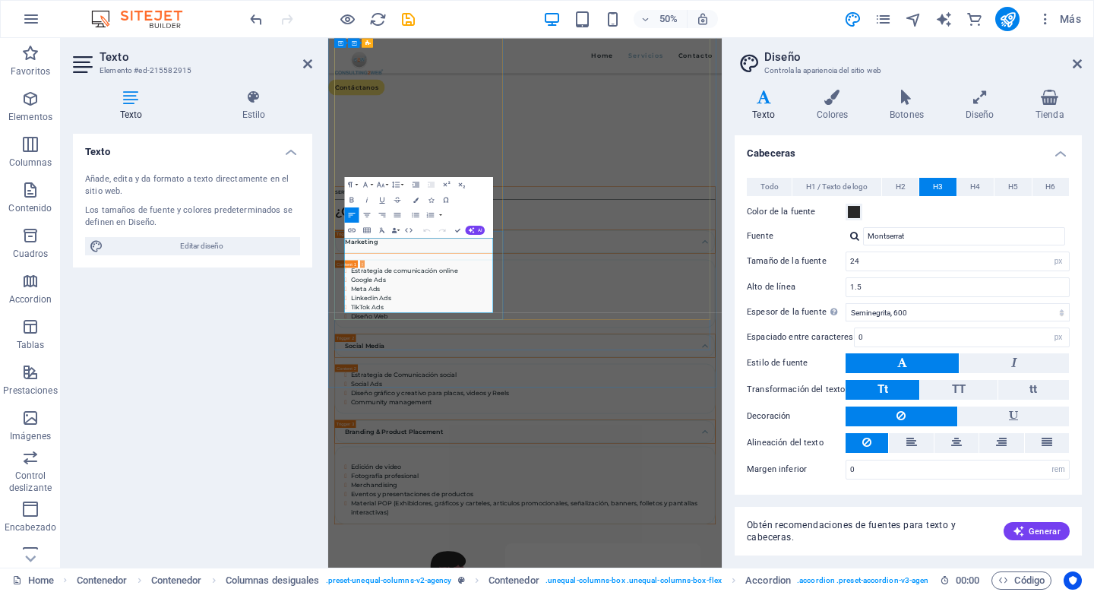
drag, startPoint x: 375, startPoint y: 464, endPoint x: 517, endPoint y: 476, distance: 142.6
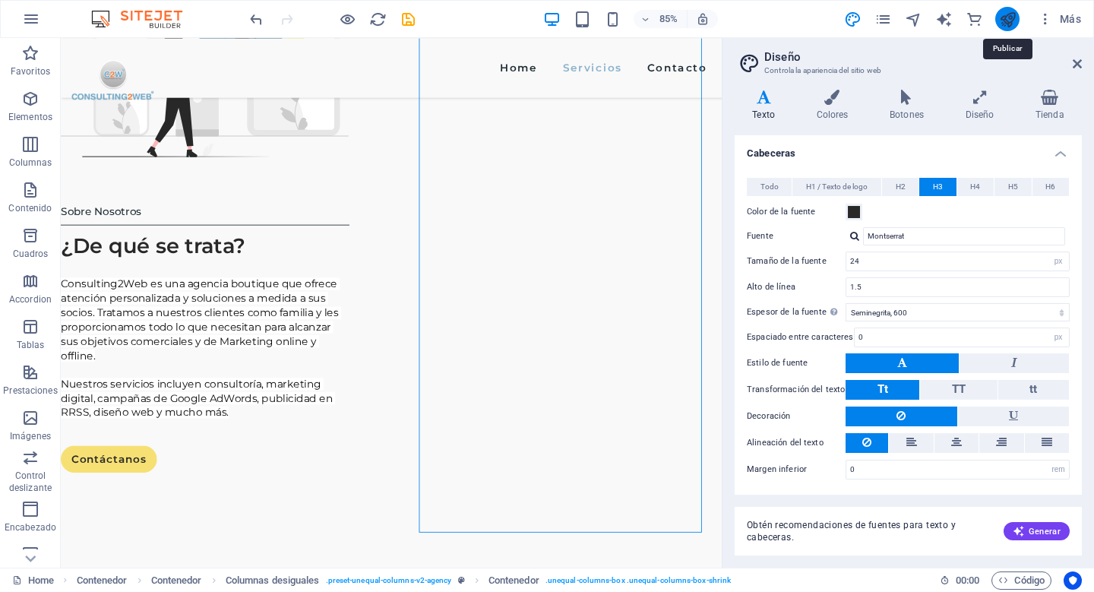
click at [999, 18] on icon "publish" at bounding box center [1007, 19] width 17 height 17
checkbox input "false"
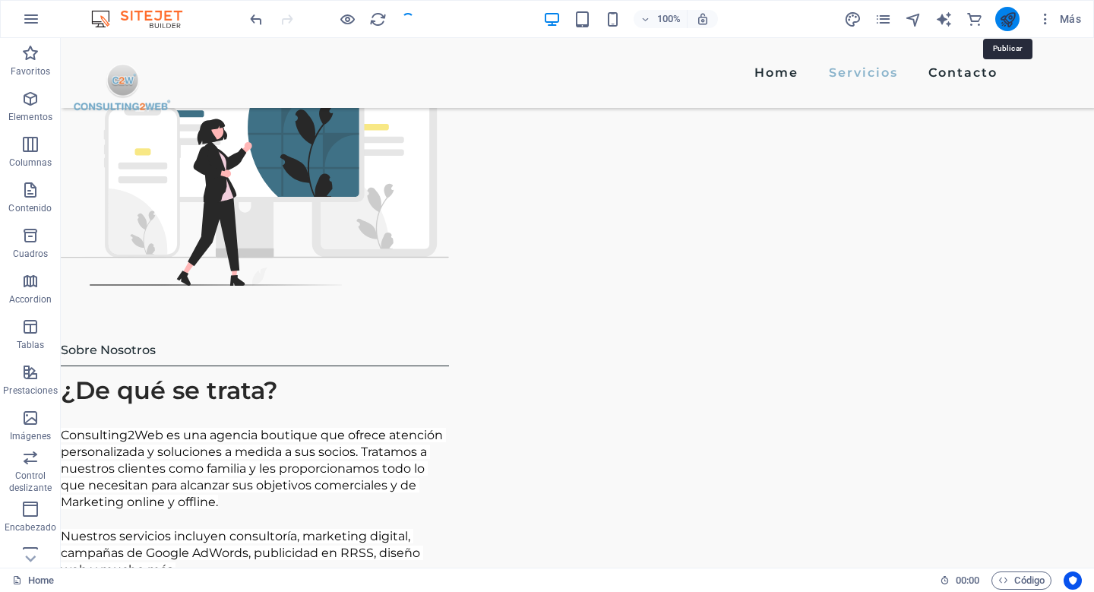
scroll to position [1267, 0]
